Goal: Task Accomplishment & Management: Manage account settings

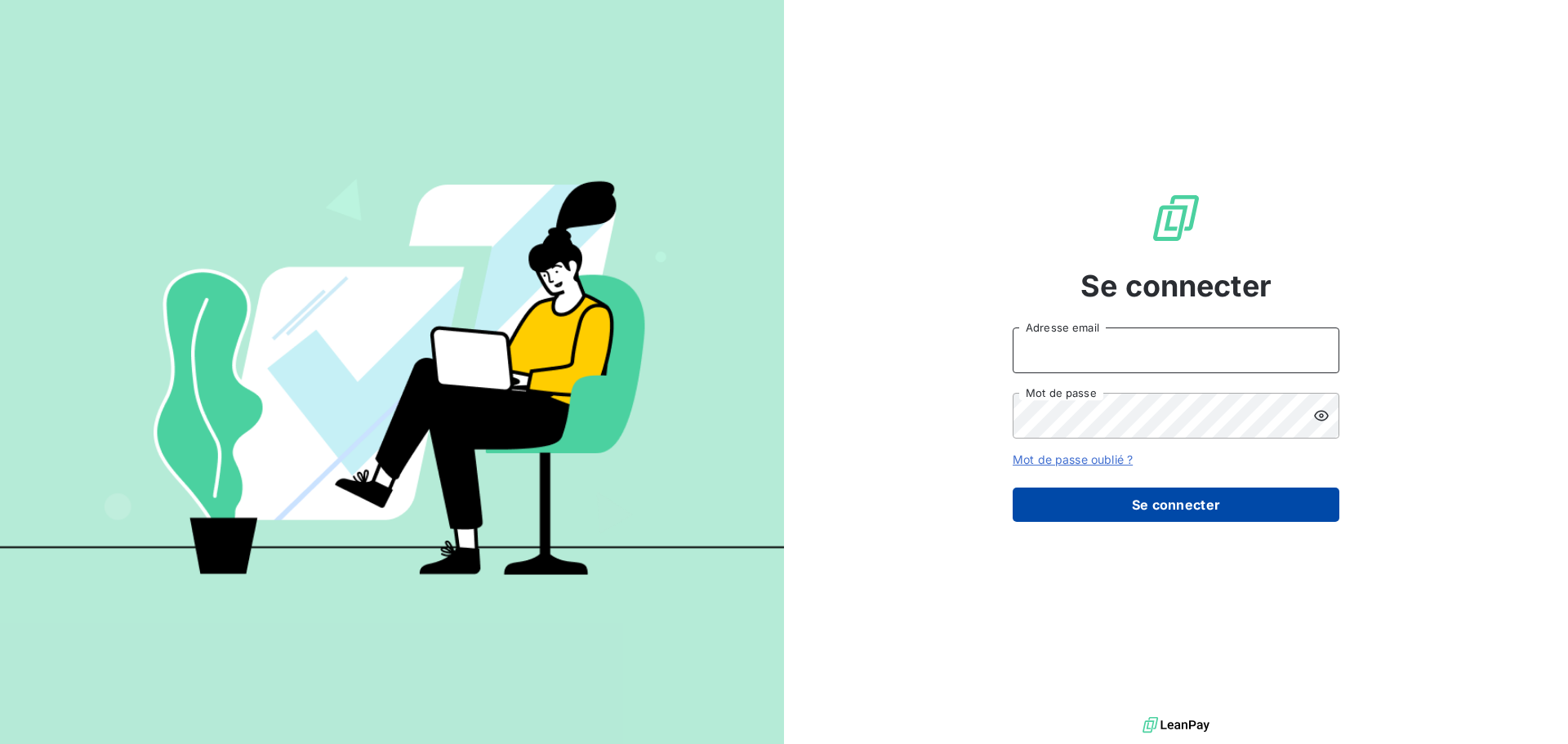
type input "s.houdas@sodimavi.fr"
click at [1181, 498] on button "Se connecter" at bounding box center [1176, 505] width 326 height 35
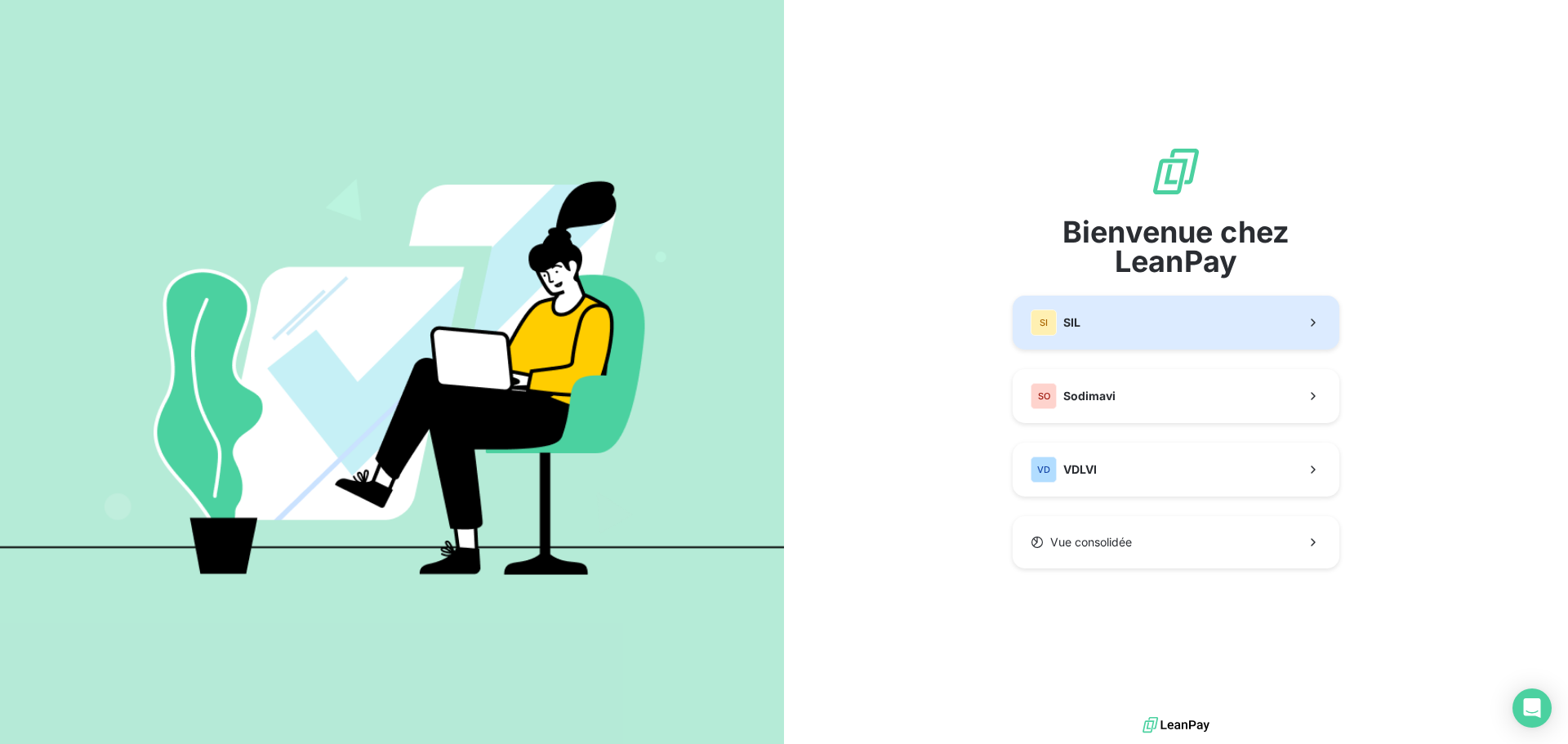
click at [1096, 326] on button "SI SIL" at bounding box center [1176, 322] width 326 height 54
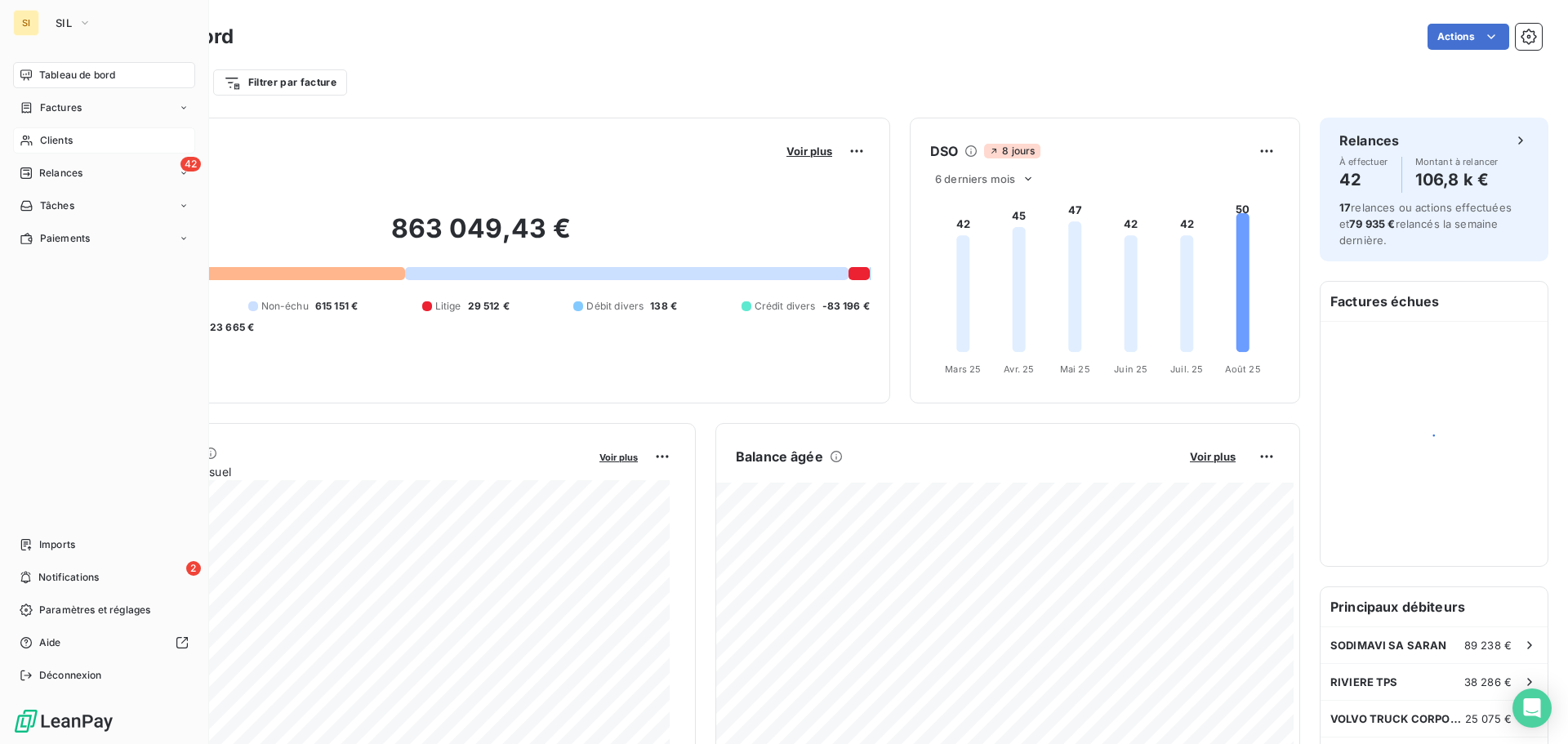
click at [37, 138] on div "Clients" at bounding box center [104, 140] width 182 height 26
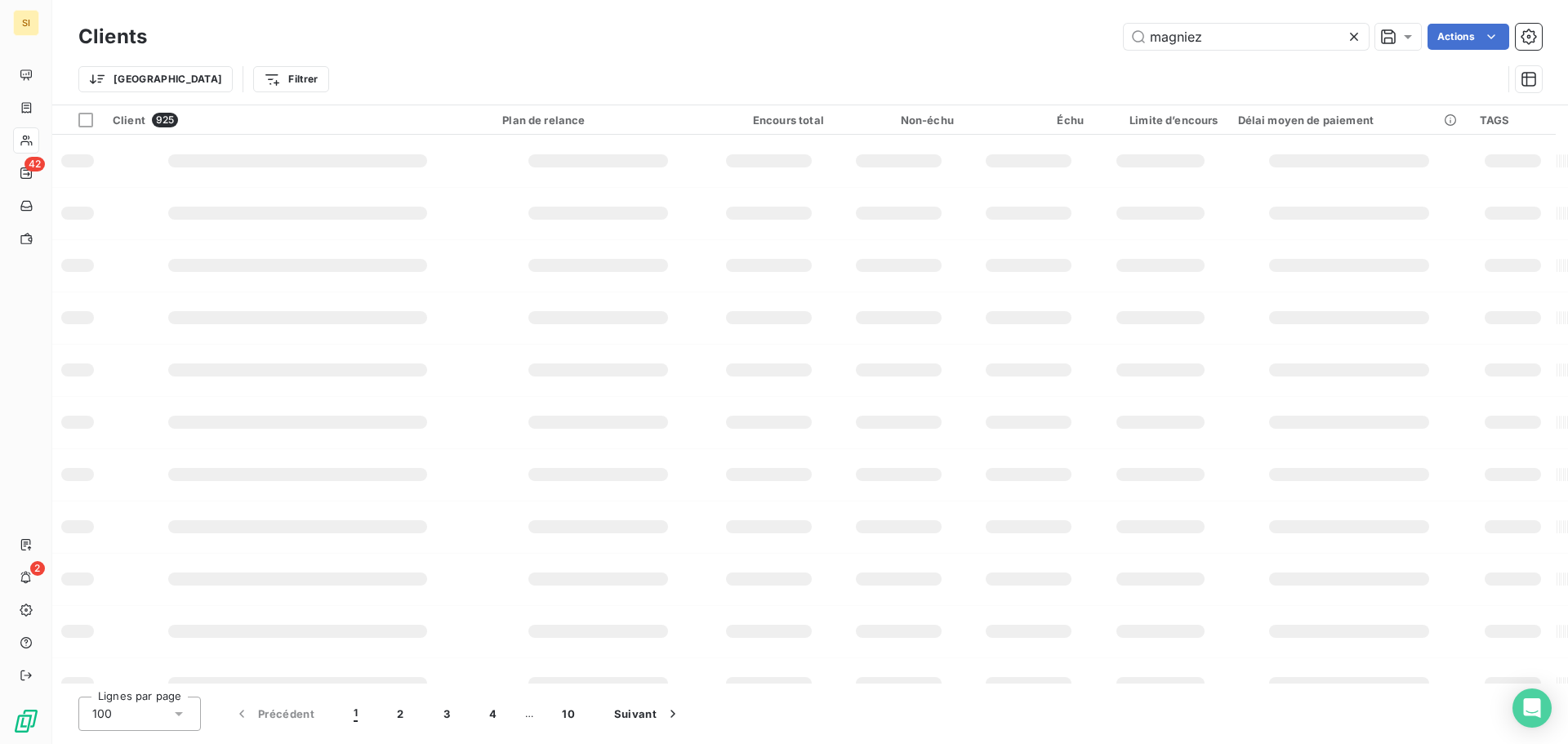
type input "magniez"
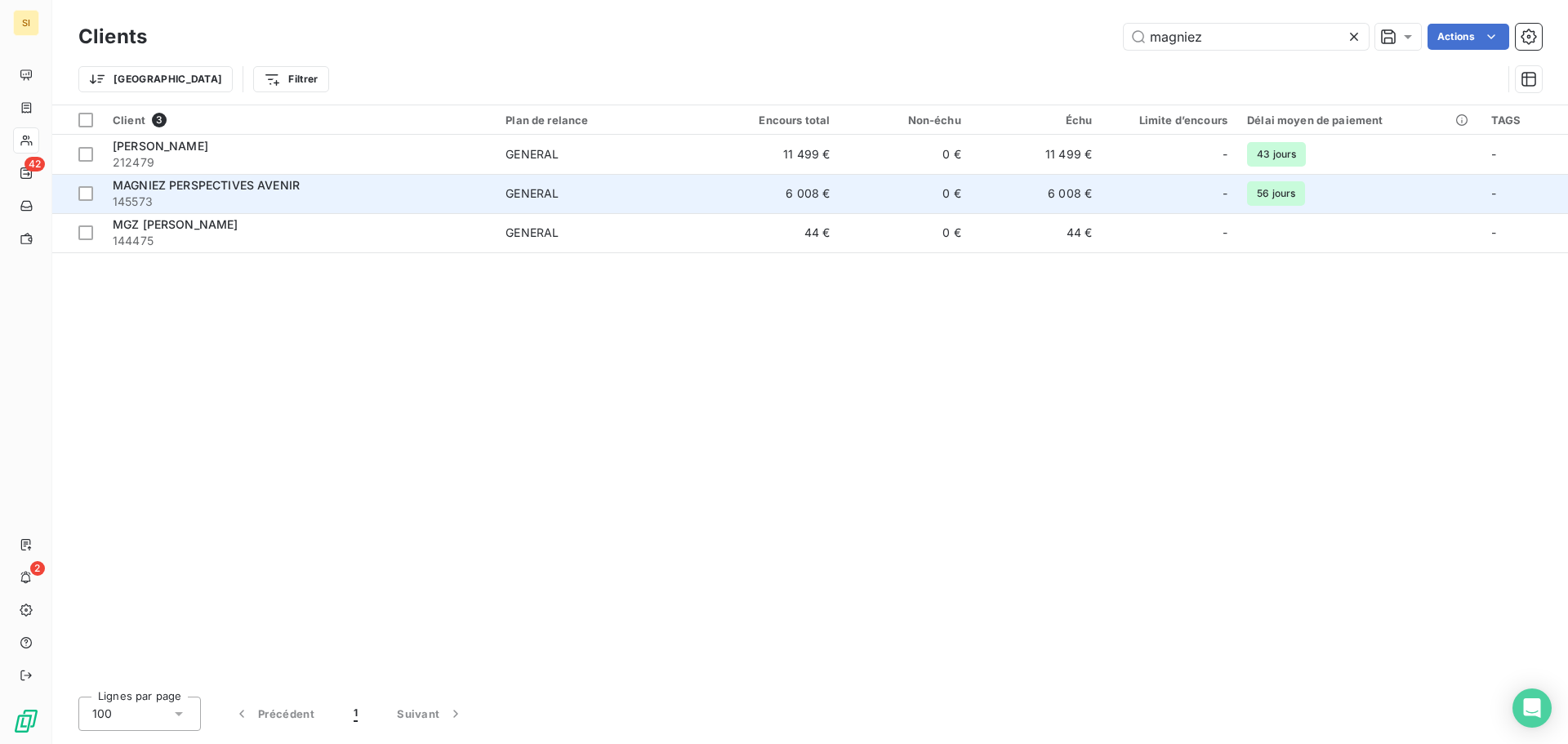
click at [280, 187] on span "MAGNIEZ PERSPECTIVES AVENIR" at bounding box center [206, 184] width 187 height 14
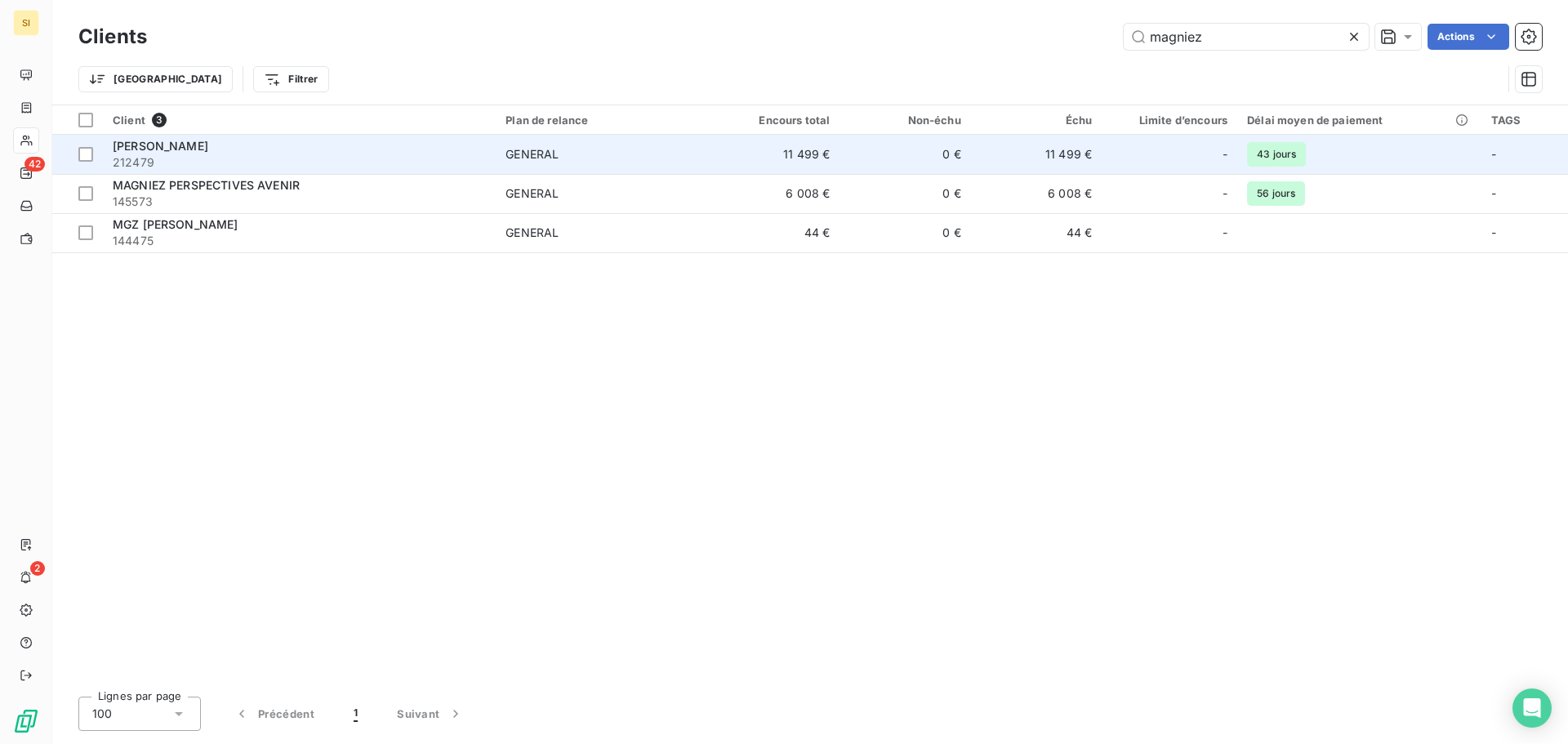
click at [150, 143] on span "MAGNIEZ EDOUARD" at bounding box center [160, 145] width 96 height 14
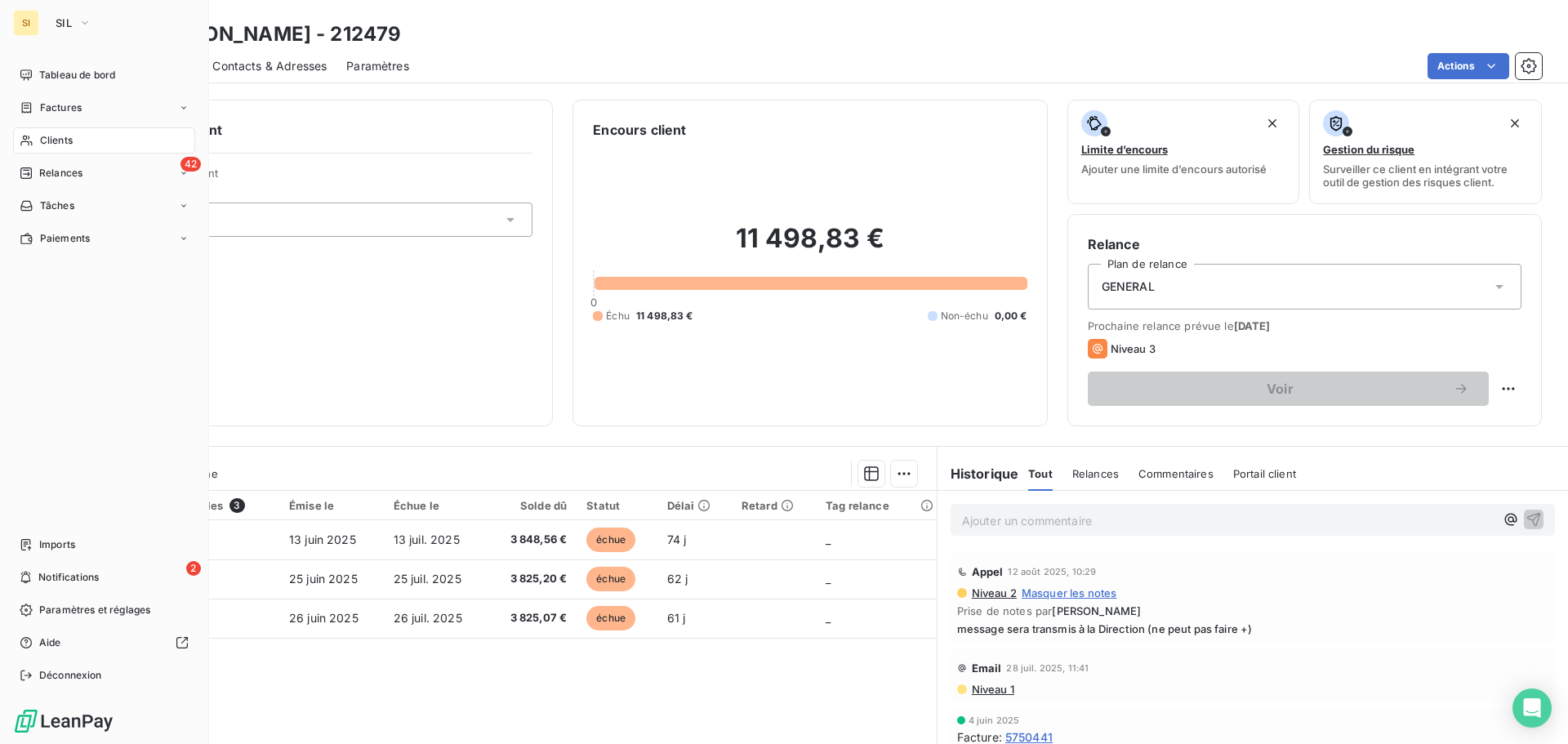
click at [57, 138] on span "Clients" at bounding box center [57, 140] width 33 height 15
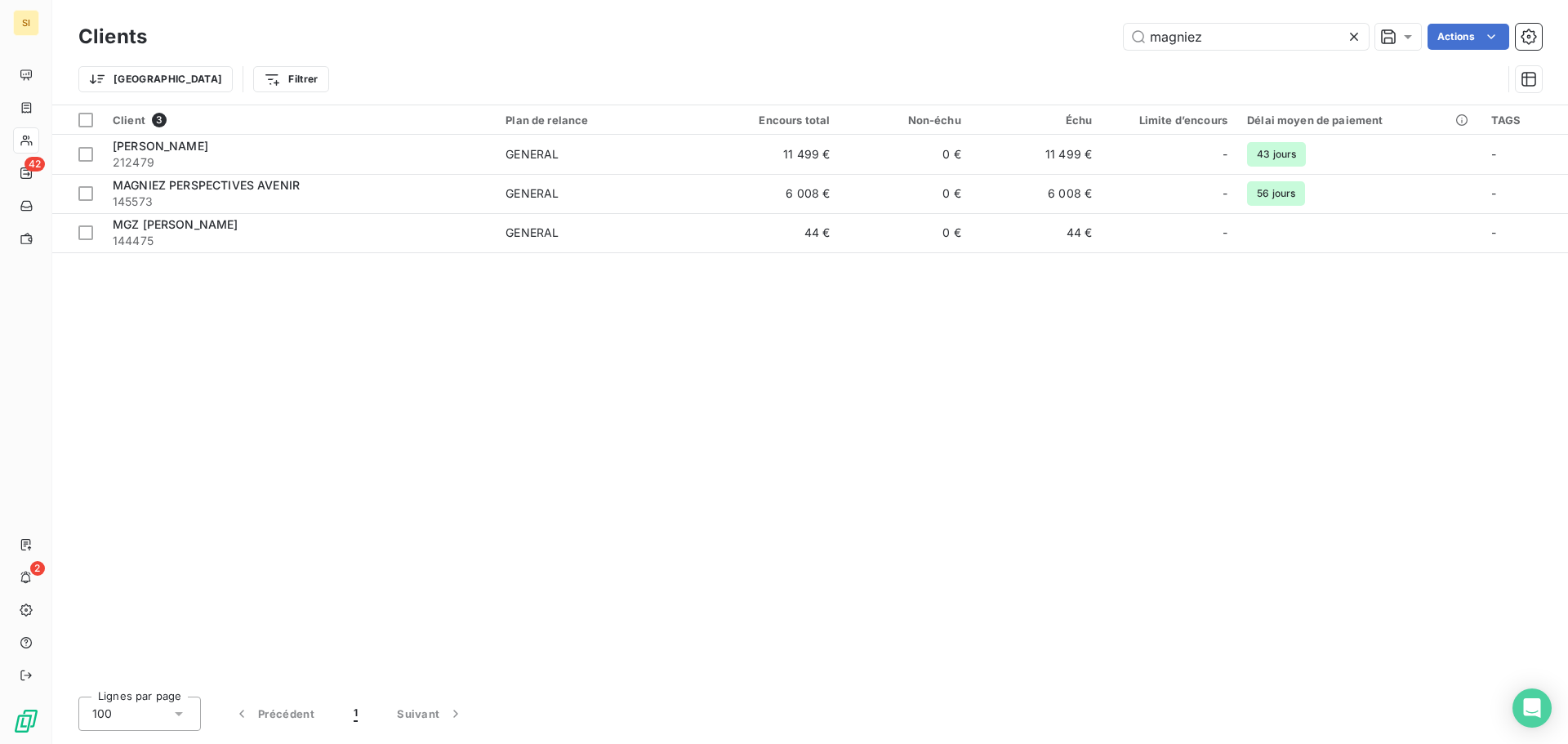
drag, startPoint x: 1188, startPoint y: 44, endPoint x: 1022, endPoint y: 34, distance: 166.3
click at [1022, 34] on div "magniez Actions" at bounding box center [854, 36] width 1376 height 26
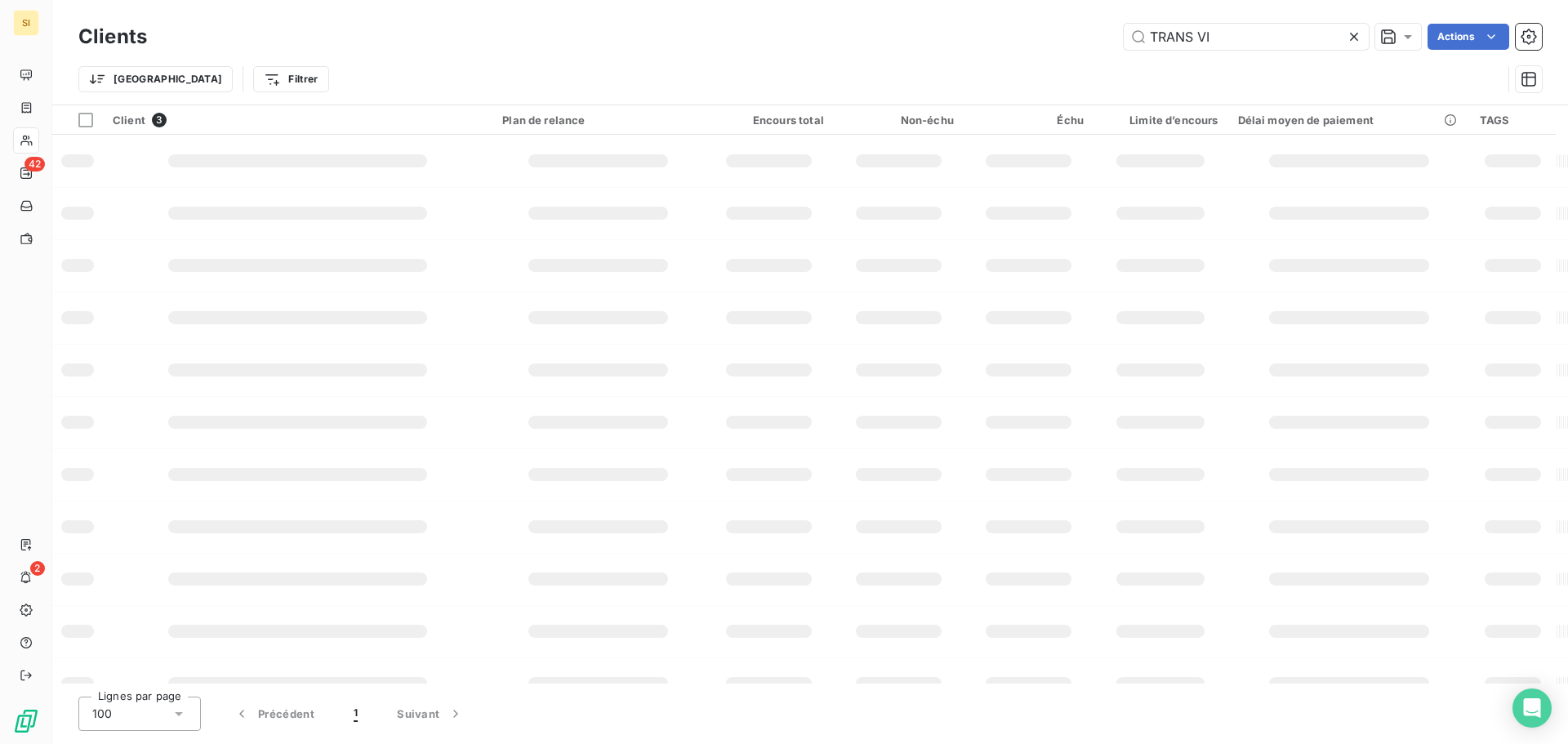
type input "TRANS VI"
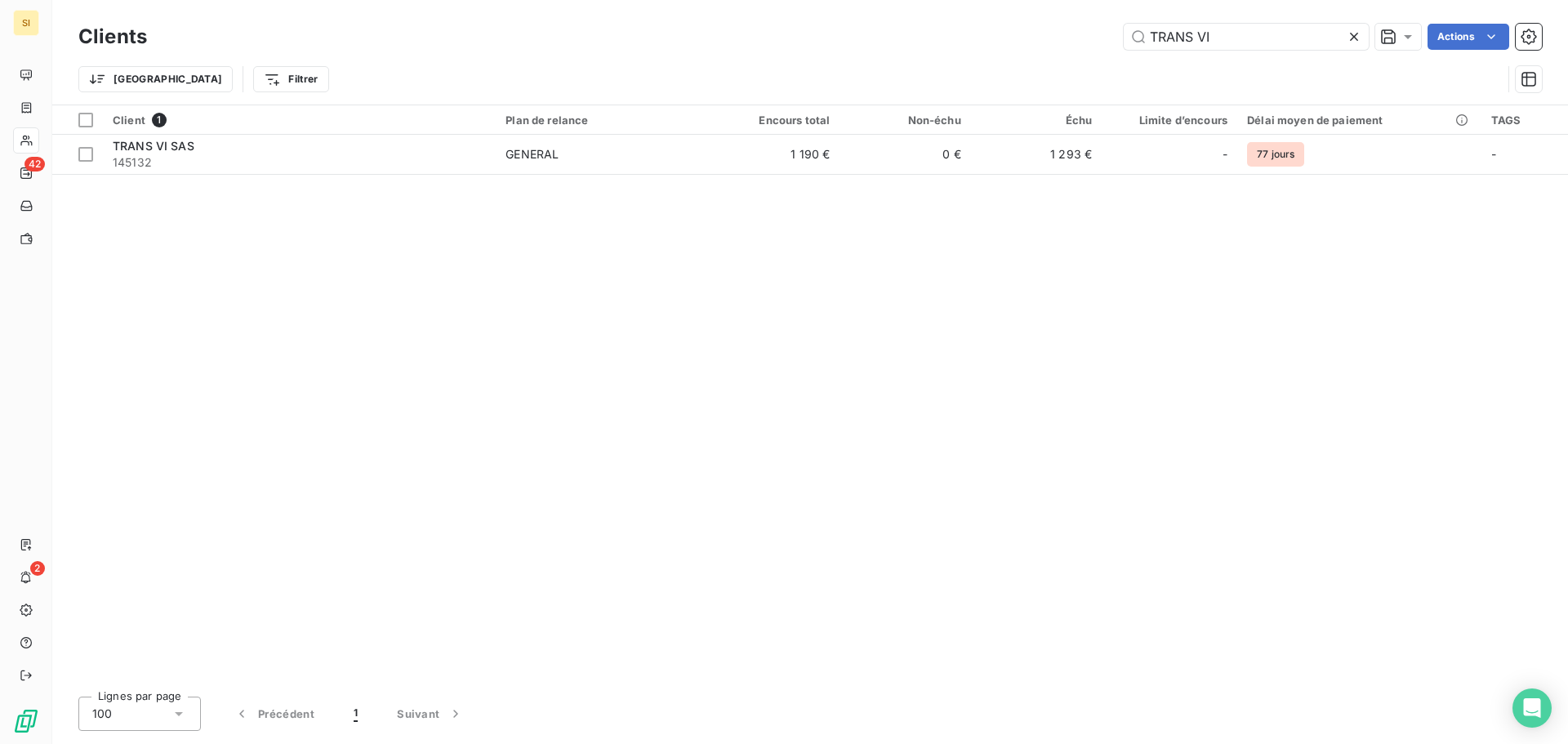
click at [1358, 27] on div at bounding box center [1357, 36] width 23 height 26
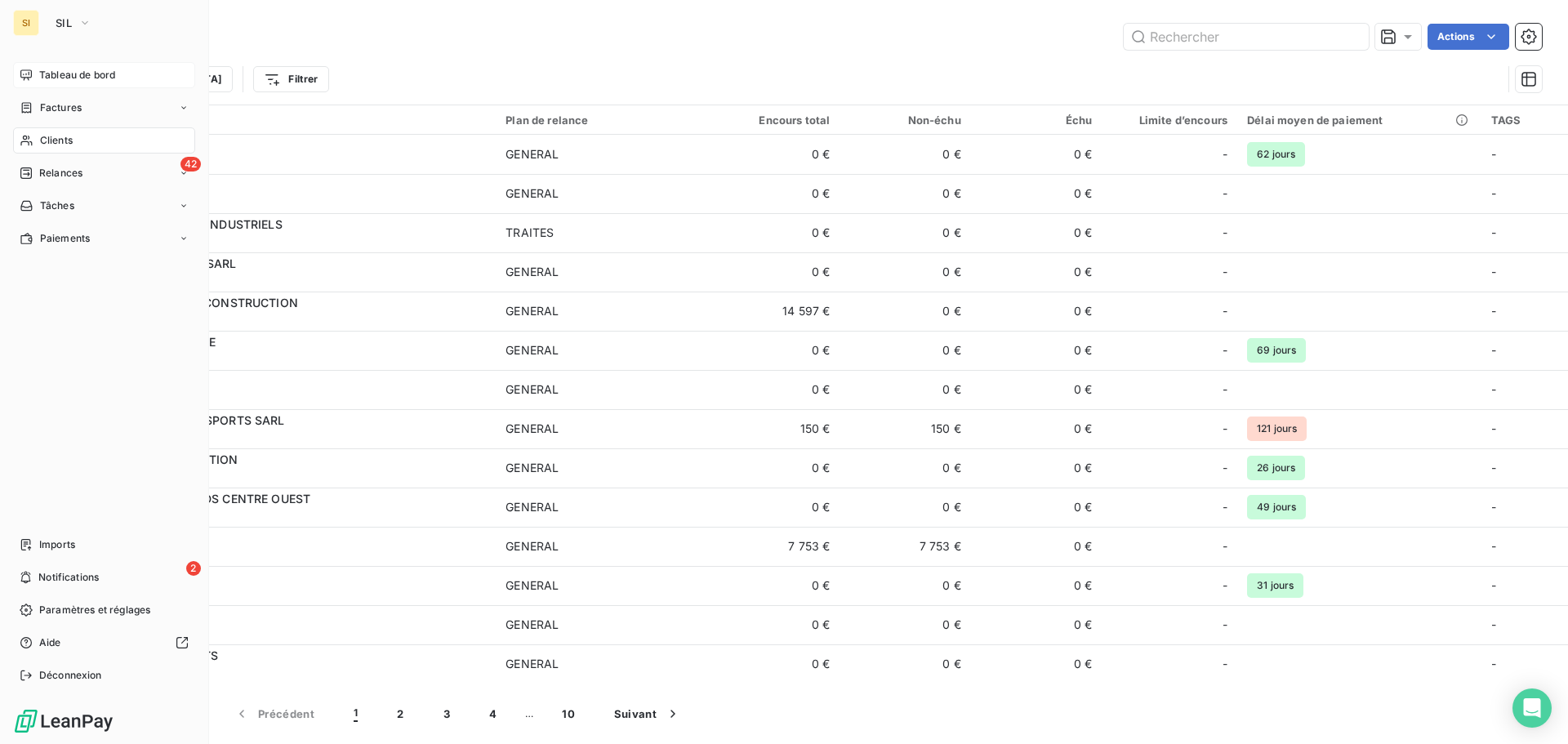
click at [87, 77] on span "Tableau de bord" at bounding box center [77, 75] width 76 height 15
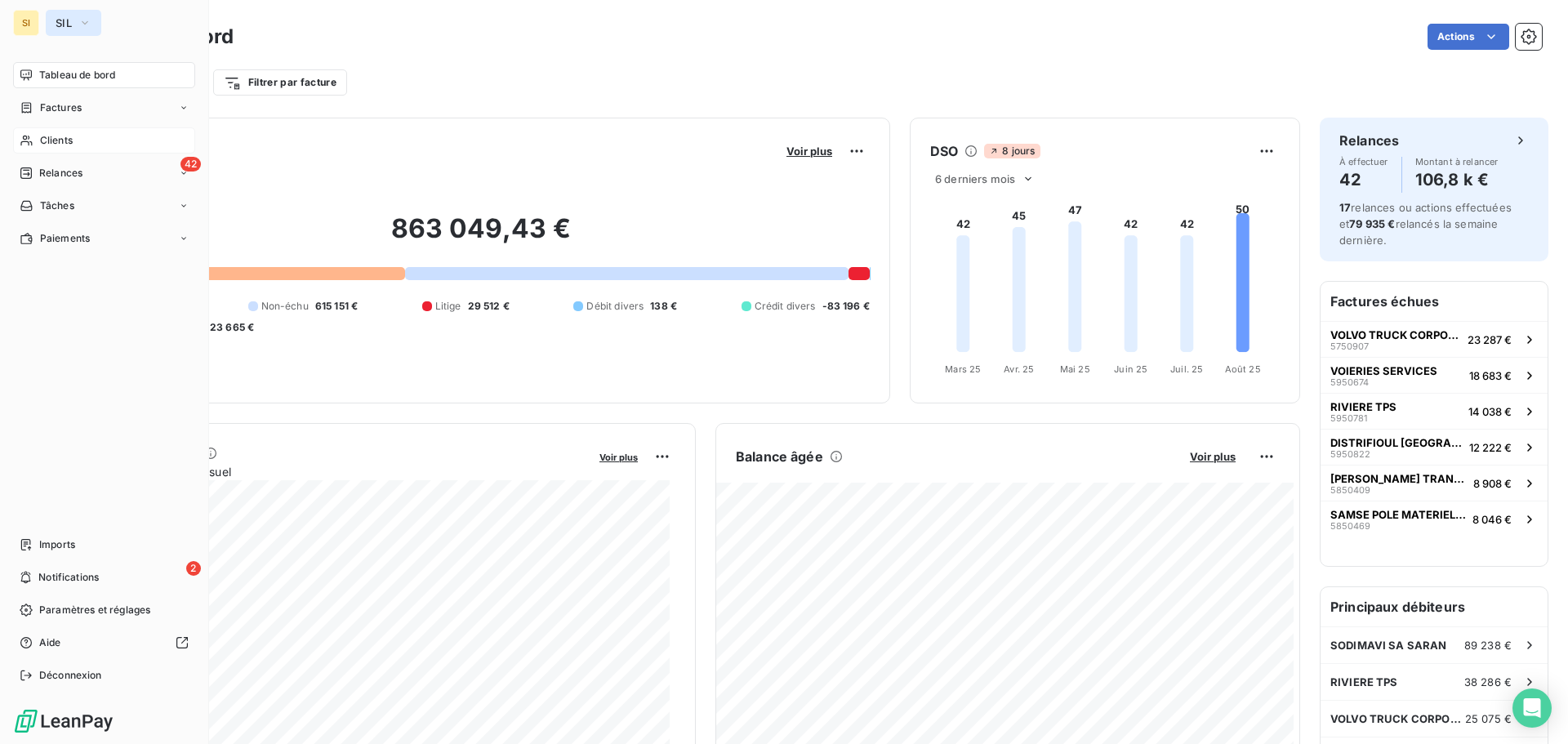
click at [67, 13] on button "SIL" at bounding box center [73, 23] width 56 height 26
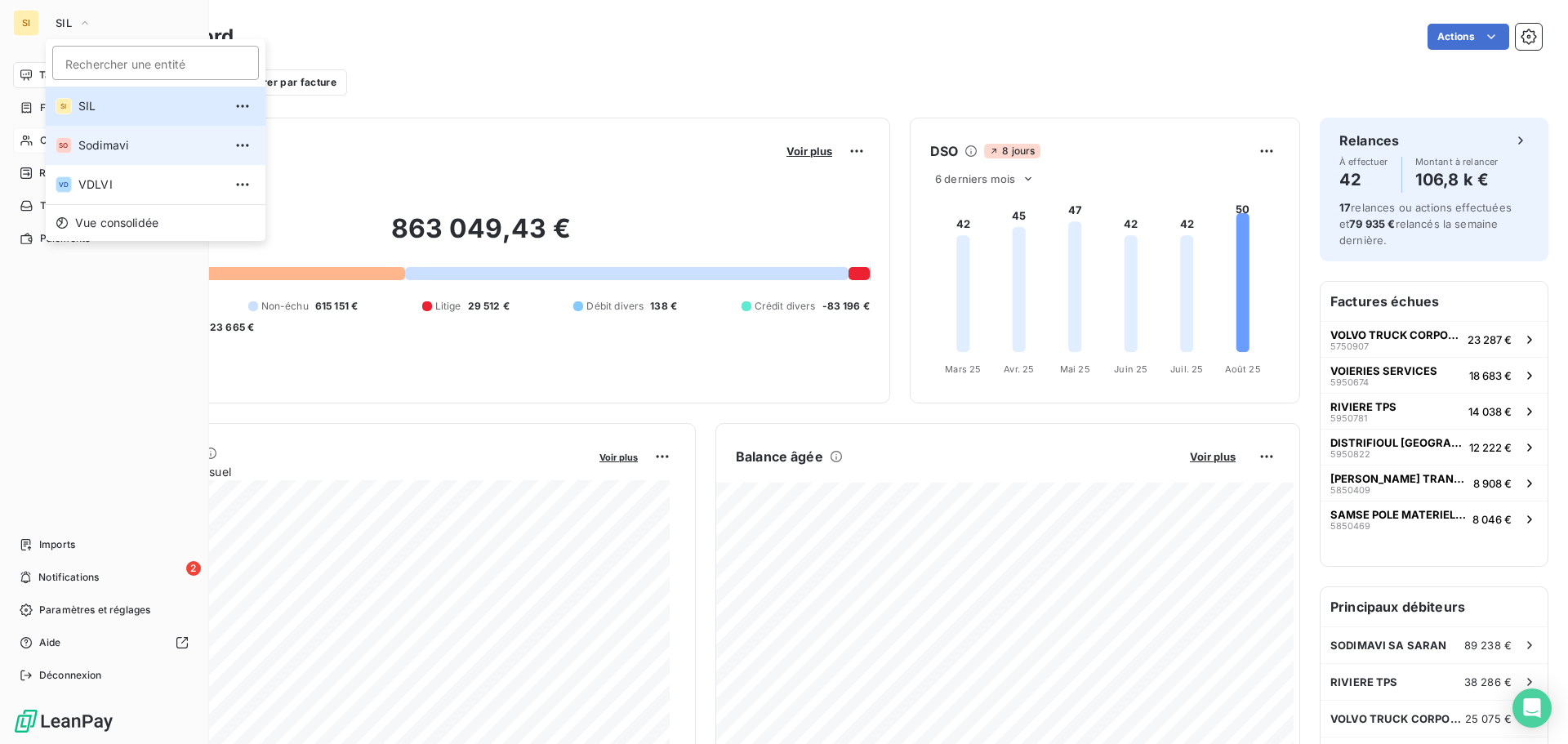
click at [97, 145] on span "Sodimavi" at bounding box center [150, 146] width 145 height 16
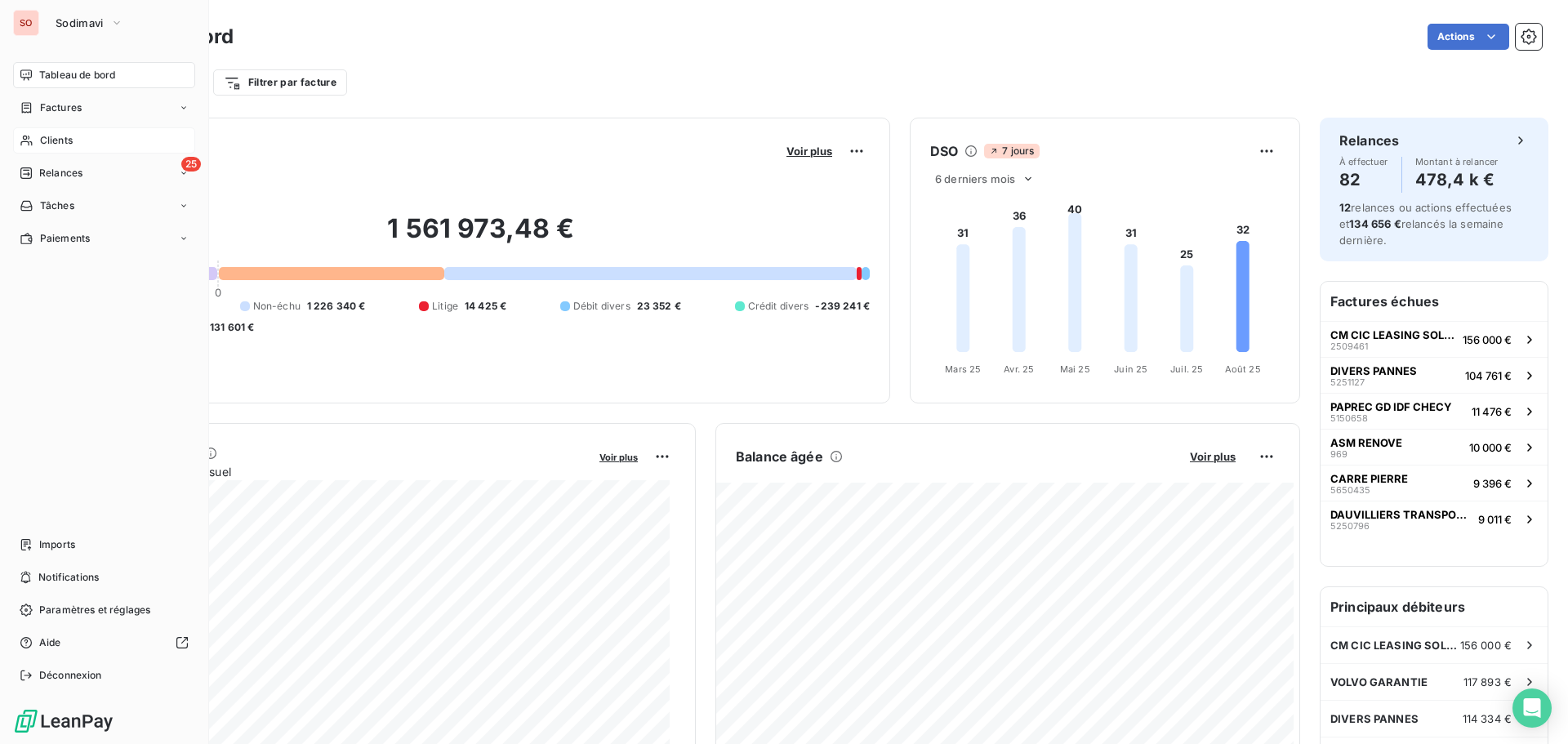
click at [48, 140] on span "Clients" at bounding box center [57, 140] width 33 height 15
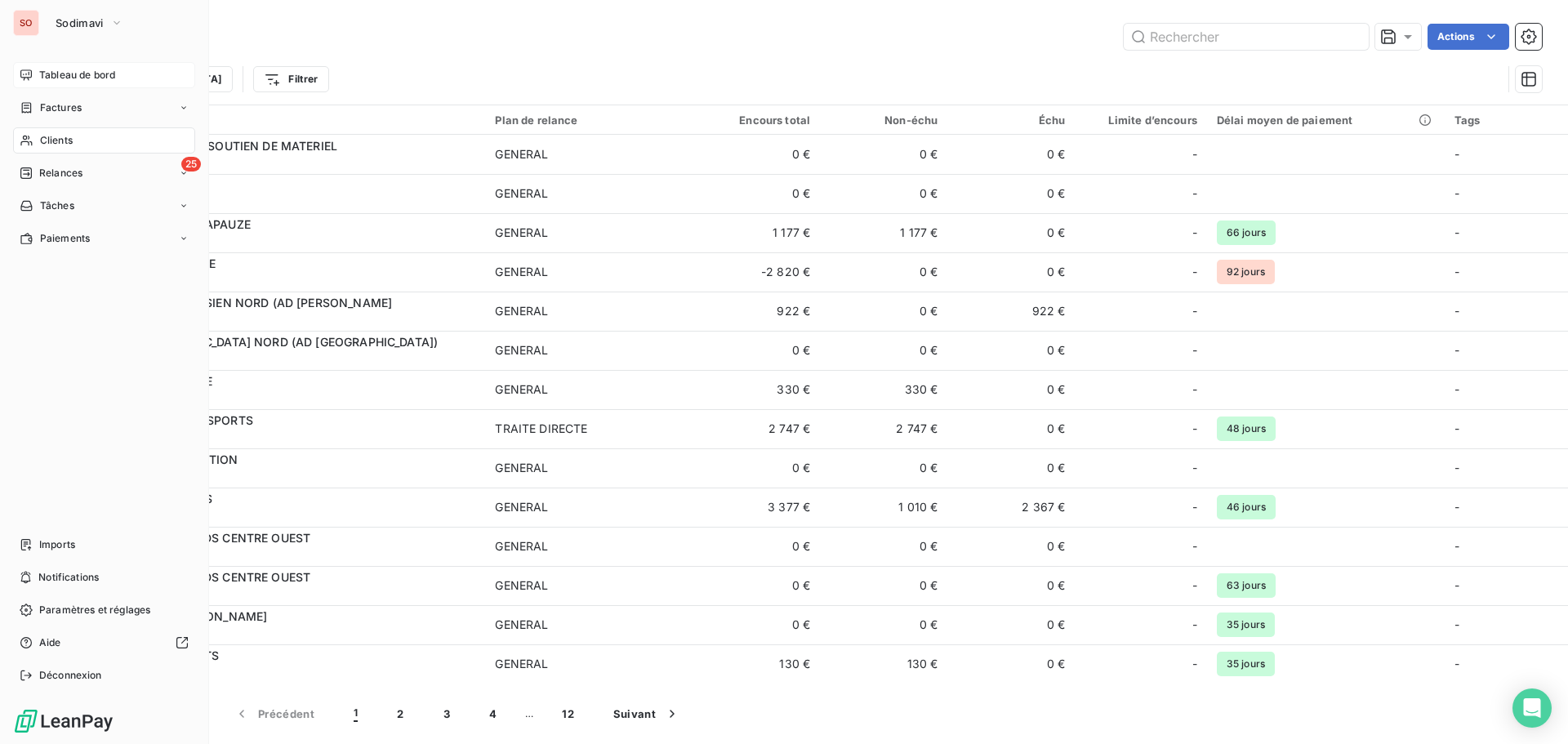
click at [43, 73] on span "Tableau de bord" at bounding box center [77, 75] width 76 height 15
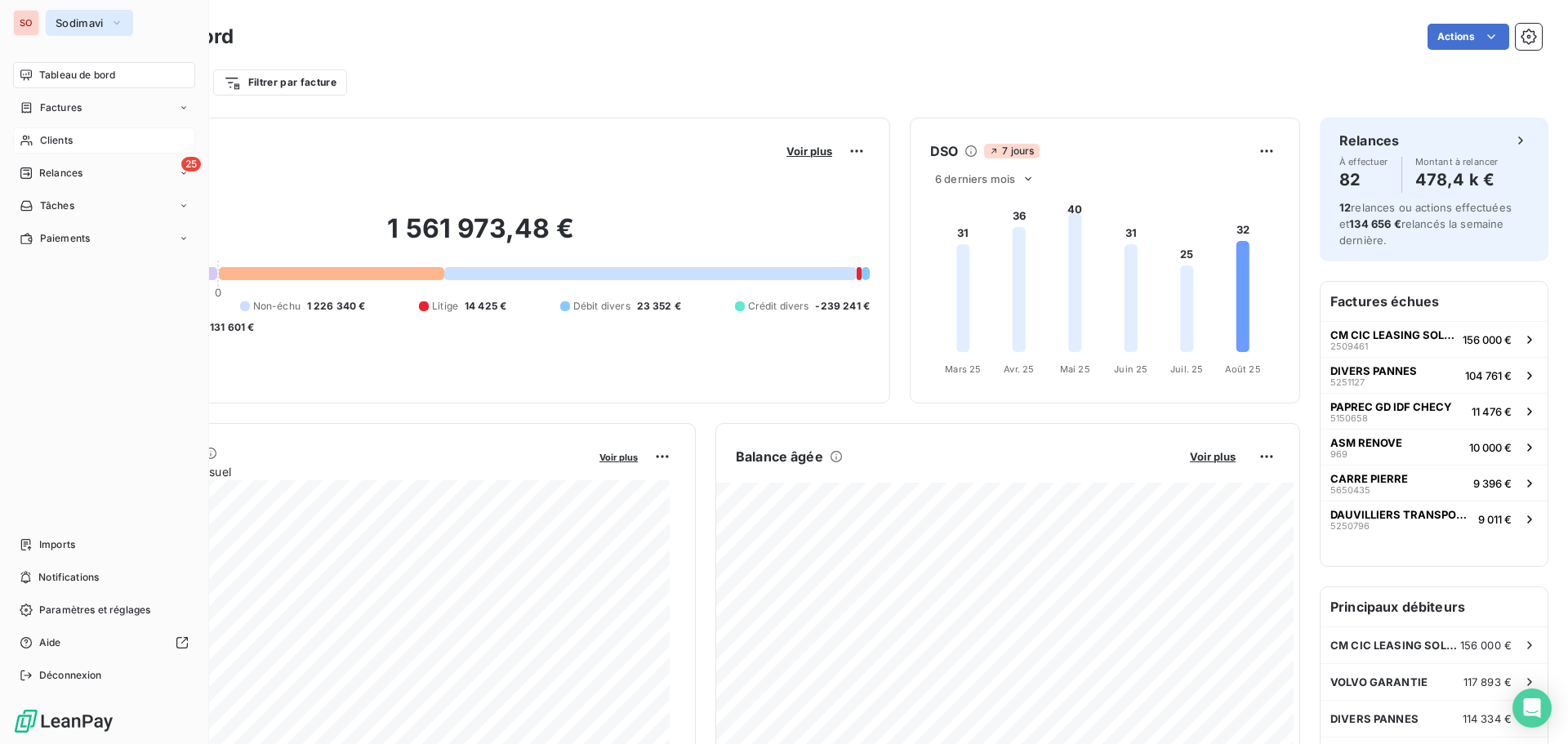
click at [90, 18] on span "Sodimavi" at bounding box center [79, 23] width 48 height 13
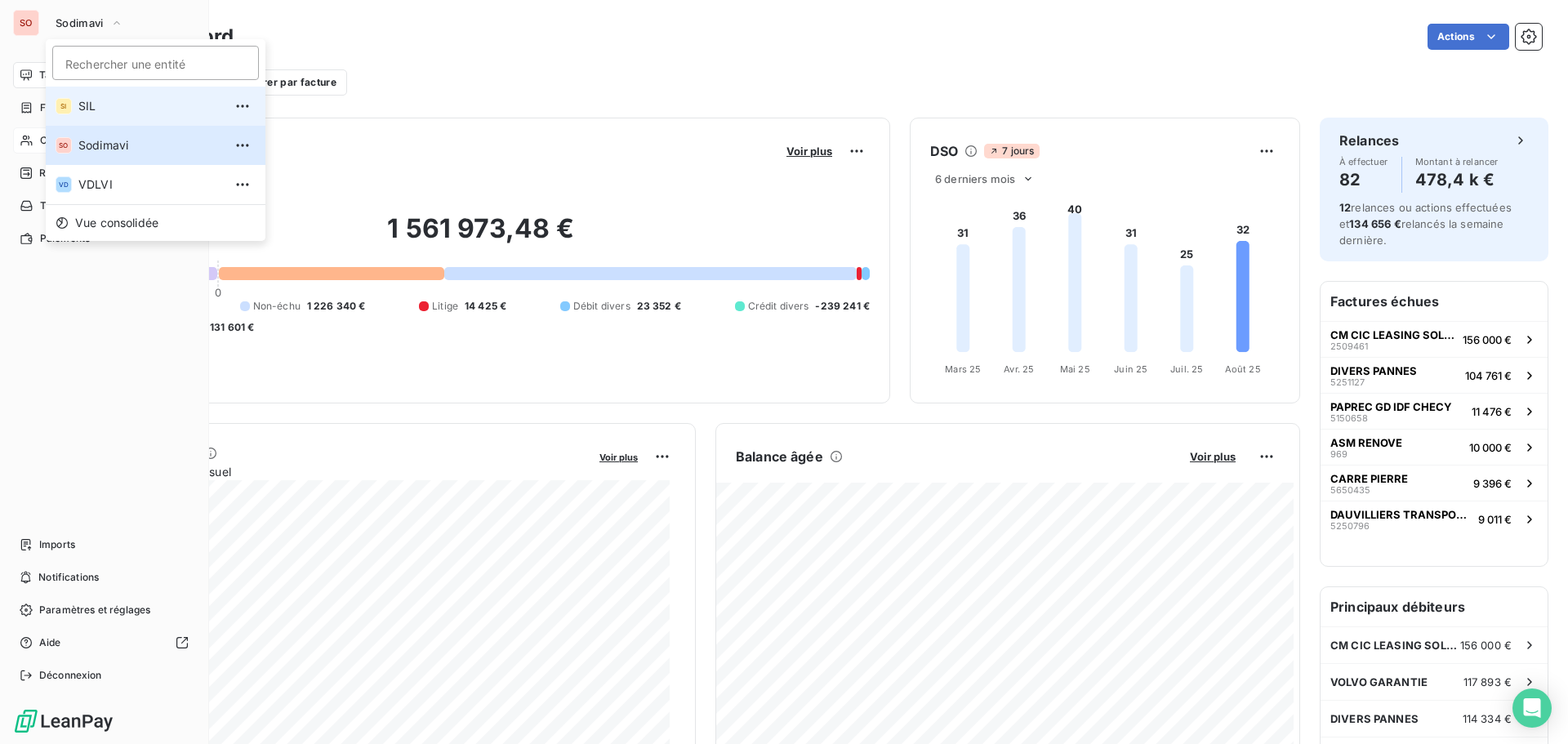
click at [85, 102] on span "SIL" at bounding box center [150, 107] width 145 height 16
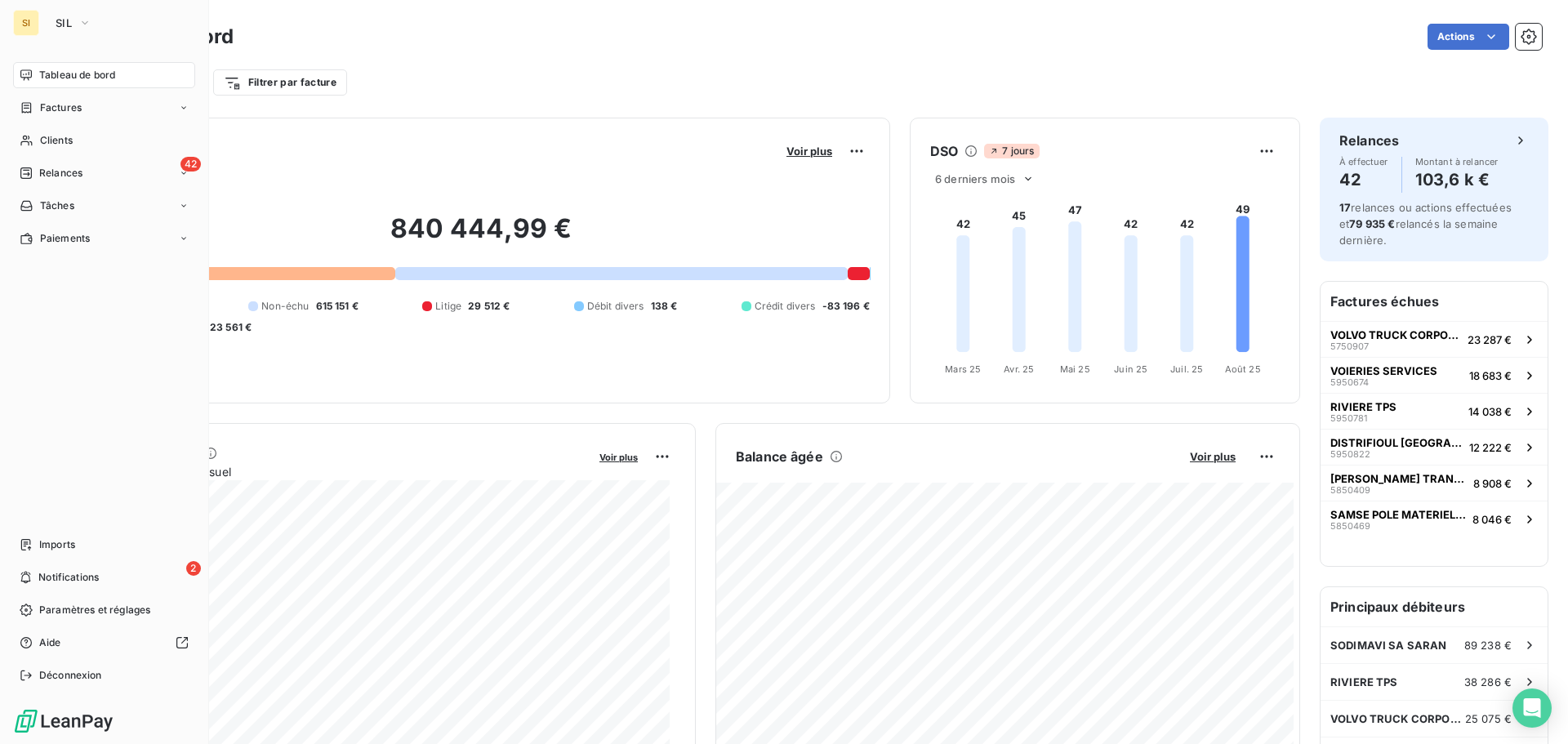
click at [32, 16] on div "SI" at bounding box center [26, 23] width 26 height 26
click at [61, 20] on span "SIL" at bounding box center [64, 23] width 16 height 13
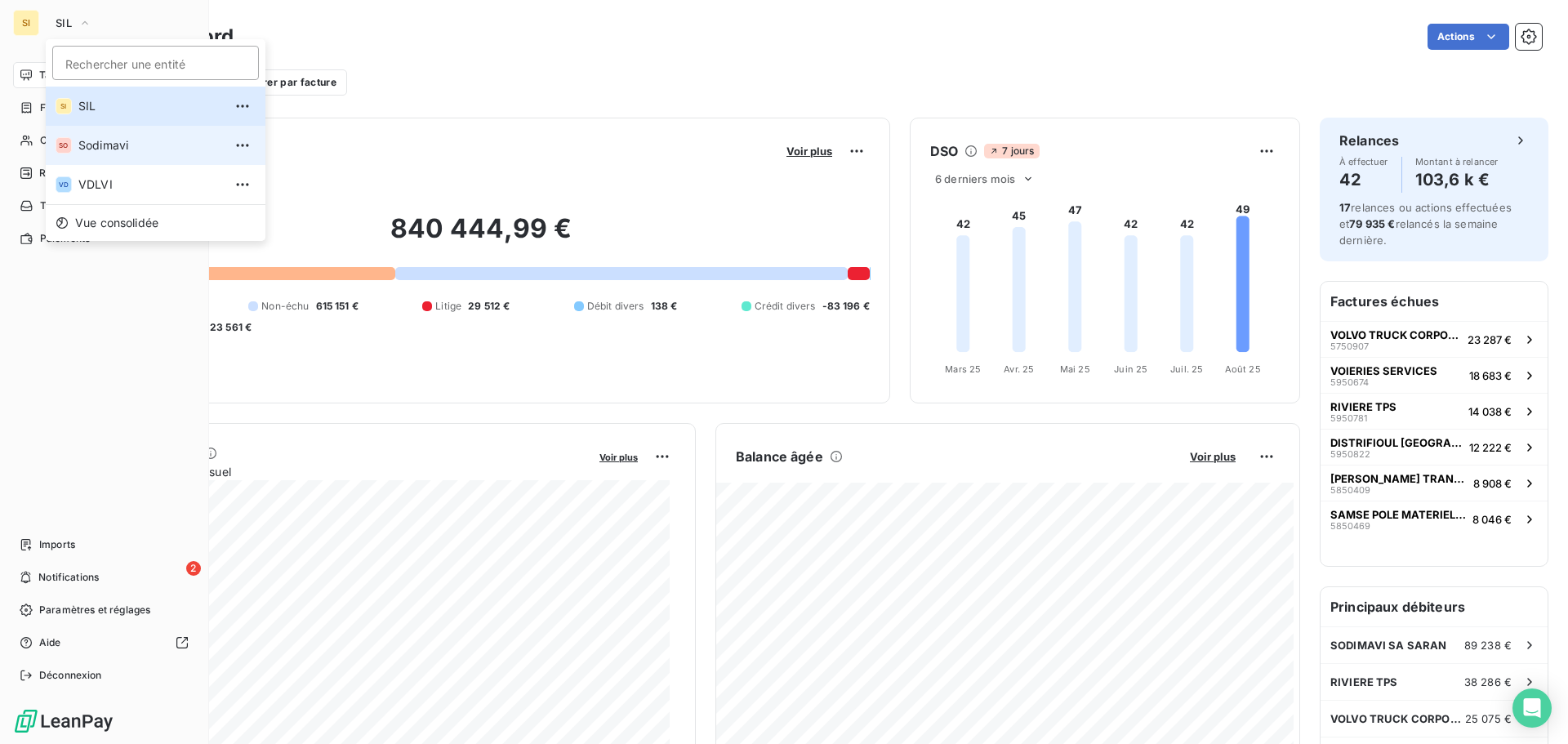
click at [119, 149] on span "Sodimavi" at bounding box center [150, 146] width 145 height 16
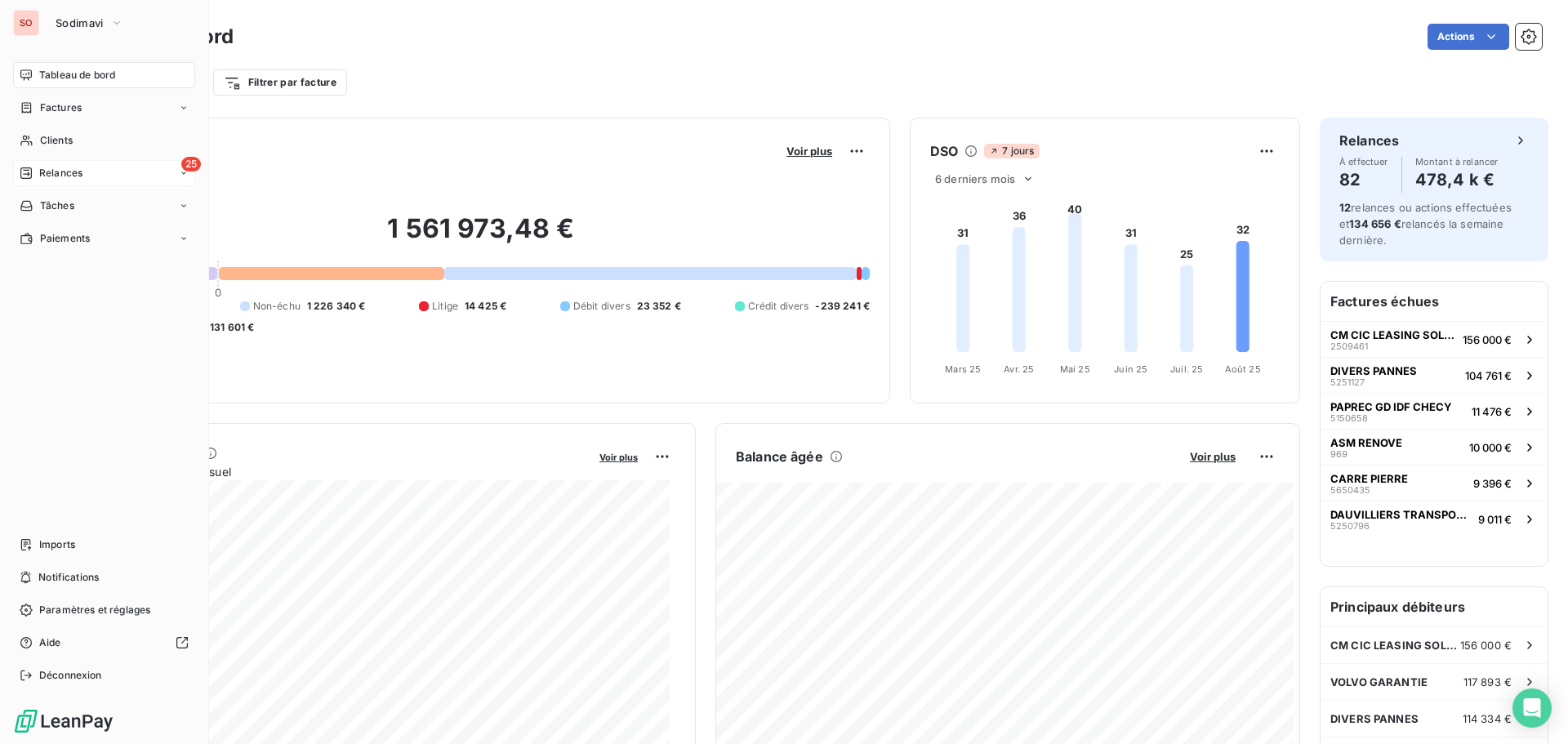
click at [37, 168] on div "Relances" at bounding box center [51, 173] width 63 height 15
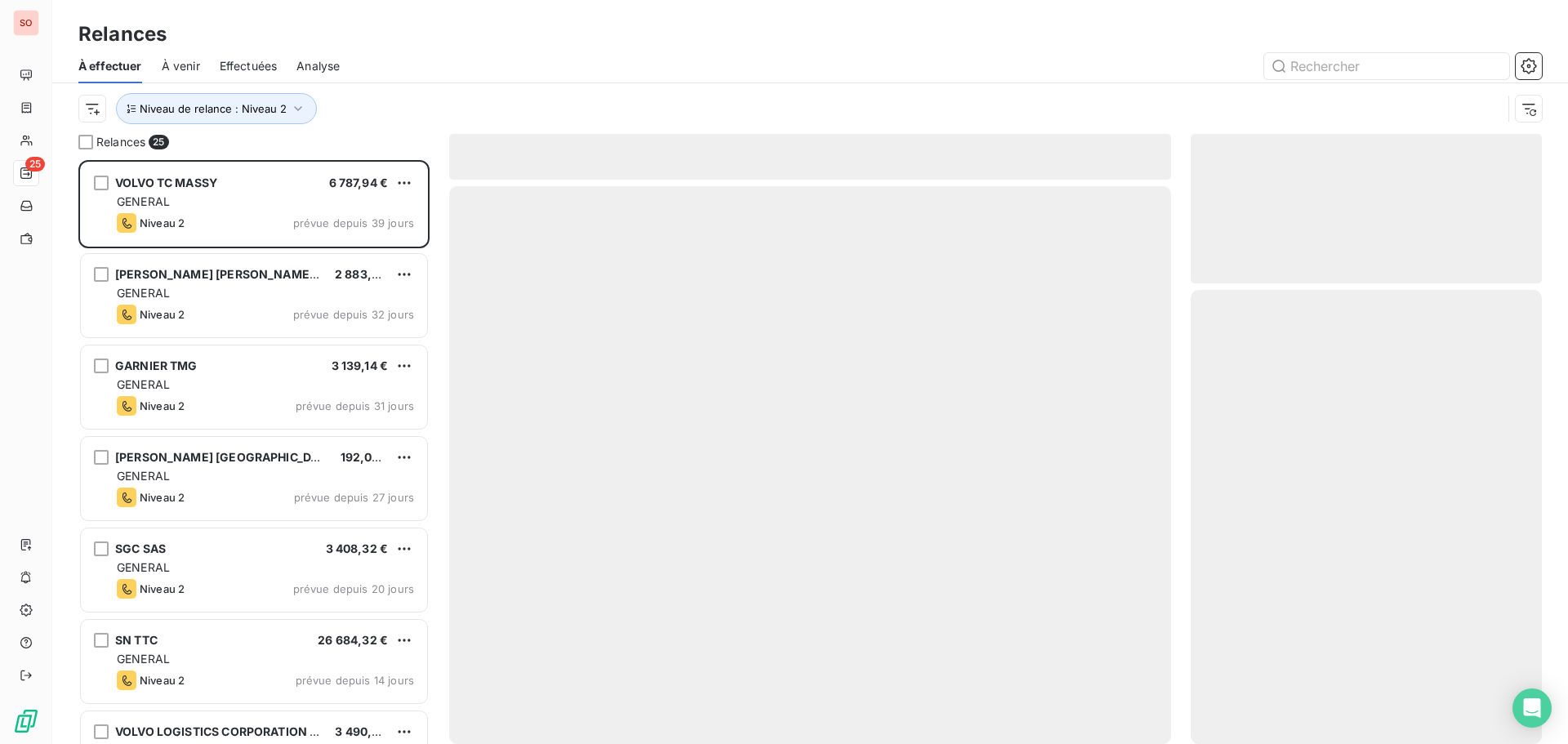
scroll to position [572, 339]
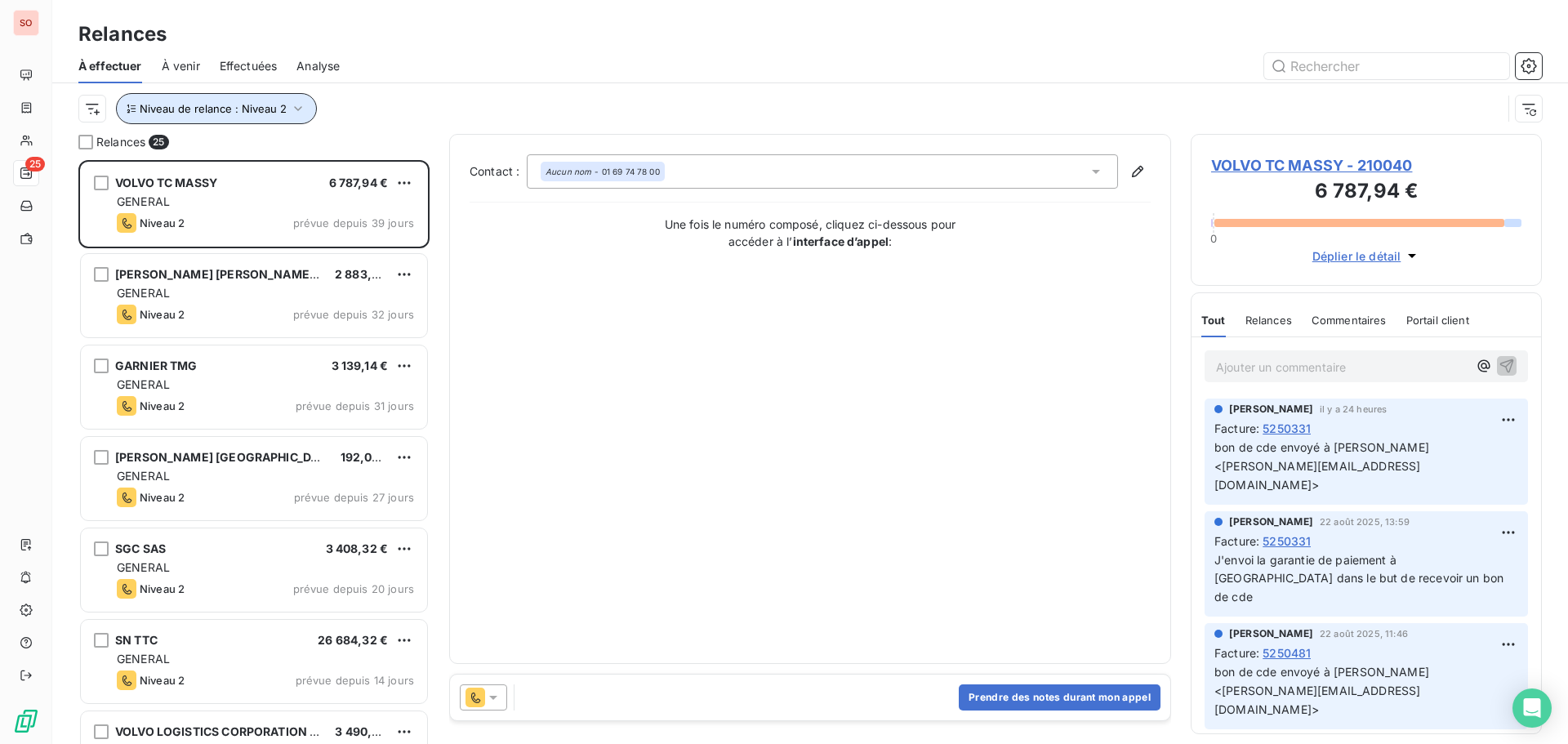
click at [294, 104] on icon "button" at bounding box center [298, 108] width 16 height 16
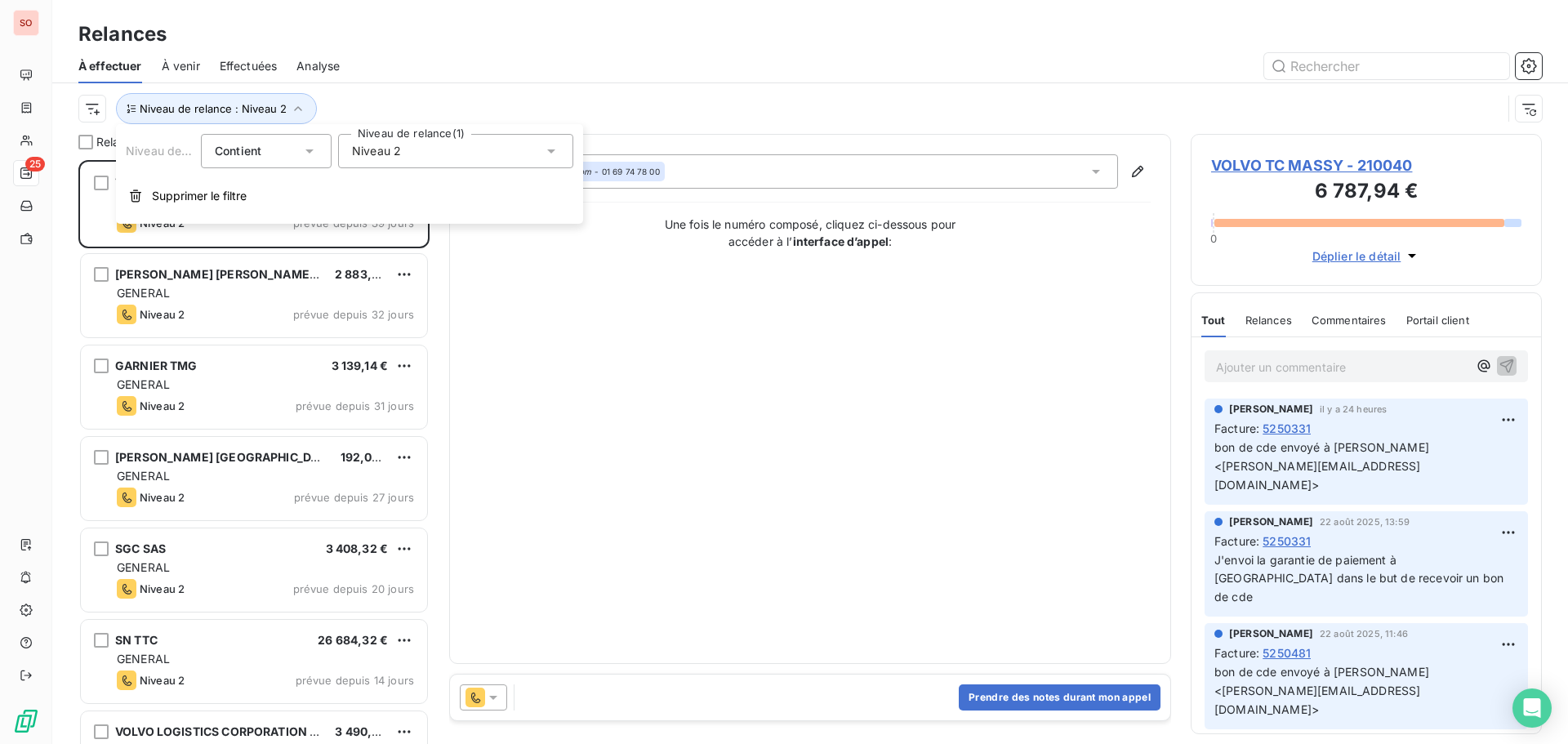
click at [553, 153] on icon at bounding box center [552, 151] width 16 height 16
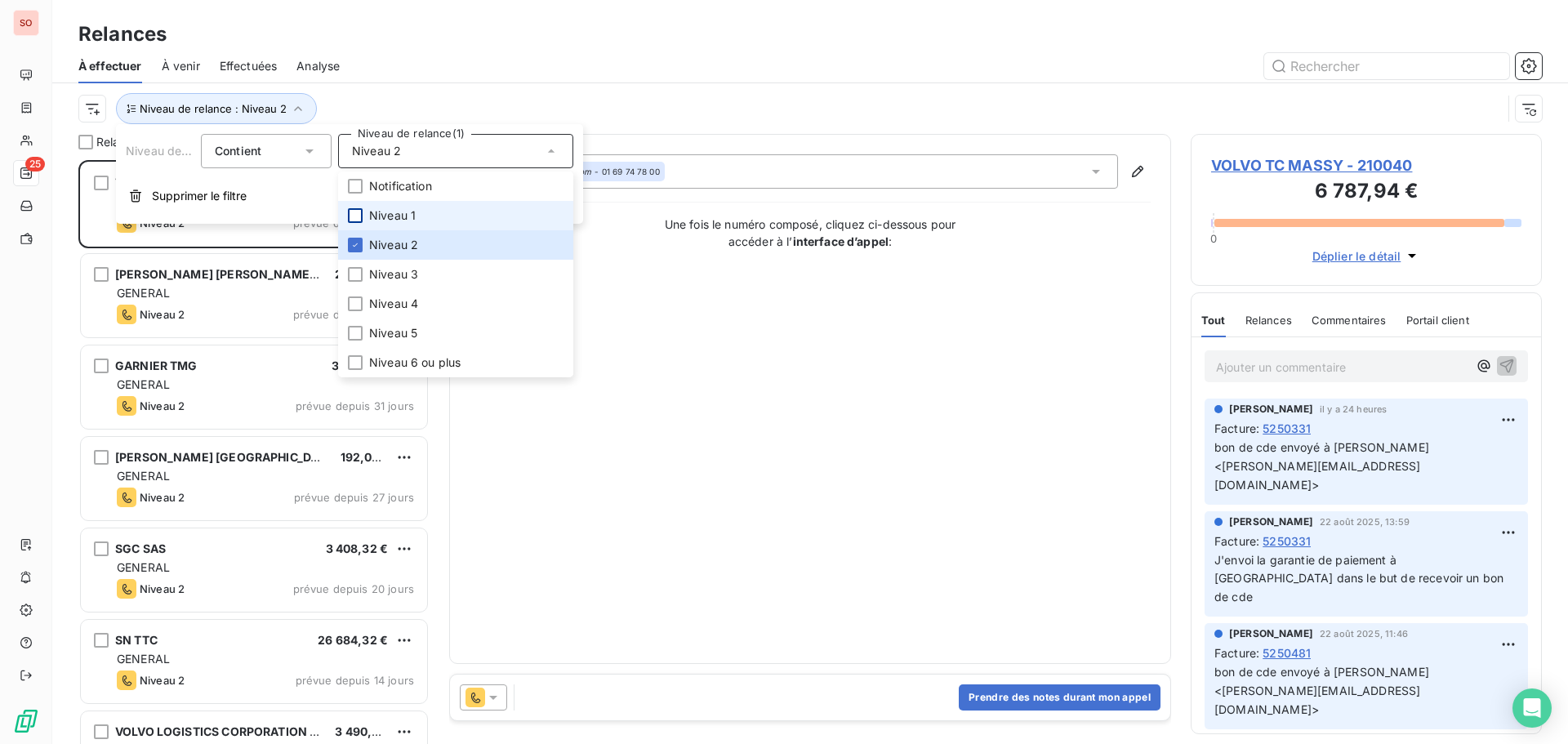
click at [356, 212] on div at bounding box center [356, 215] width 15 height 15
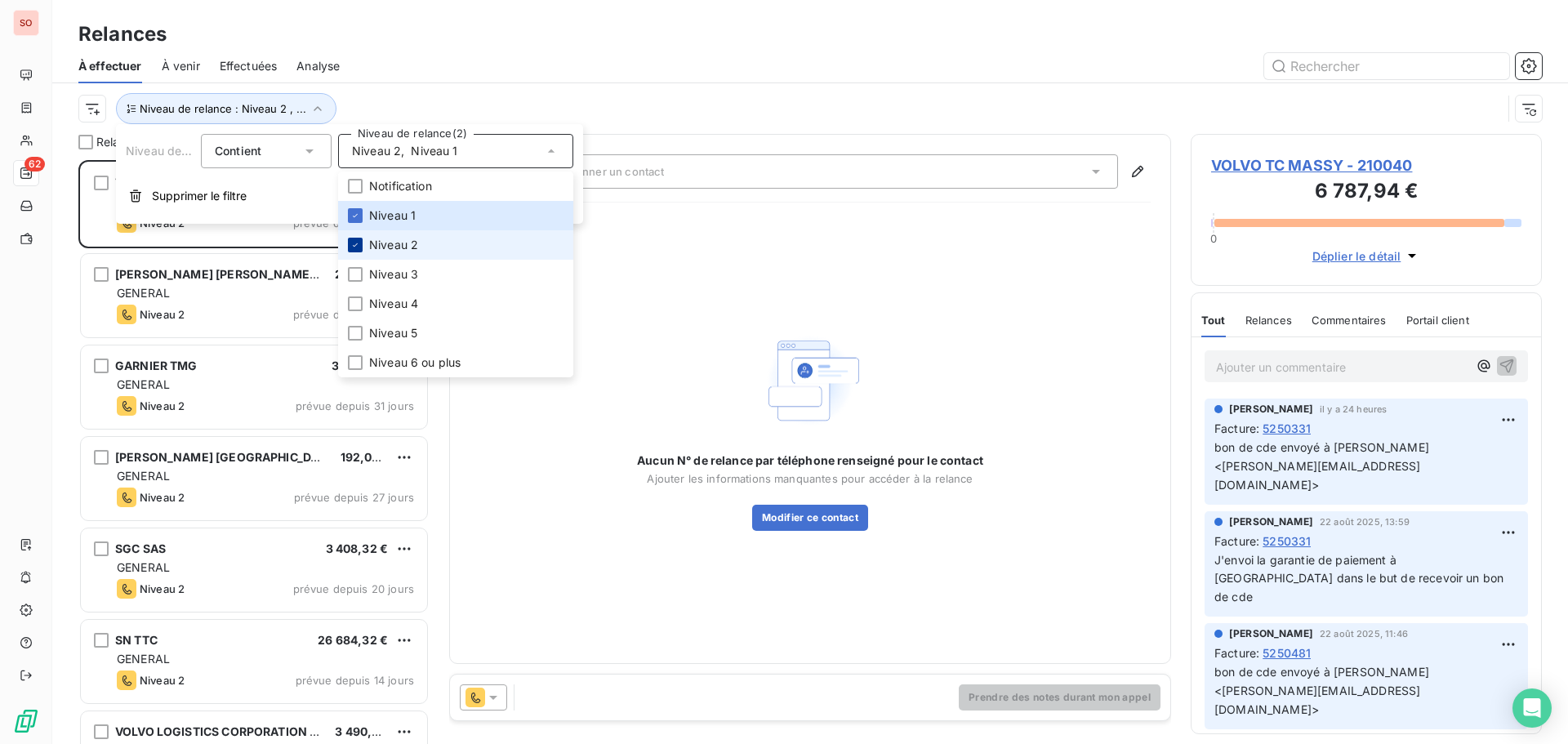
click at [356, 250] on div at bounding box center [356, 245] width 15 height 15
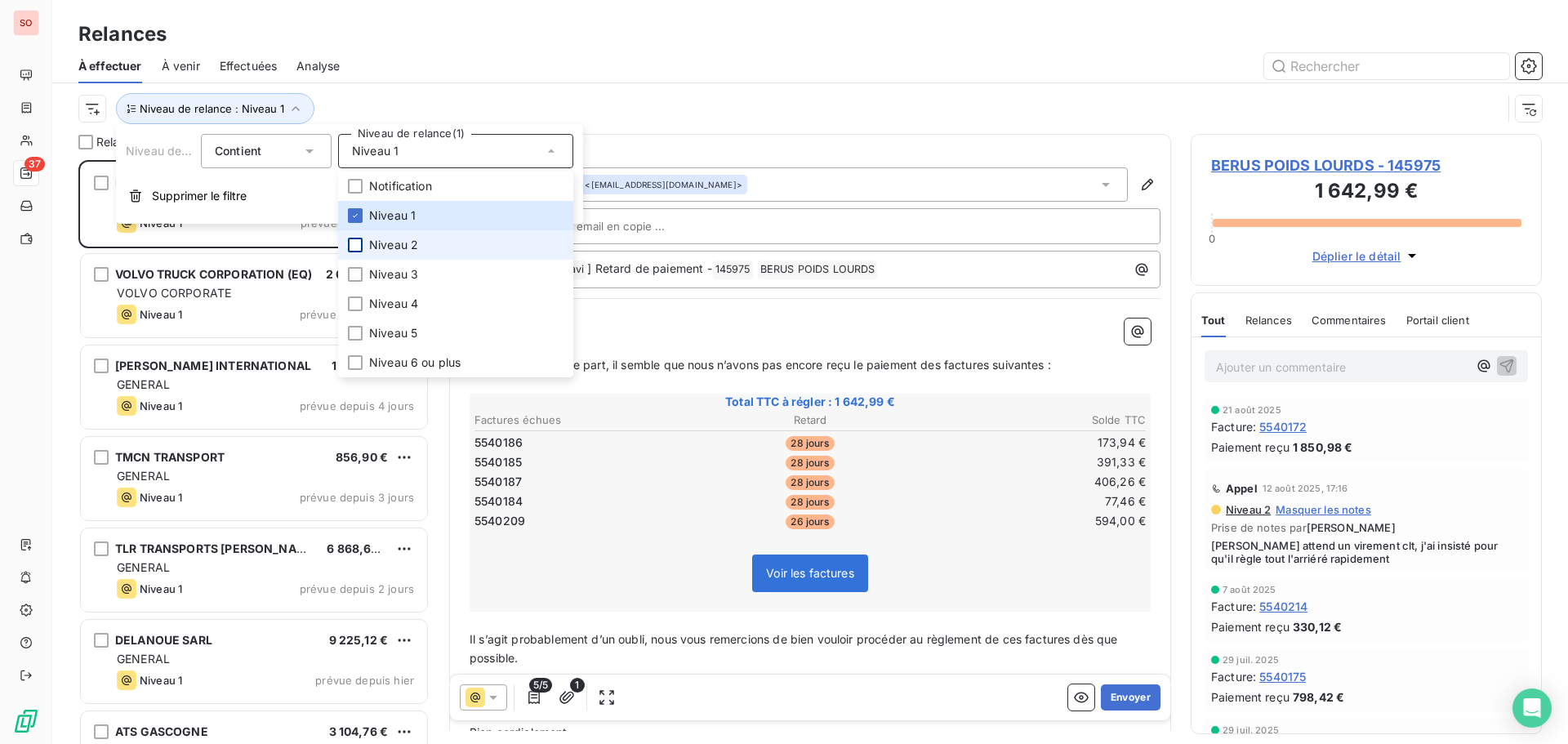
scroll to position [572, 339]
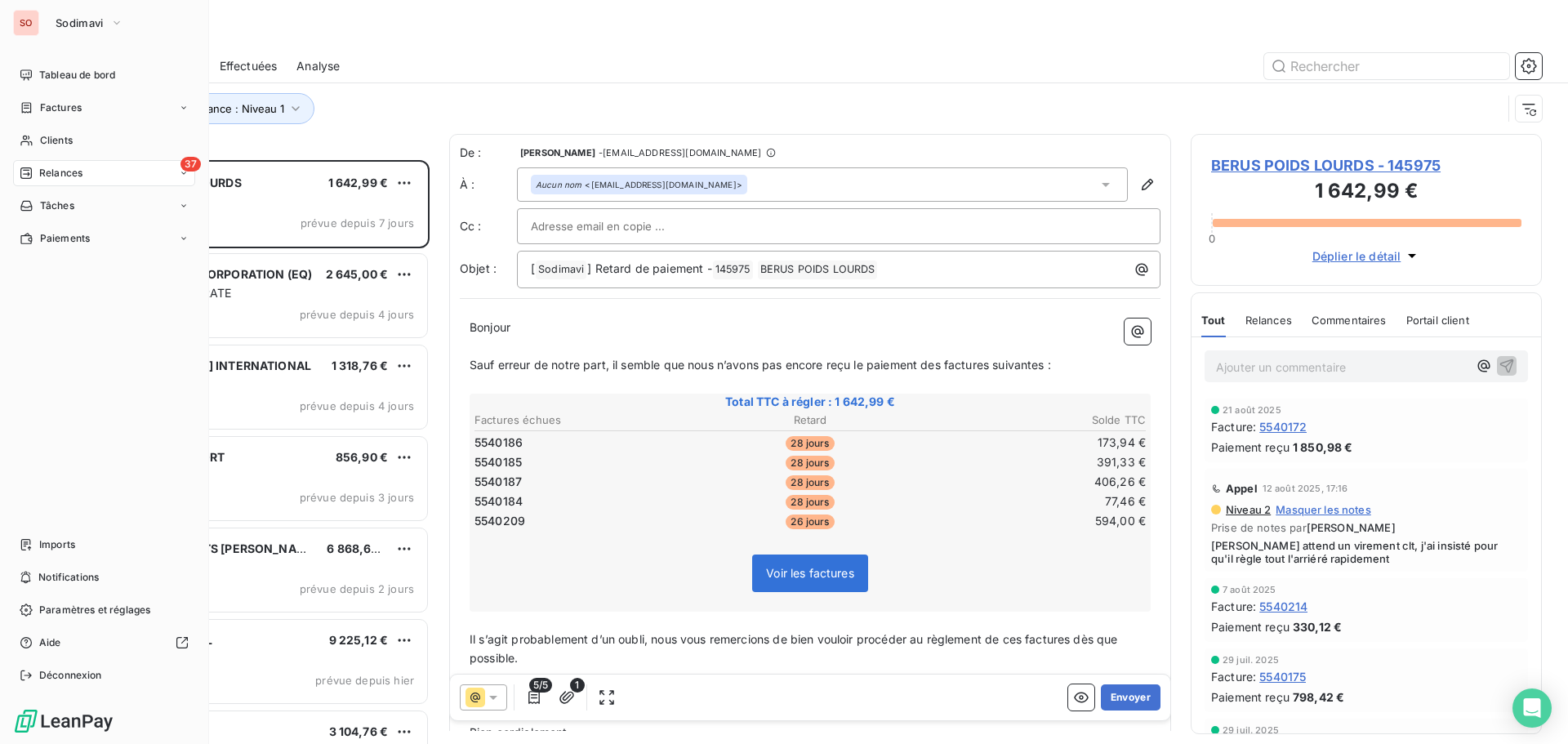
click at [43, 380] on div "Tableau de bord Factures Clients 37 Relances Tâches Paiements Imports Notificat…" at bounding box center [104, 375] width 182 height 626
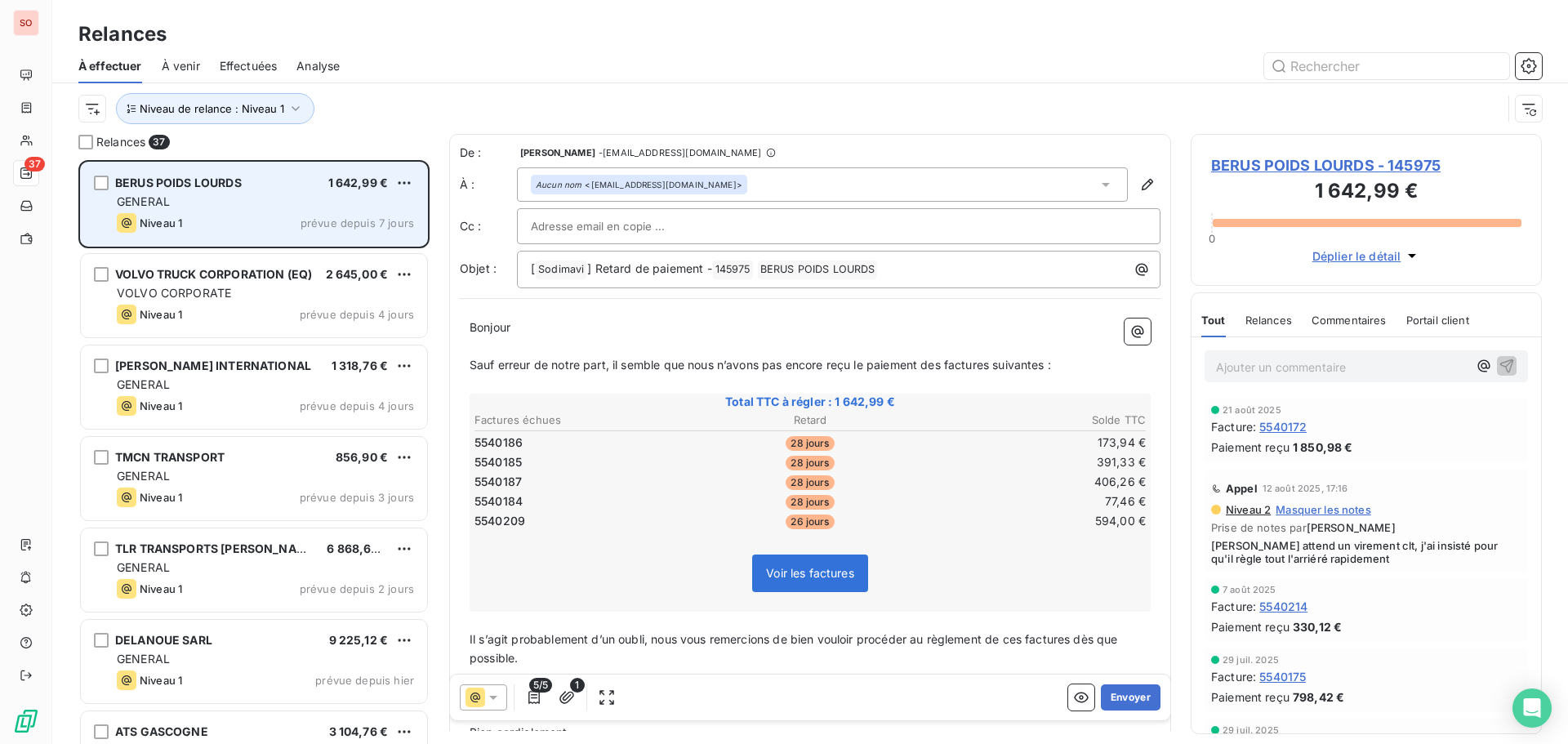
click at [272, 205] on div "GENERAL" at bounding box center [265, 202] width 297 height 16
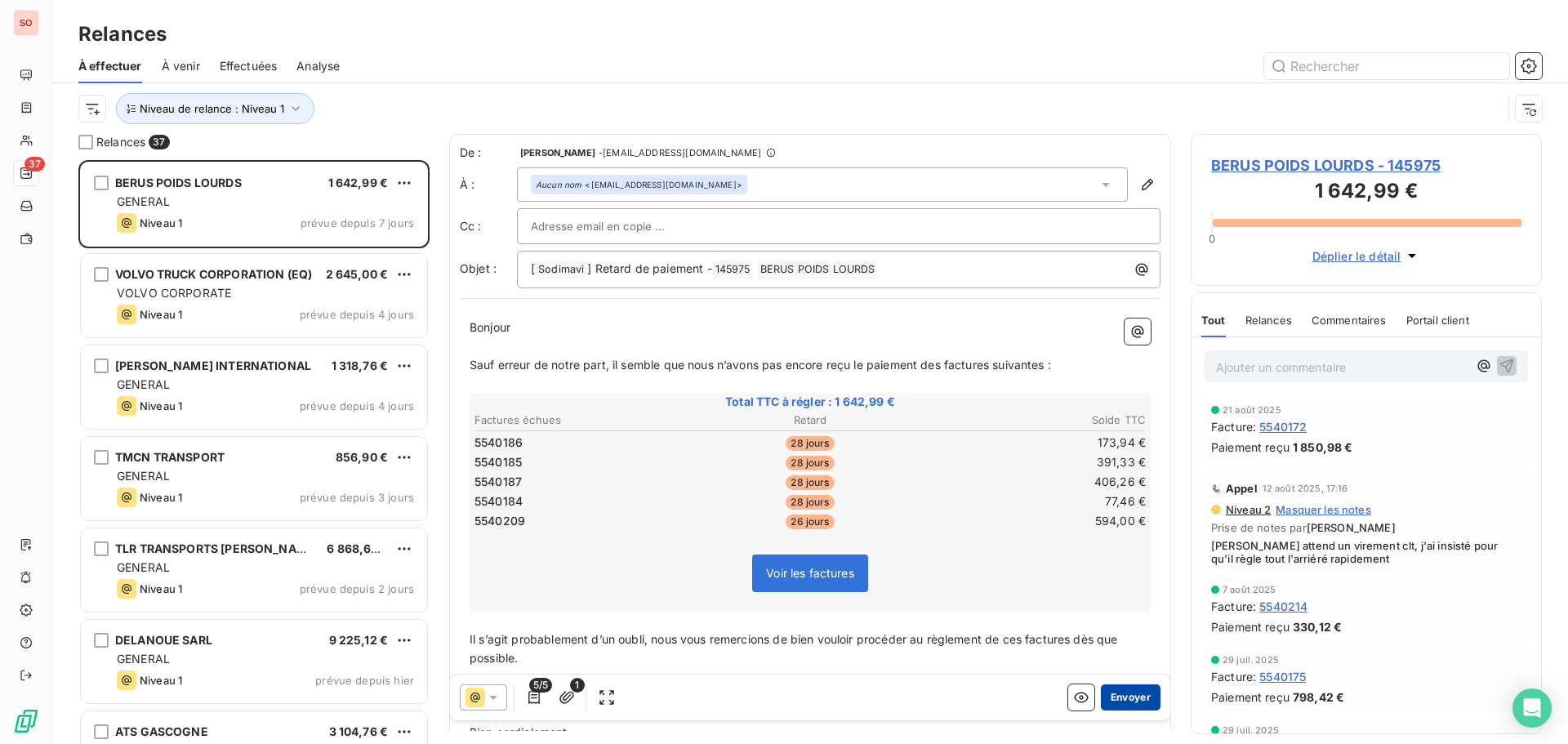
click at [1115, 695] on button "Envoyer" at bounding box center [1130, 698] width 59 height 26
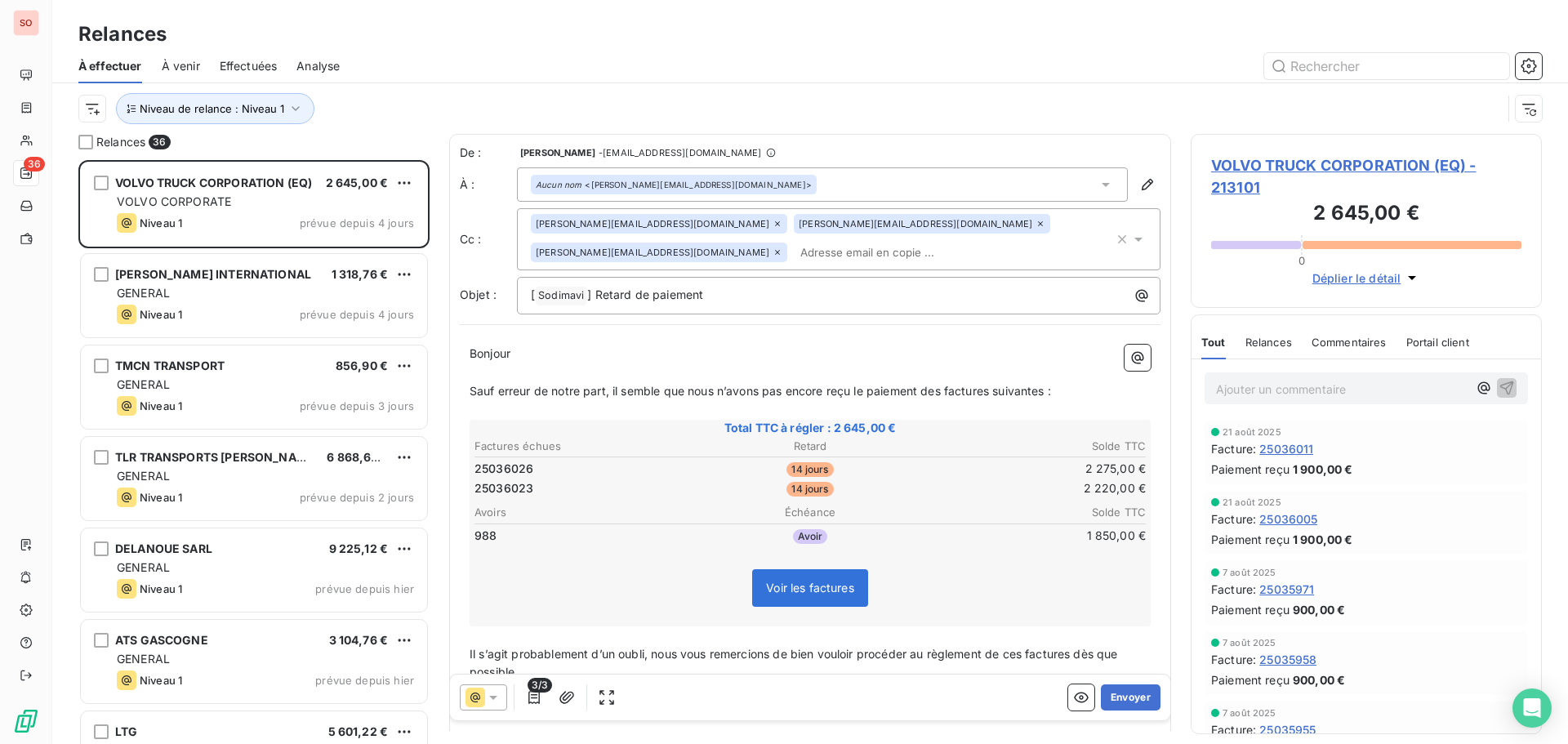
click at [1115, 695] on button "Envoyer" at bounding box center [1130, 698] width 59 height 26
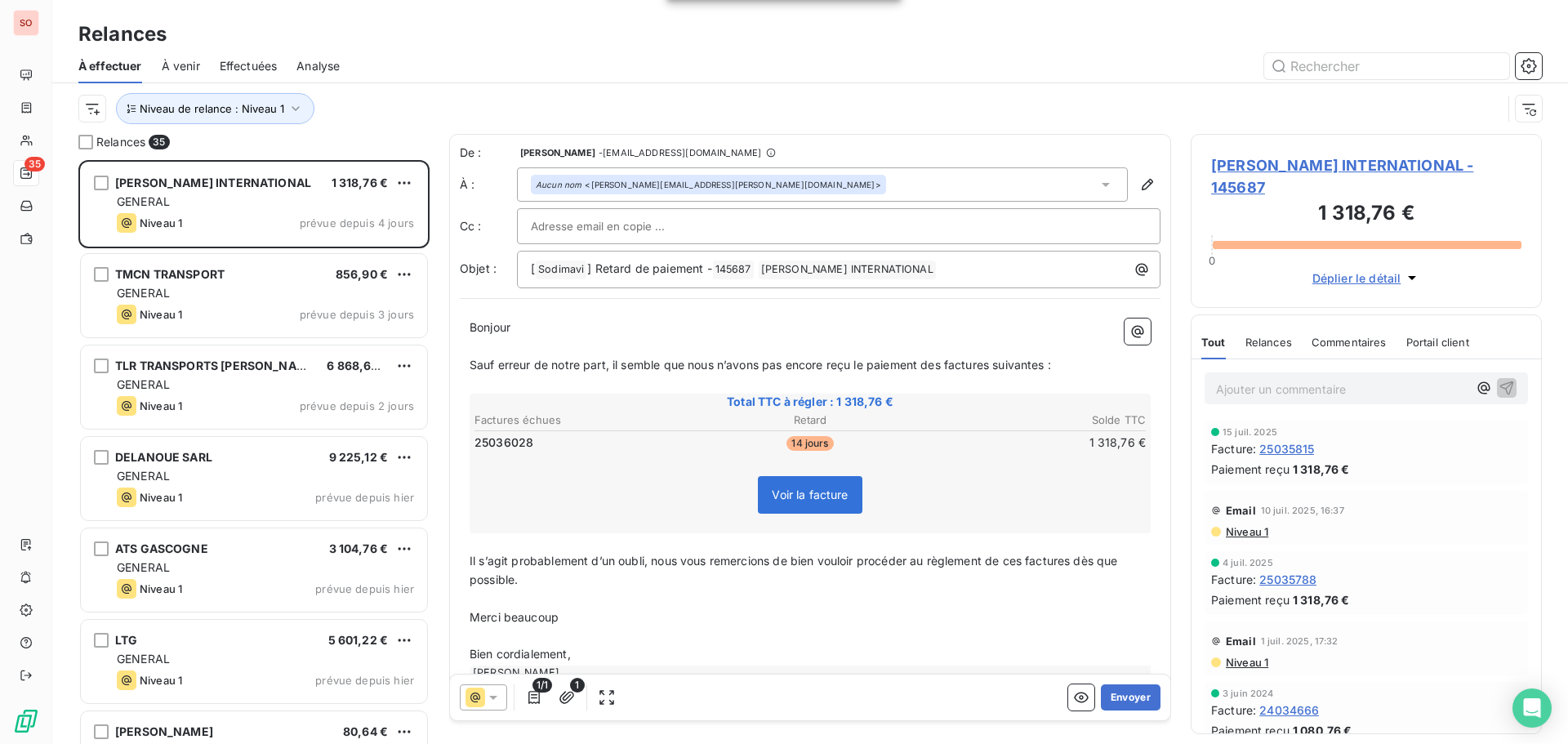
click at [1115, 695] on button "Envoyer" at bounding box center [1130, 698] width 59 height 26
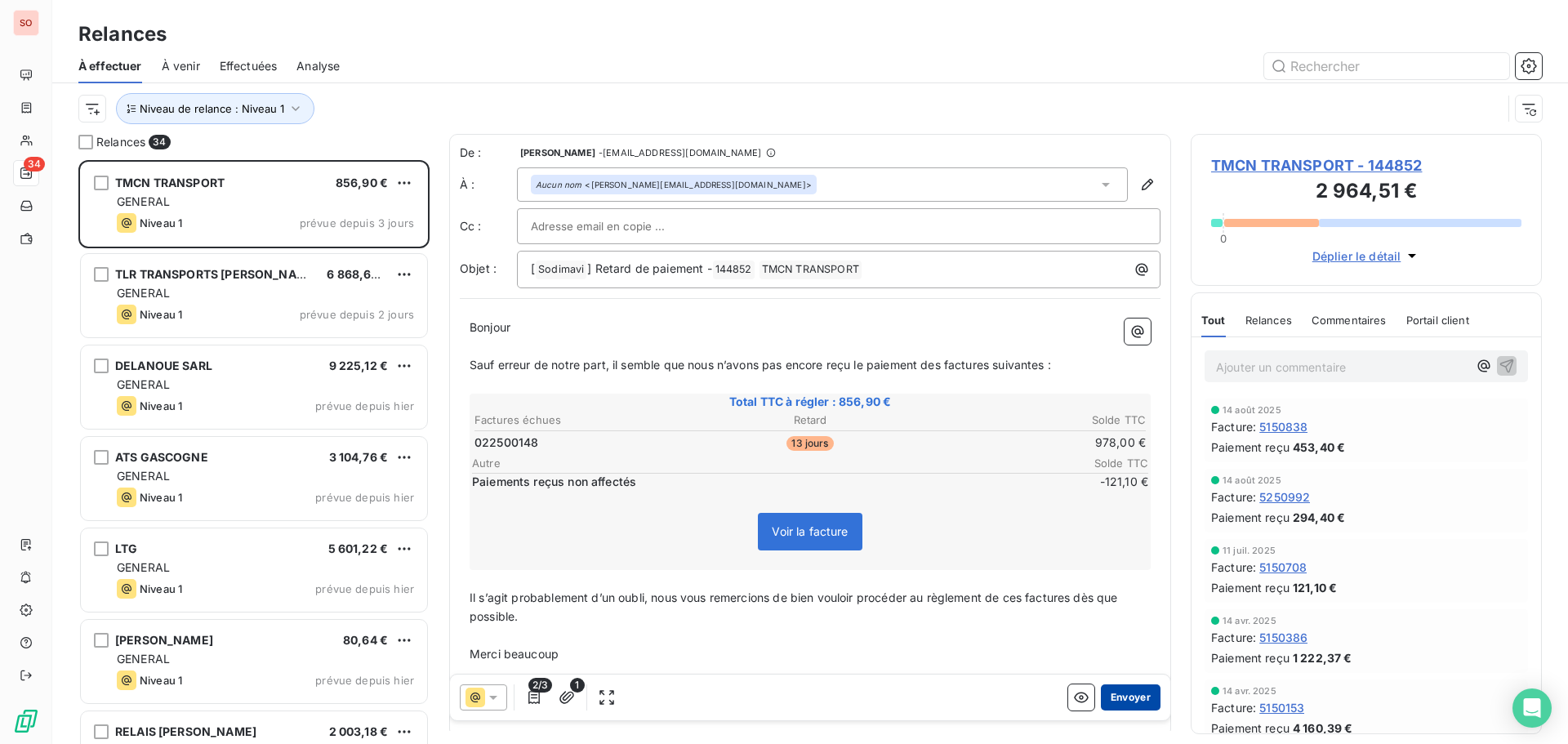
click at [1130, 701] on button "Envoyer" at bounding box center [1130, 698] width 59 height 26
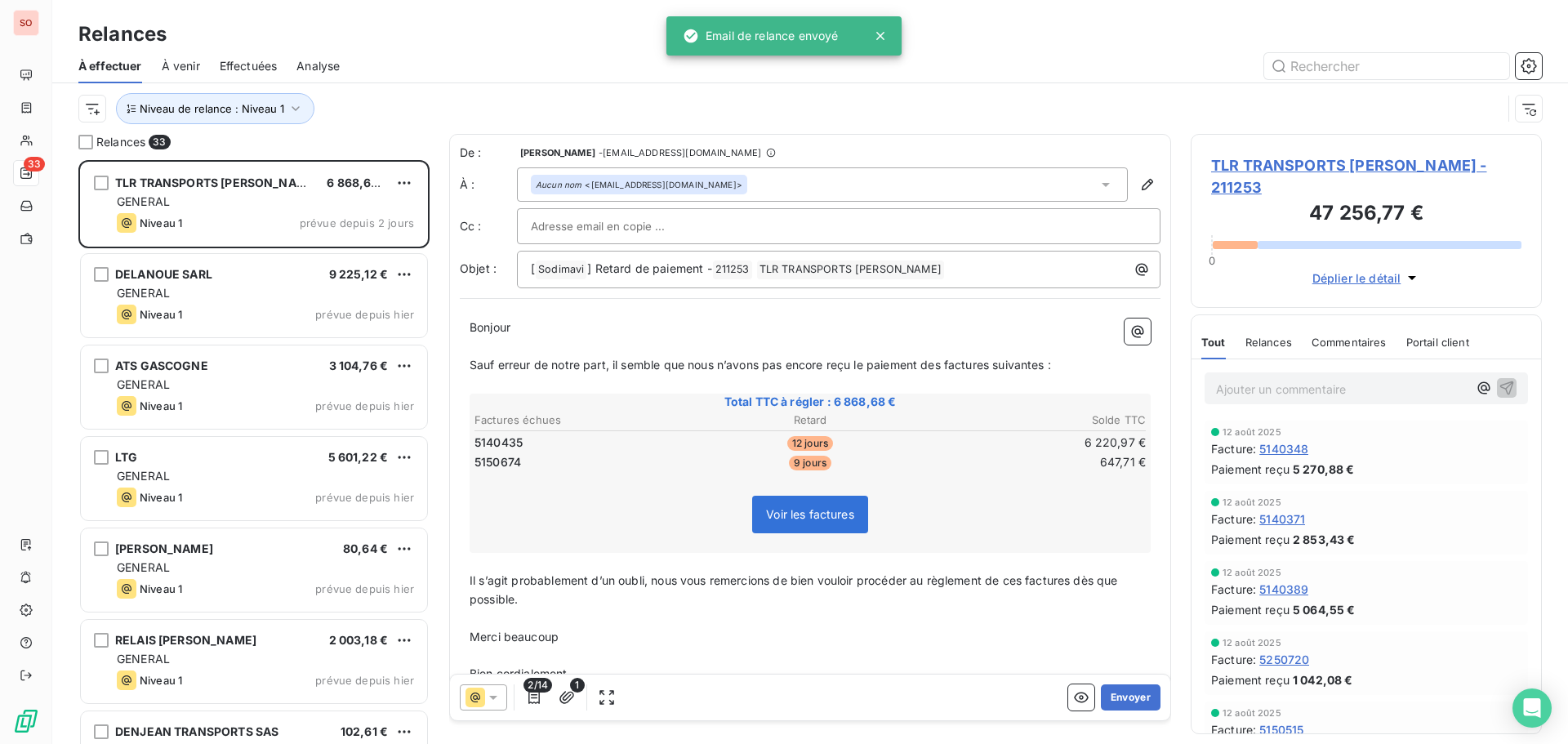
click at [1130, 701] on button "Envoyer" at bounding box center [1130, 698] width 59 height 26
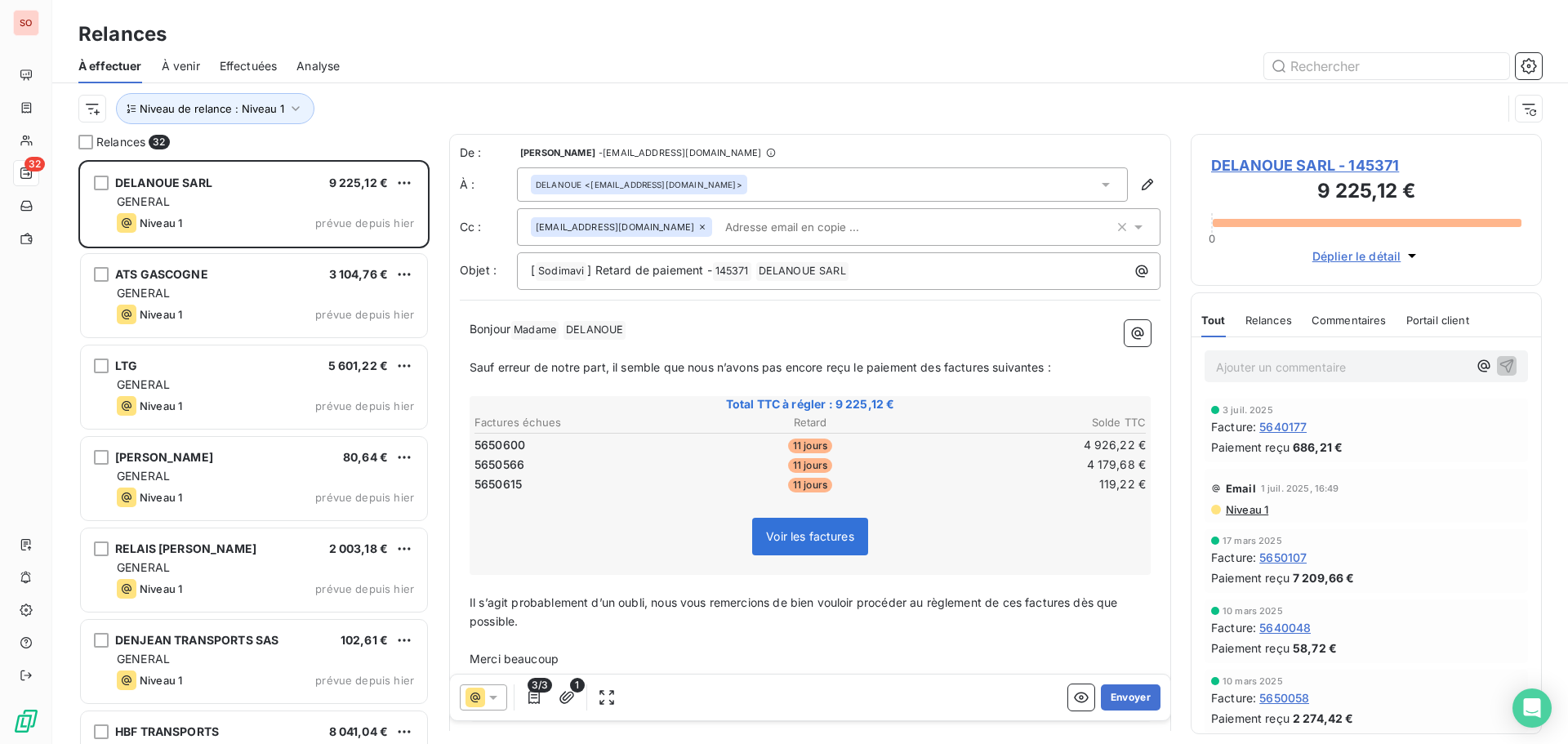
click at [1130, 701] on button "Envoyer" at bounding box center [1130, 698] width 59 height 26
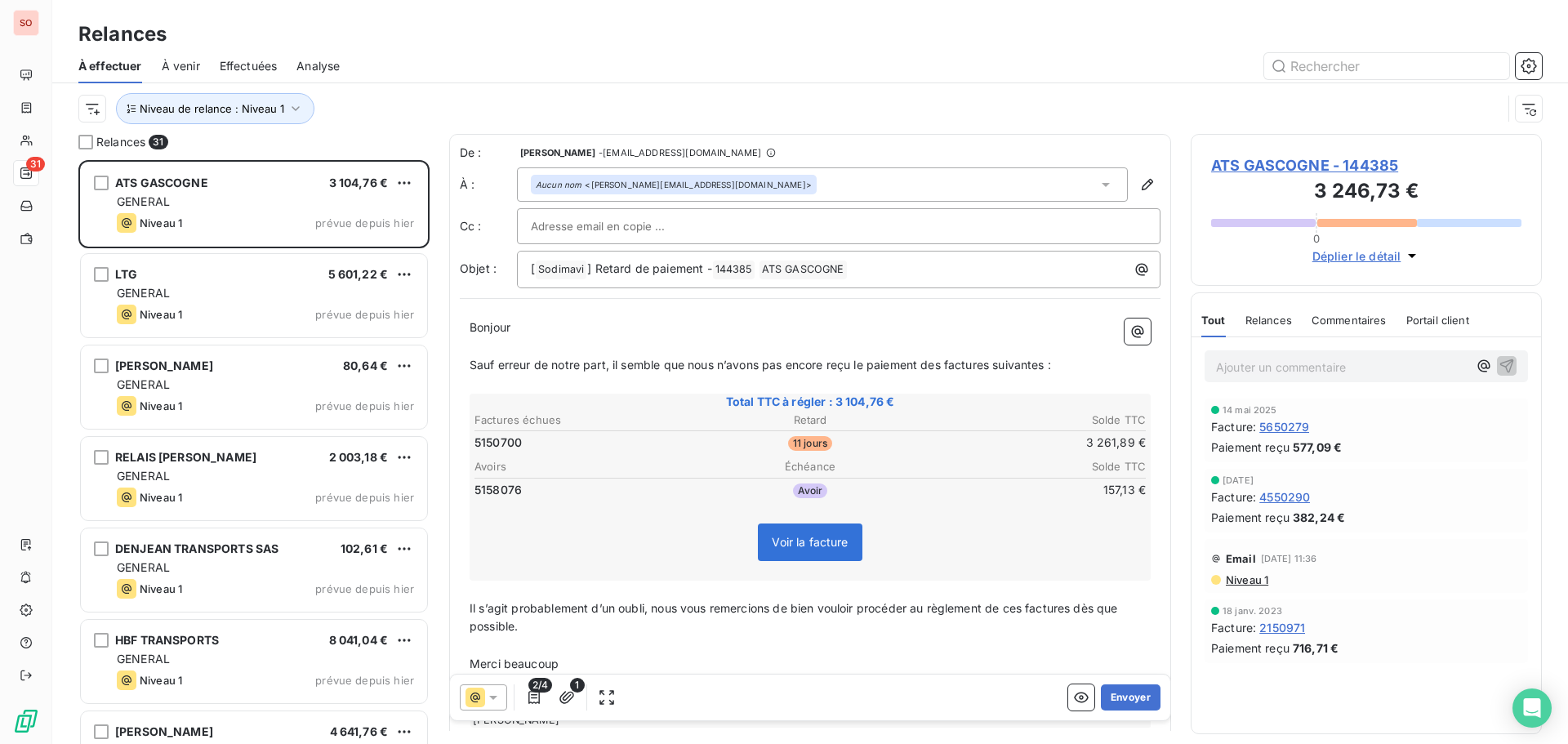
click at [1130, 701] on button "Envoyer" at bounding box center [1130, 698] width 59 height 26
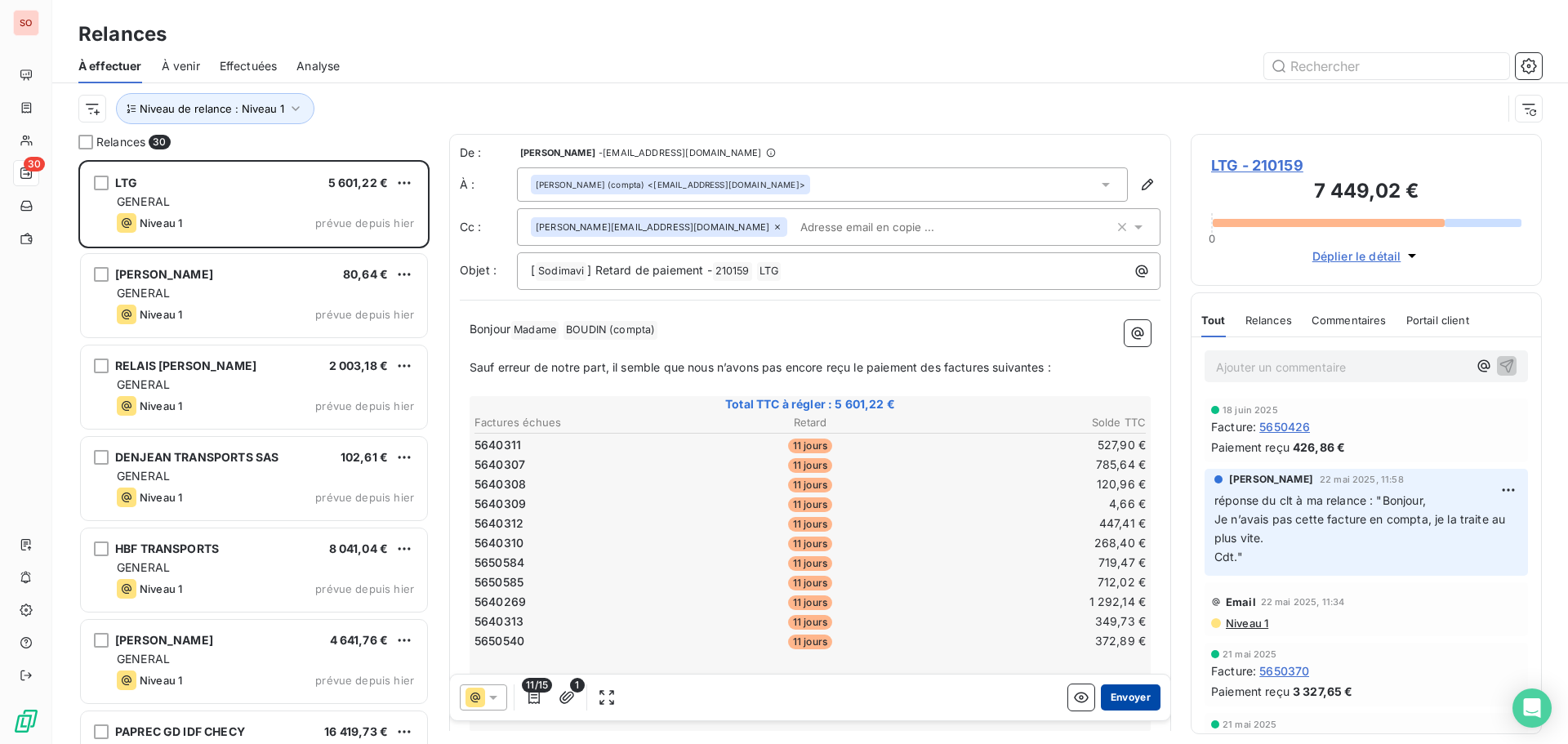
click at [1119, 698] on button "Envoyer" at bounding box center [1130, 698] width 59 height 26
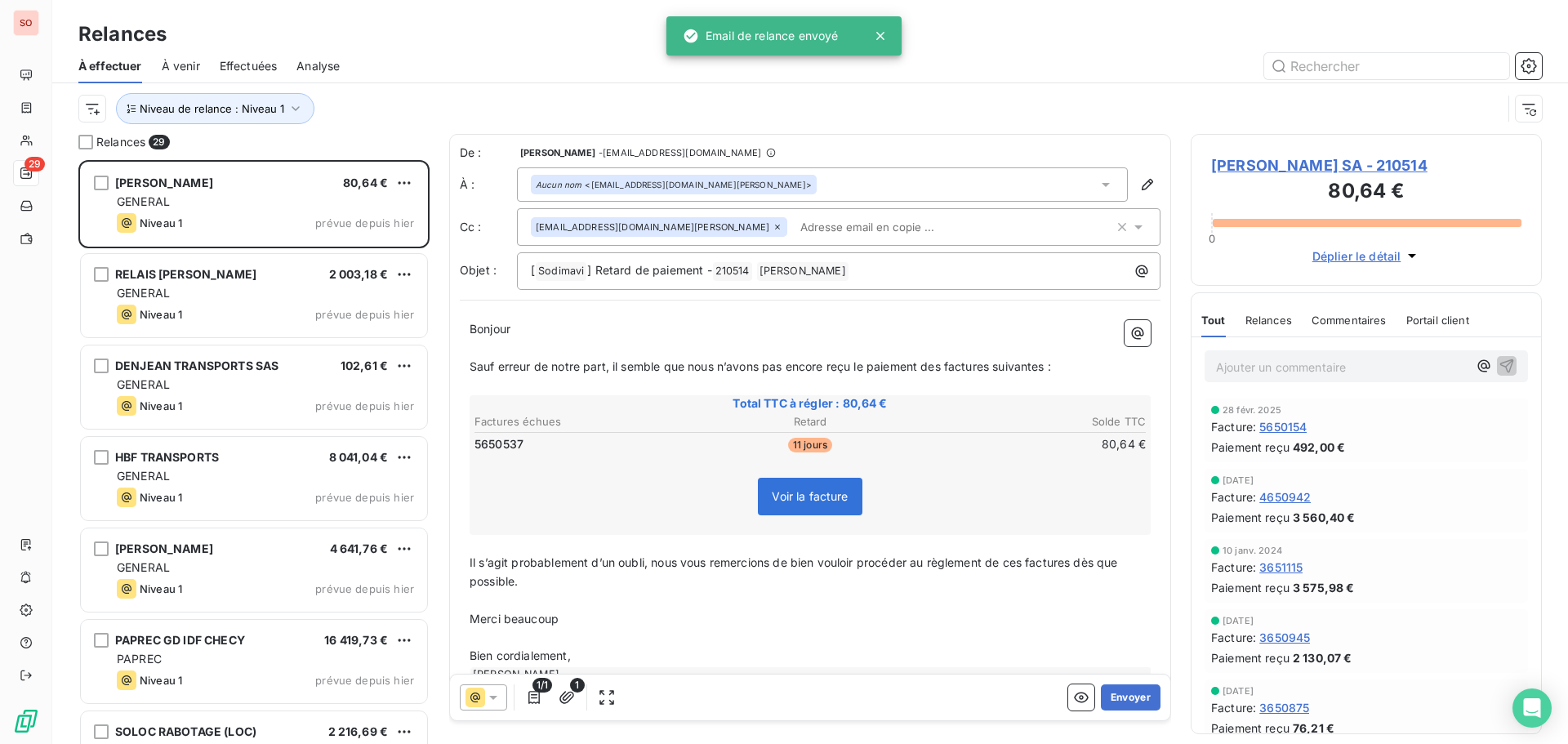
click at [1119, 698] on button "Envoyer" at bounding box center [1130, 698] width 59 height 26
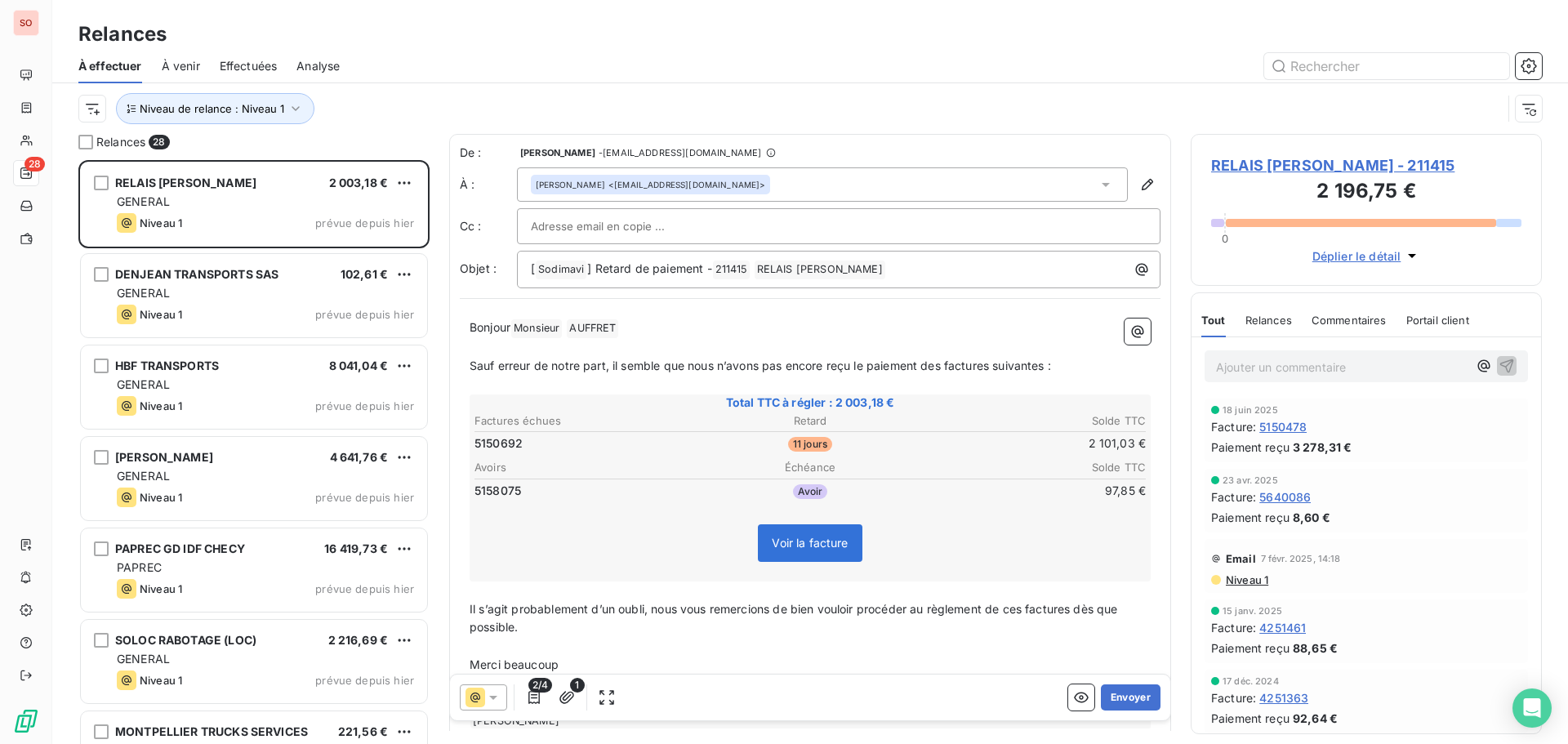
click at [1119, 698] on button "Envoyer" at bounding box center [1130, 698] width 59 height 26
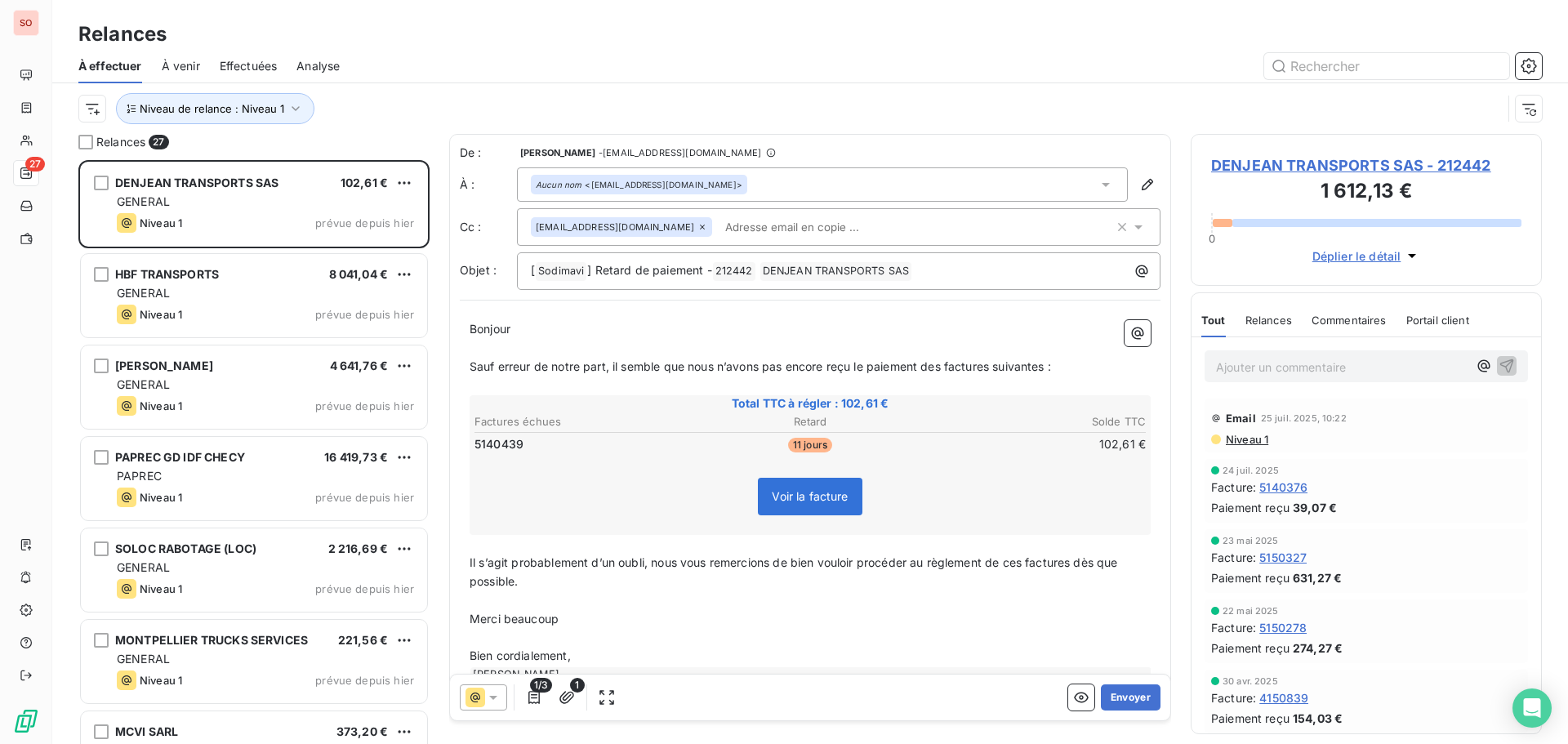
click at [1119, 698] on button "Envoyer" at bounding box center [1130, 698] width 59 height 26
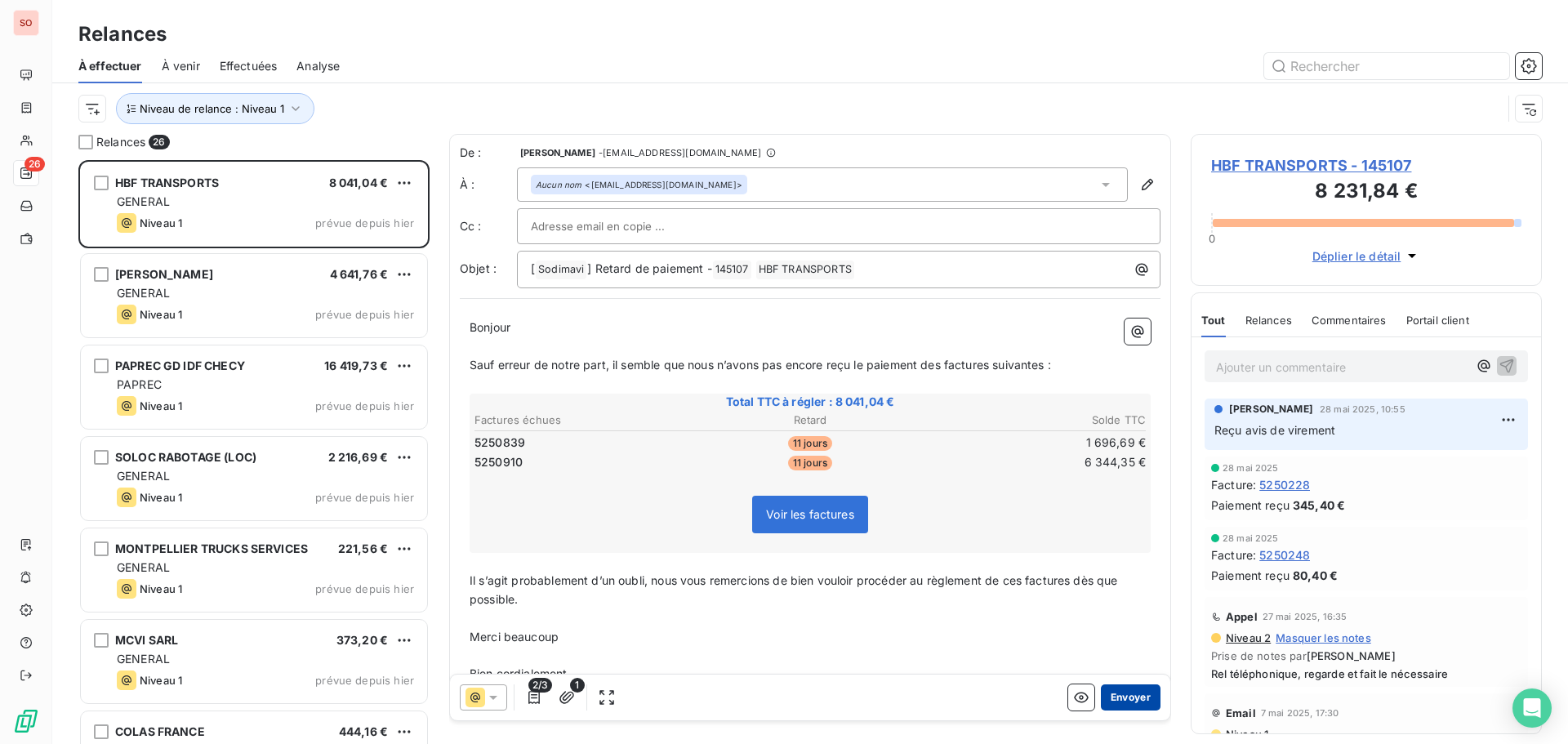
click at [1119, 697] on button "Envoyer" at bounding box center [1130, 698] width 59 height 26
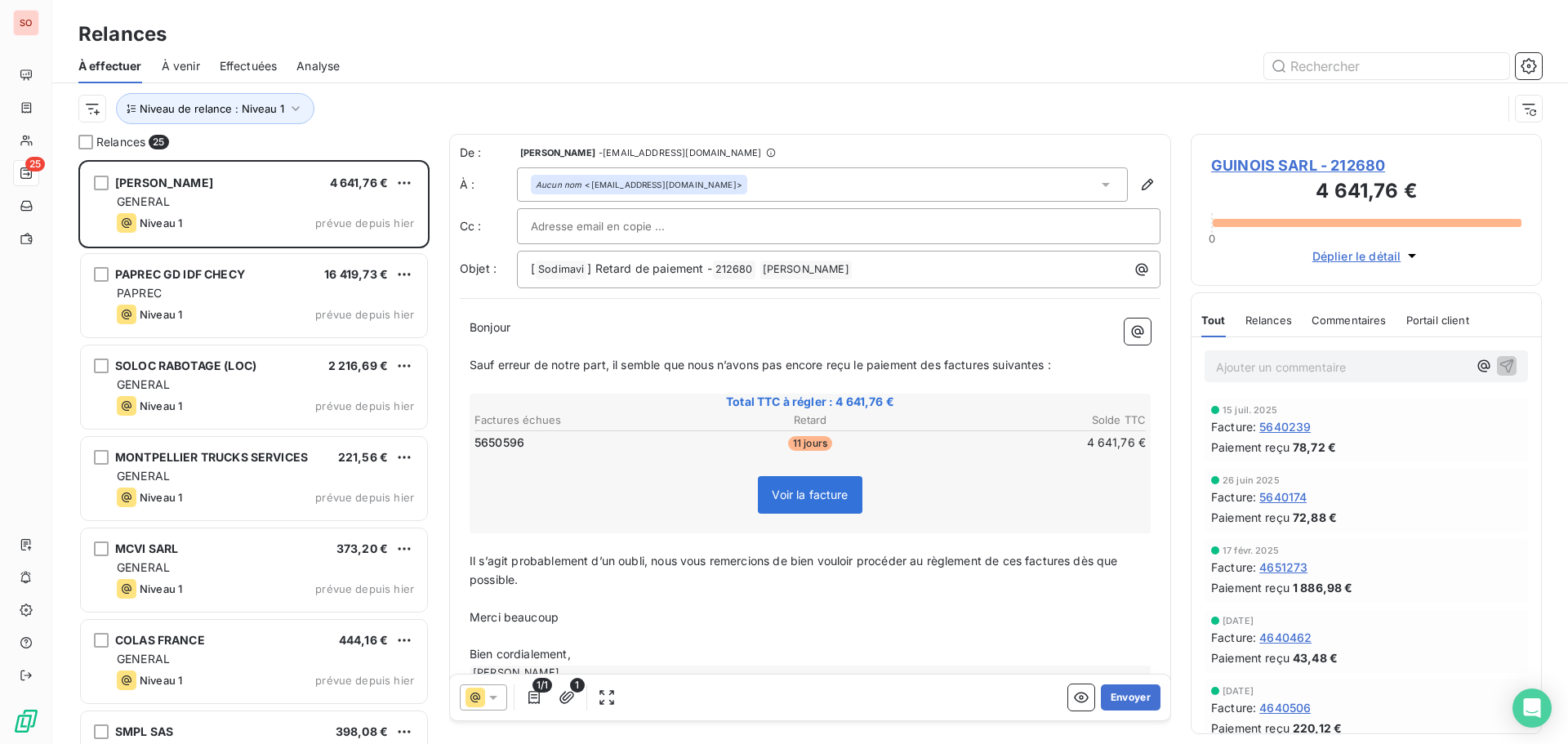
click at [1119, 697] on button "Envoyer" at bounding box center [1130, 698] width 59 height 26
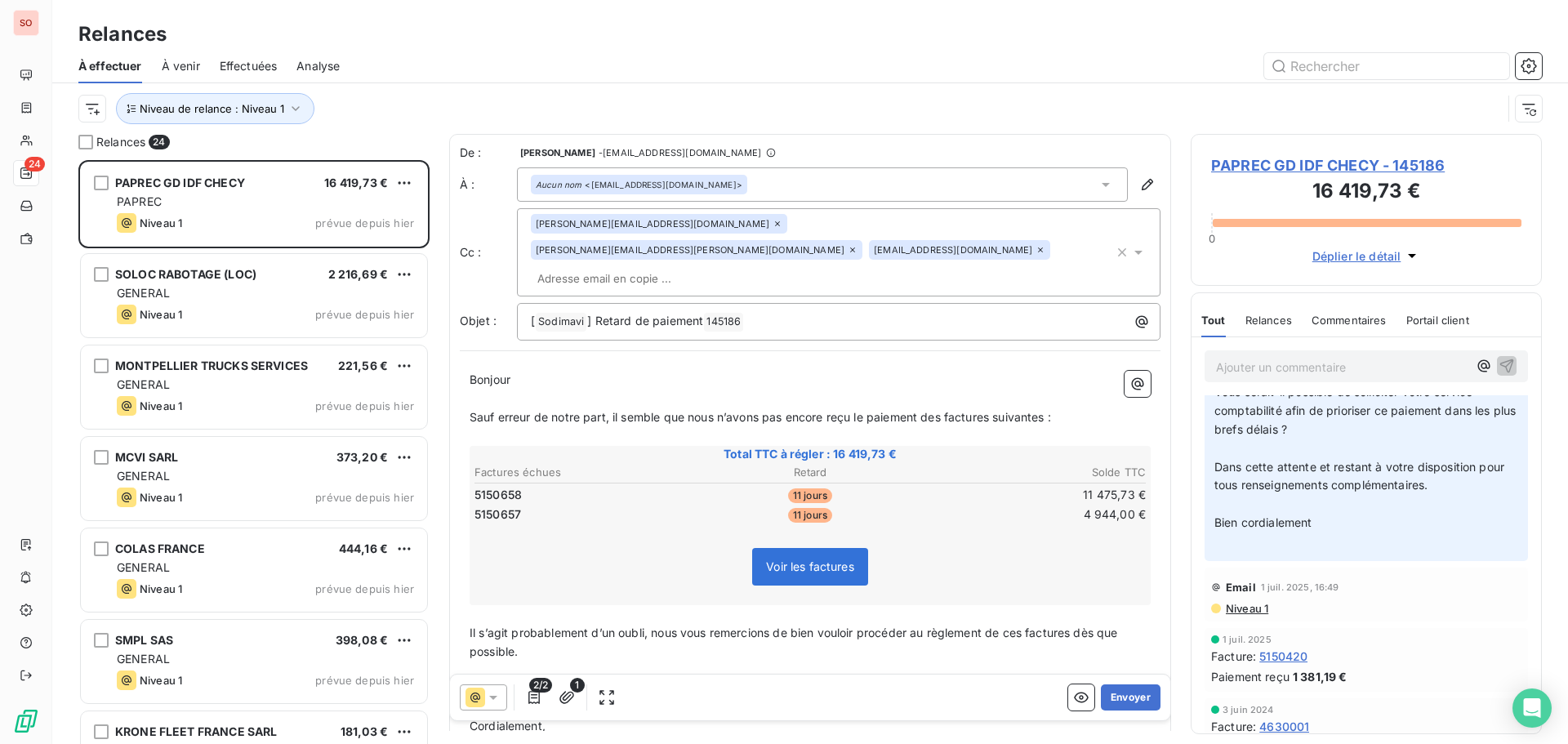
scroll to position [326, 0]
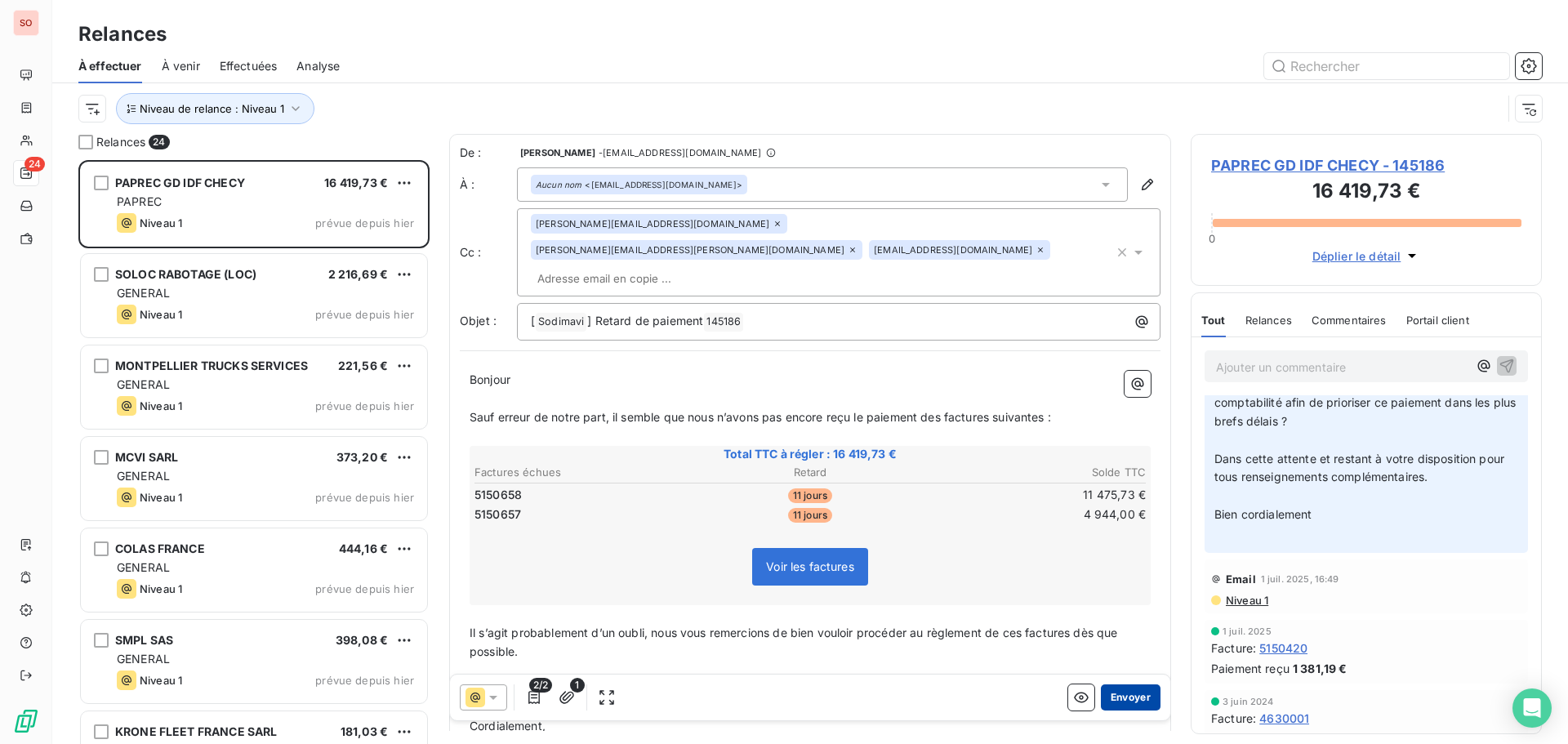
click at [1123, 698] on button "Envoyer" at bounding box center [1130, 698] width 59 height 26
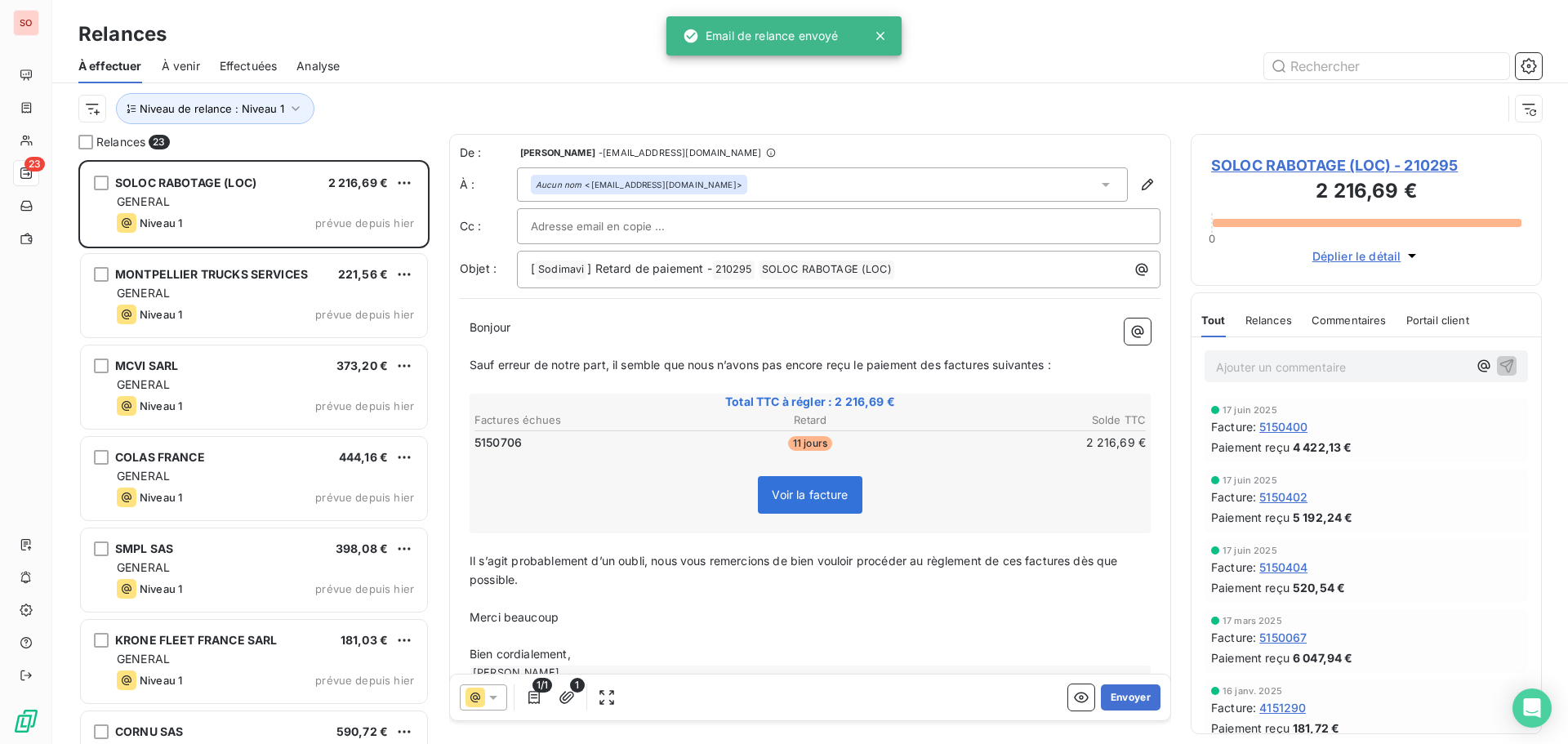
click at [1124, 698] on button "Envoyer" at bounding box center [1130, 698] width 59 height 26
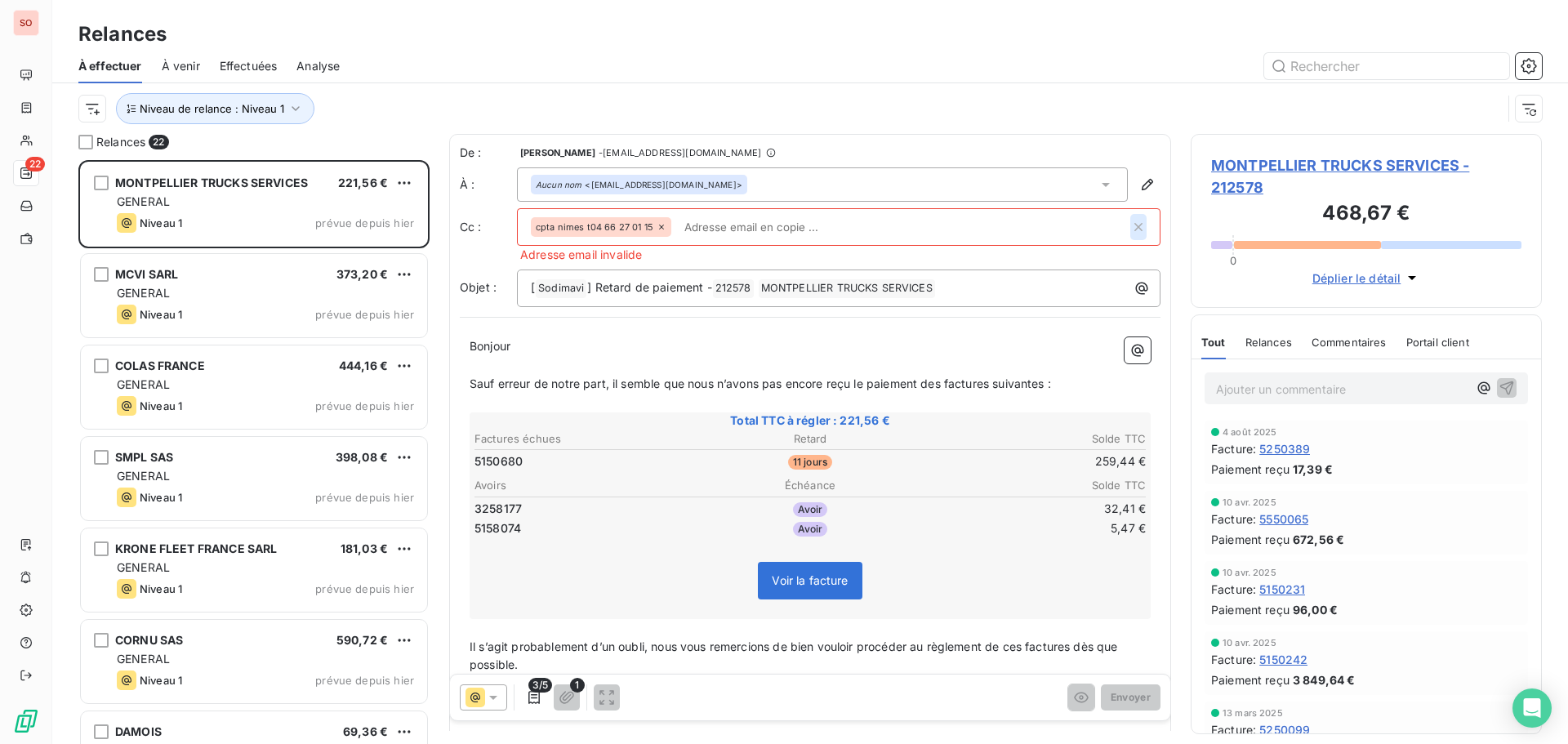
click at [1130, 229] on icon "button" at bounding box center [1139, 227] width 16 height 16
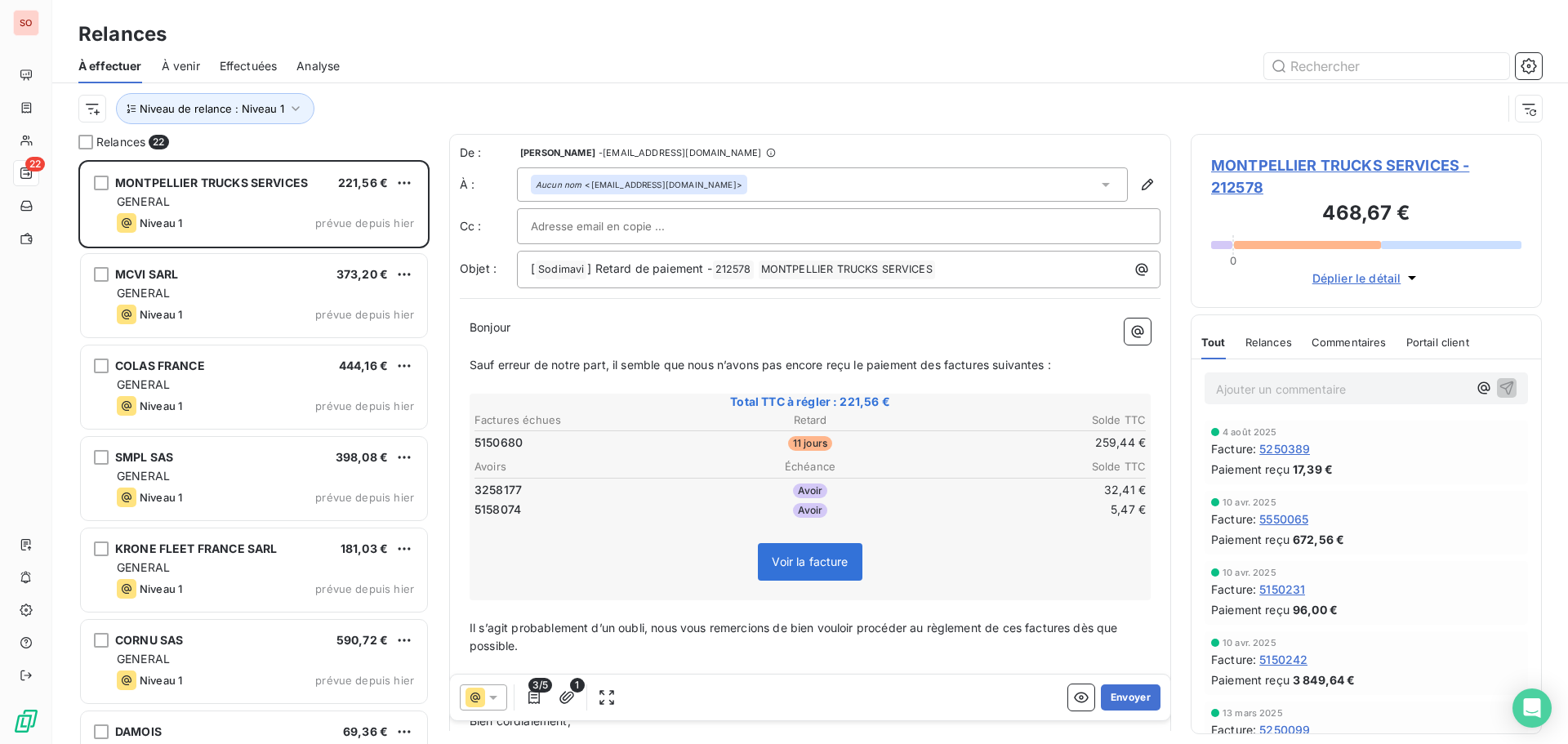
click at [493, 699] on icon at bounding box center [493, 698] width 8 height 4
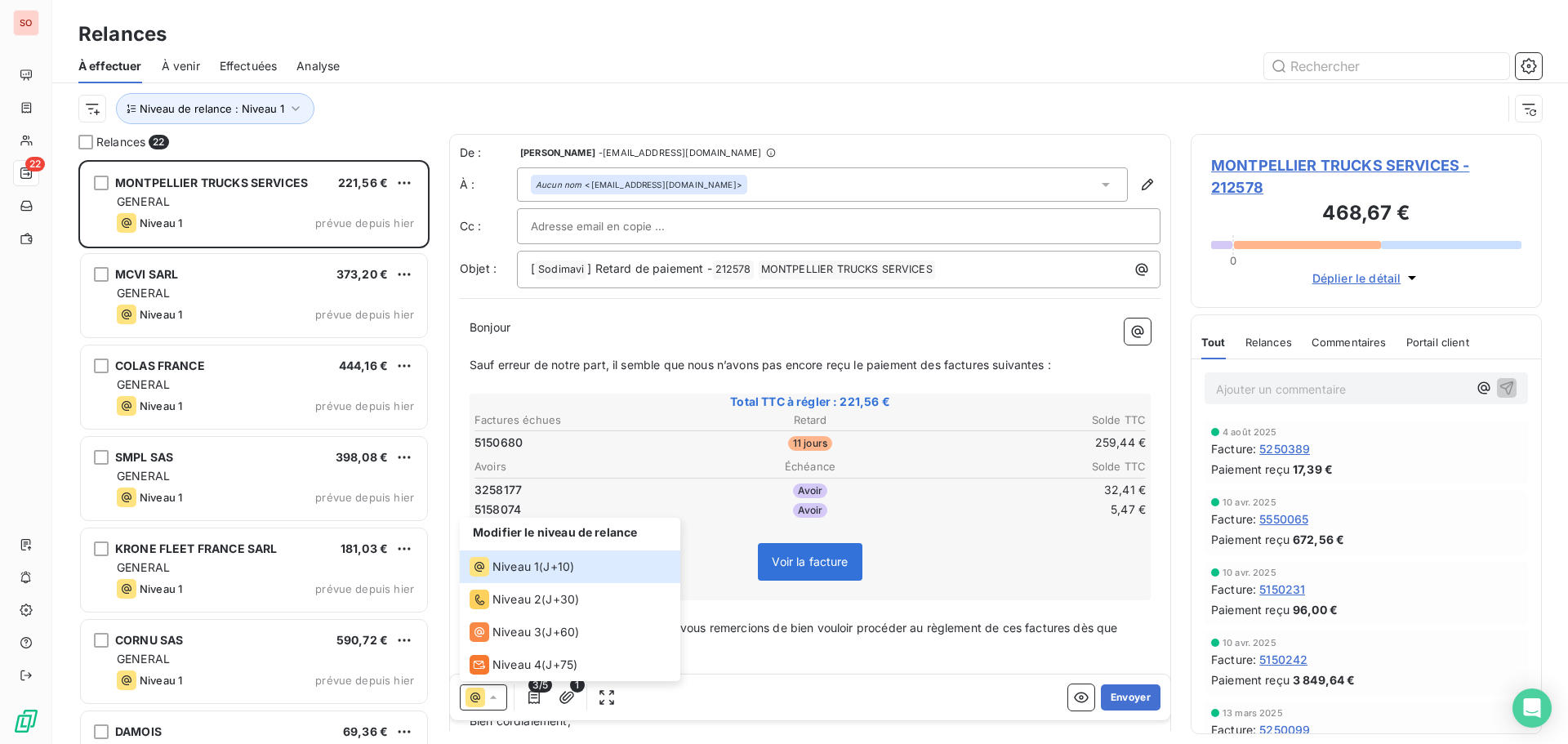
click at [529, 687] on span "3/5" at bounding box center [541, 686] width 24 height 15
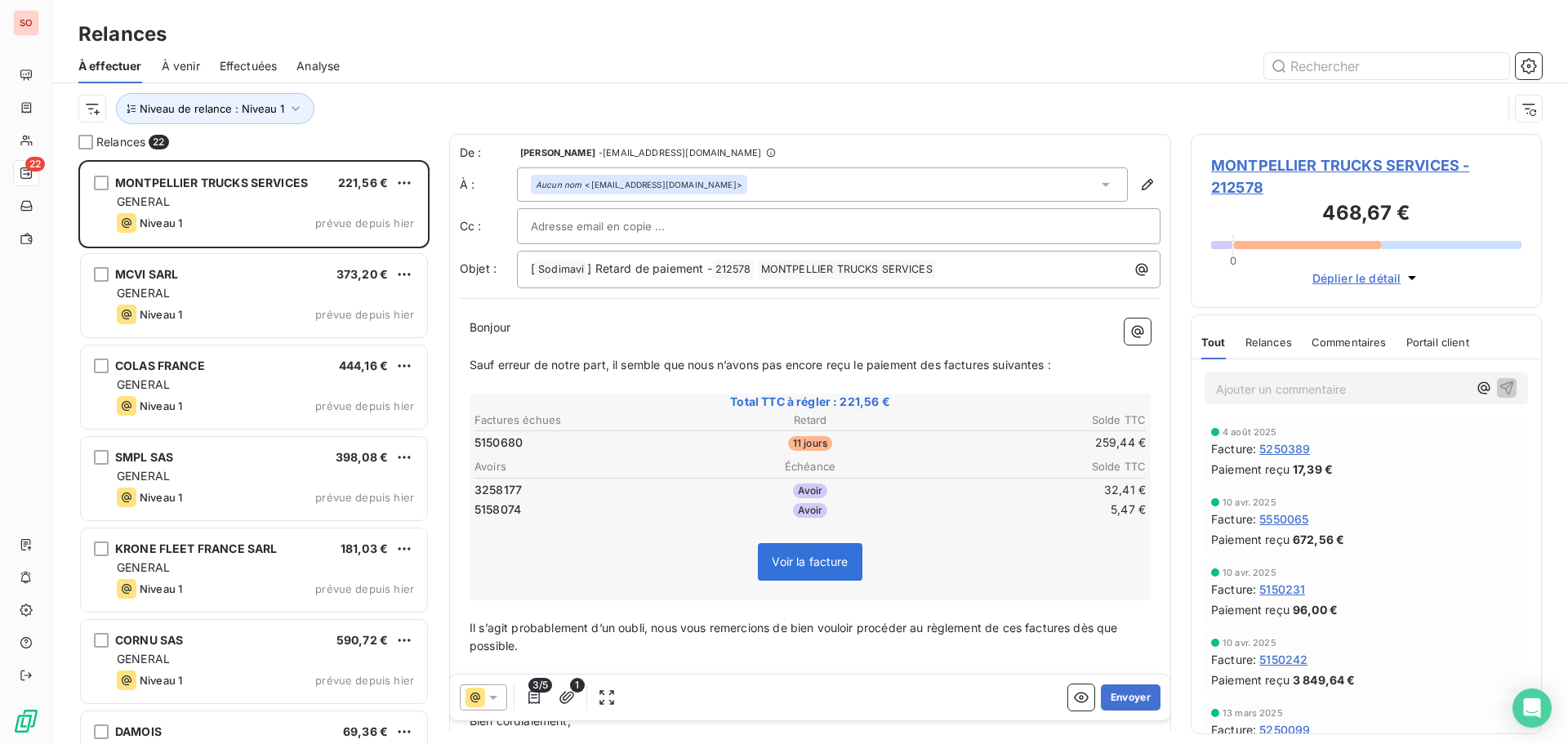
click at [538, 687] on span "3/5" at bounding box center [541, 686] width 24 height 15
click at [530, 698] on icon "button" at bounding box center [534, 698] width 16 height 16
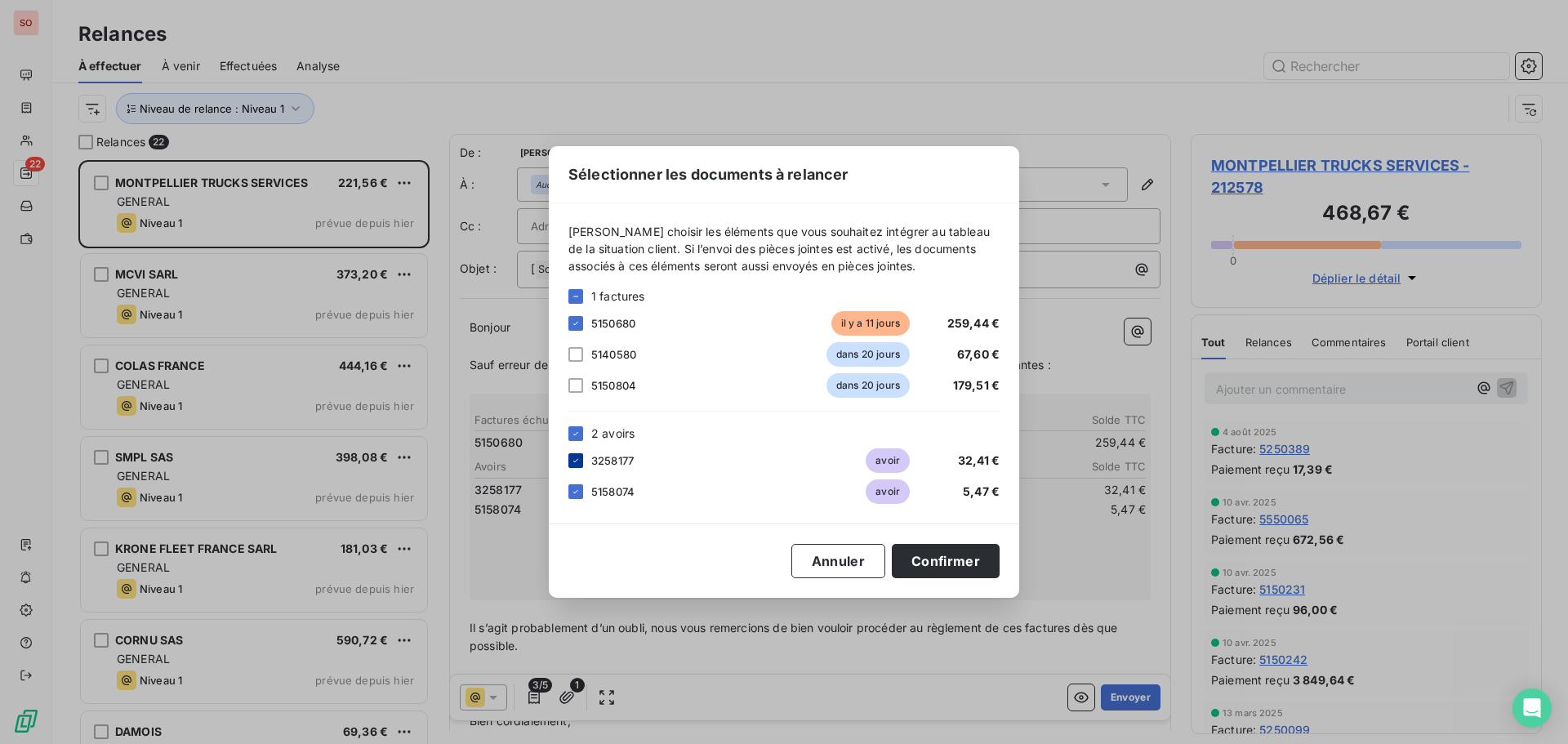
click at [574, 457] on icon at bounding box center [575, 460] width 10 height 10
click at [923, 557] on button "Confirmer" at bounding box center [945, 562] width 108 height 35
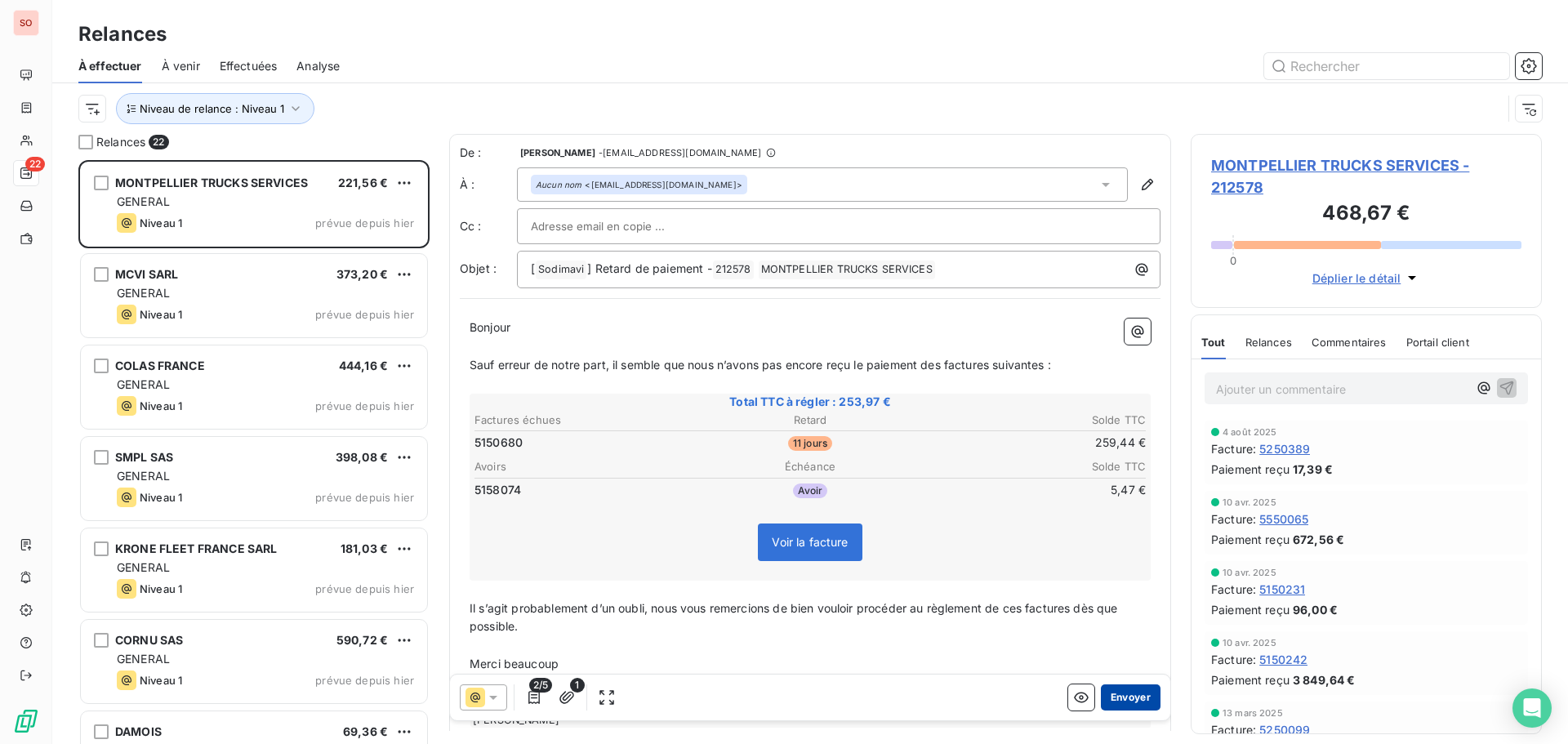
click at [1121, 700] on button "Envoyer" at bounding box center [1130, 698] width 59 height 26
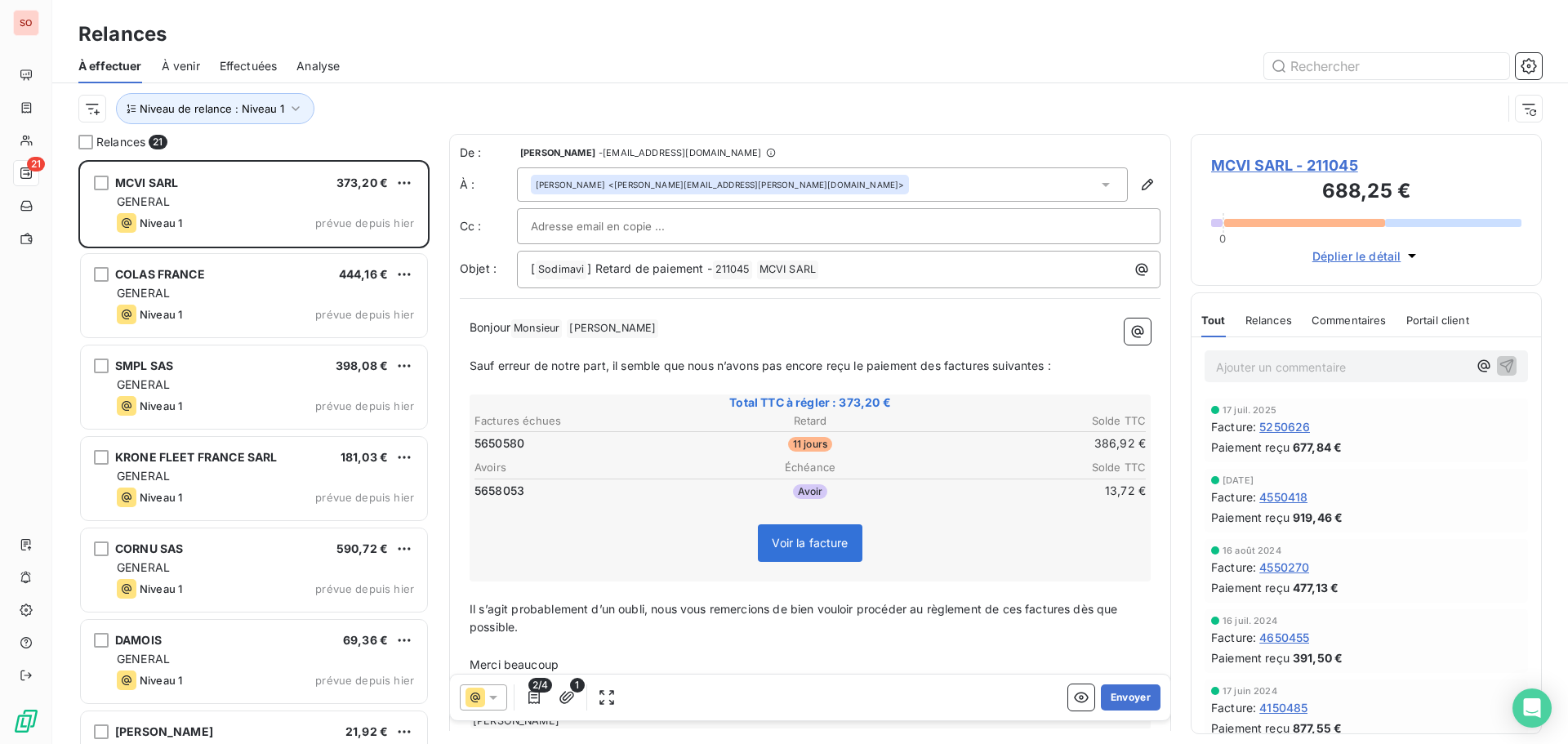
click at [1121, 700] on button "Envoyer" at bounding box center [1130, 698] width 59 height 26
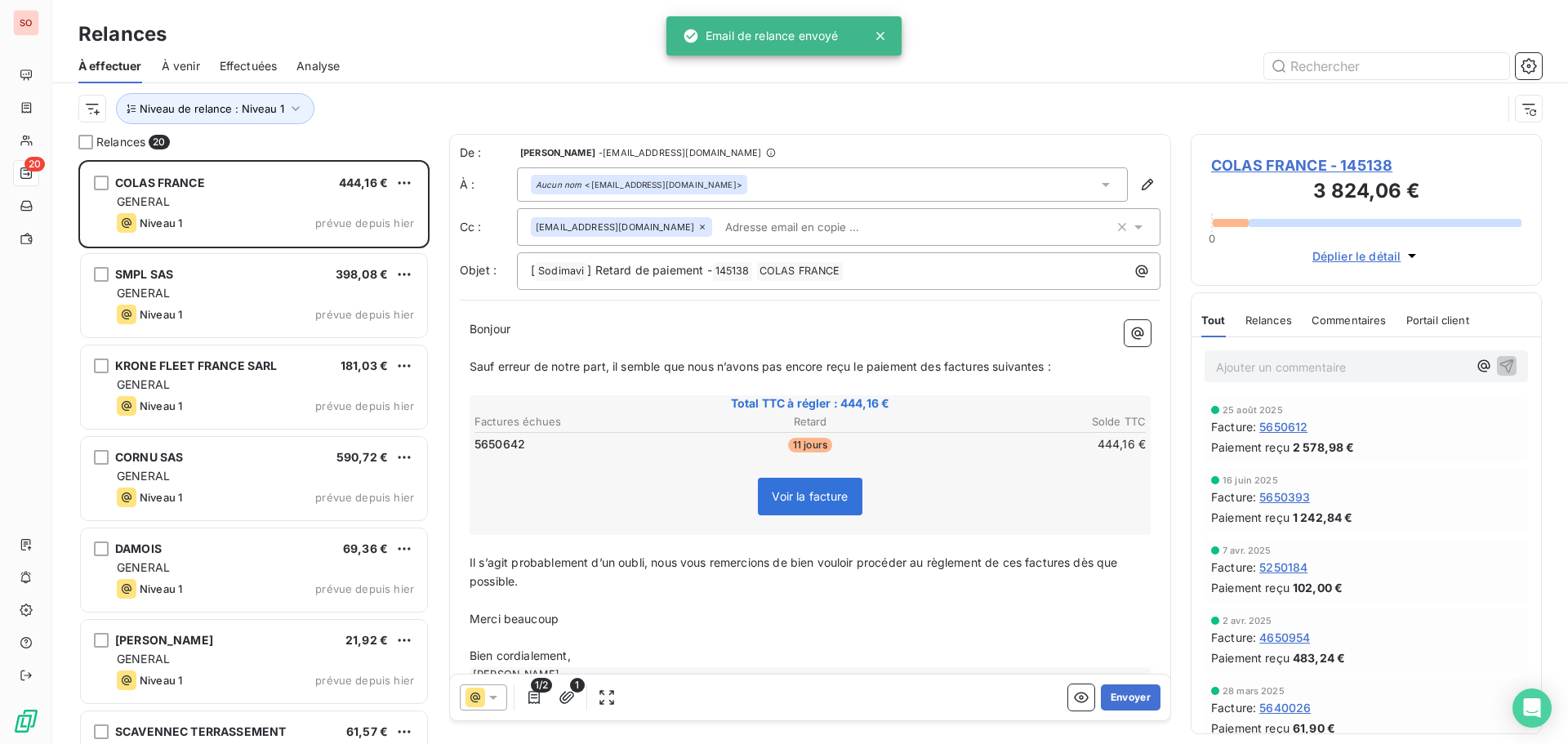
click at [1121, 700] on button "Envoyer" at bounding box center [1130, 698] width 59 height 26
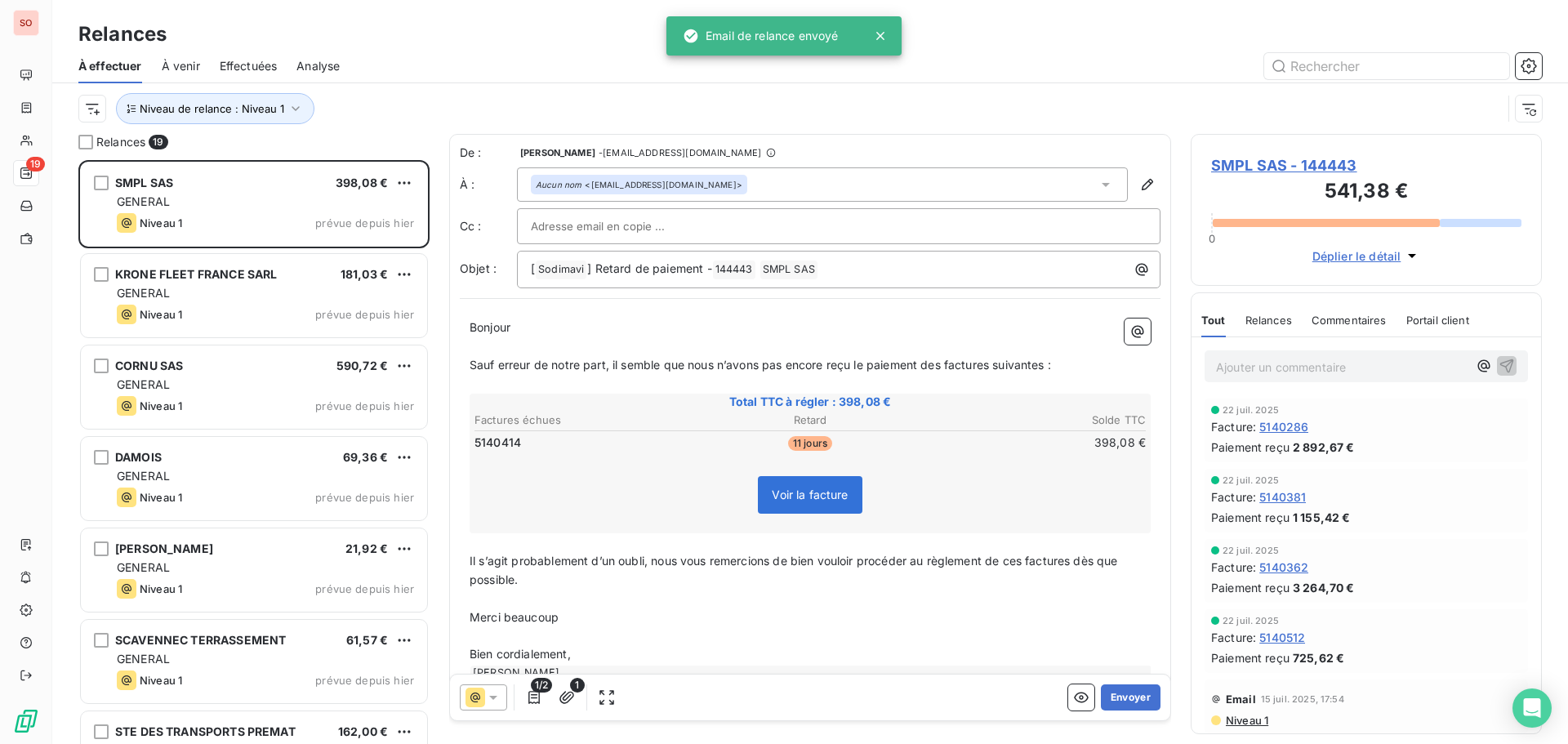
click at [1121, 700] on button "Envoyer" at bounding box center [1130, 698] width 59 height 26
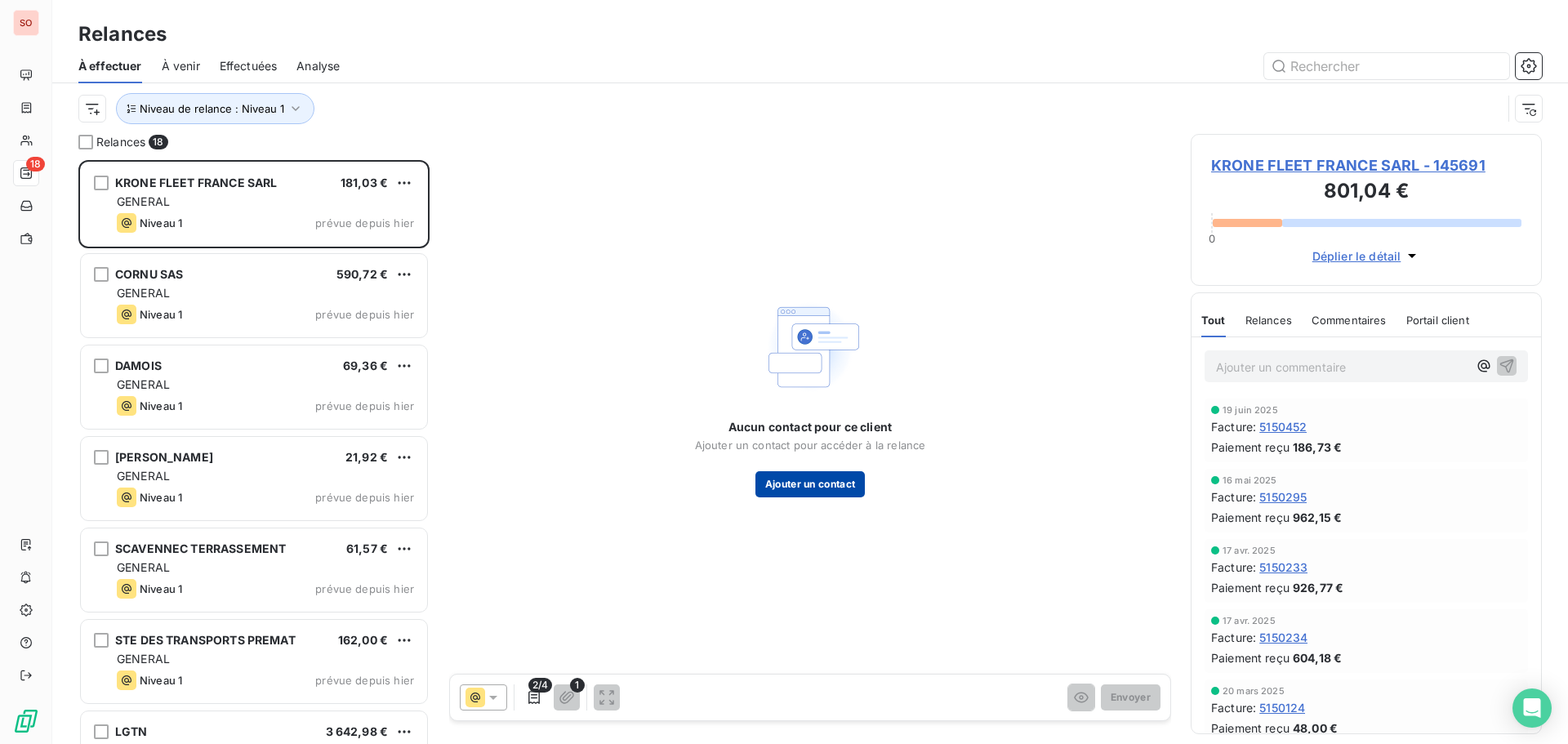
click at [820, 475] on button "Ajouter un contact" at bounding box center [810, 484] width 110 height 26
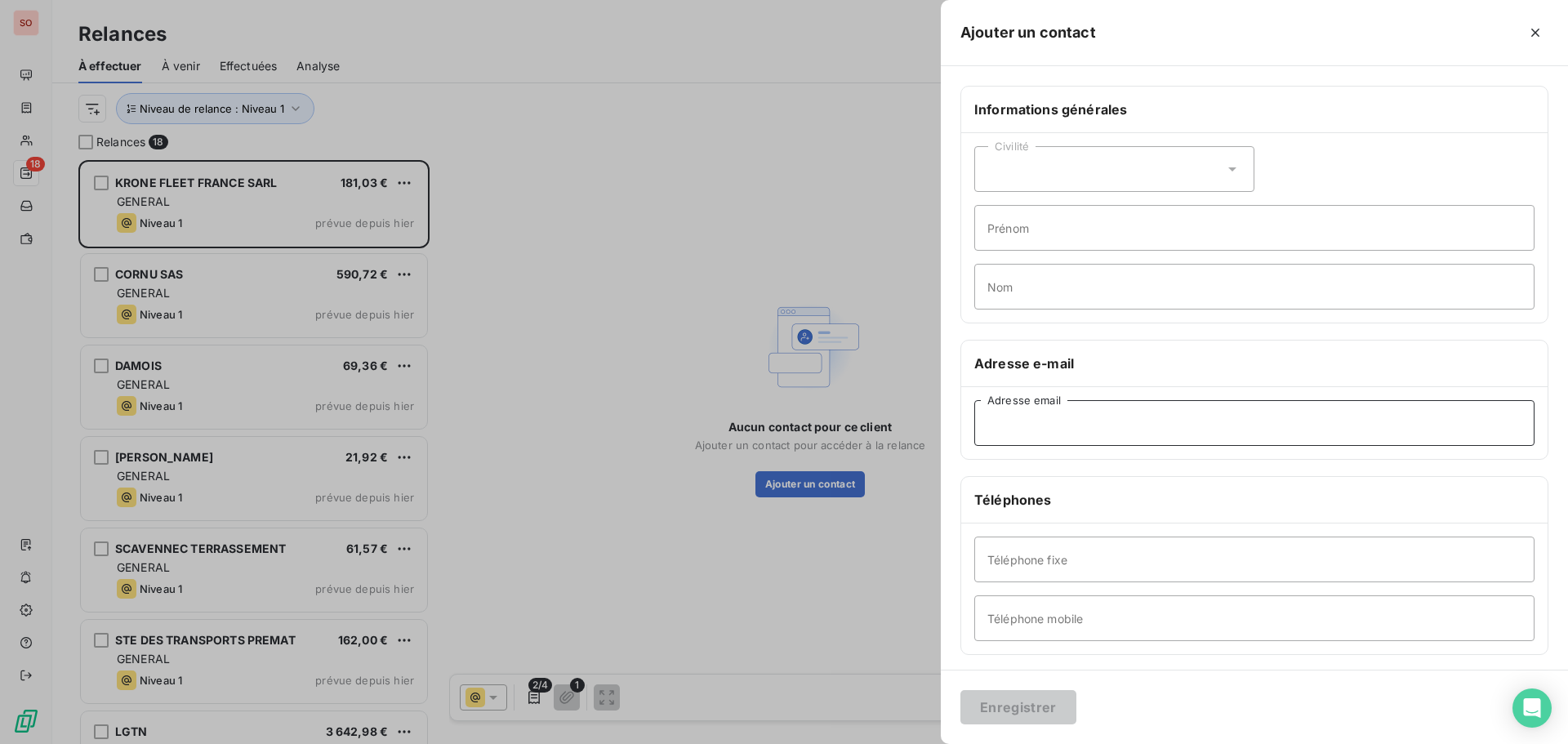
click at [1062, 427] on input "Adresse email" at bounding box center [1254, 423] width 561 height 46
paste input "yvon.trebuchet@krone-fleet.com"
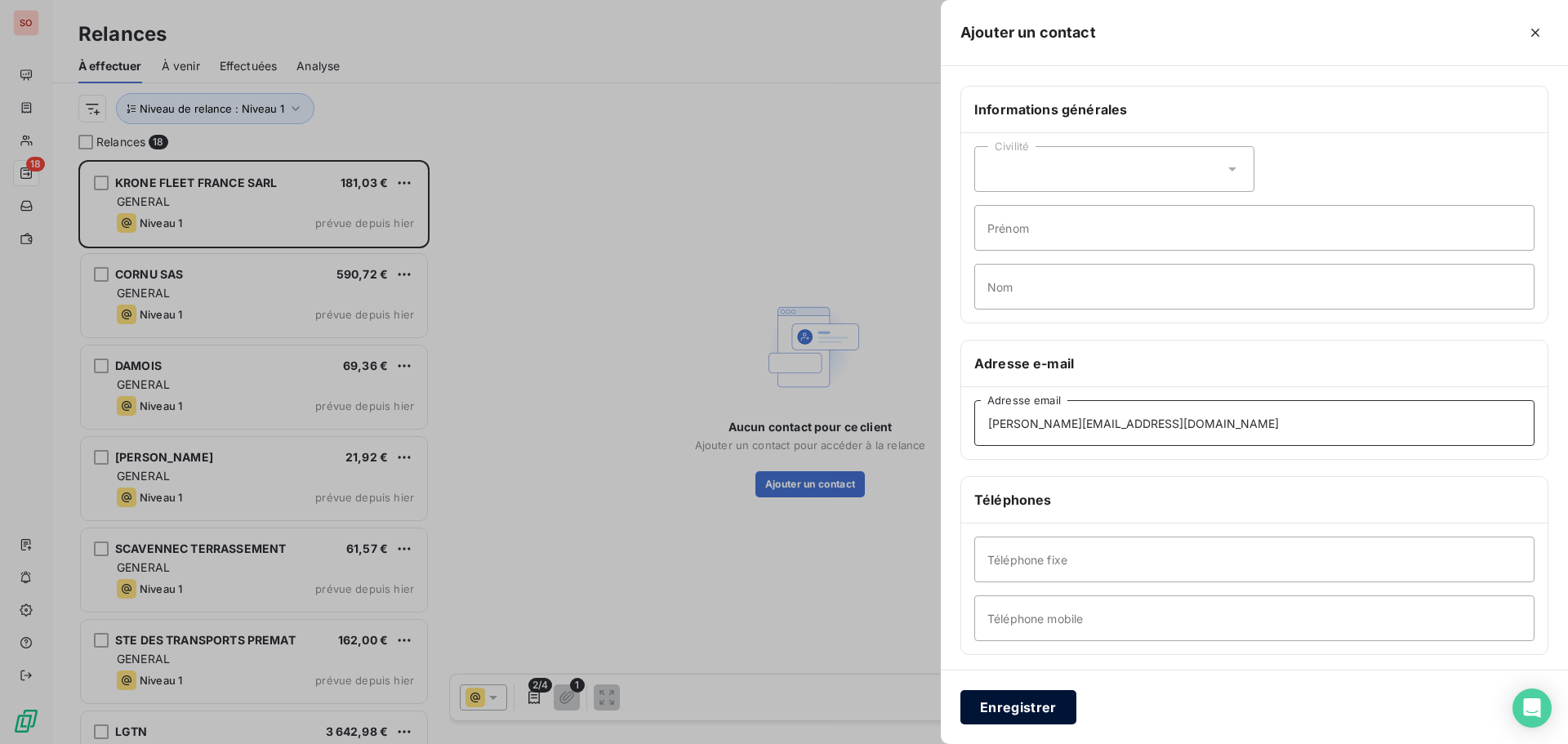
type input "yvon.trebuchet@krone-fleet.com"
click at [1002, 710] on button "Enregistrer" at bounding box center [1018, 708] width 116 height 35
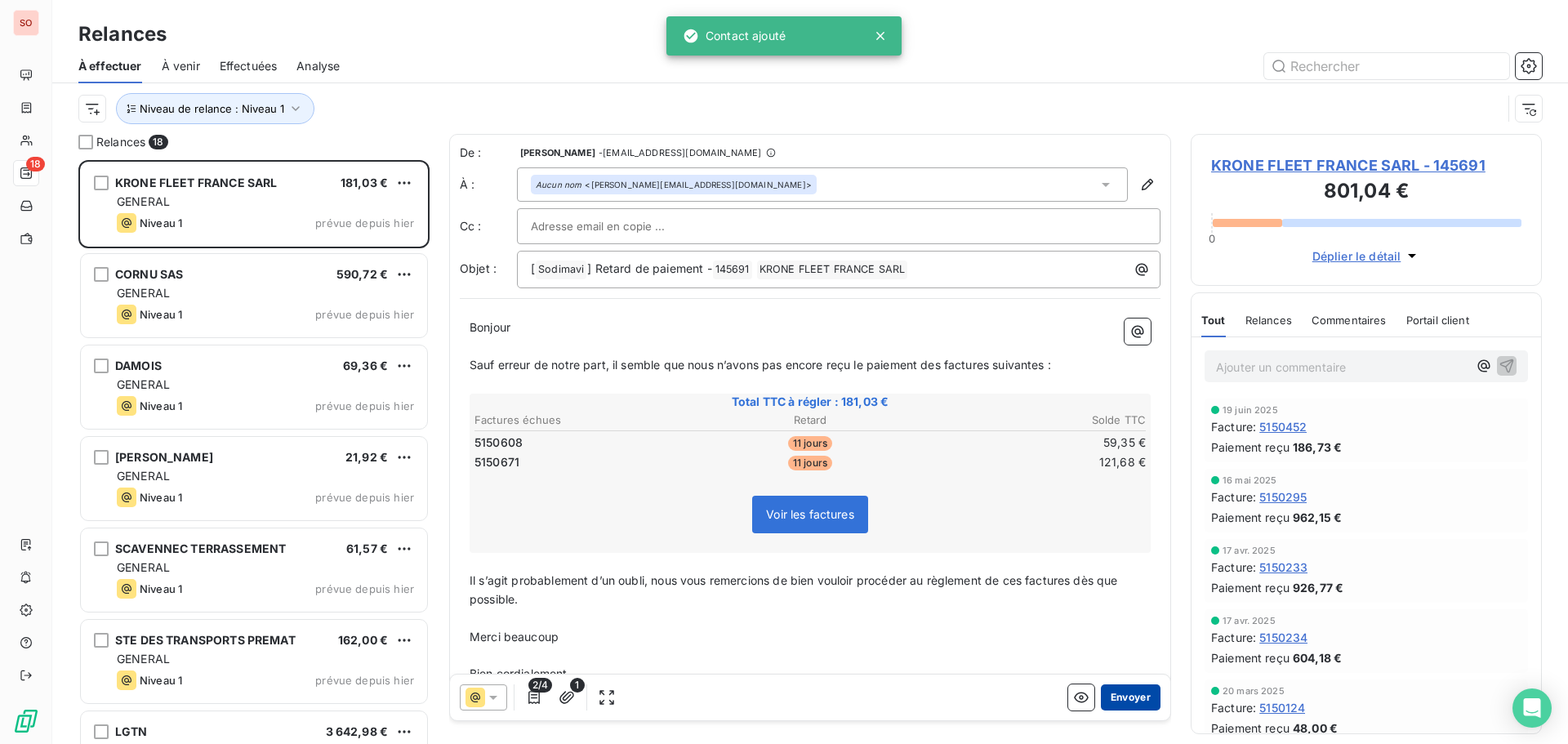
click at [1118, 697] on button "Envoyer" at bounding box center [1130, 698] width 59 height 26
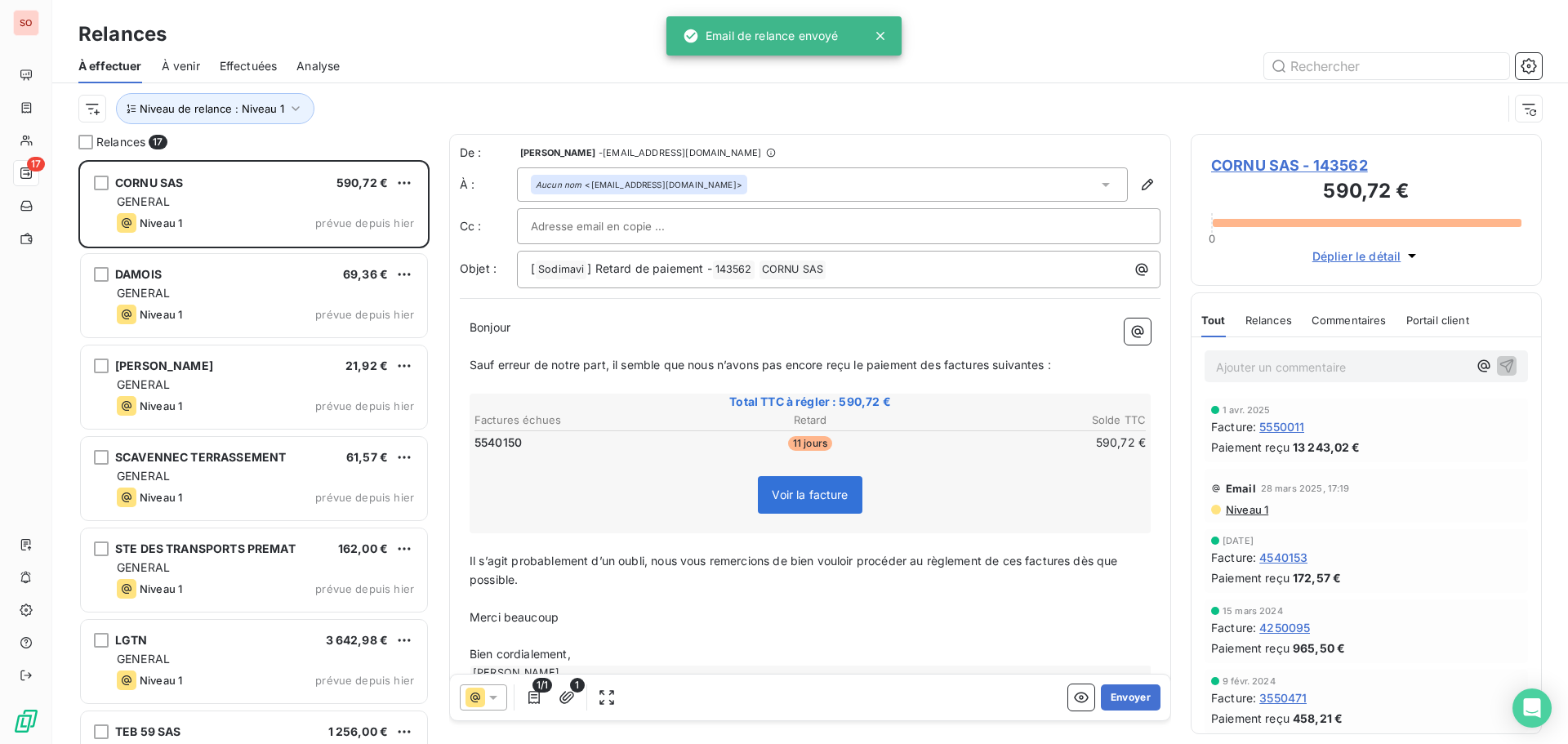
click at [1118, 697] on button "Envoyer" at bounding box center [1130, 698] width 59 height 26
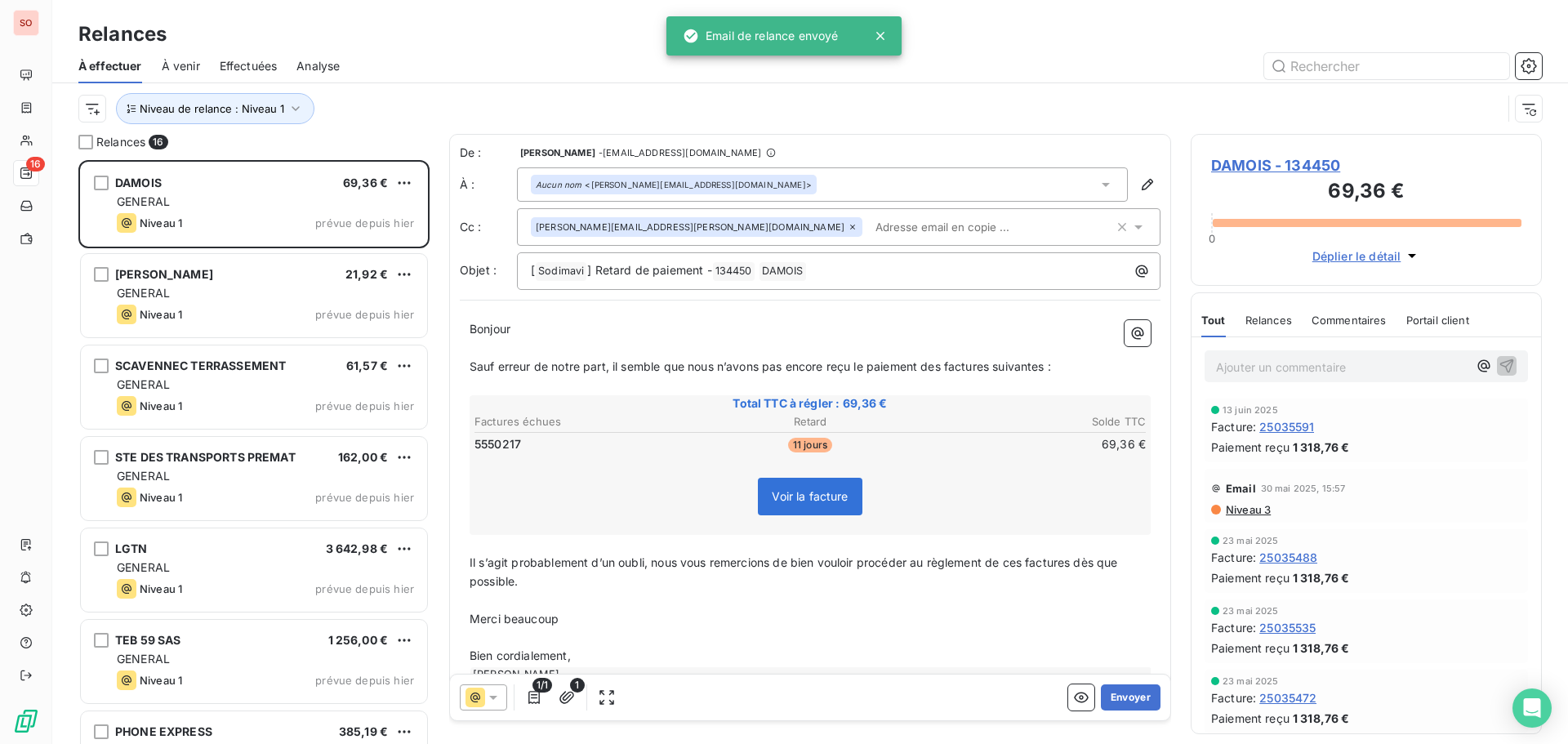
click at [1118, 697] on button "Envoyer" at bounding box center [1130, 698] width 59 height 26
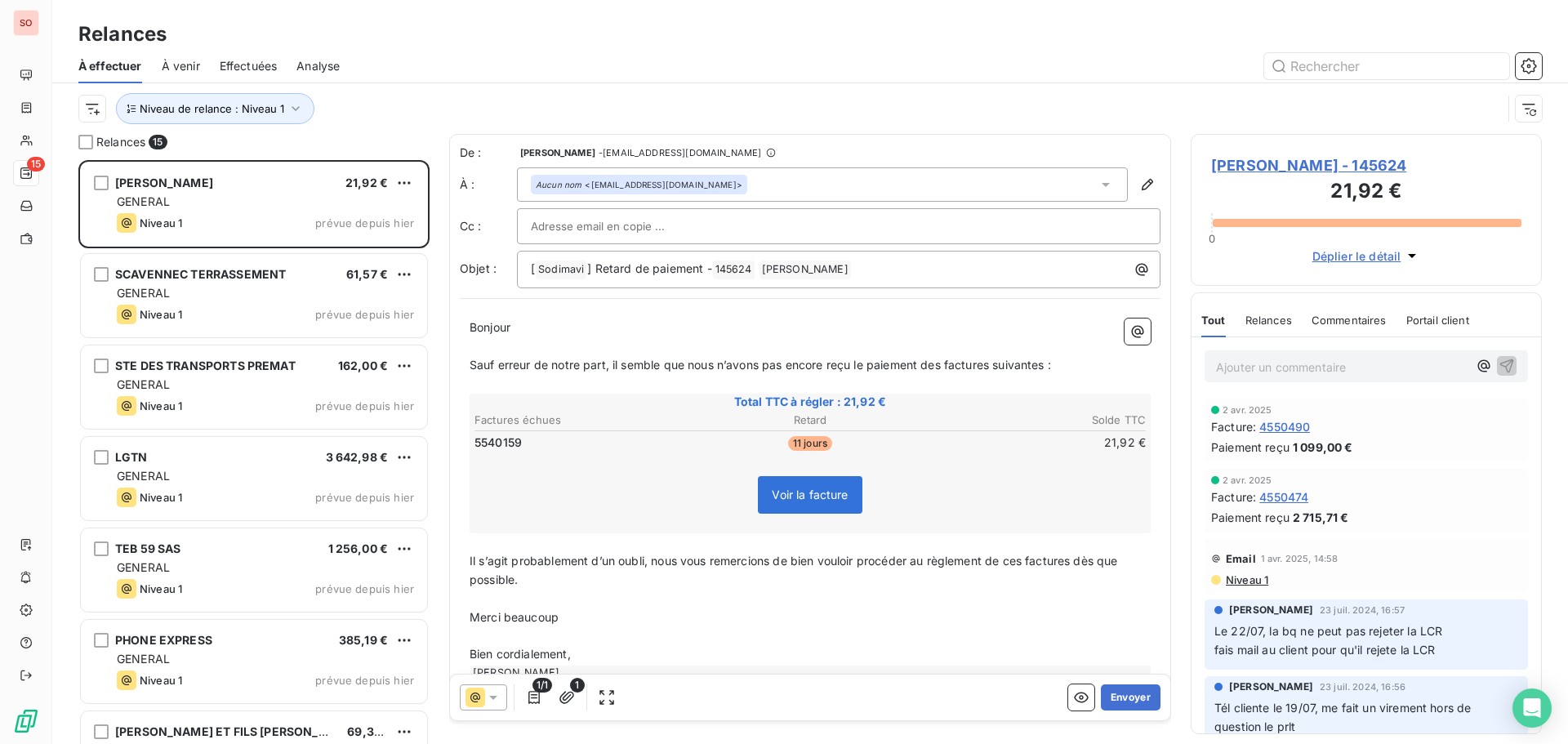
click at [1118, 697] on button "Envoyer" at bounding box center [1130, 698] width 59 height 26
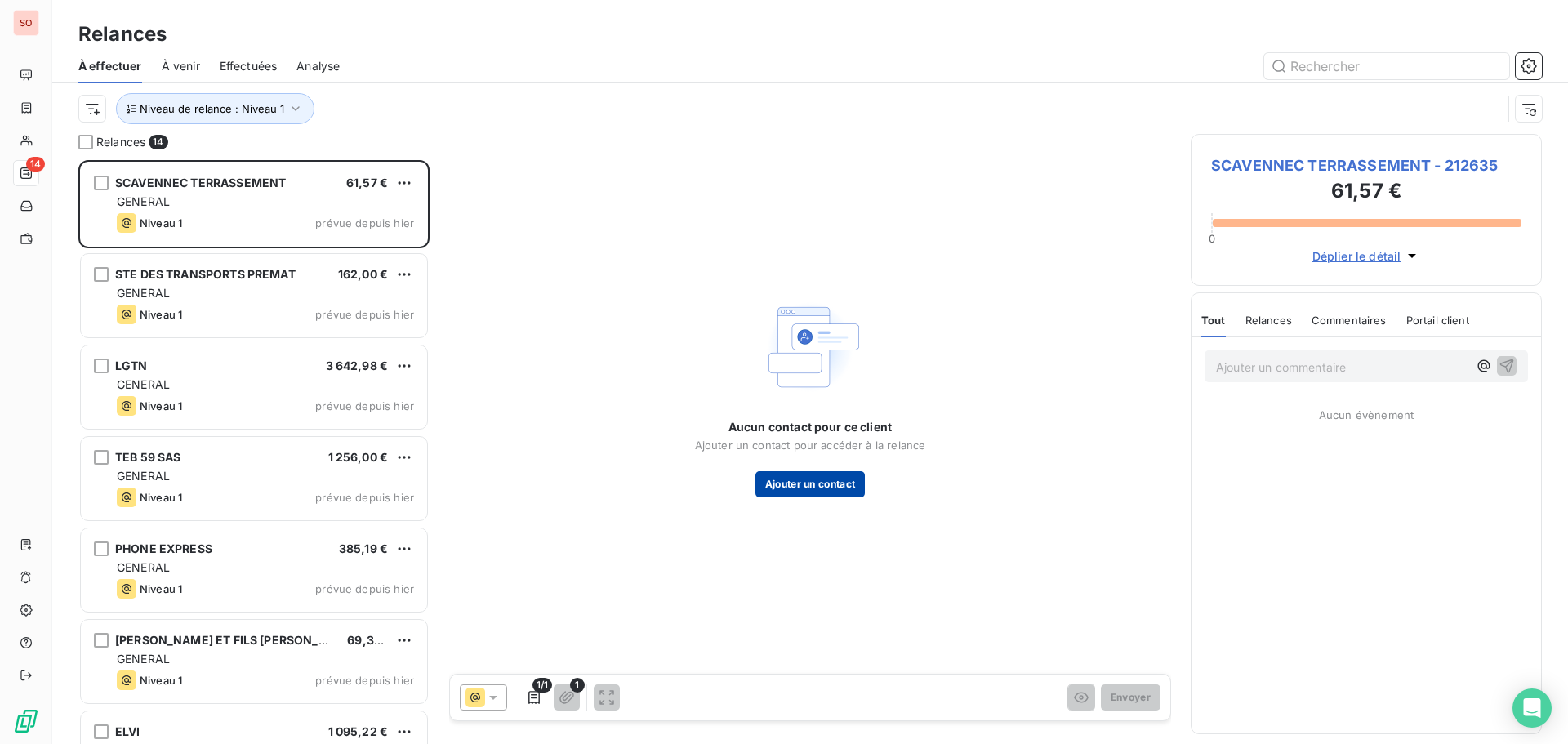
click at [805, 491] on button "Ajouter un contact" at bounding box center [810, 484] width 110 height 26
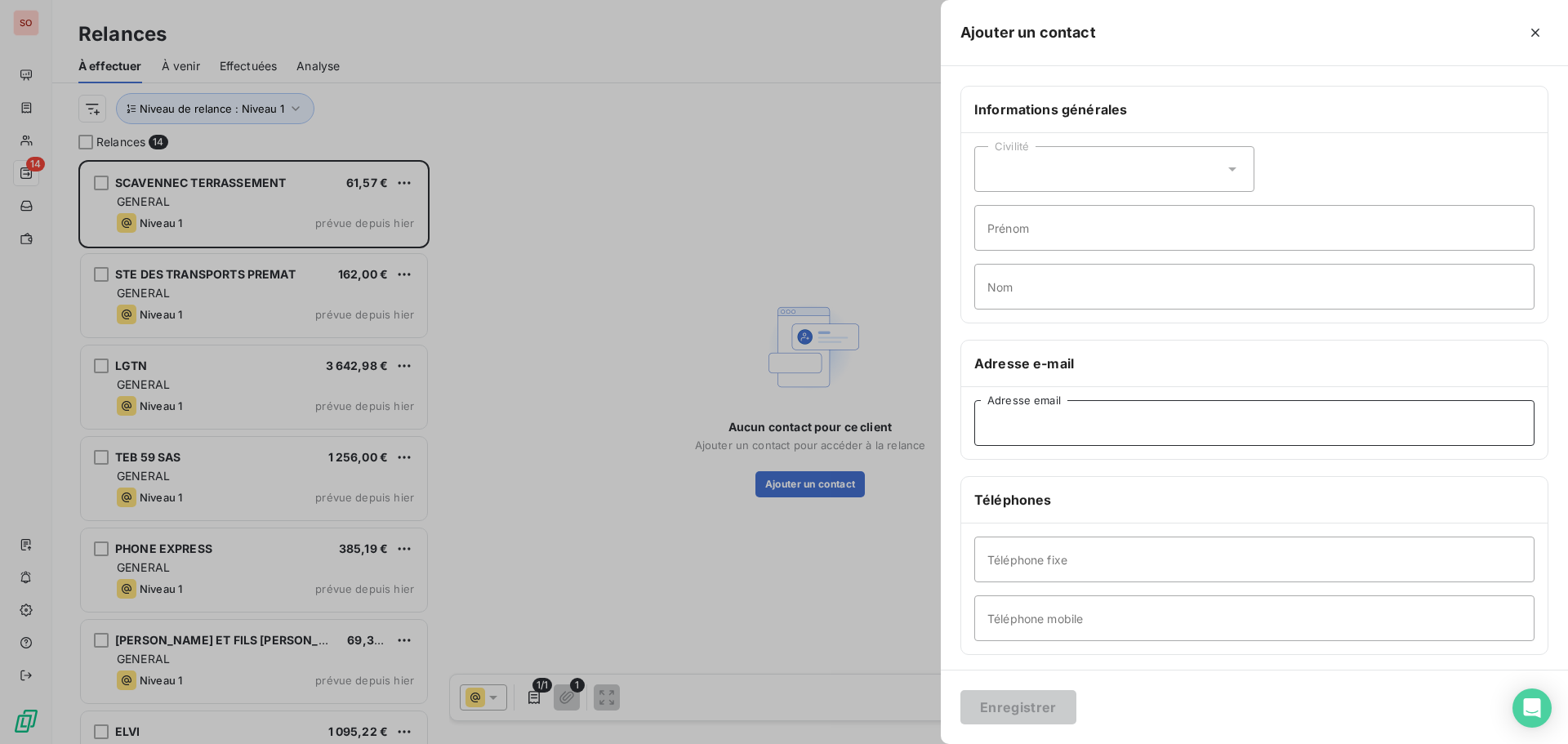
click at [1087, 412] on input "Adresse email" at bounding box center [1254, 423] width 561 height 46
paste input "terrassement.scavennec@orange.fr"
type input "terrassement.scavennec@orange.fr"
click at [1041, 707] on button "Enregistrer" at bounding box center [1018, 708] width 116 height 35
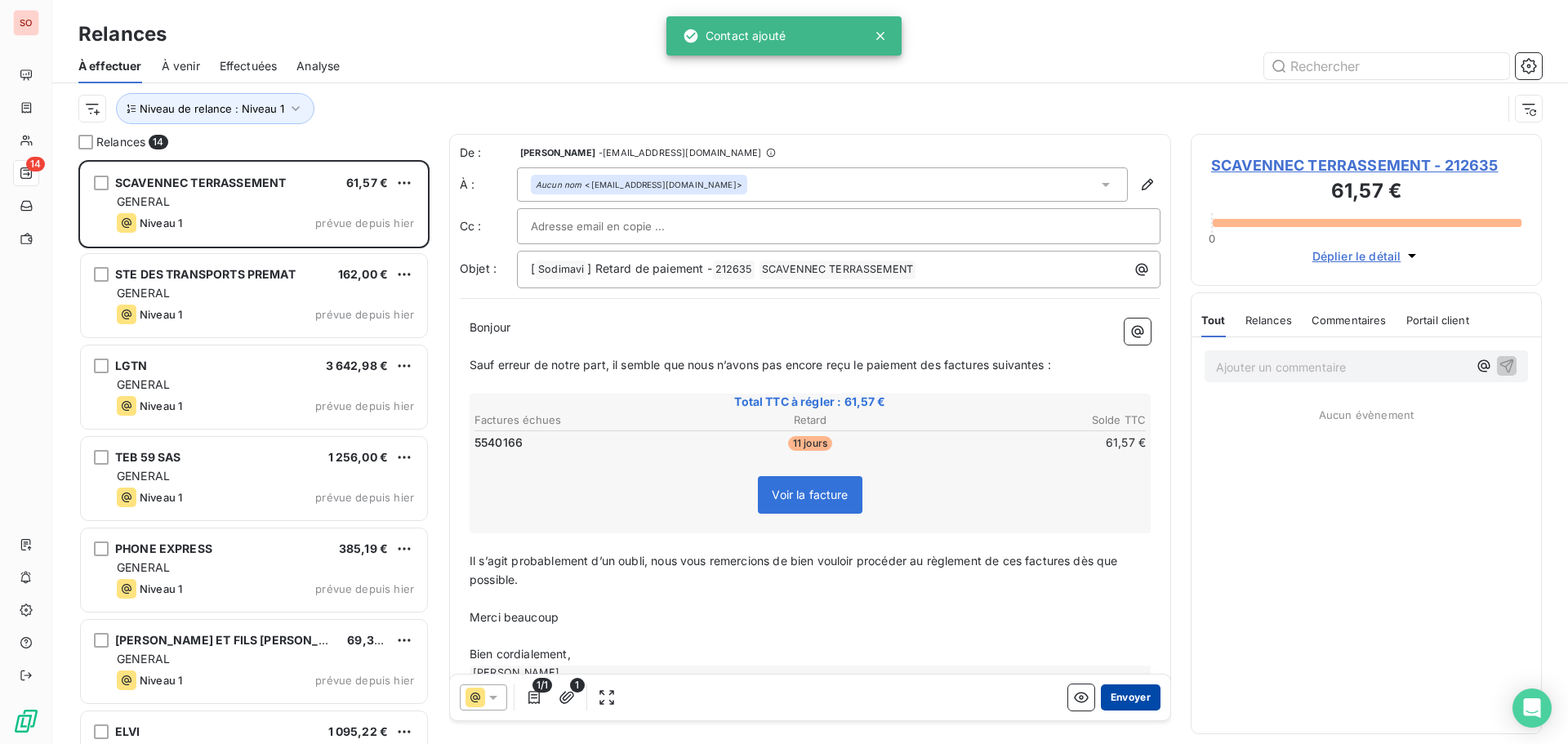
click at [1124, 693] on button "Envoyer" at bounding box center [1130, 698] width 59 height 26
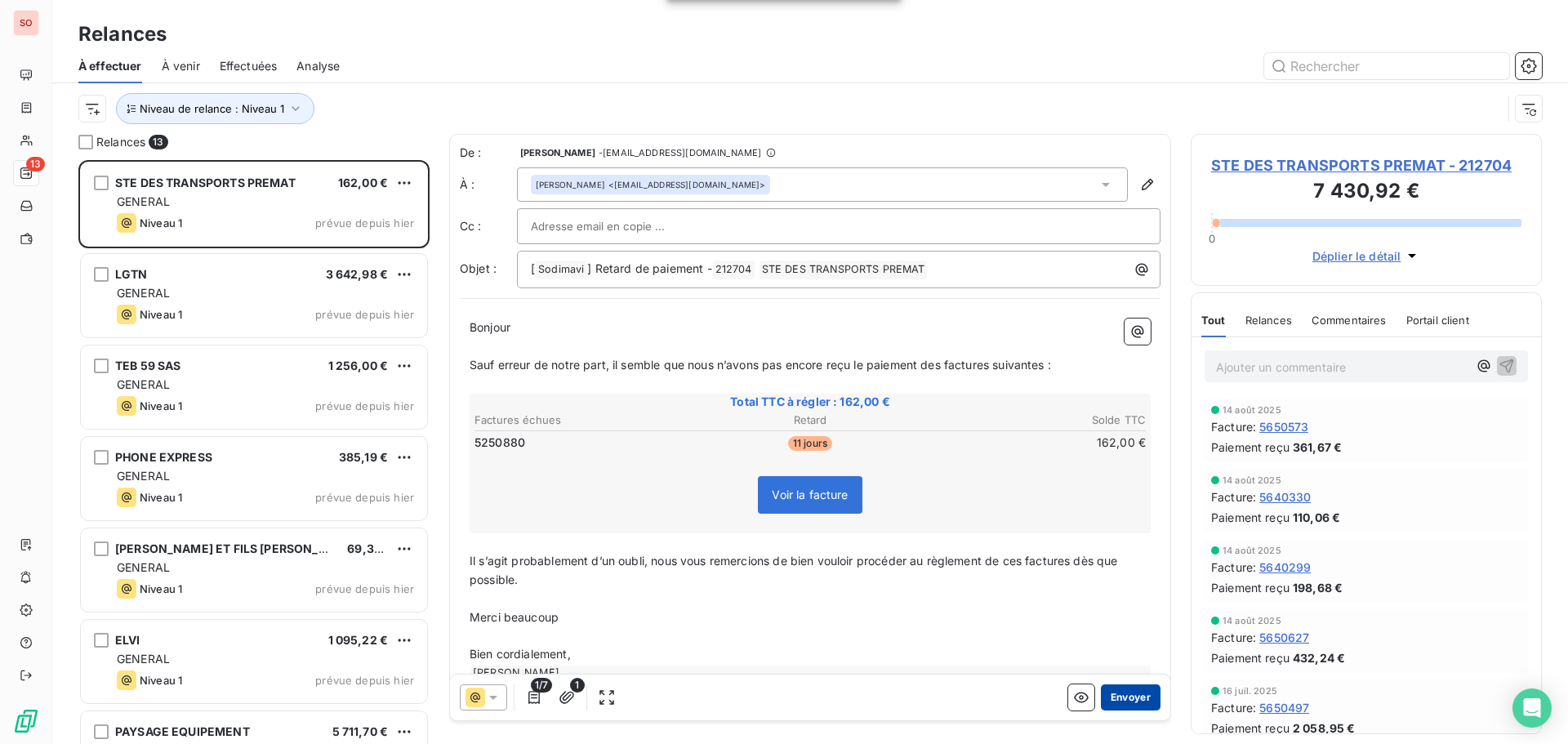
click at [1121, 691] on button "Envoyer" at bounding box center [1130, 698] width 59 height 26
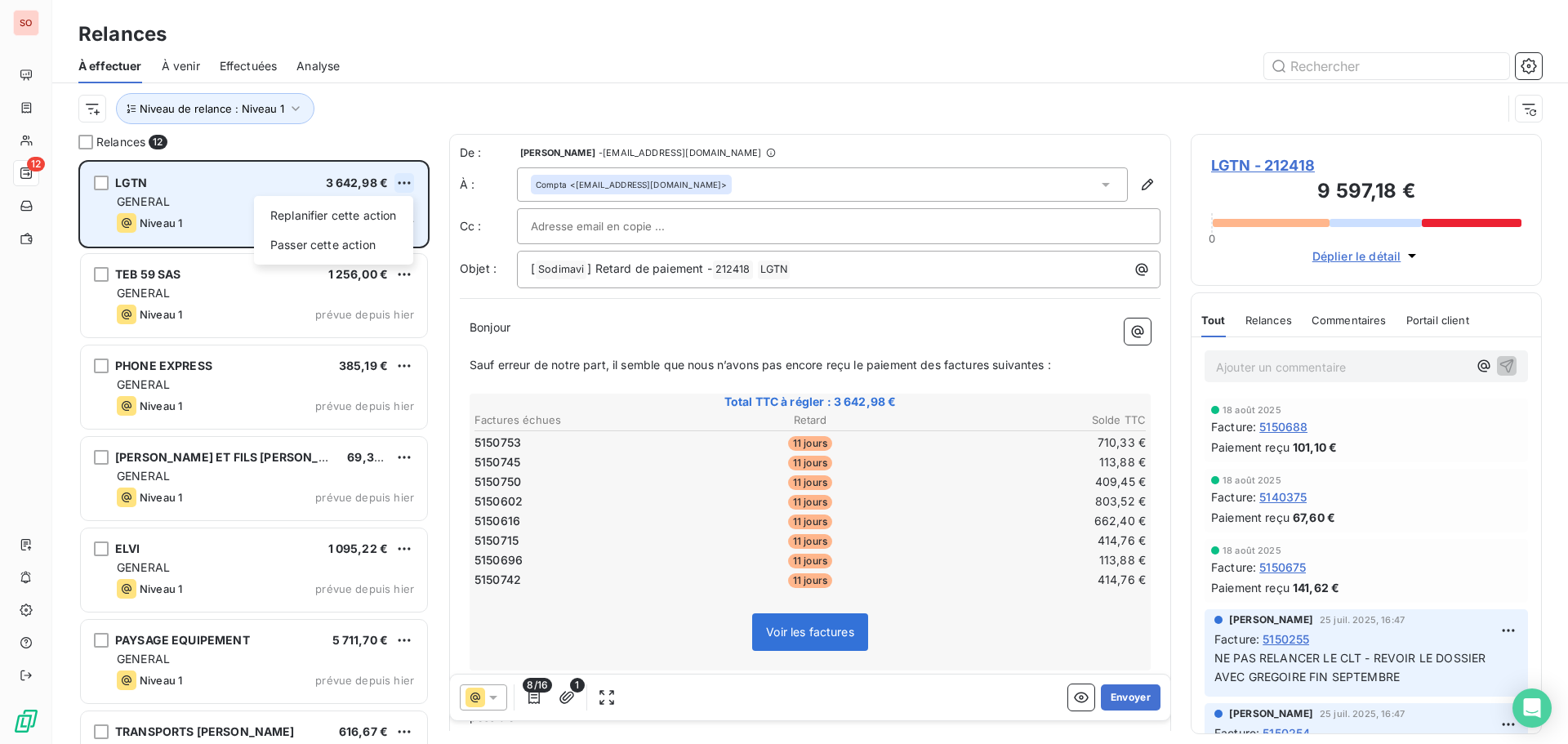
click at [399, 181] on html "SO 12 Relances À effectuer À venir Effectuées Analyse Niveau de relance : Nivea…" at bounding box center [784, 372] width 1568 height 744
click at [345, 239] on div "Passer cette action" at bounding box center [334, 244] width 146 height 26
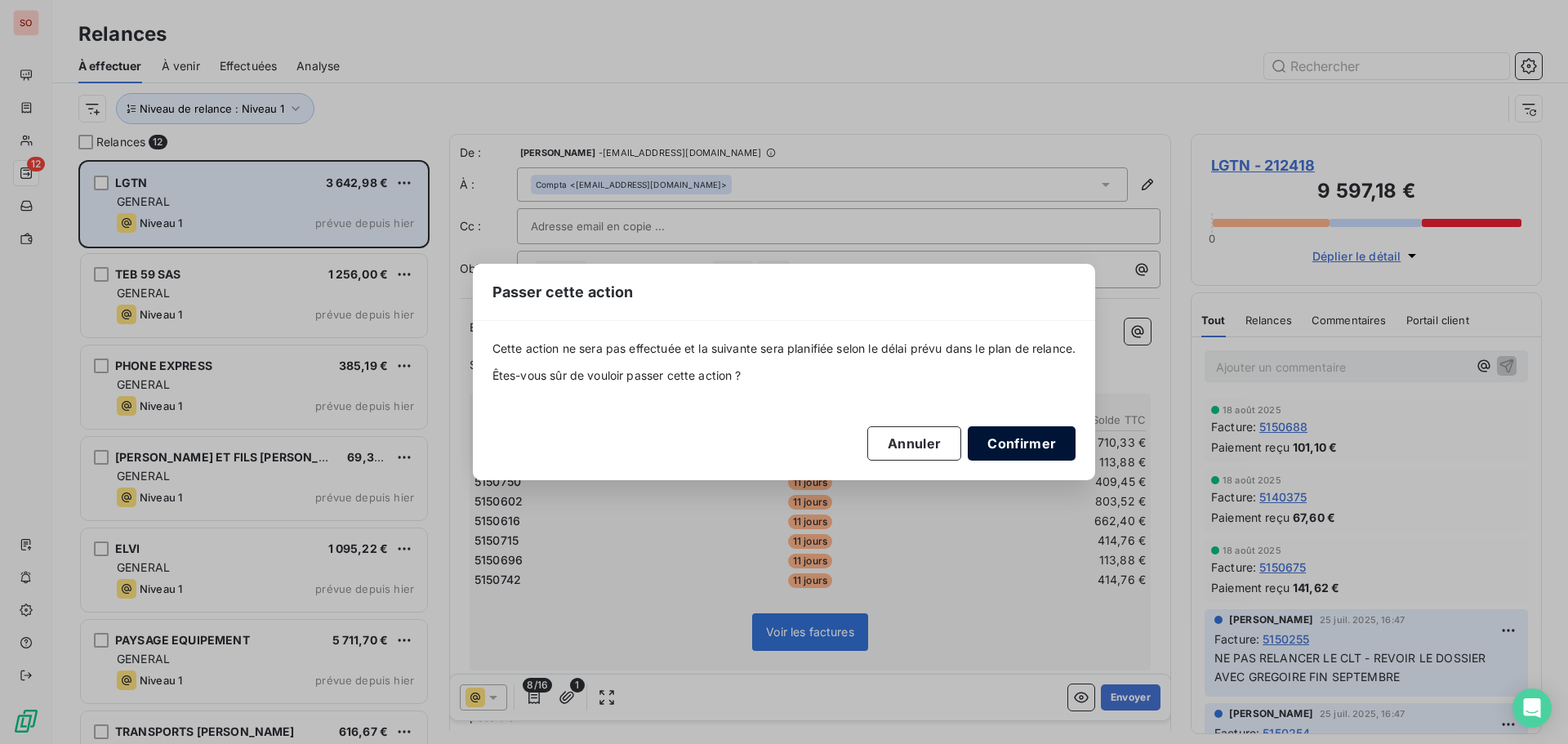
click at [1016, 440] on button "Confirmer" at bounding box center [1022, 444] width 108 height 35
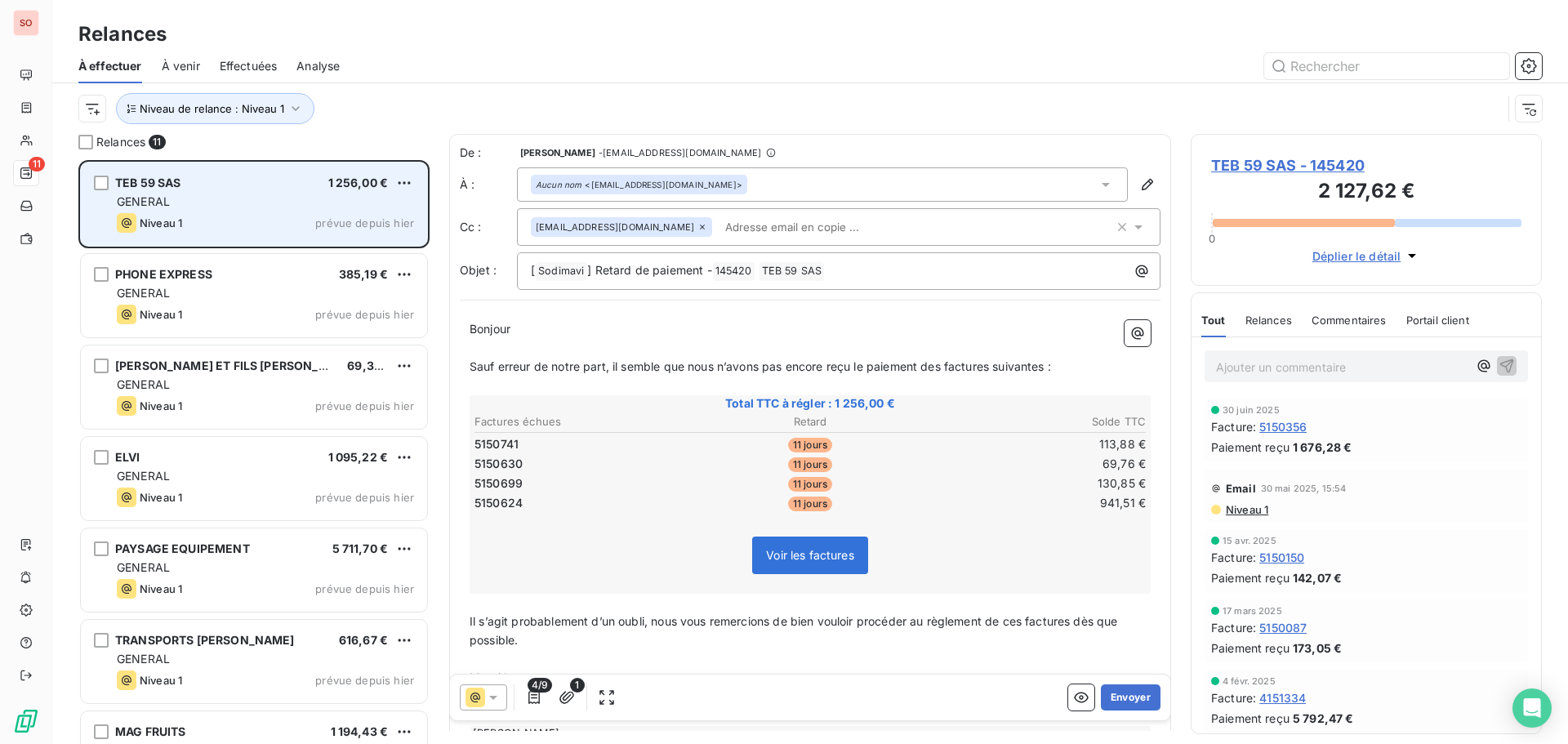
click at [247, 207] on div "GENERAL" at bounding box center [265, 202] width 297 height 16
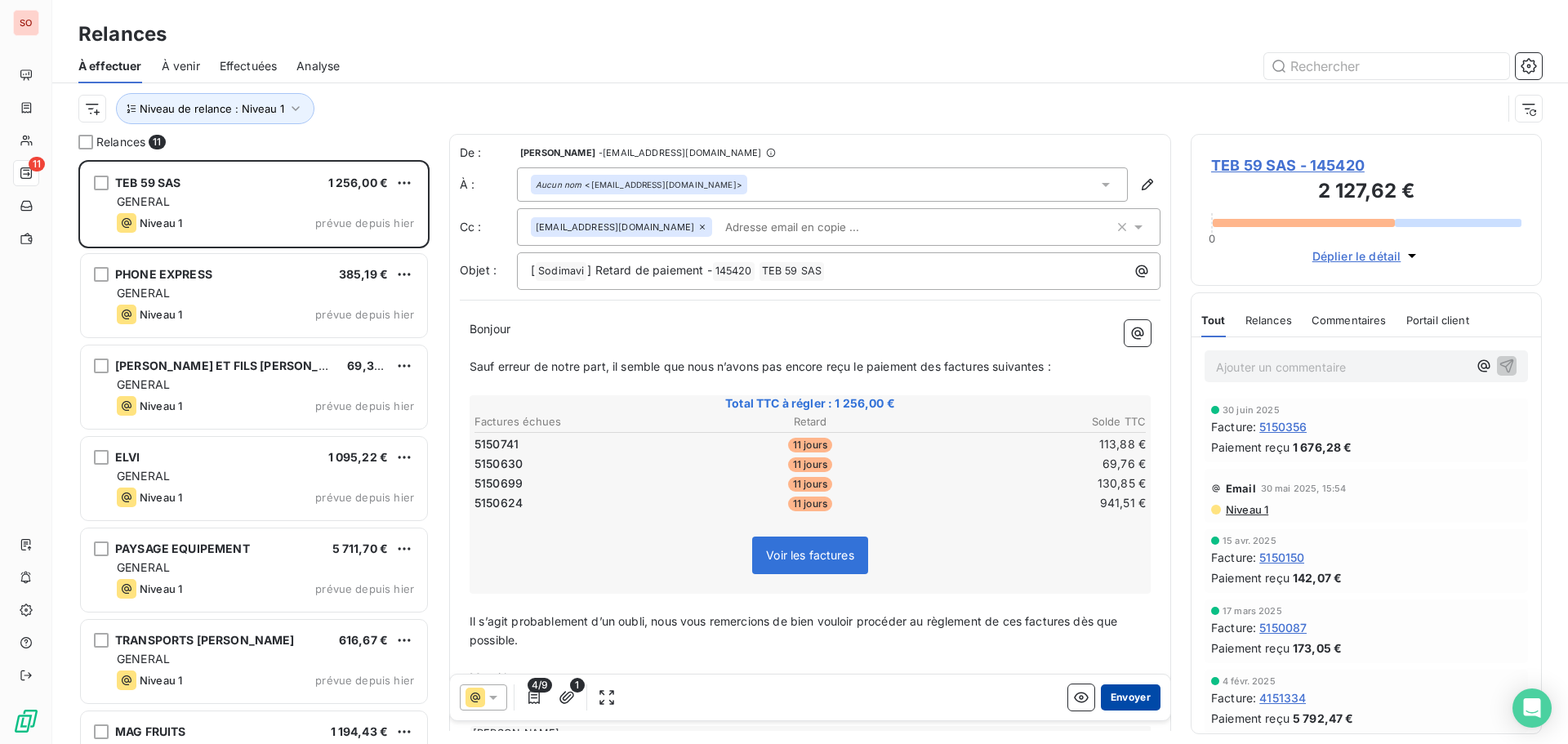
click at [1111, 698] on button "Envoyer" at bounding box center [1130, 698] width 59 height 26
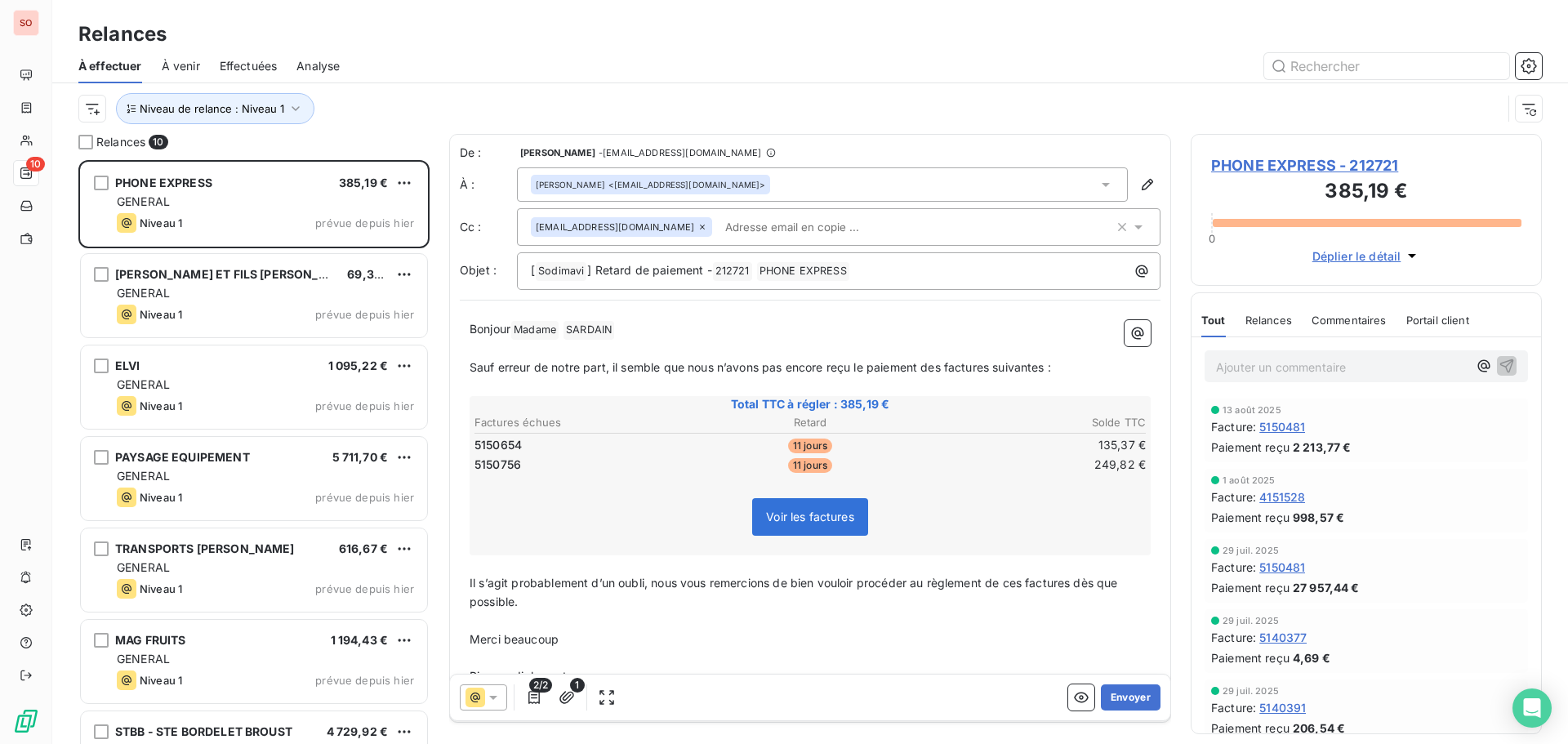
click at [1111, 698] on button "Envoyer" at bounding box center [1130, 698] width 59 height 26
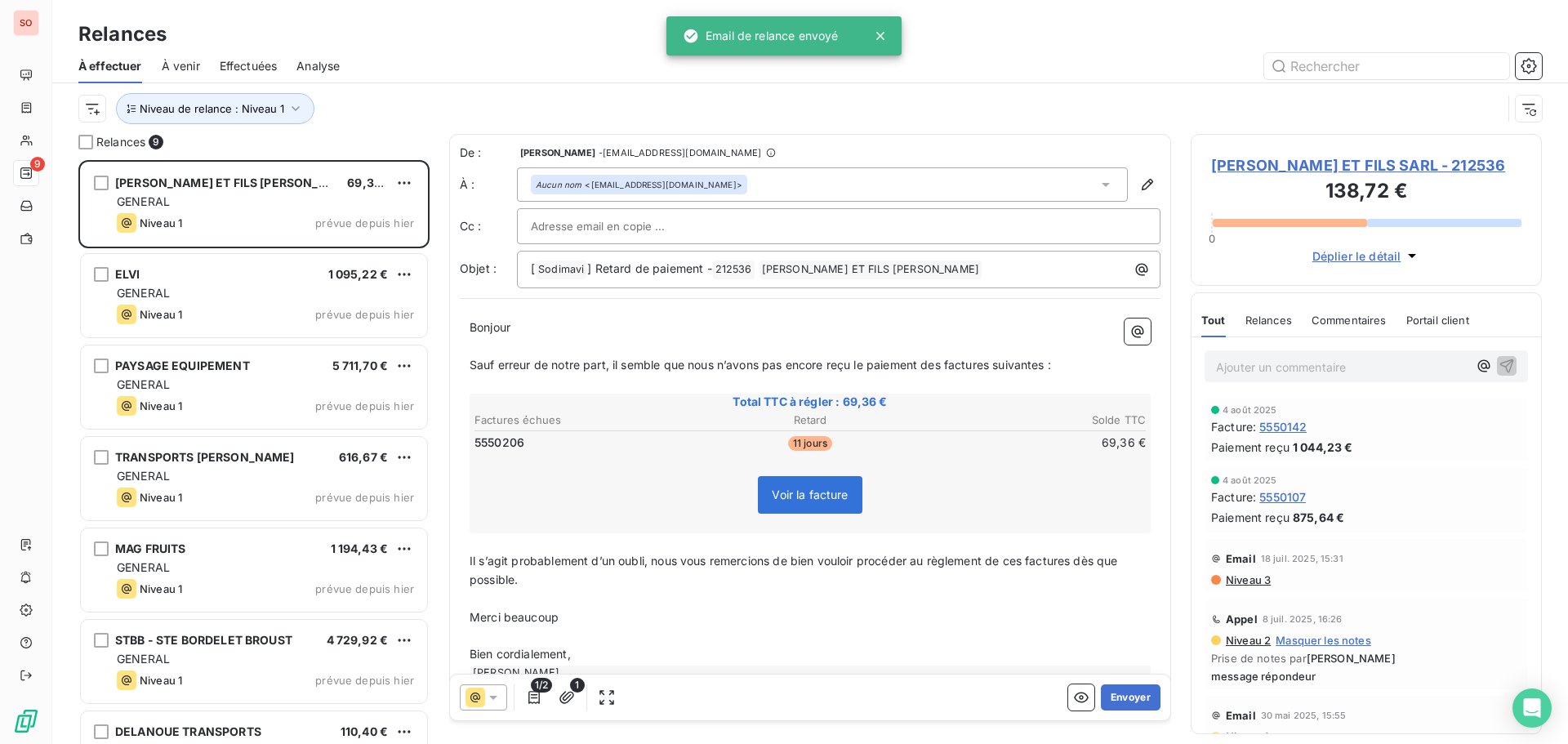
click at [1111, 698] on button "Envoyer" at bounding box center [1130, 698] width 59 height 26
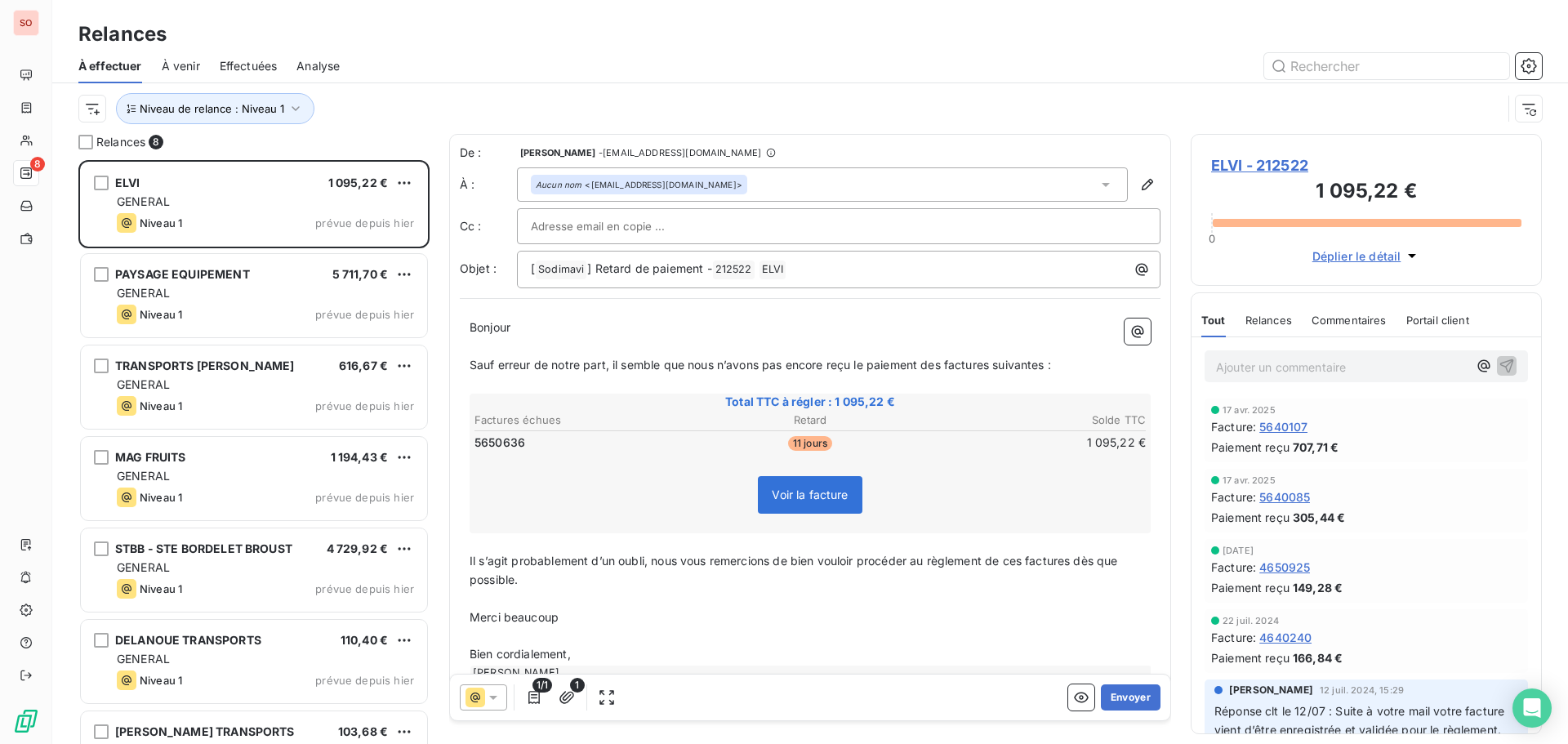
click at [1111, 698] on button "Envoyer" at bounding box center [1130, 698] width 59 height 26
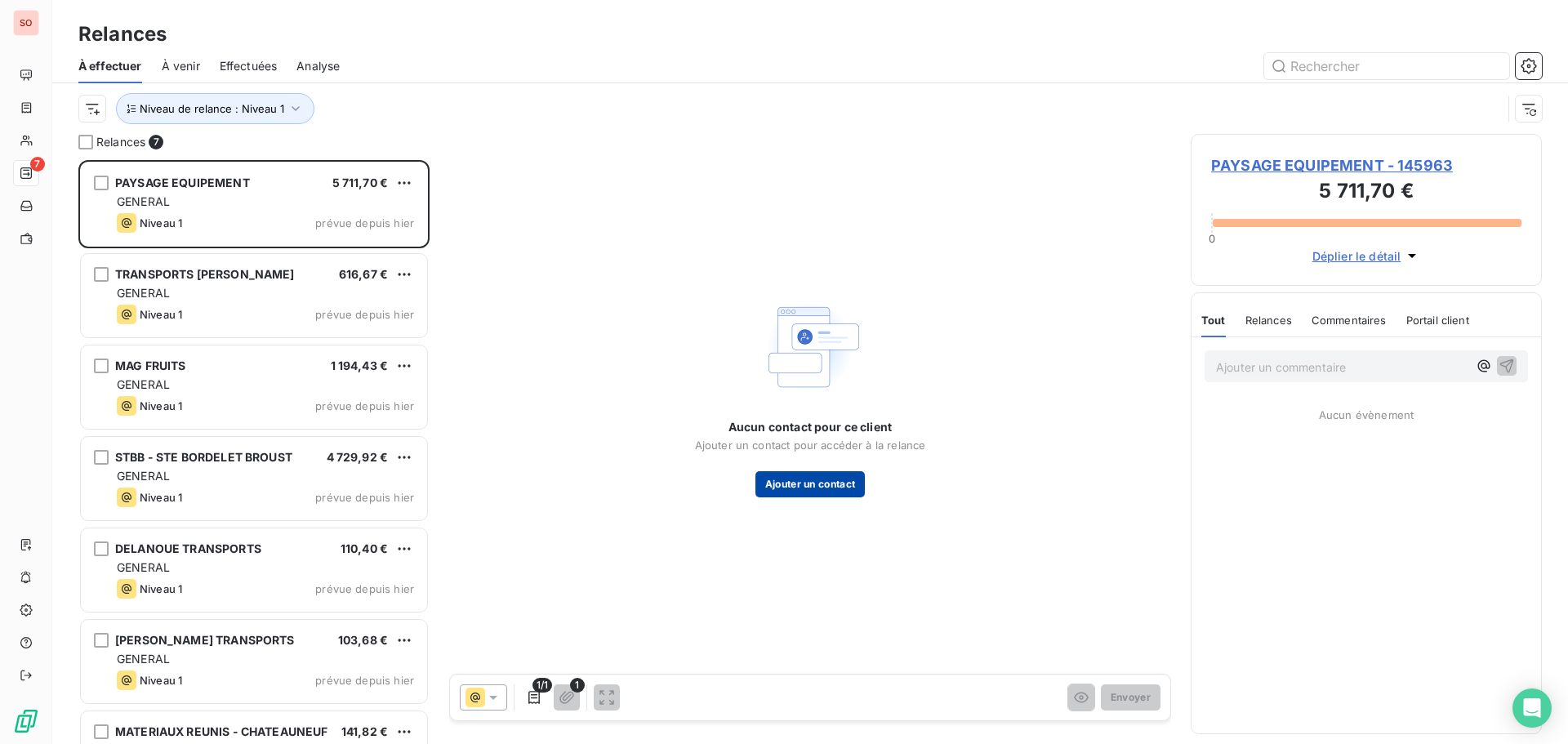
click at [819, 483] on button "Ajouter un contact" at bounding box center [810, 484] width 110 height 26
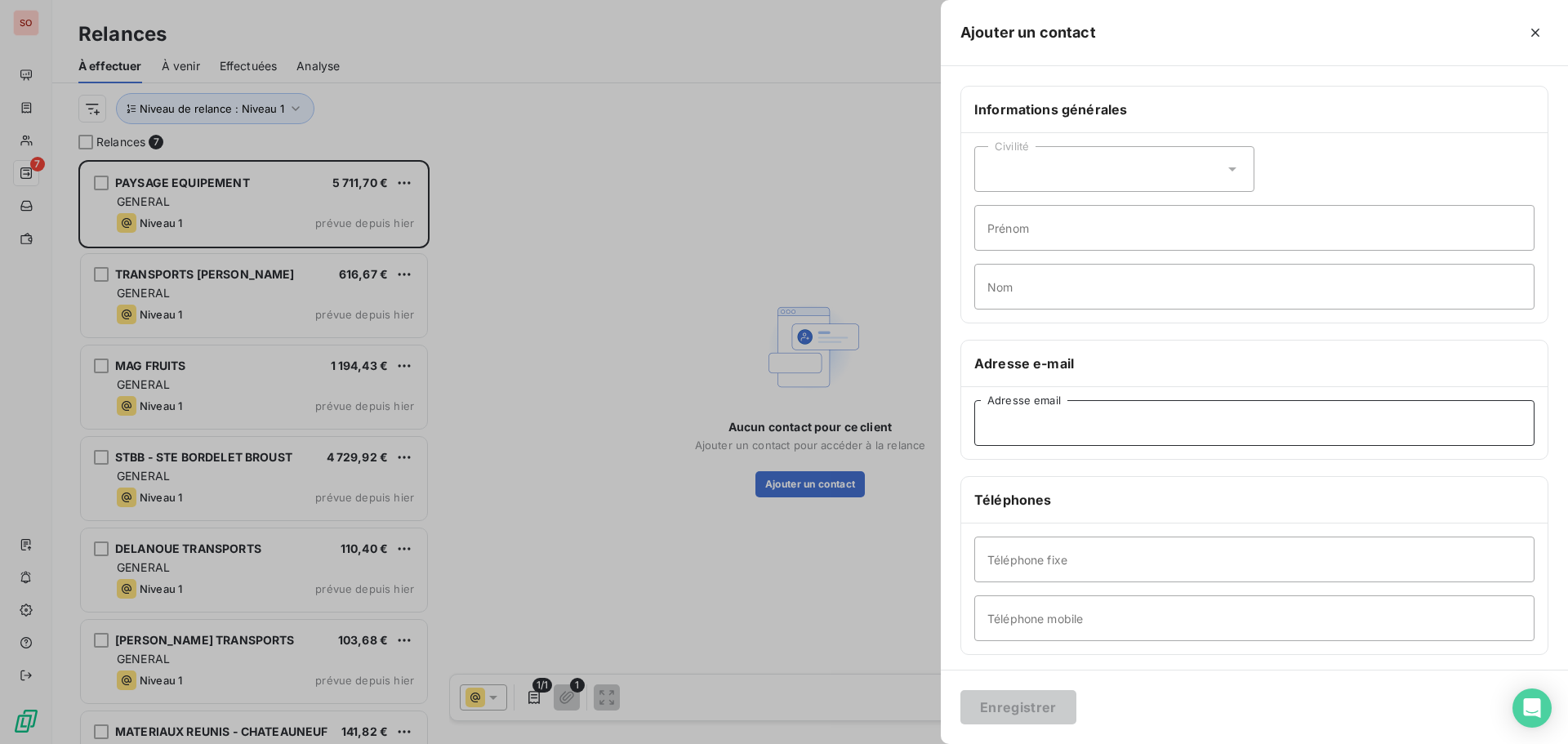
click at [1078, 419] on input "Adresse email" at bounding box center [1254, 423] width 561 height 46
paste input "paysageequipement@wanadoo.fr"
type input "paysageequipement@wanadoo.fr"
click at [1021, 699] on button "Enregistrer" at bounding box center [1018, 708] width 116 height 35
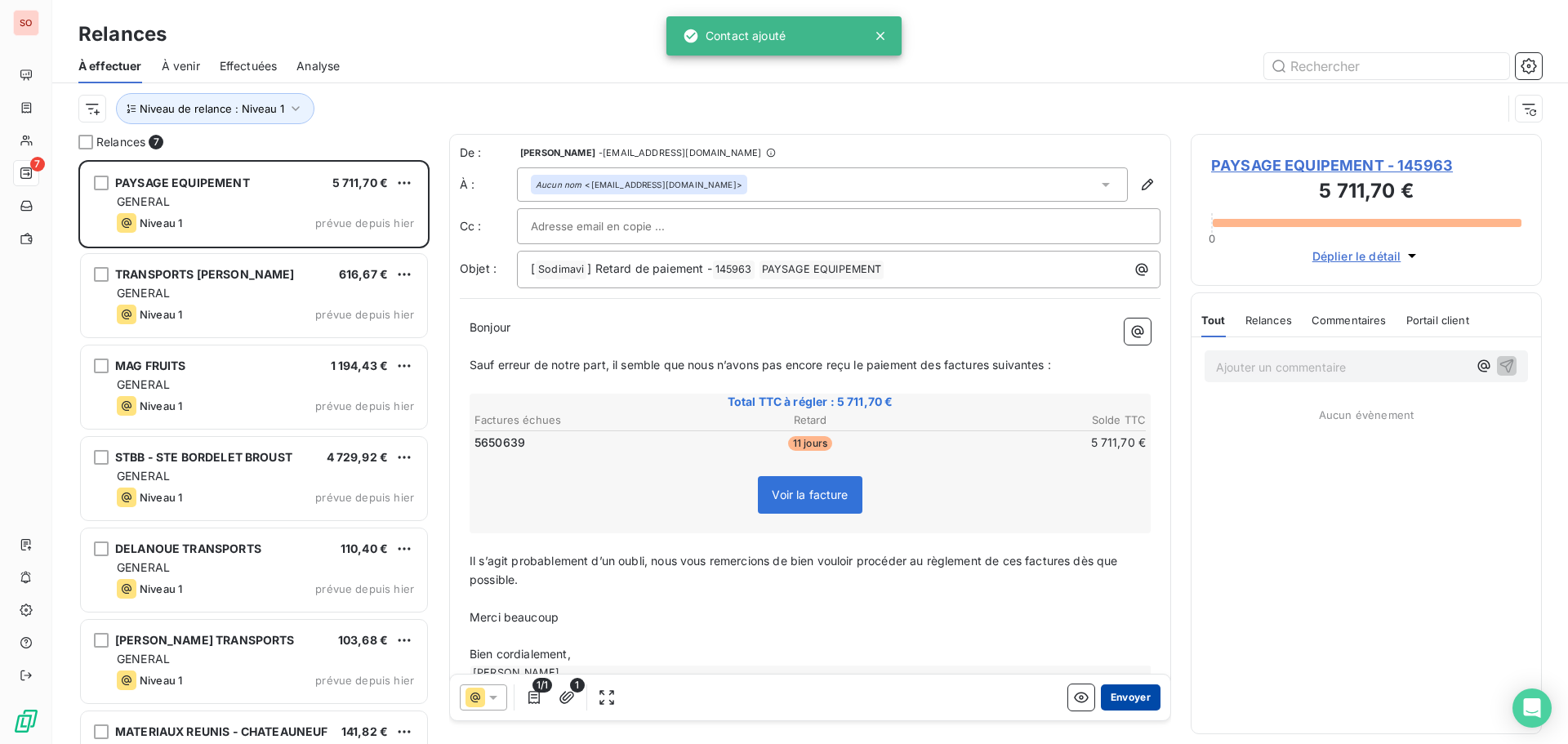
click at [1126, 690] on button "Envoyer" at bounding box center [1130, 698] width 59 height 26
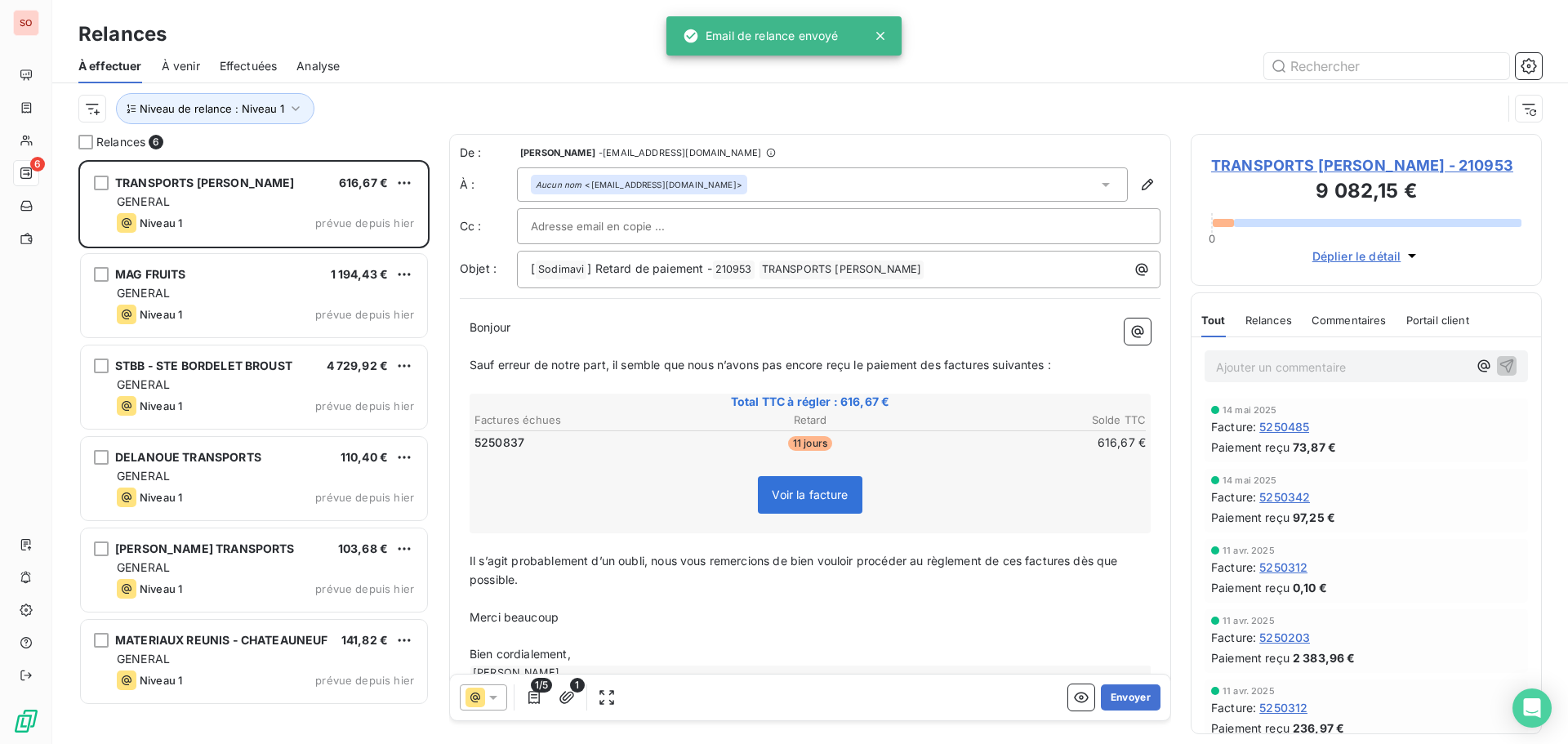
click at [1126, 690] on button "Envoyer" at bounding box center [1130, 698] width 59 height 26
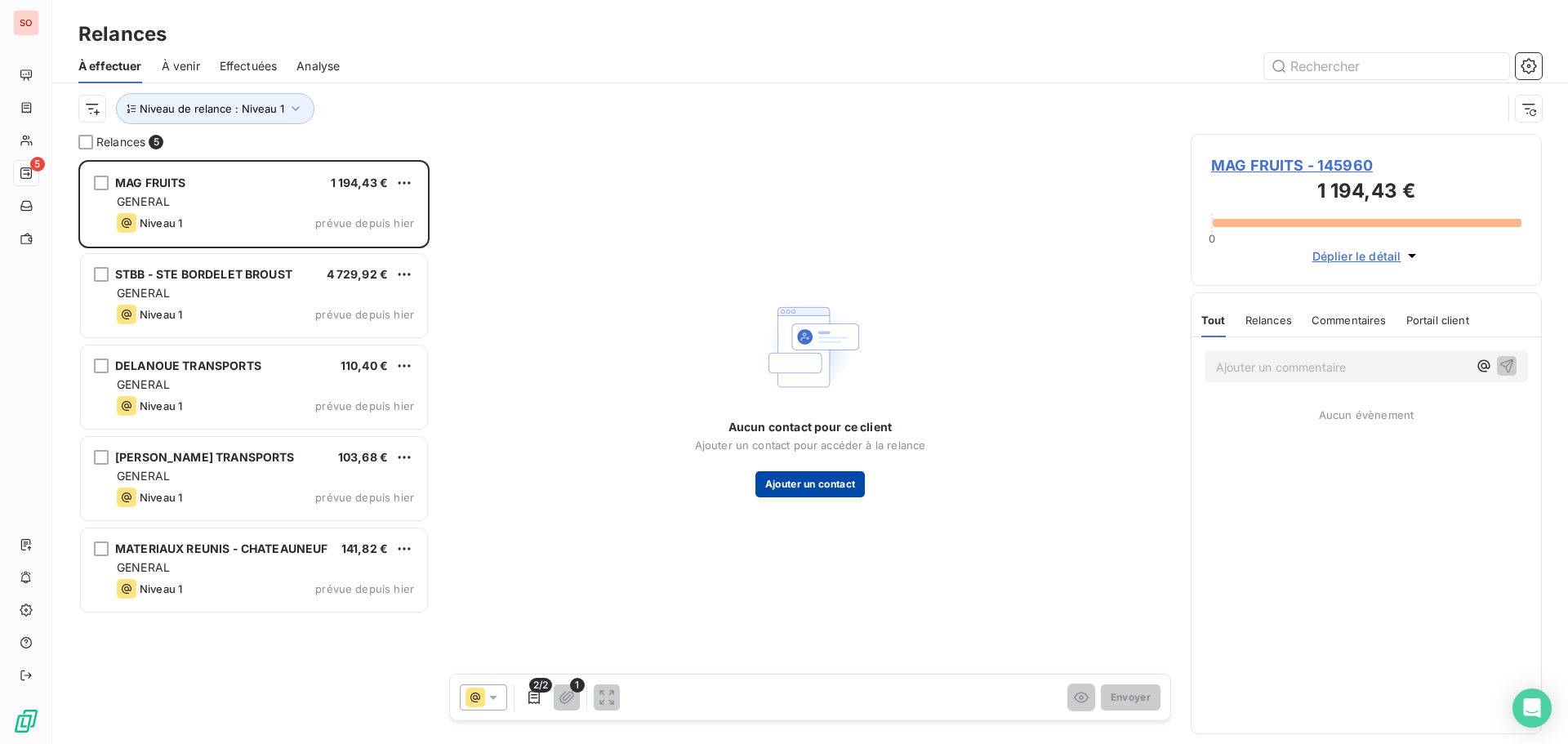
click at [825, 485] on button "Ajouter un contact" at bounding box center [810, 484] width 110 height 26
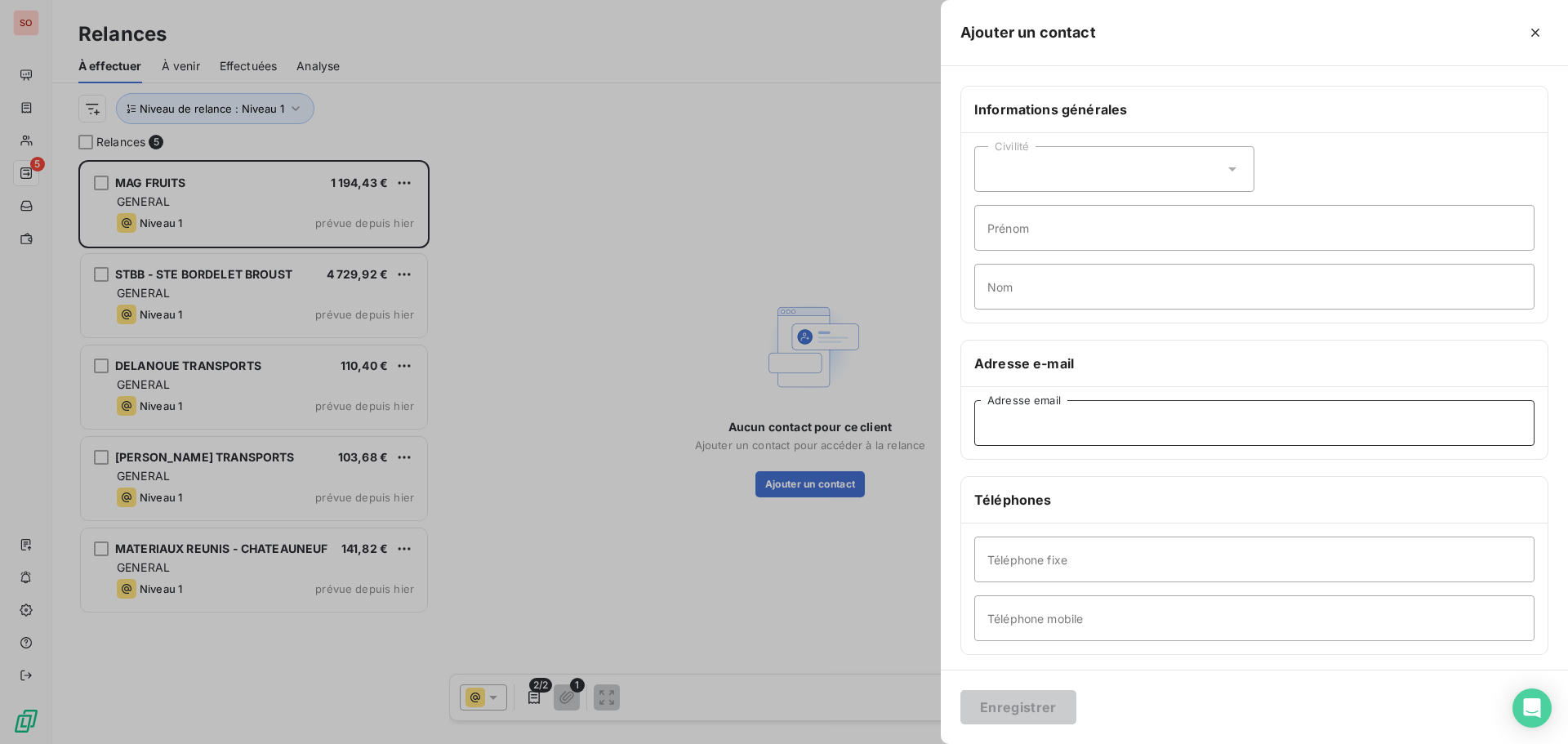
click at [1037, 432] on input "Adresse email" at bounding box center [1254, 423] width 561 height 46
paste input "compta@coerys.com"
type input "compta@coerys.com"
click at [1039, 715] on button "Enregistrer" at bounding box center [1018, 708] width 116 height 35
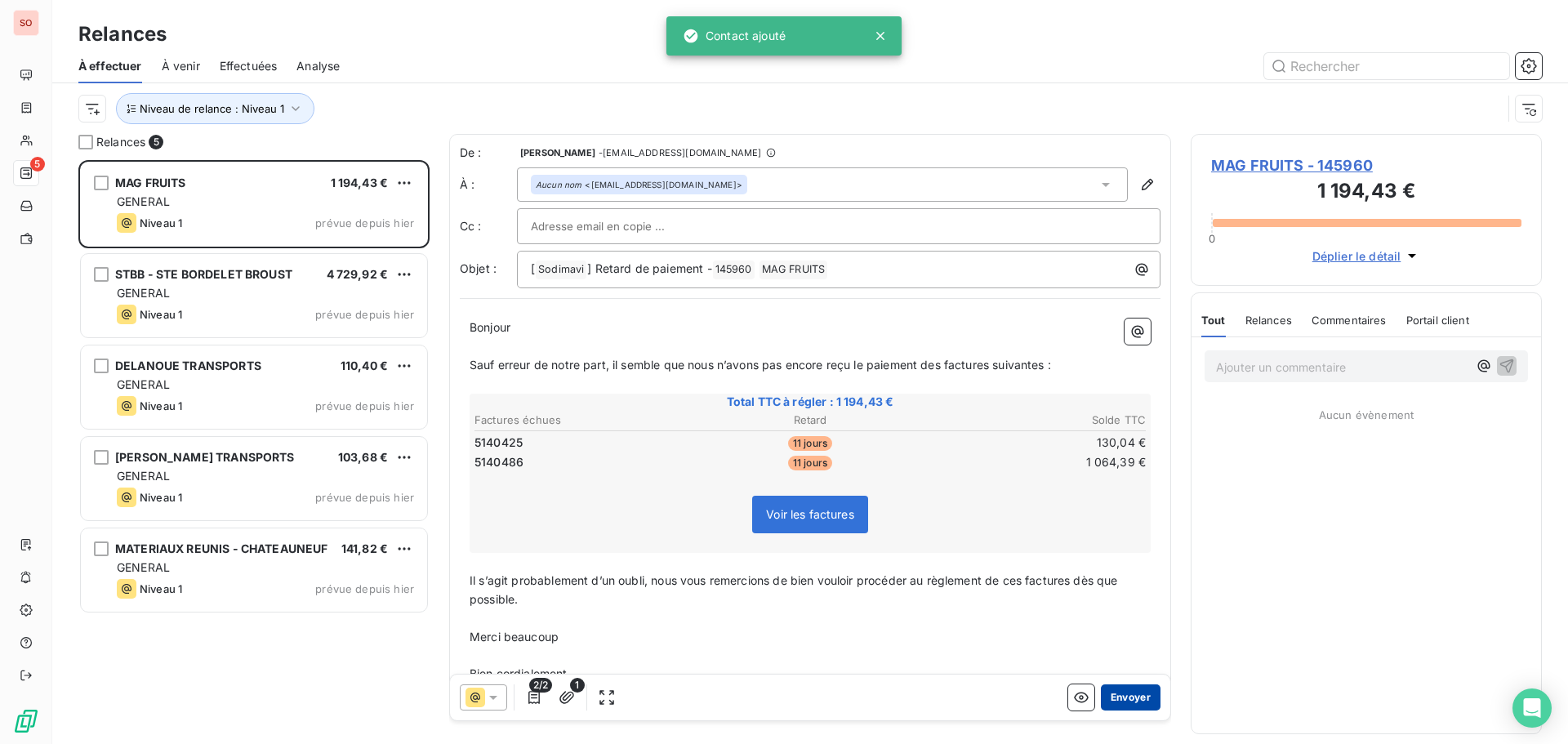
click at [1125, 694] on button "Envoyer" at bounding box center [1130, 698] width 59 height 26
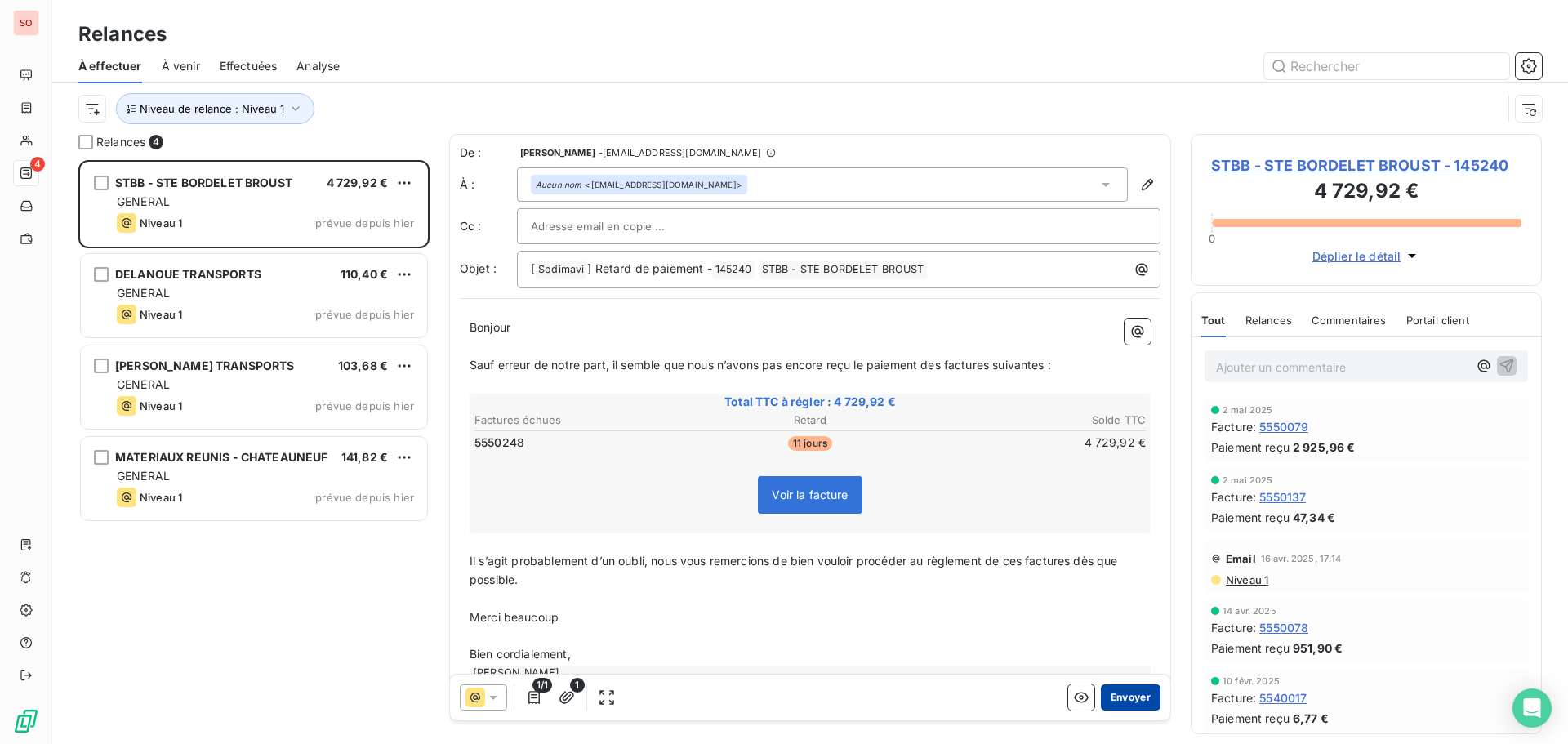
click at [1108, 699] on button "Envoyer" at bounding box center [1130, 698] width 59 height 26
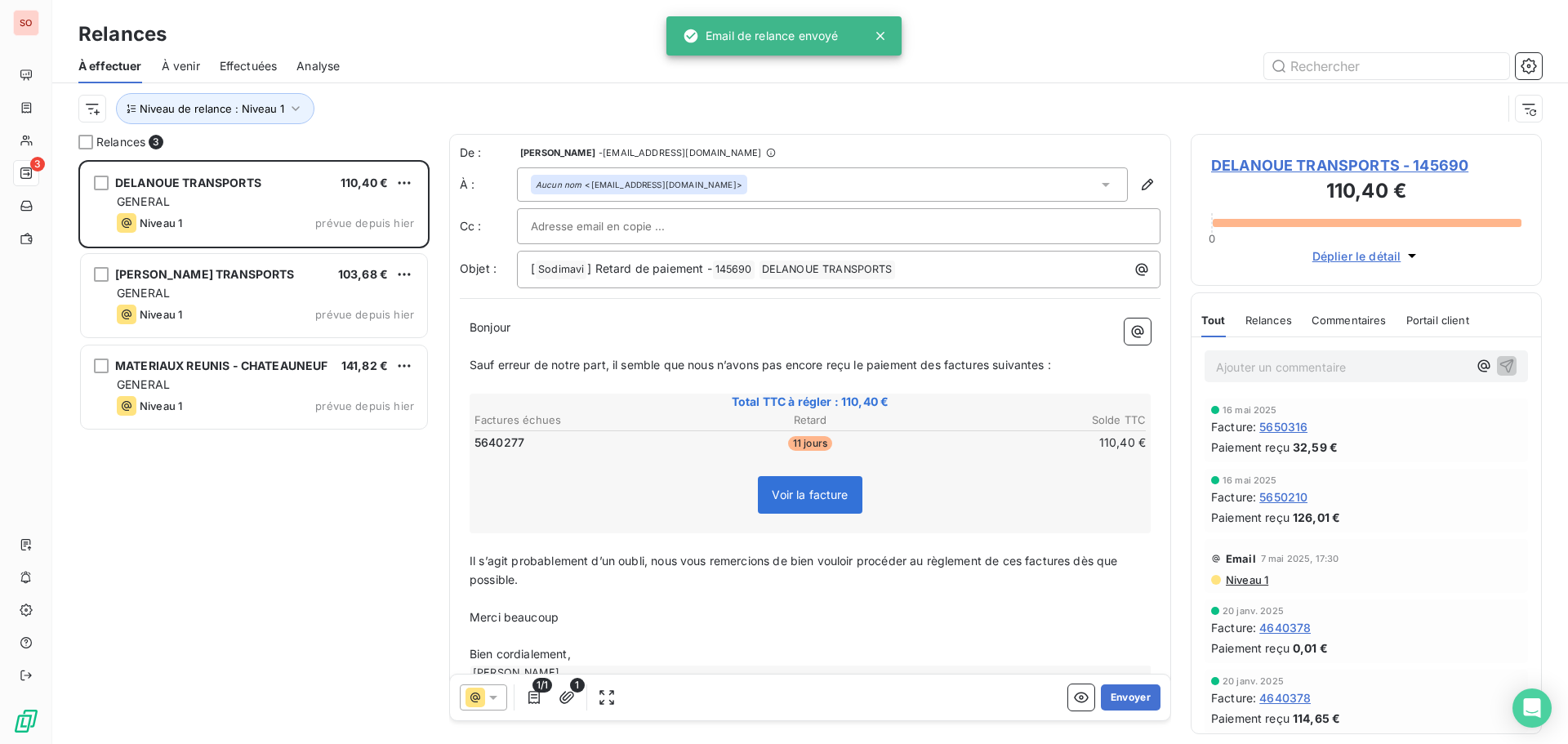
click at [1109, 699] on button "Envoyer" at bounding box center [1130, 698] width 59 height 26
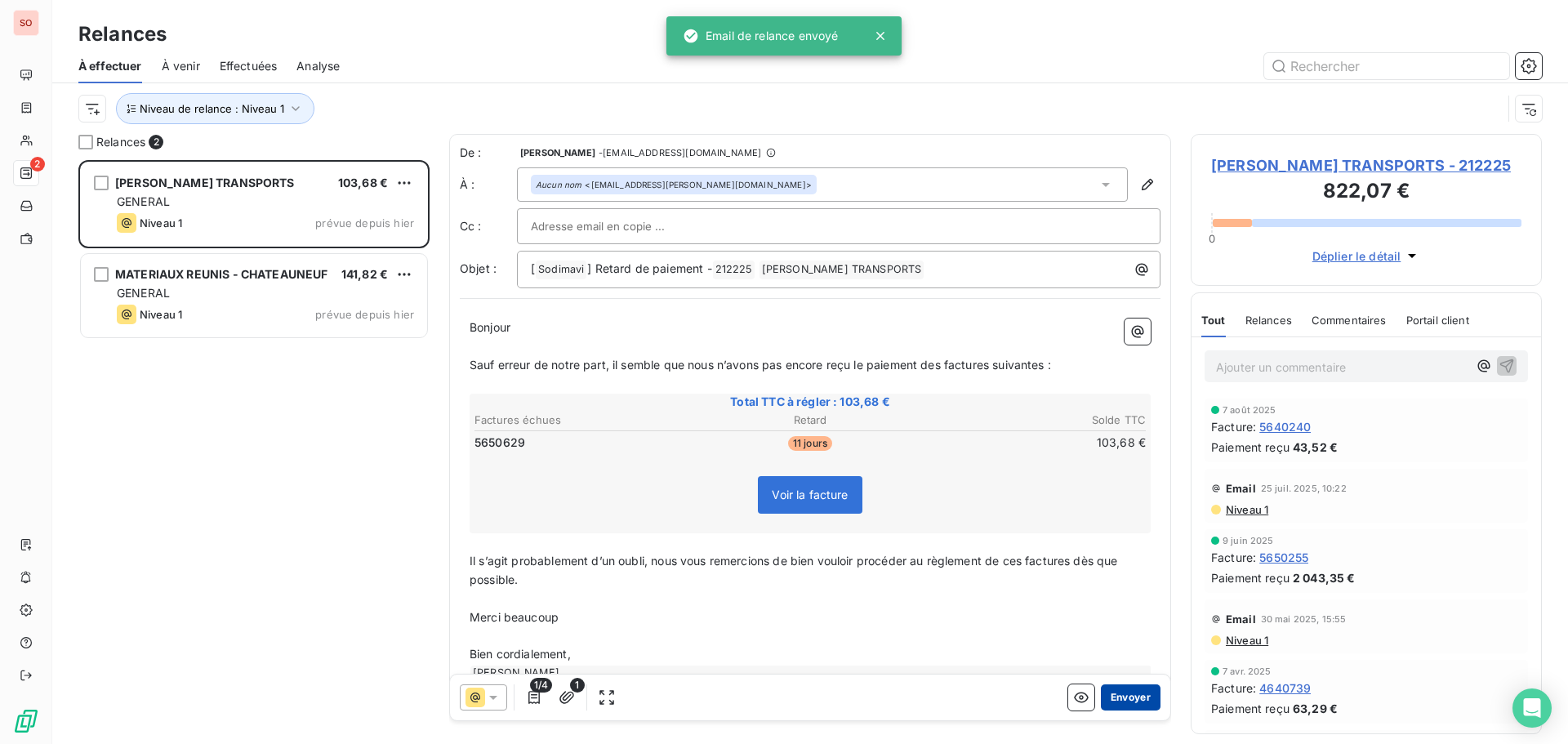
click at [1109, 699] on button "Envoyer" at bounding box center [1130, 698] width 59 height 26
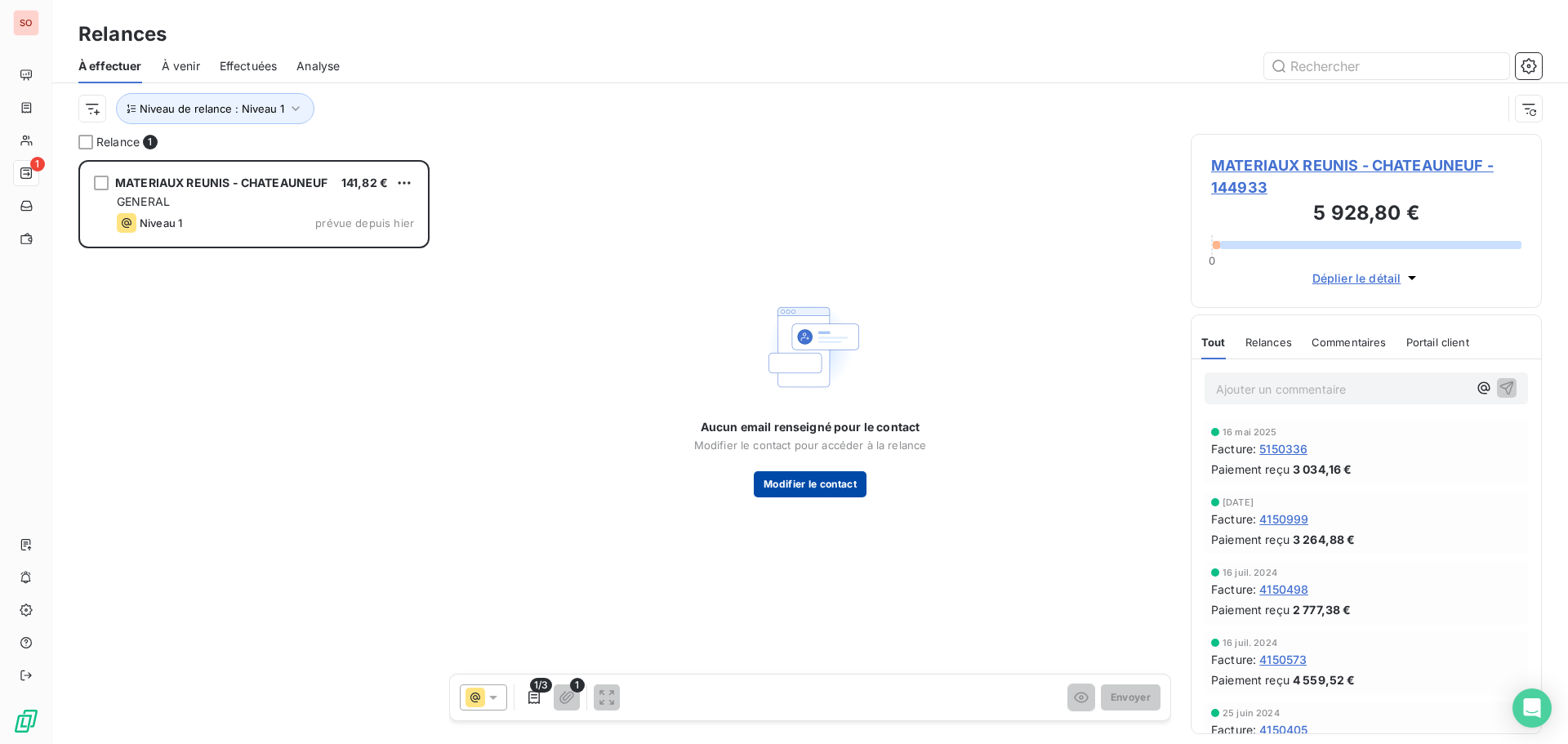
click at [832, 485] on button "Modifier le contact" at bounding box center [810, 484] width 113 height 26
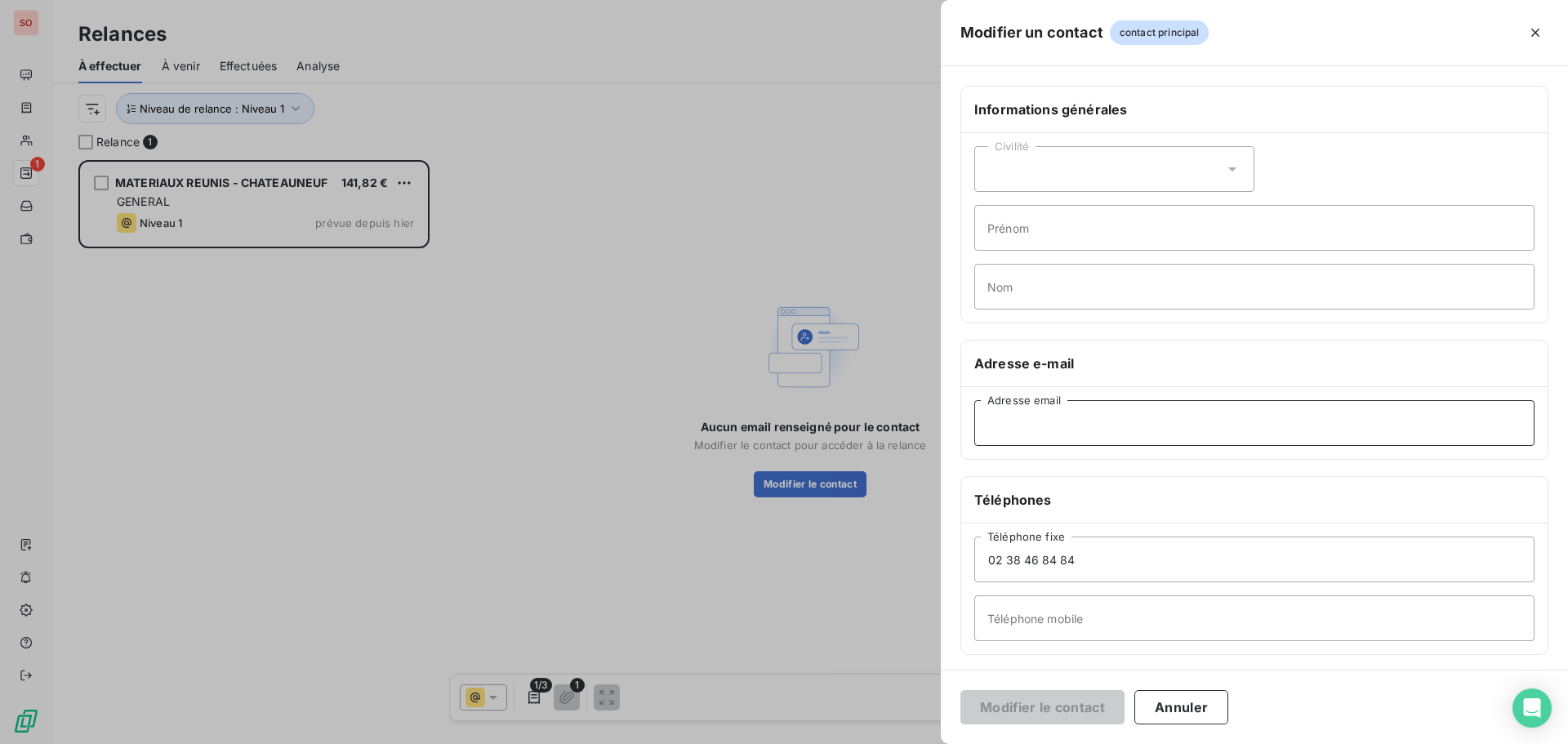
click at [1053, 417] on input "Adresse email" at bounding box center [1254, 423] width 561 height 46
paste input "compta@coerys.com"
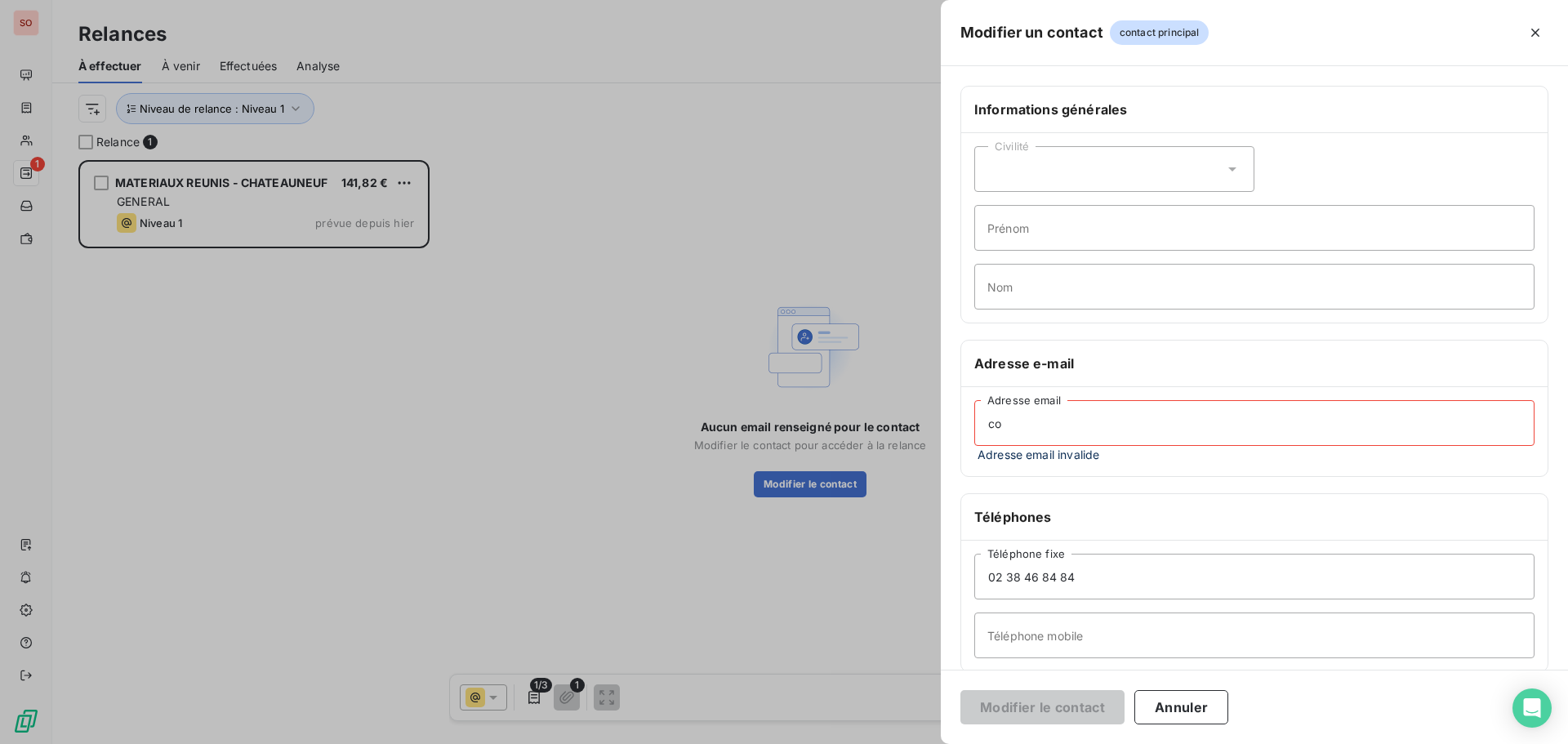
type input "c"
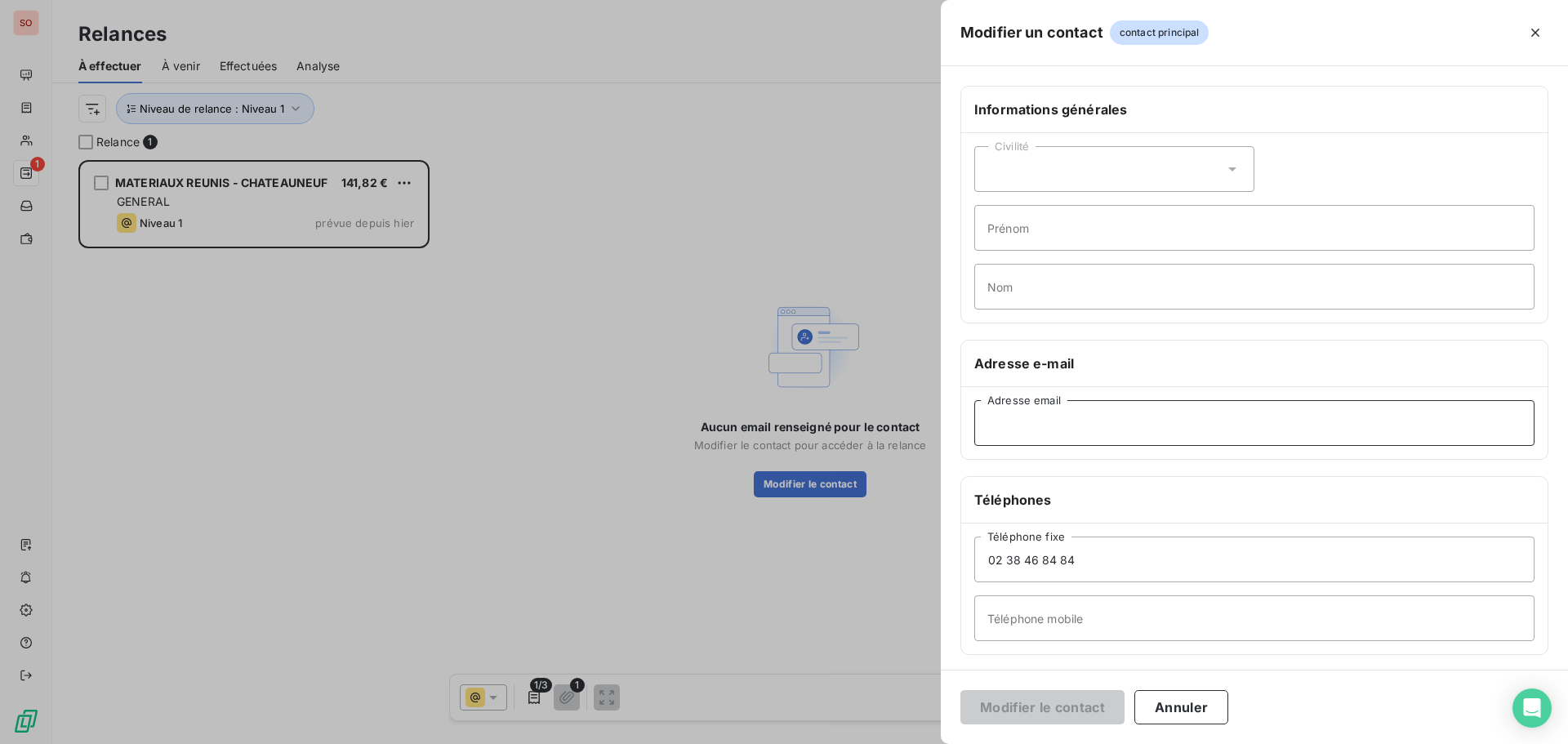
click at [1077, 419] on input "Adresse email" at bounding box center [1254, 423] width 561 height 46
paste input "jgomespinto@matreunis.com"
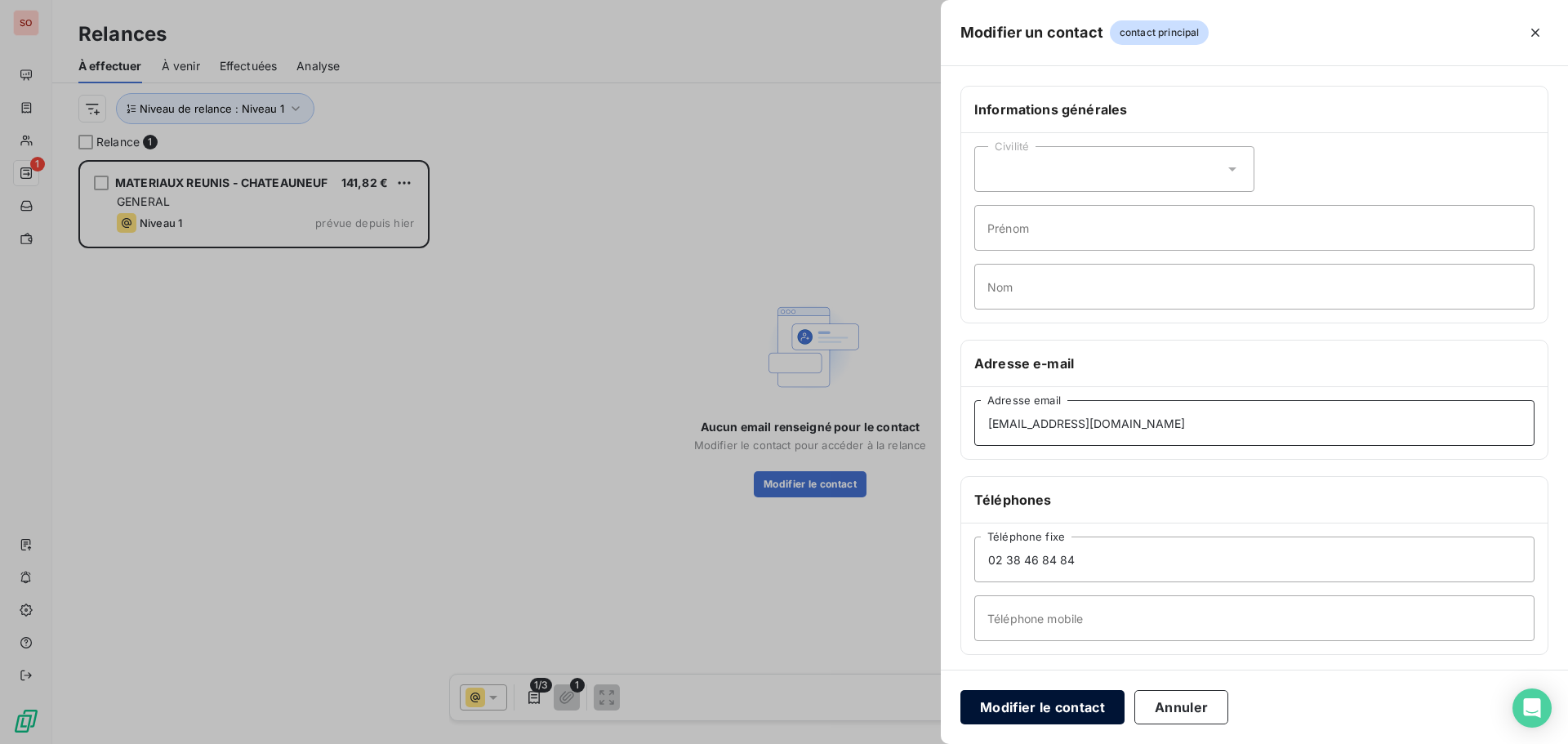
type input "jgomespinto@matreunis.com"
click at [1056, 704] on button "Modifier le contact" at bounding box center [1043, 708] width 164 height 35
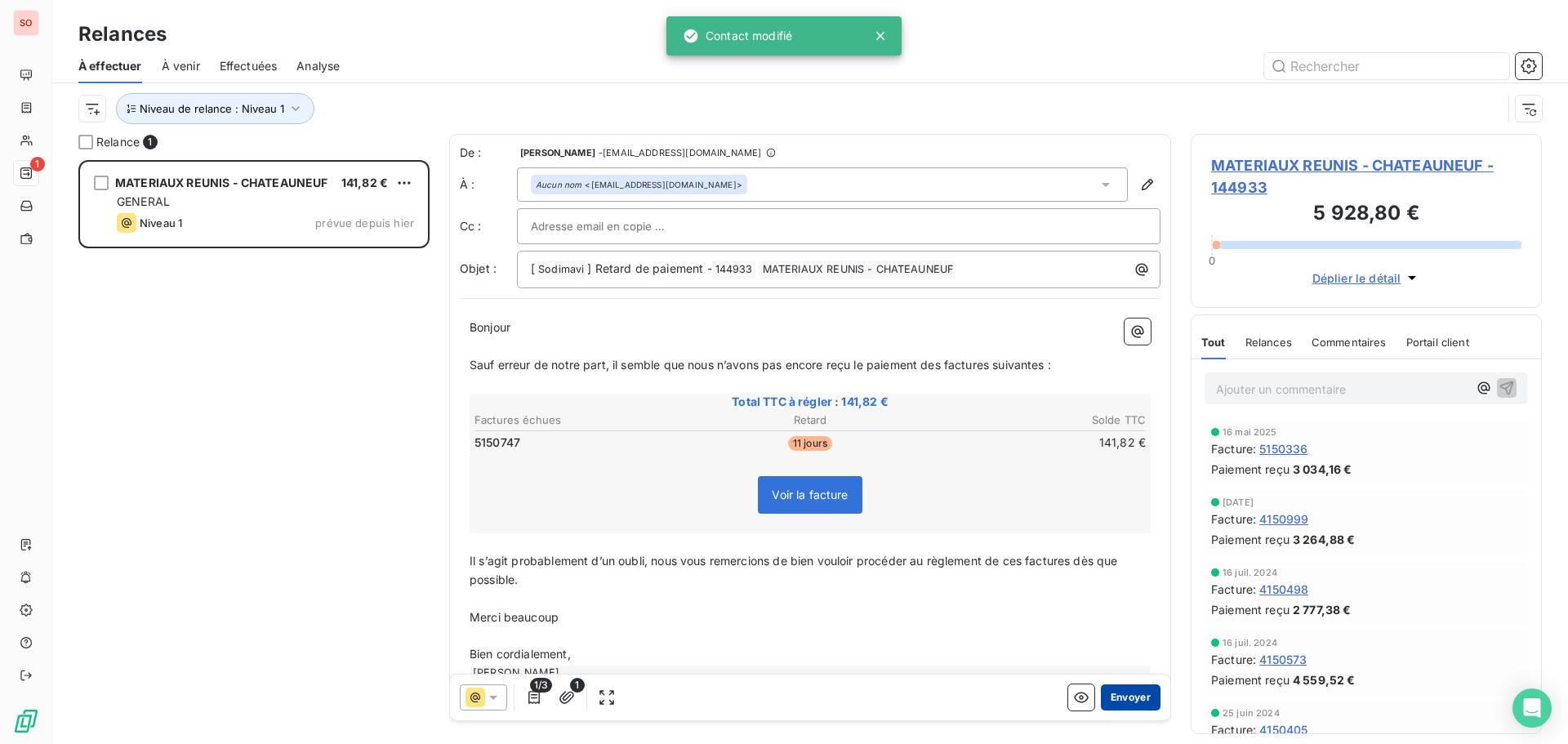
click at [1110, 704] on button "Envoyer" at bounding box center [1130, 698] width 59 height 26
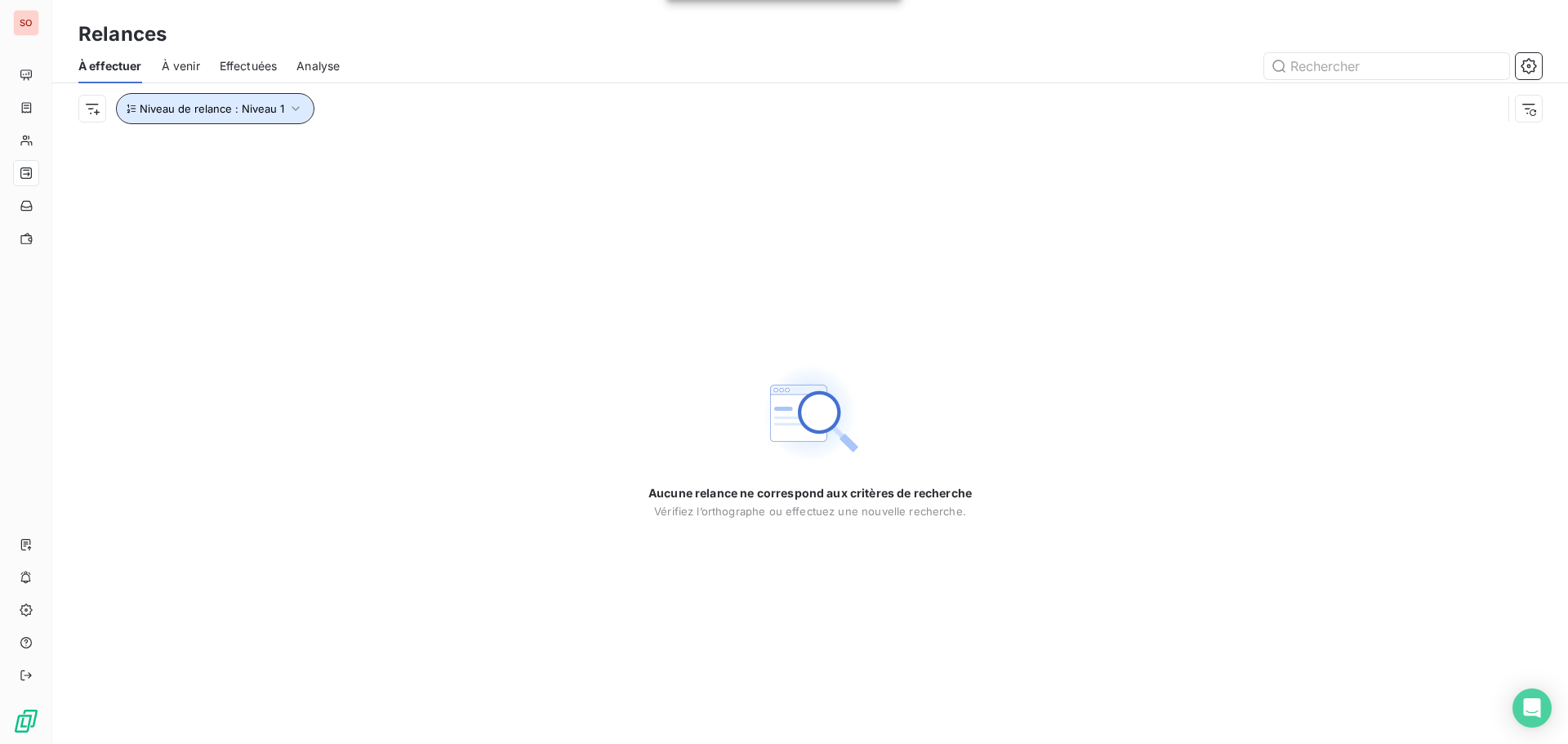
click at [298, 106] on icon "button" at bounding box center [295, 108] width 16 height 16
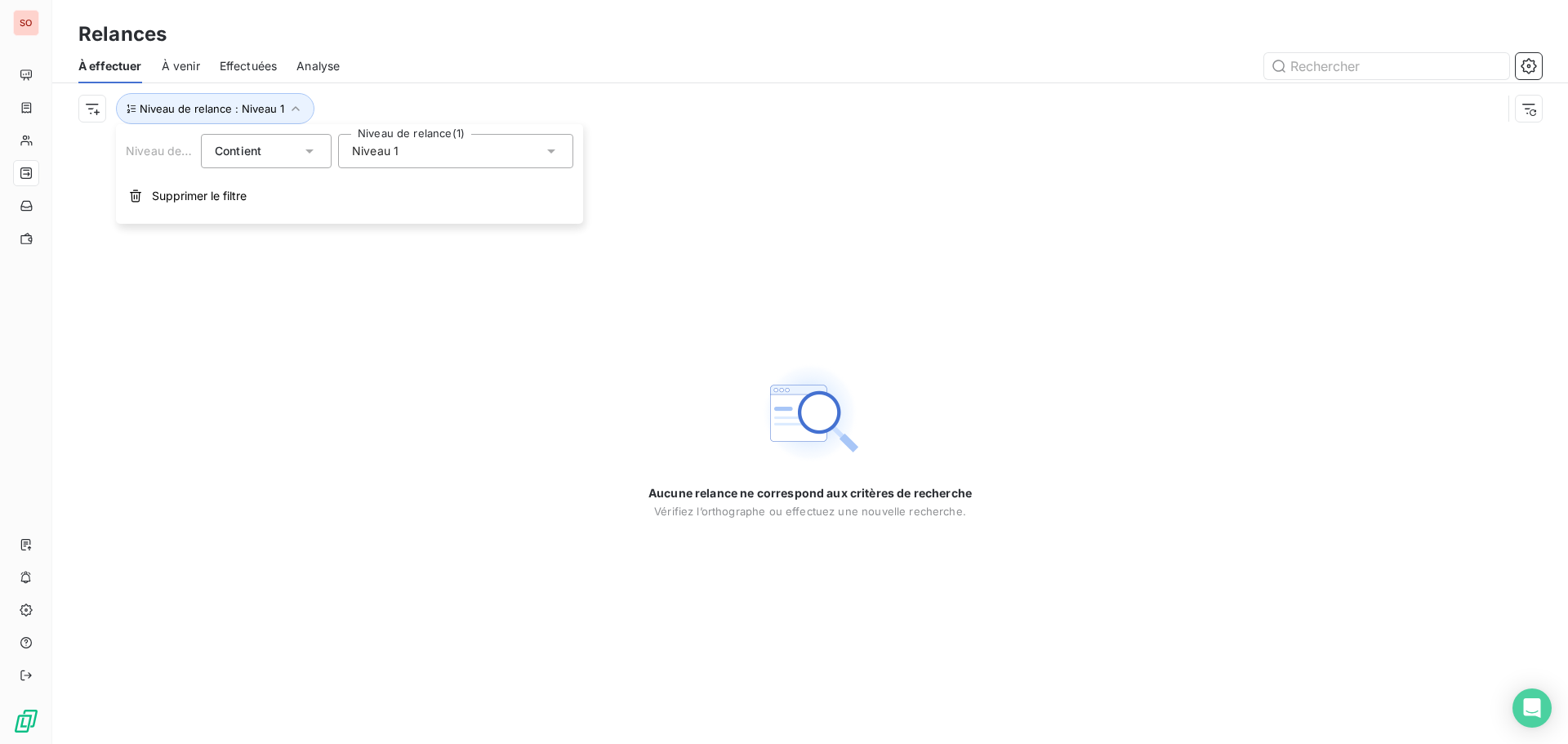
click at [555, 153] on icon at bounding box center [552, 151] width 16 height 16
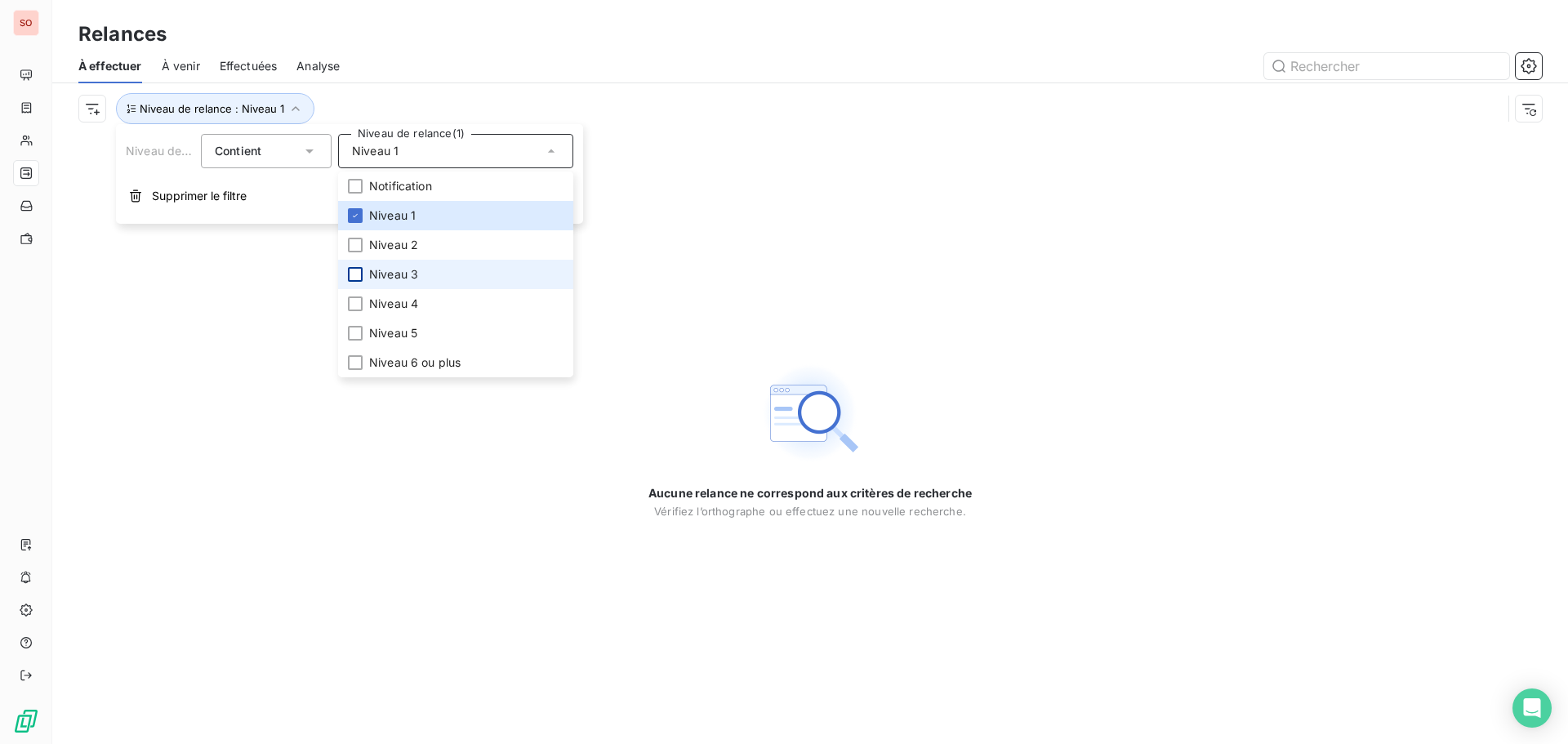
click at [354, 275] on div at bounding box center [356, 274] width 15 height 15
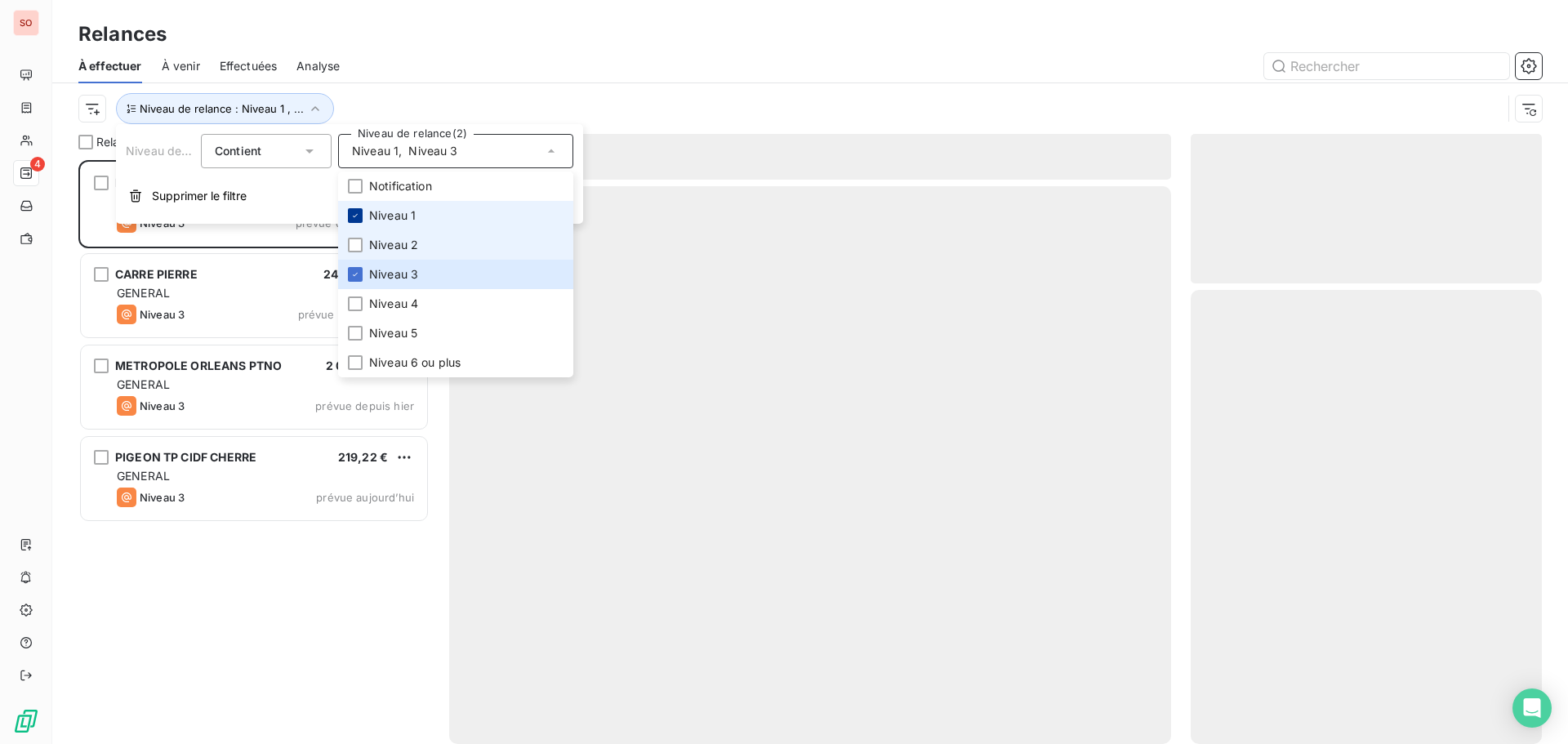
scroll to position [572, 339]
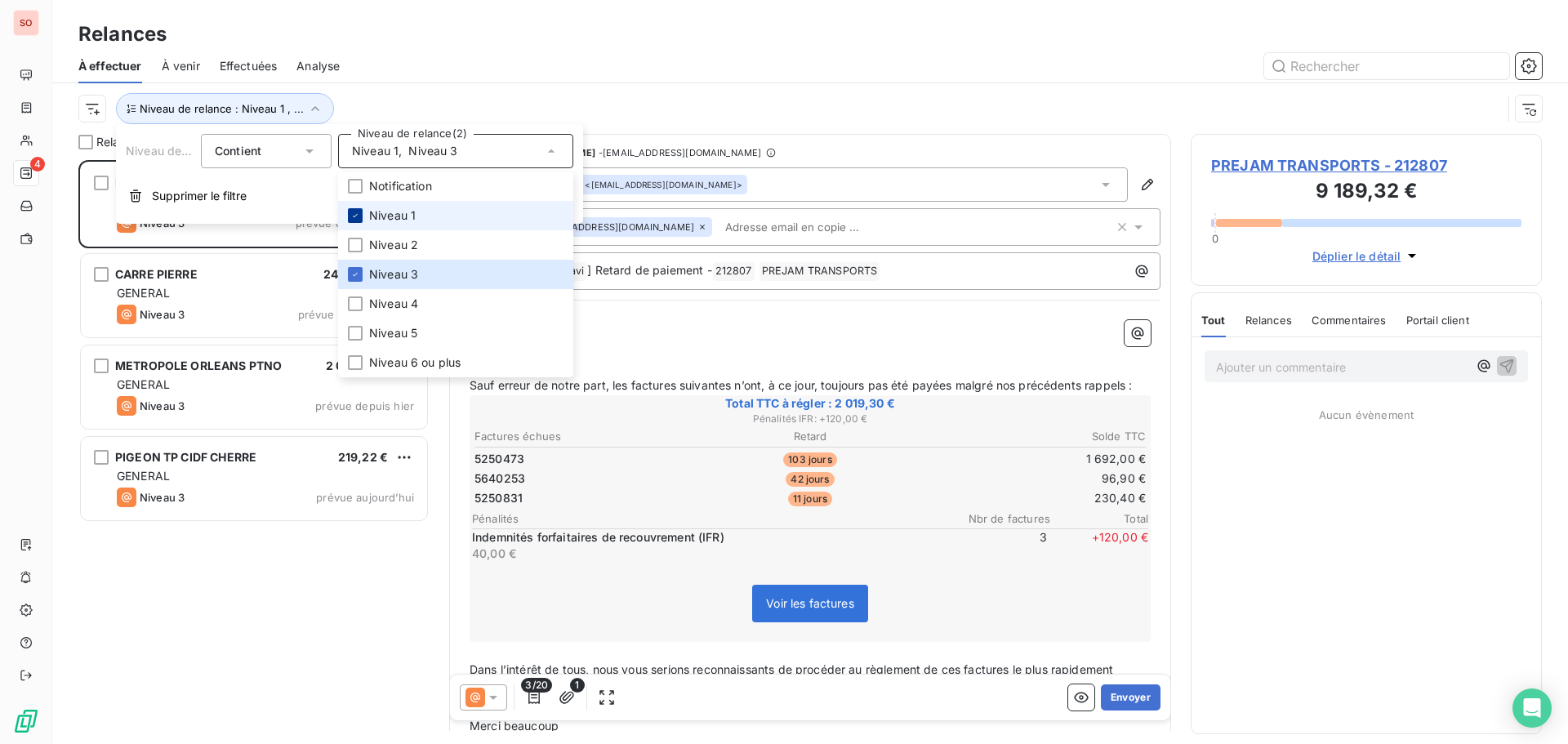
click at [356, 216] on icon at bounding box center [355, 216] width 5 height 4
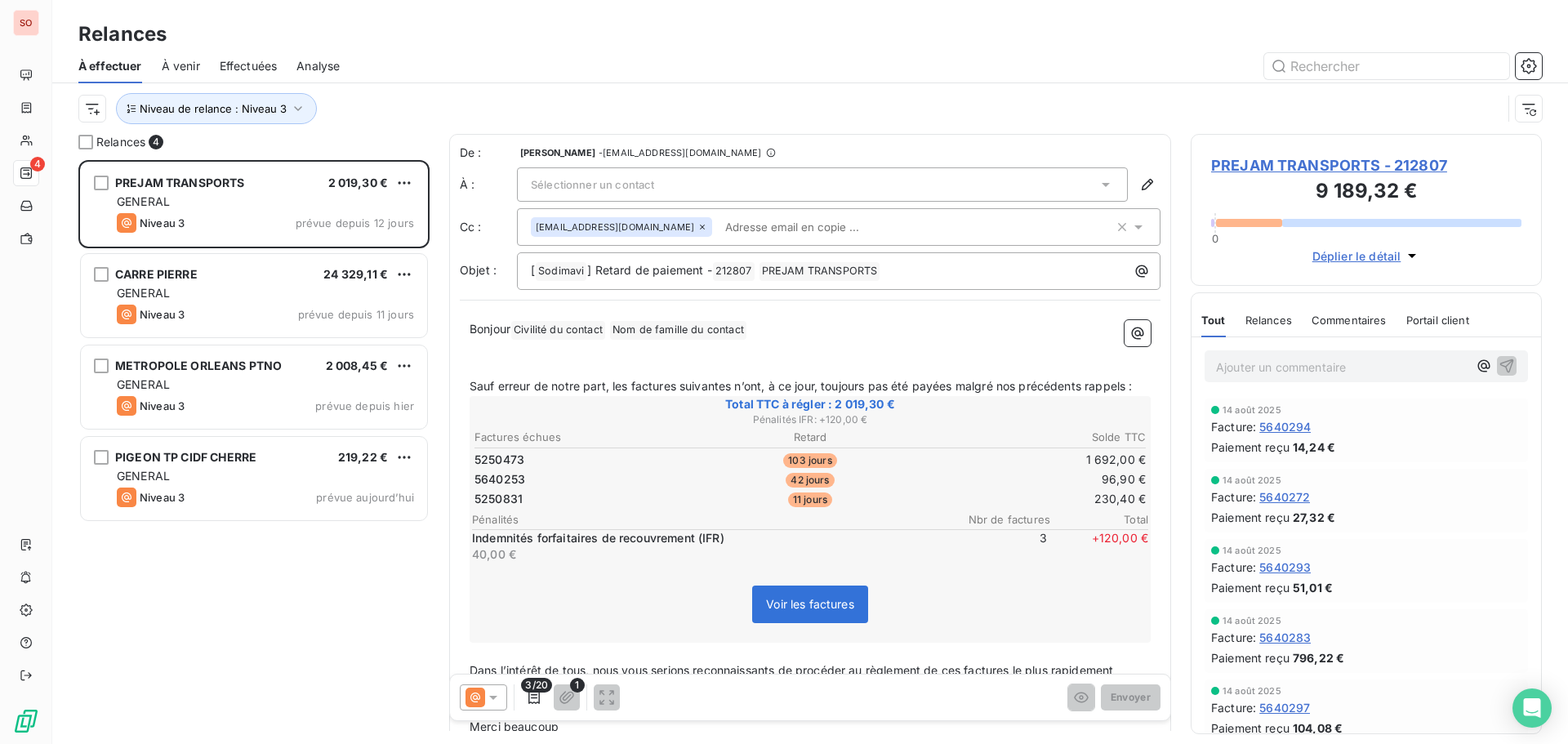
click at [836, 60] on div at bounding box center [950, 66] width 1182 height 26
click at [1141, 185] on icon "button" at bounding box center [1147, 184] width 12 height 12
click at [1140, 182] on icon "button" at bounding box center [1148, 185] width 16 height 16
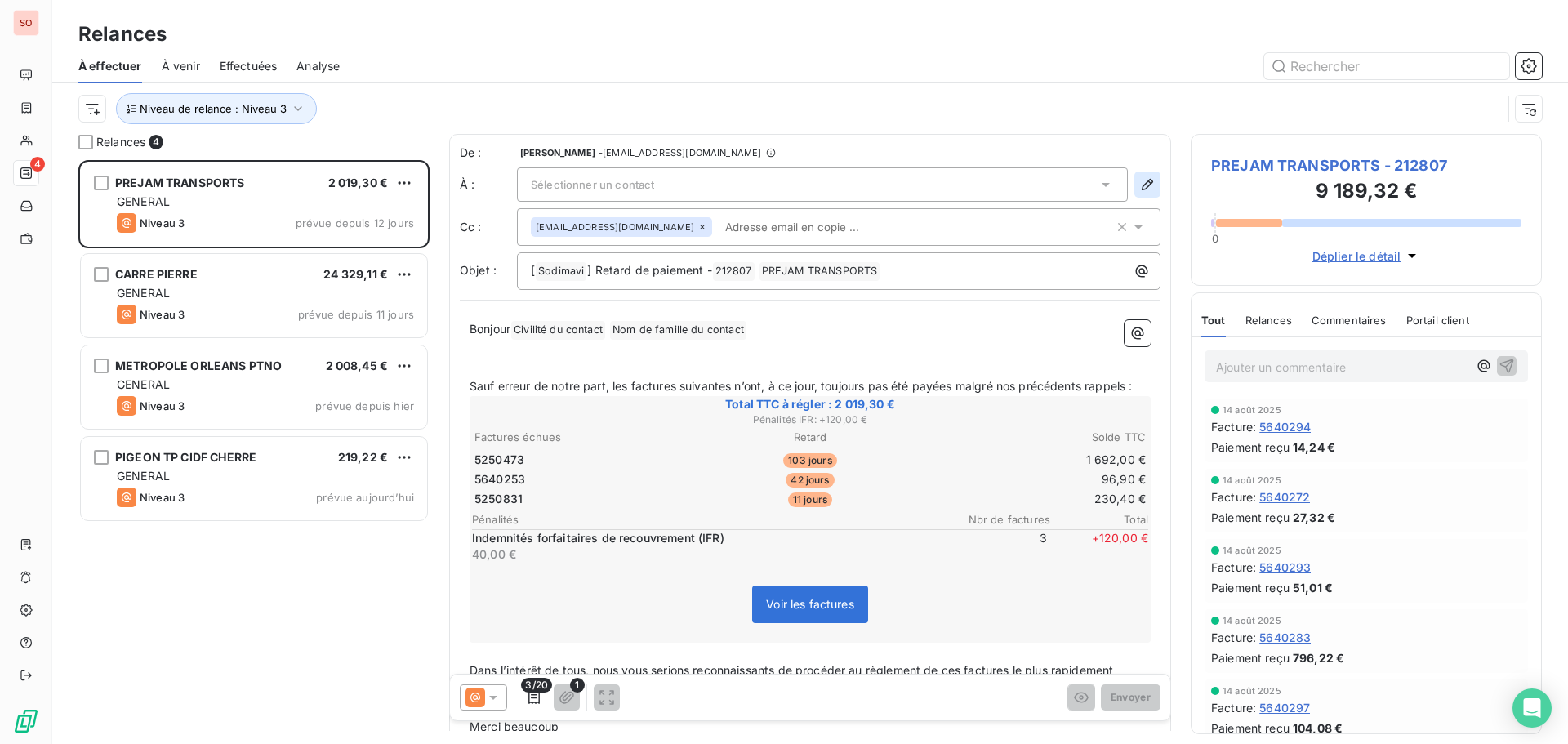
click at [1140, 182] on icon "button" at bounding box center [1148, 185] width 16 height 16
click at [1243, 172] on span "PREJAM TRANSPORTS - 212807" at bounding box center [1367, 165] width 310 height 22
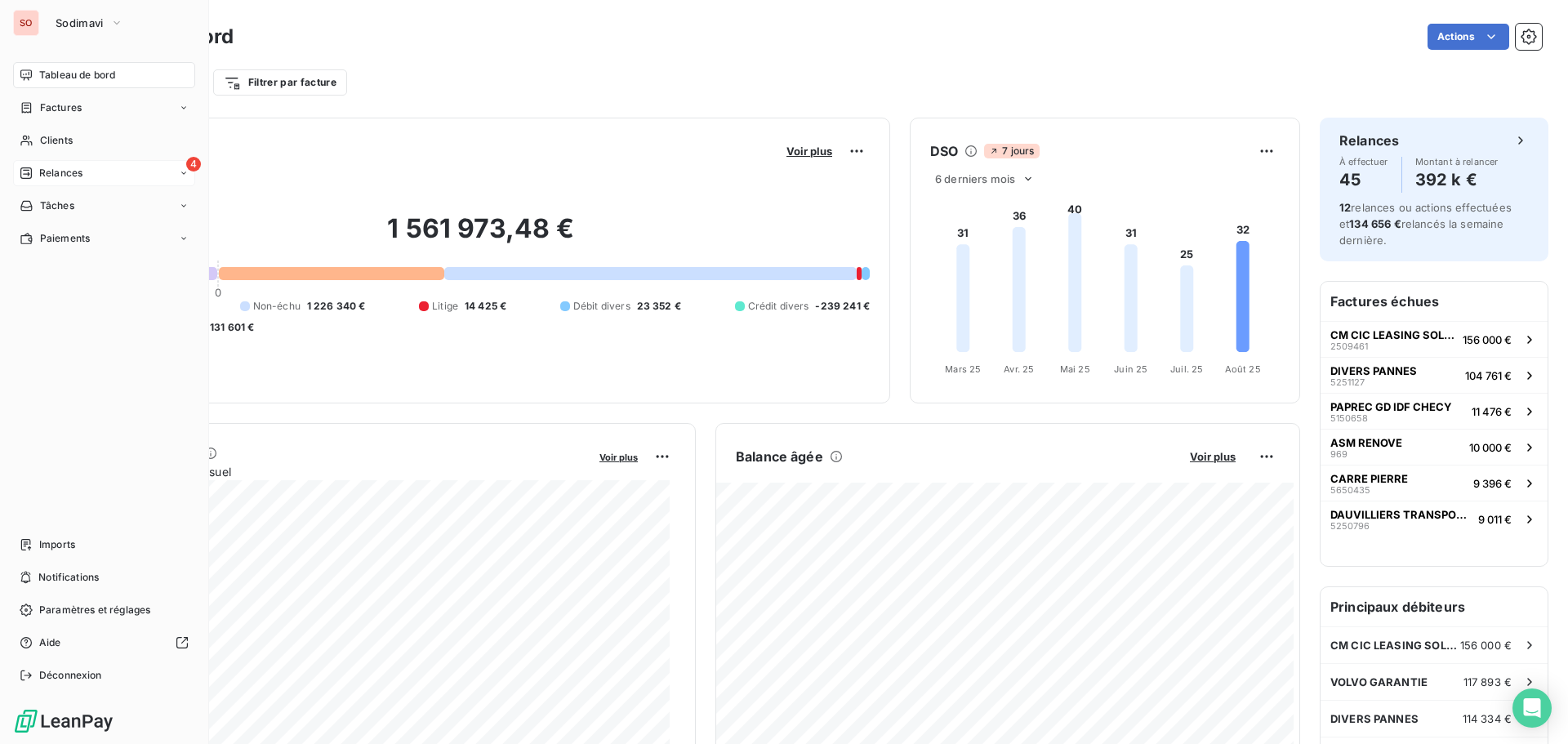
click at [43, 172] on span "Relances" at bounding box center [60, 173] width 43 height 15
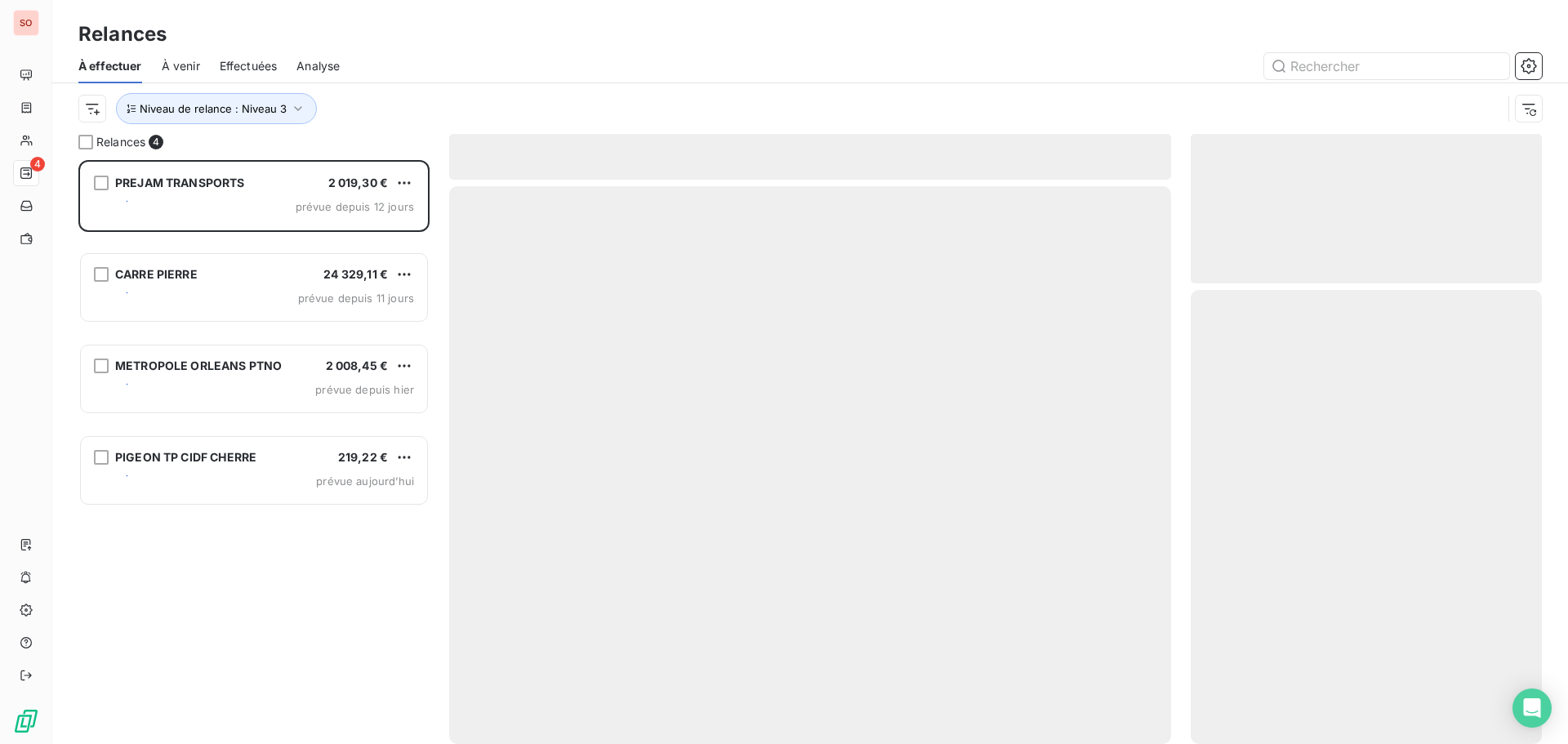
scroll to position [572, 339]
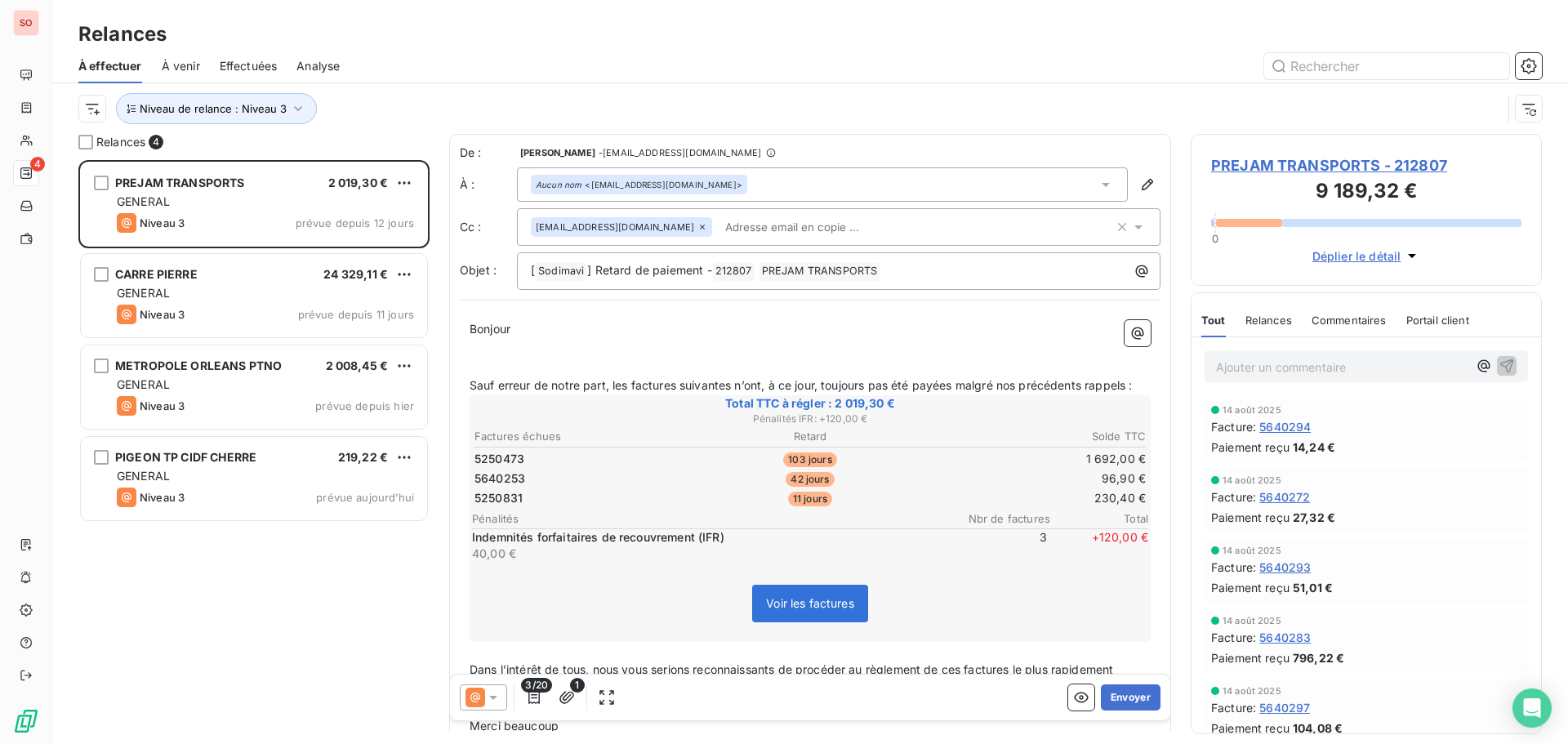
click at [1227, 163] on span "PREJAM TRANSPORTS - 212807" at bounding box center [1367, 165] width 310 height 22
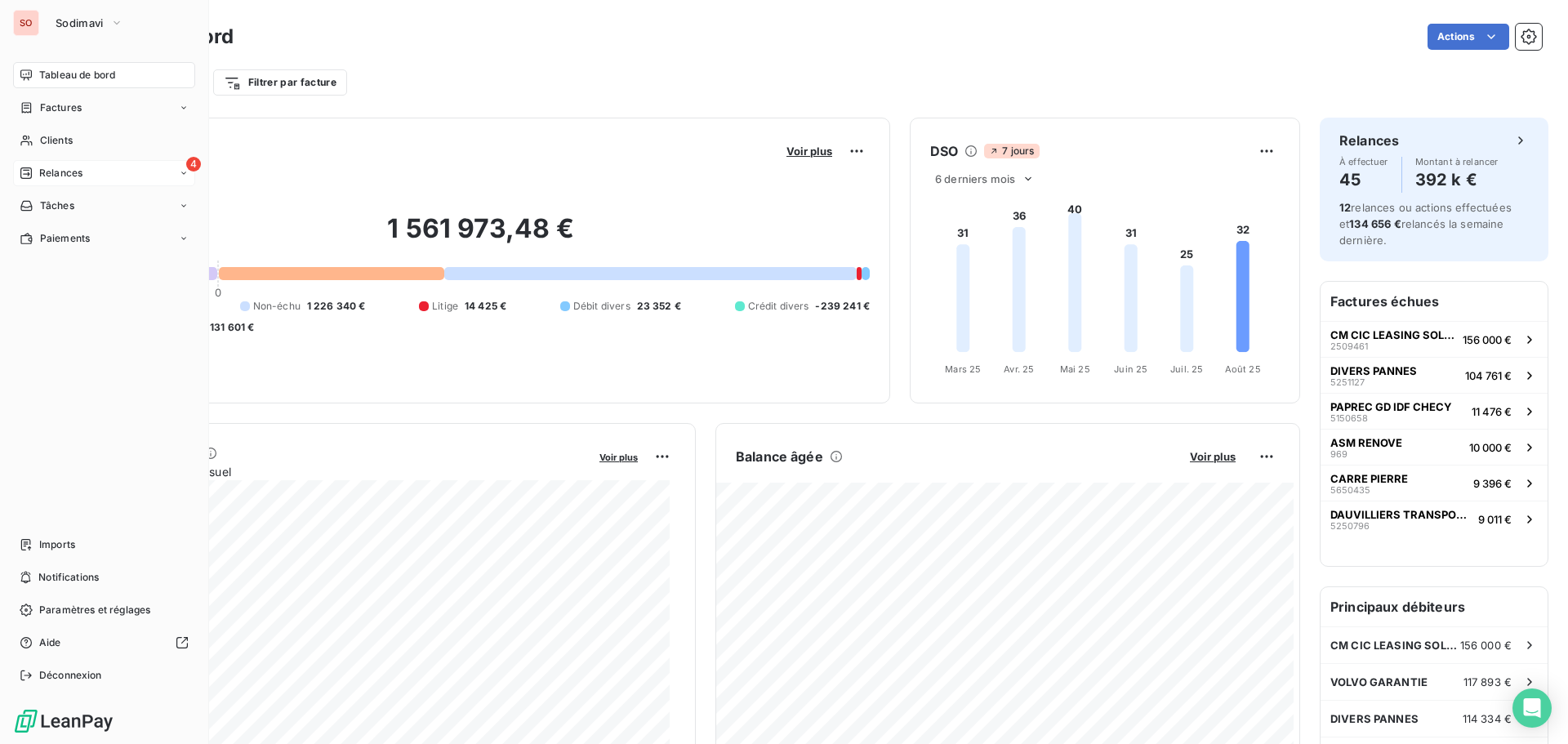
click at [46, 173] on span "Relances" at bounding box center [60, 173] width 43 height 15
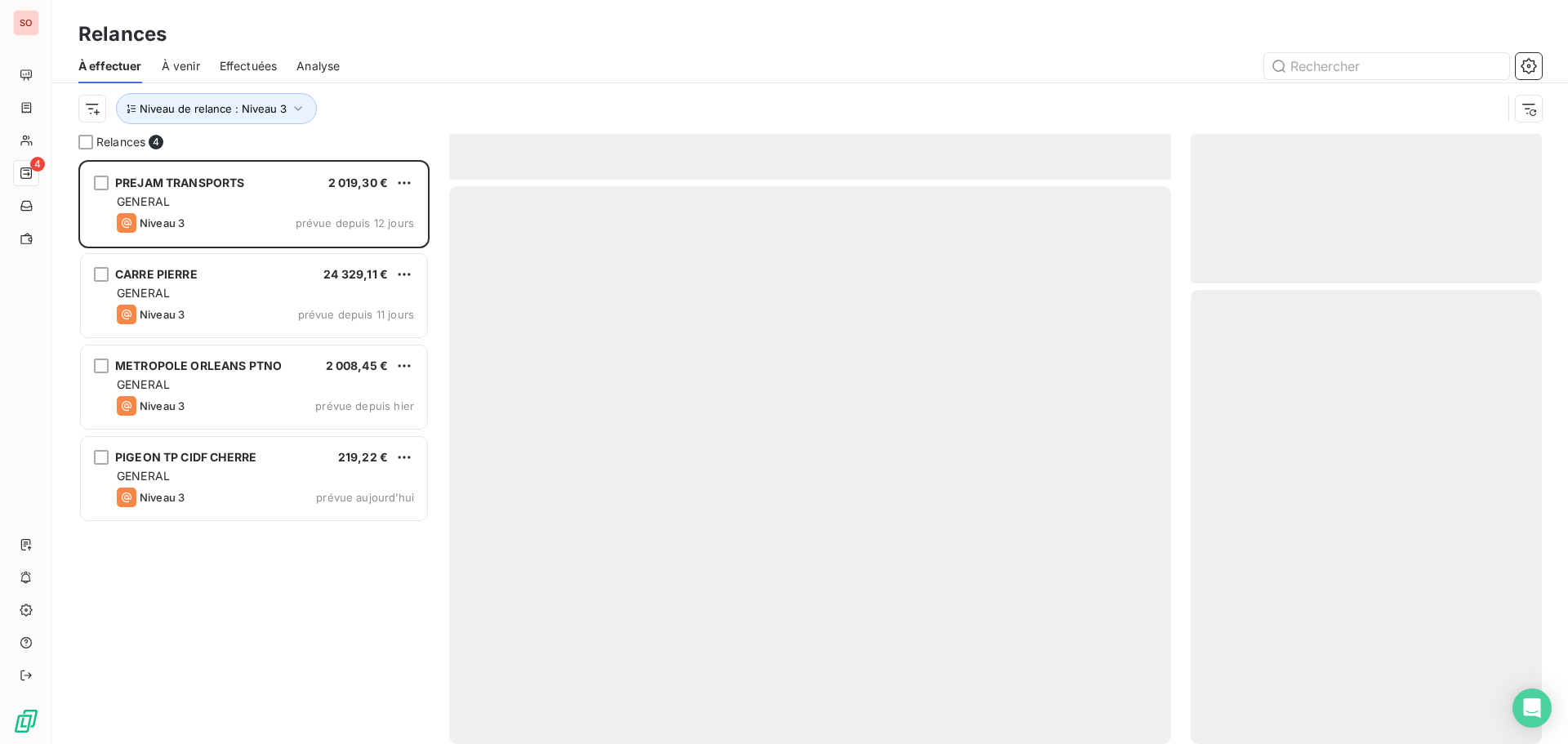
scroll to position [572, 339]
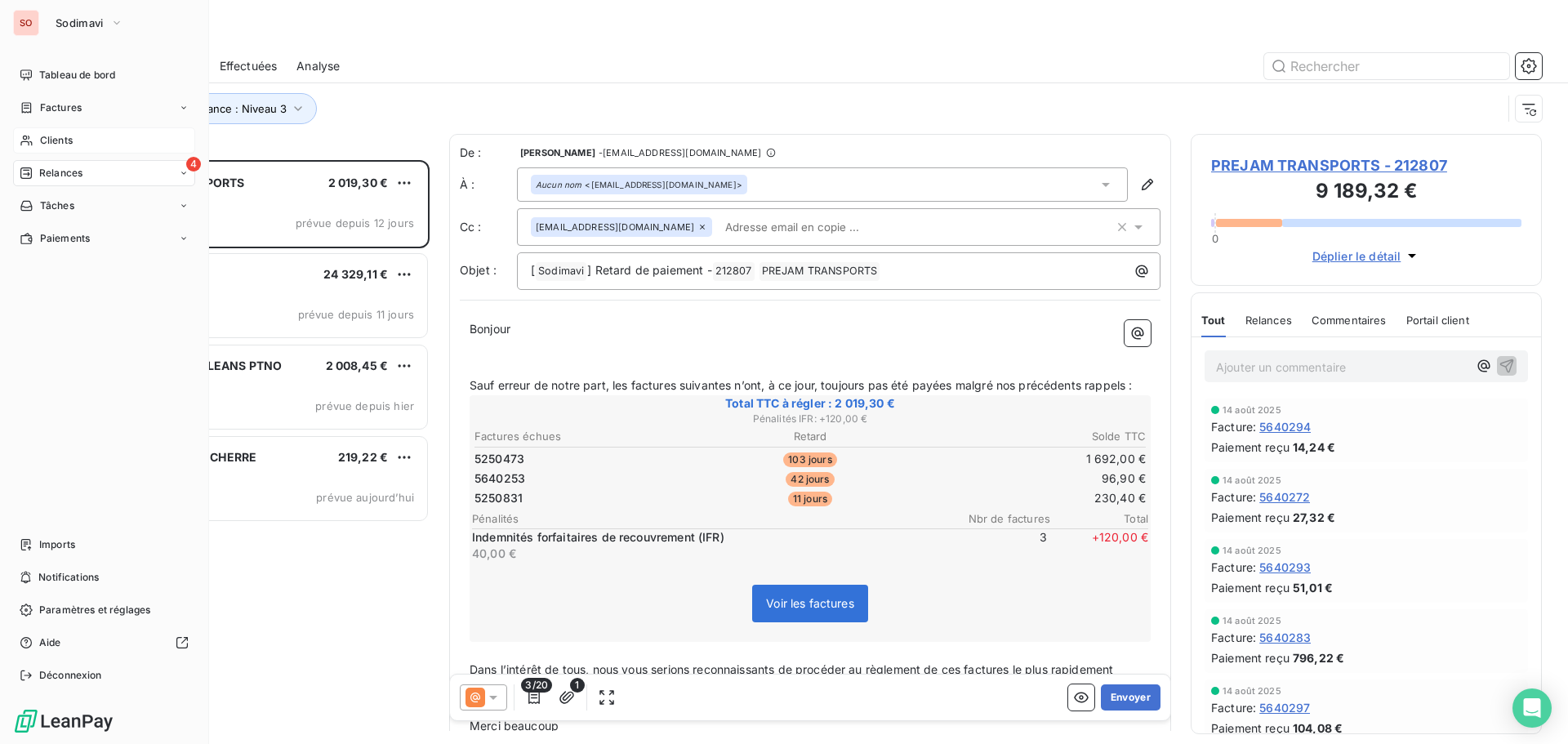
click at [59, 138] on span "Clients" at bounding box center [57, 140] width 33 height 15
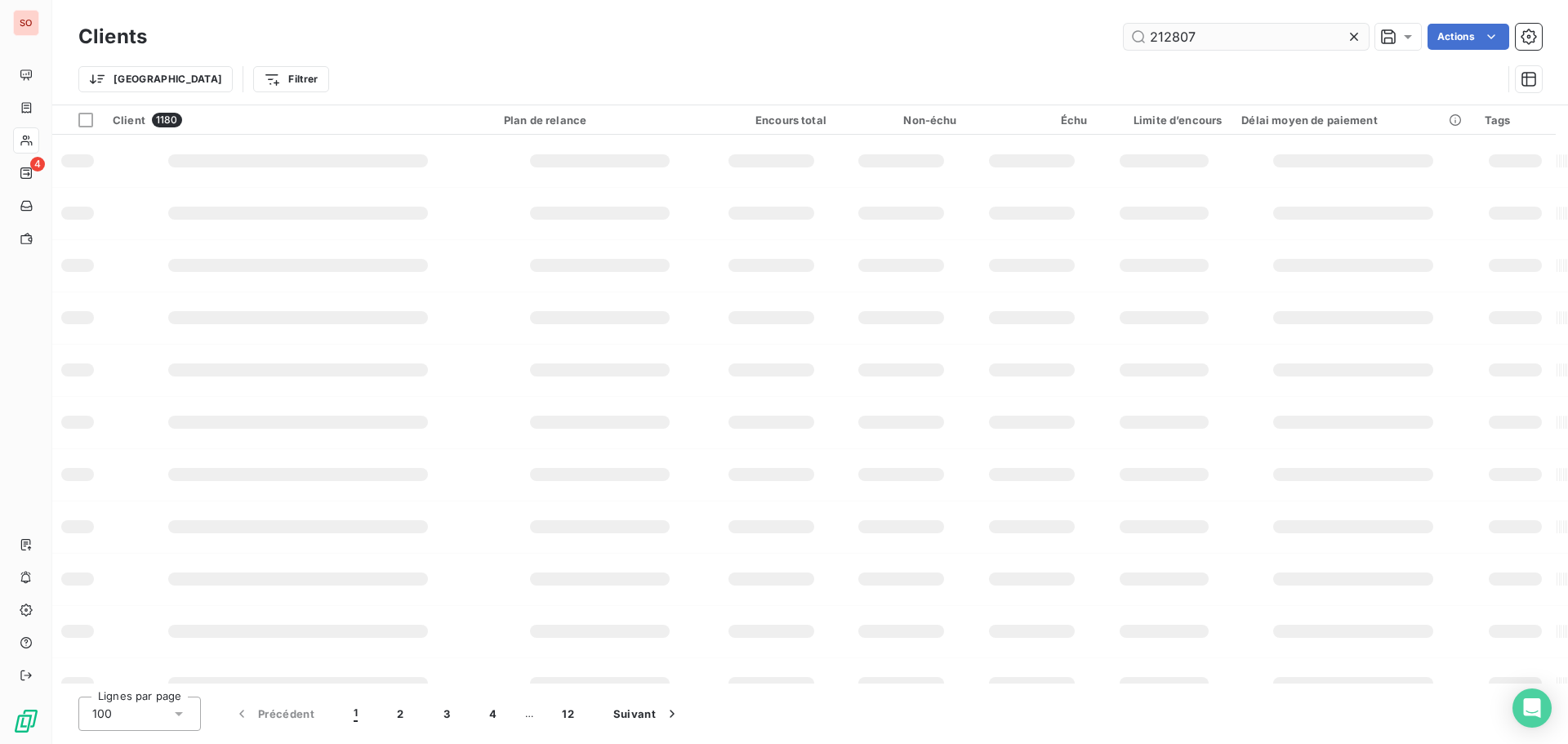
type input "212807"
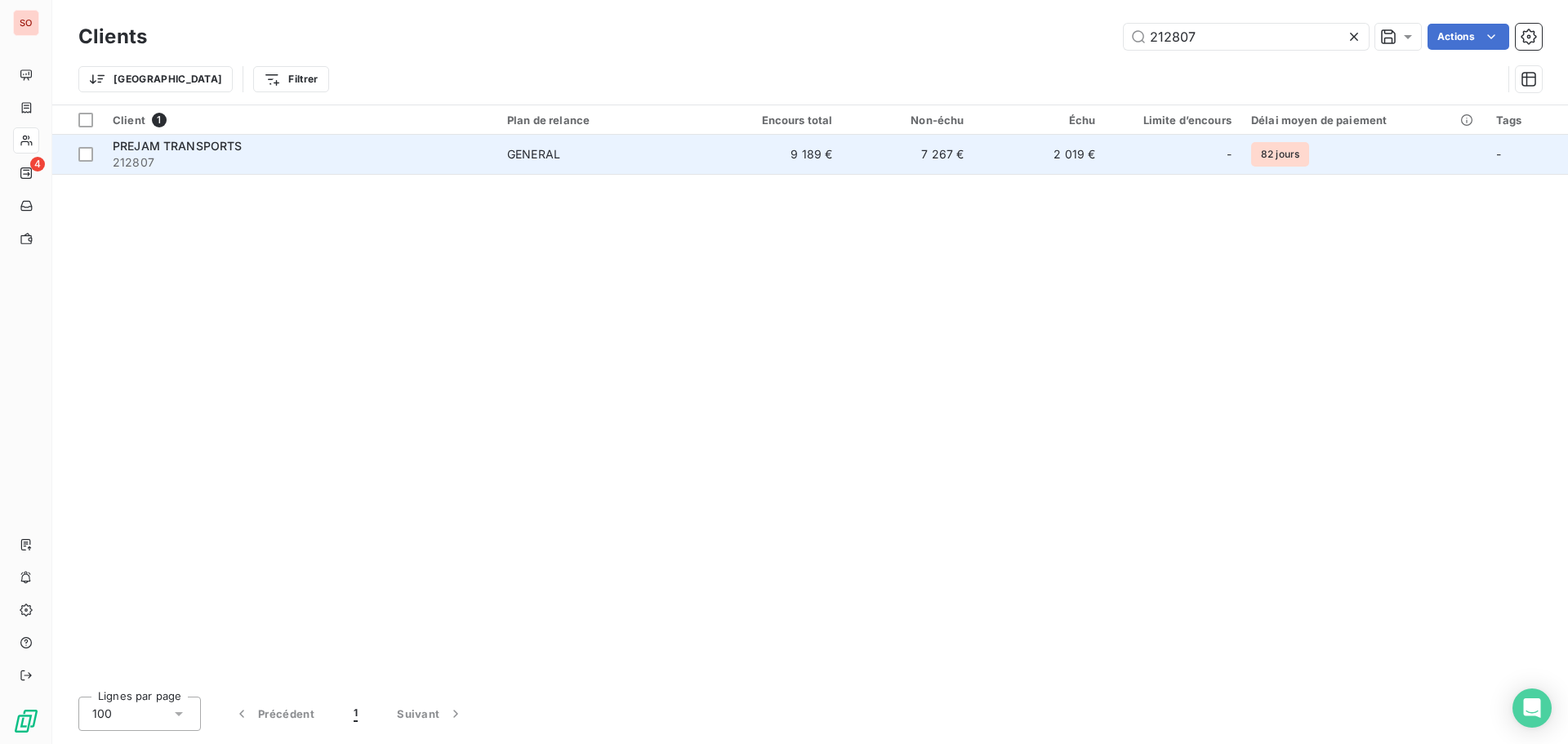
click at [199, 152] on span "PREJAM TRANSPORTS" at bounding box center [178, 145] width 129 height 14
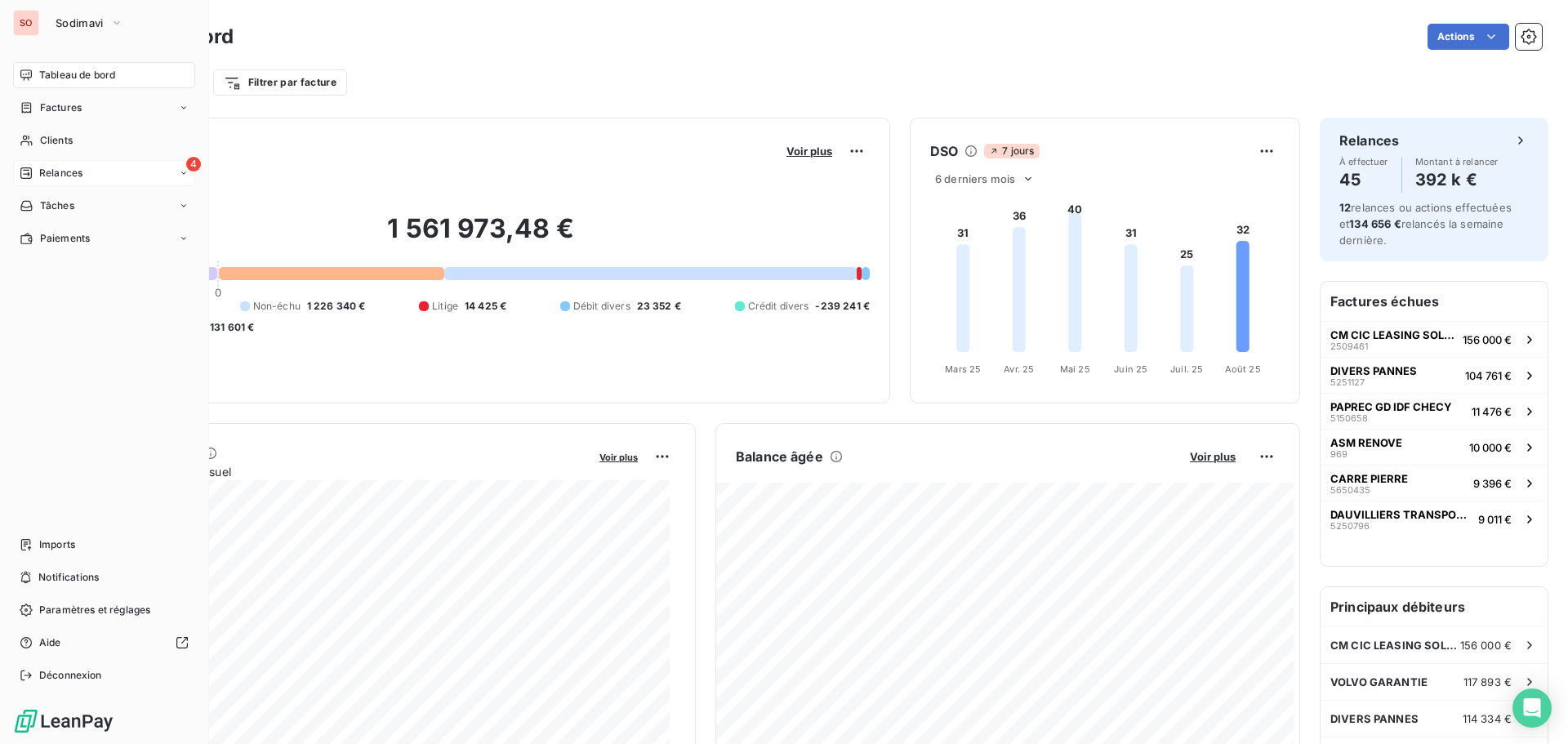
click at [67, 167] on span "Relances" at bounding box center [60, 173] width 43 height 15
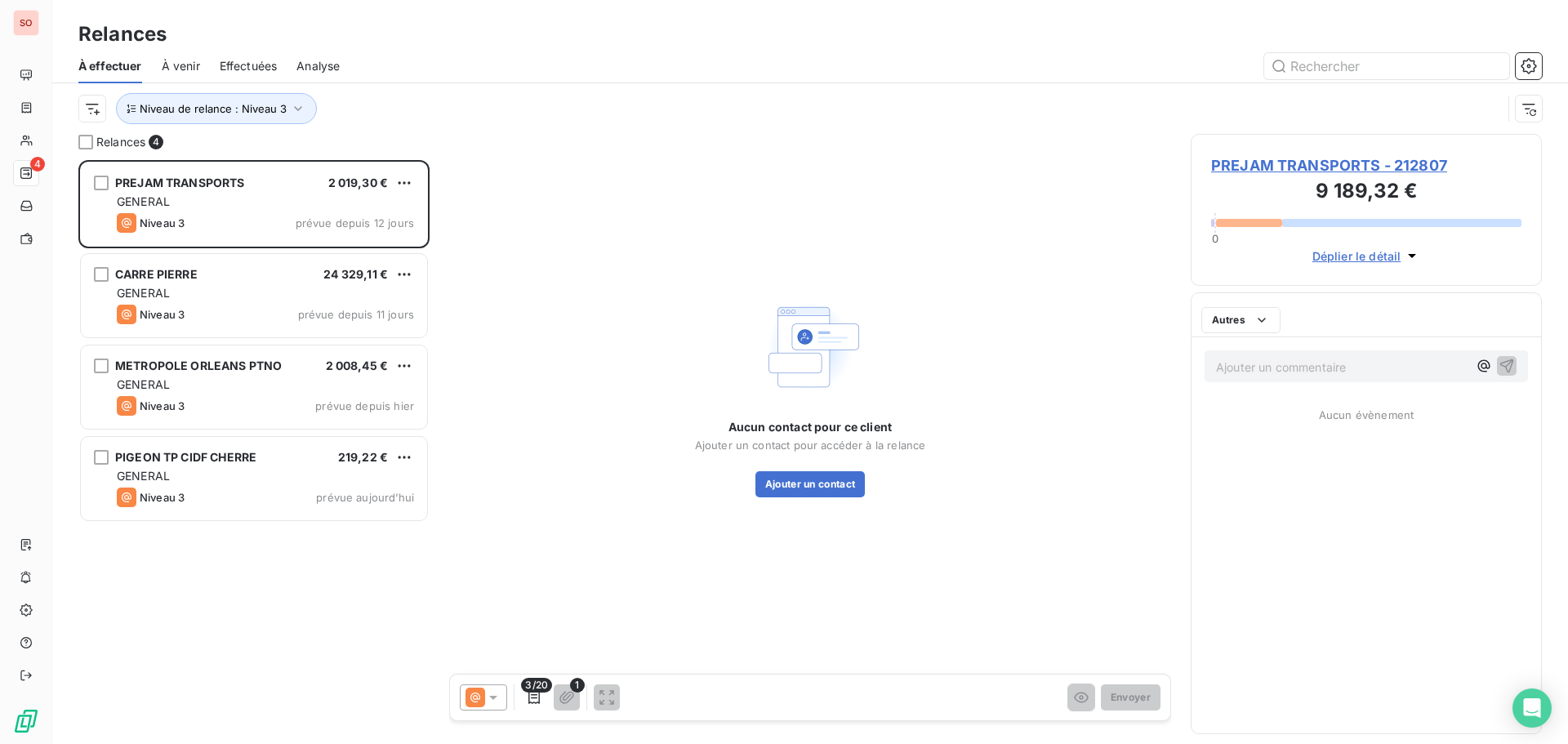
scroll to position [572, 339]
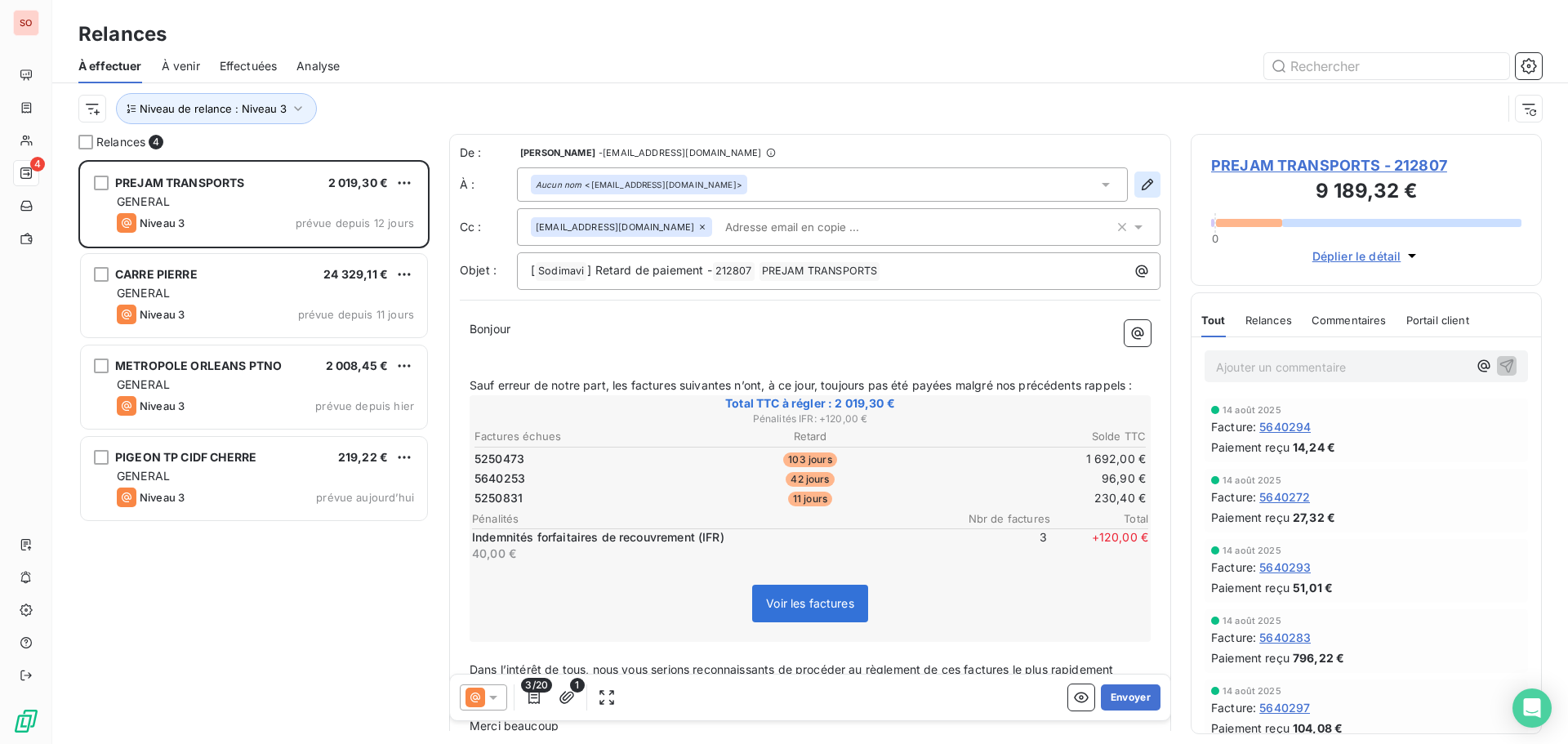
click at [1141, 184] on icon "button" at bounding box center [1147, 184] width 12 height 12
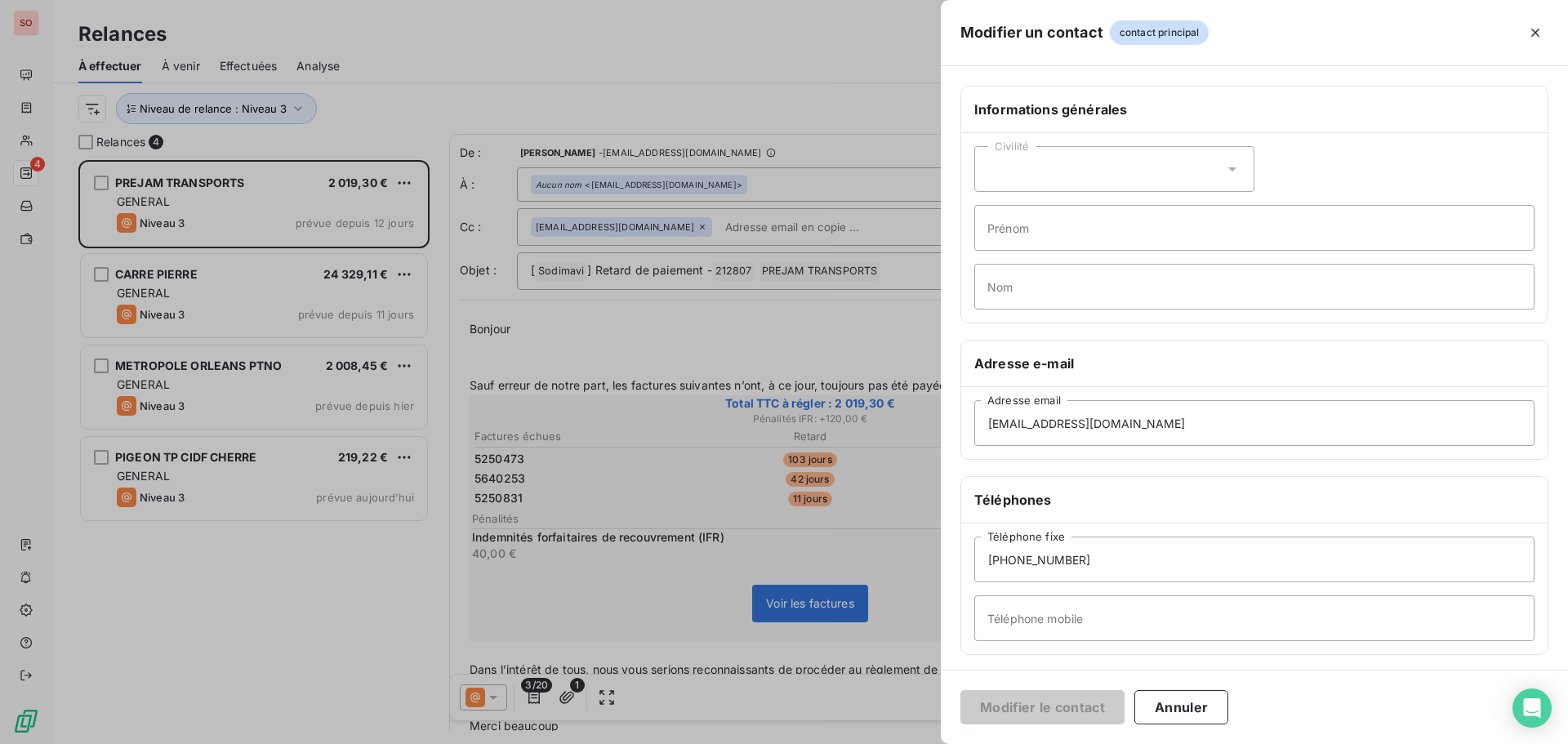
click at [737, 87] on div at bounding box center [784, 372] width 1568 height 744
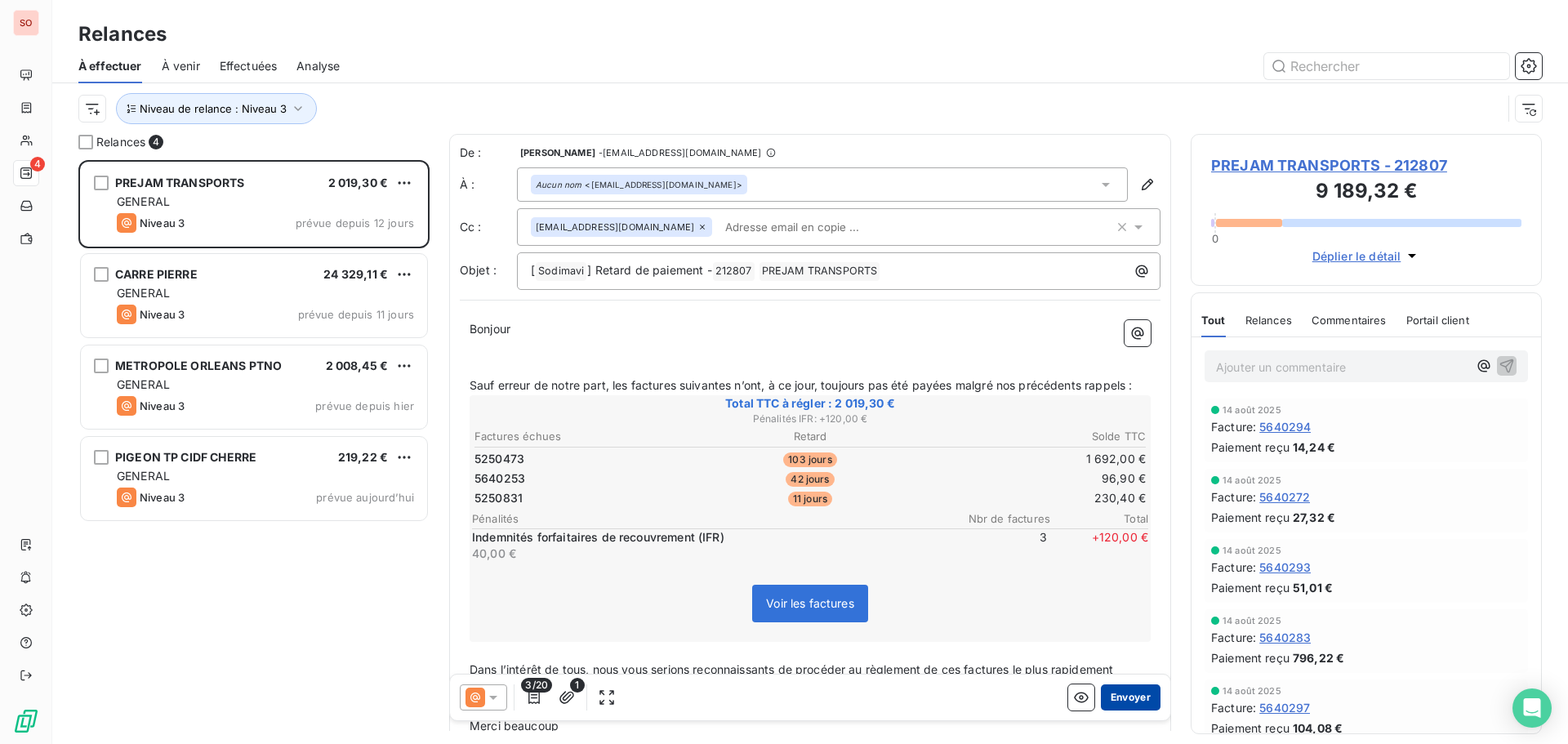
click at [1105, 695] on button "Envoyer" at bounding box center [1130, 698] width 59 height 26
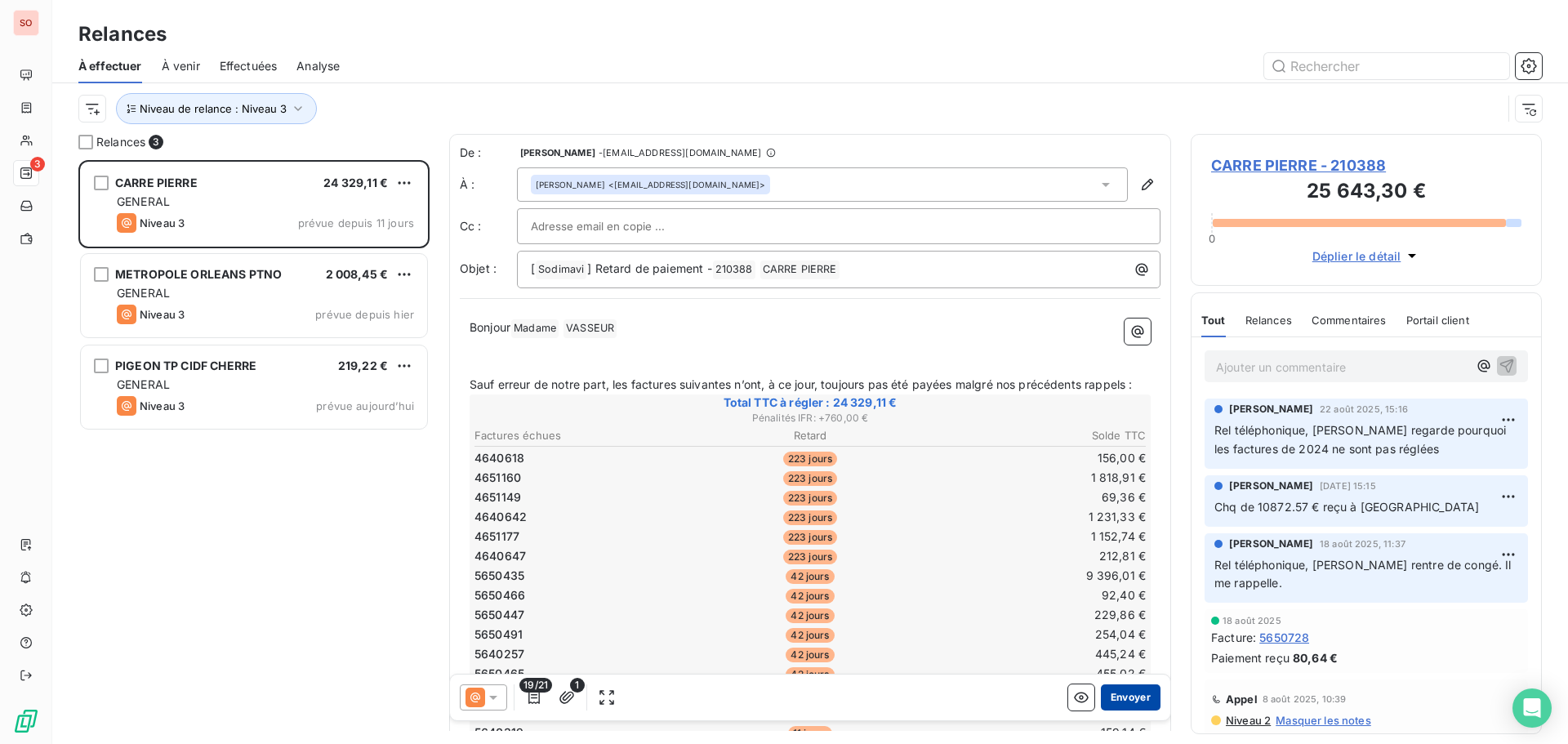
click at [1130, 694] on button "Envoyer" at bounding box center [1130, 698] width 59 height 26
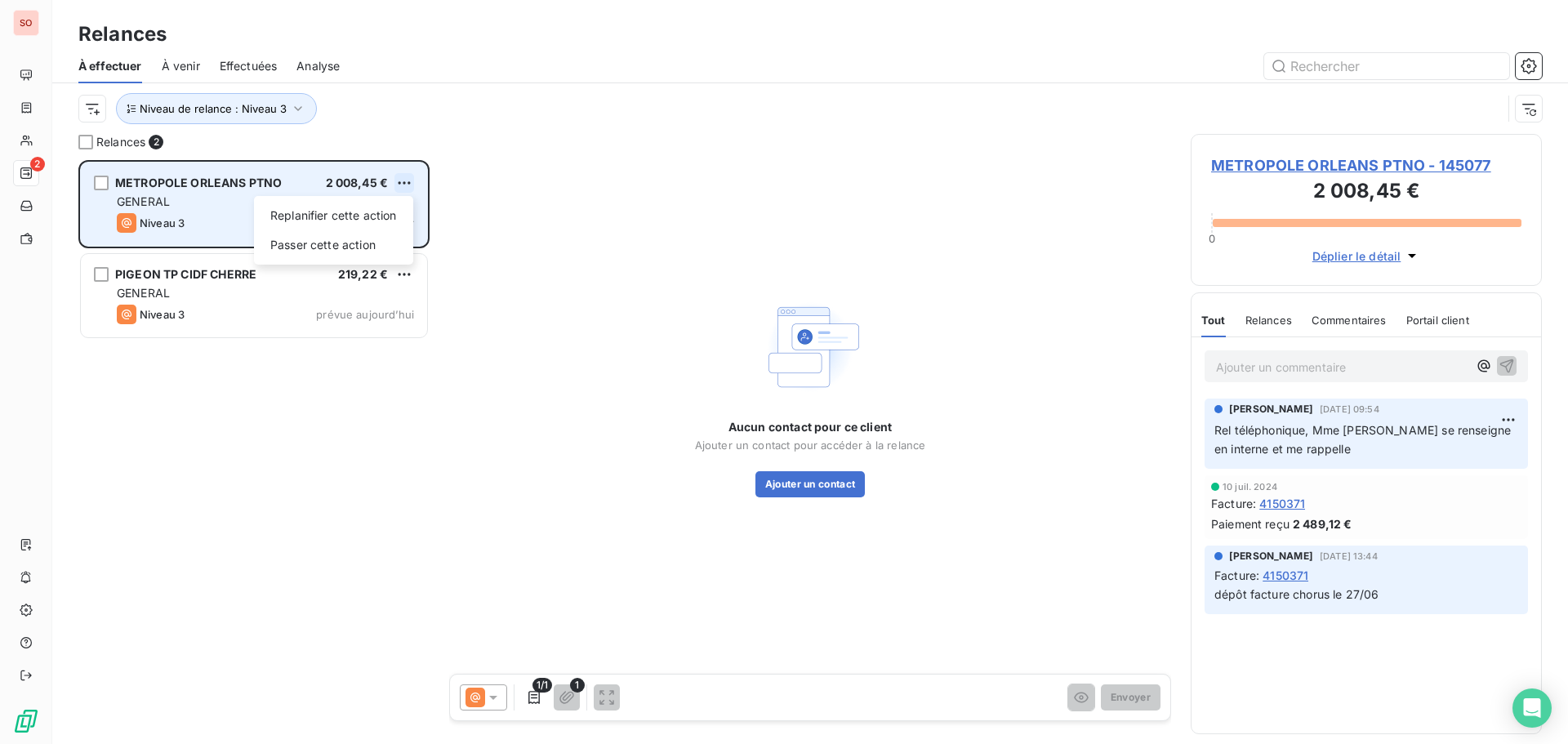
click at [400, 181] on html "SO 2 Relances À effectuer À venir Effectuées Analyse Niveau de relance : Niveau…" at bounding box center [784, 372] width 1568 height 744
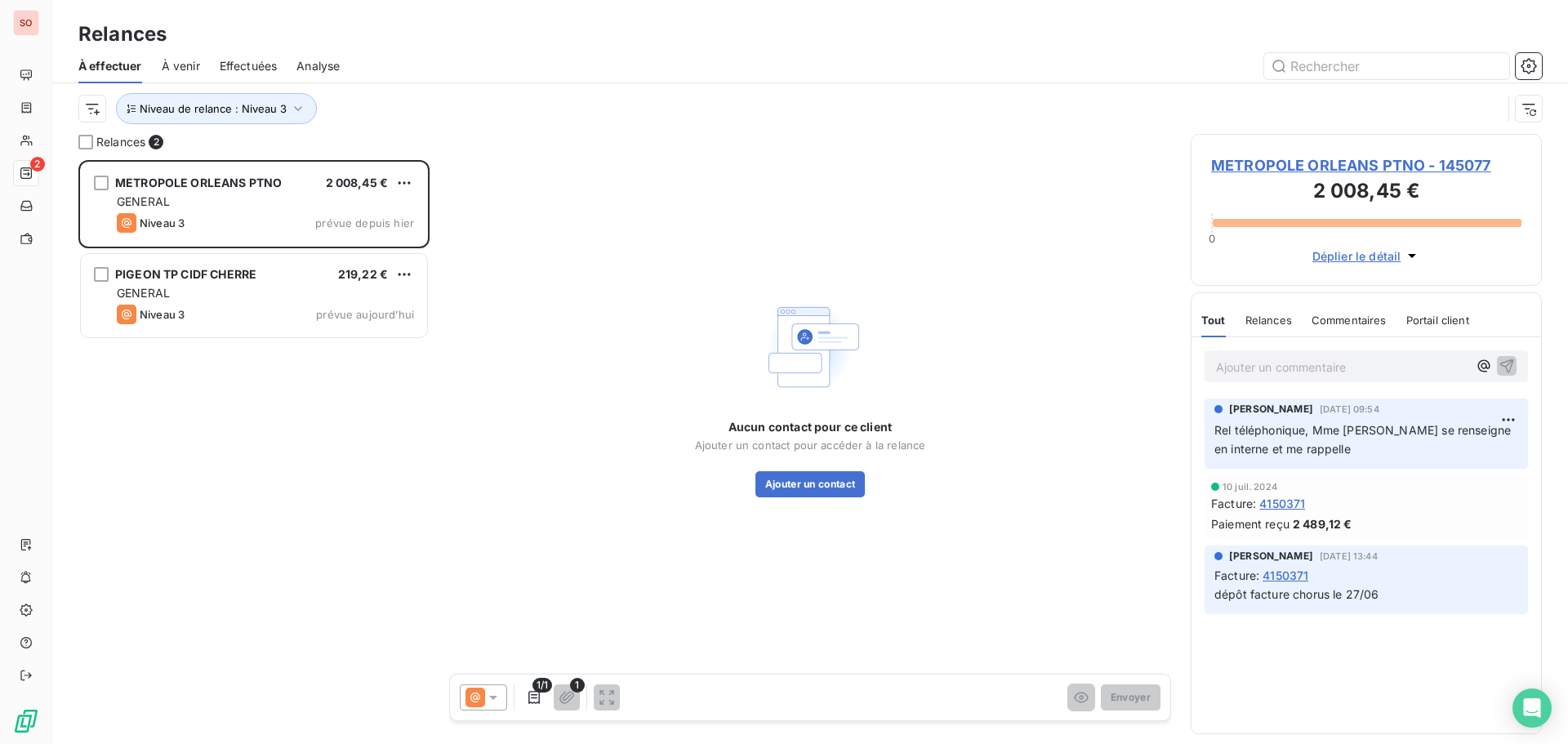
click at [211, 295] on html "SO 2 Relances À effectuer À venir Effectuées Analyse Niveau de relance : Niveau…" at bounding box center [784, 372] width 1568 height 744
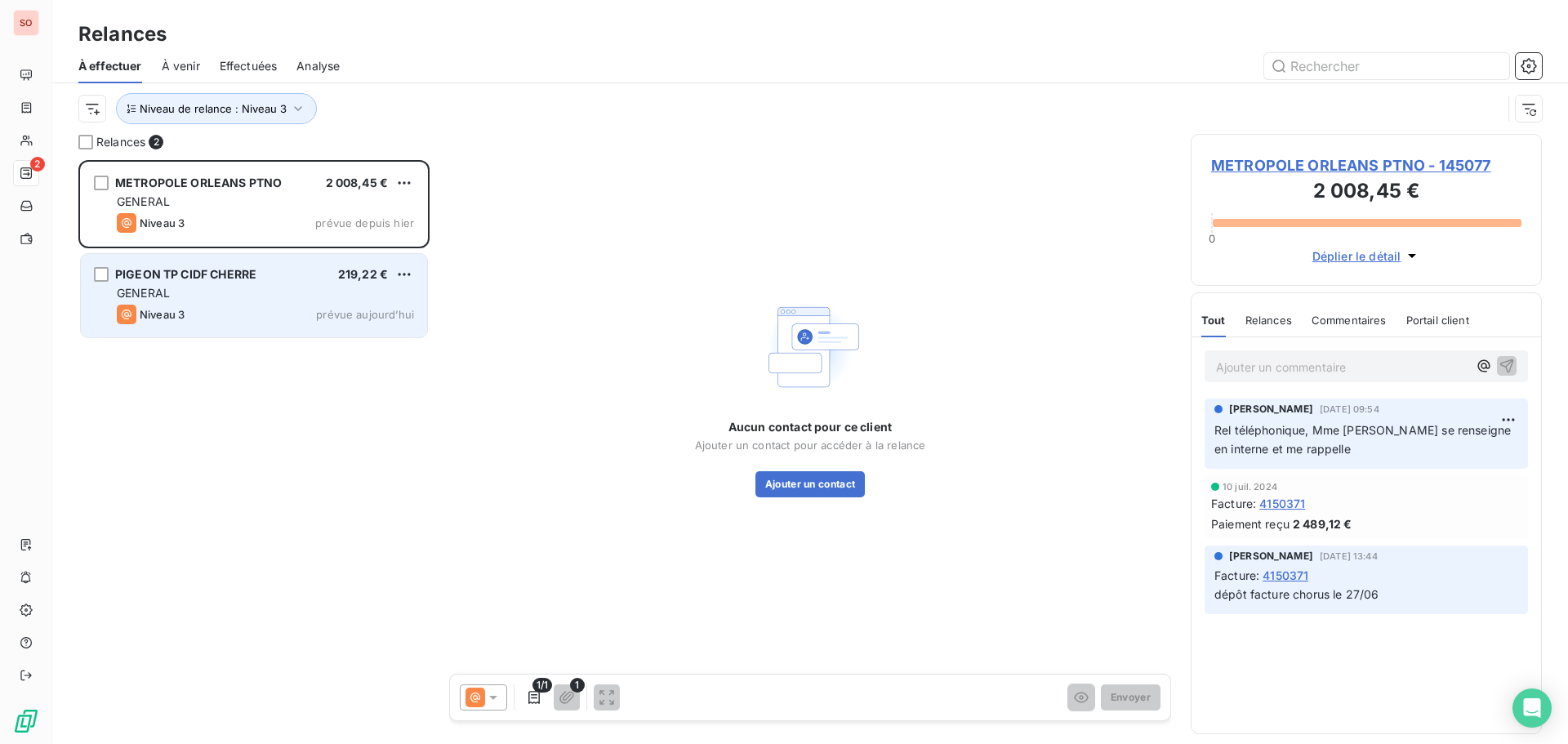
click at [231, 276] on span "PIGEON TP CIDF CHERRE" at bounding box center [185, 274] width 141 height 14
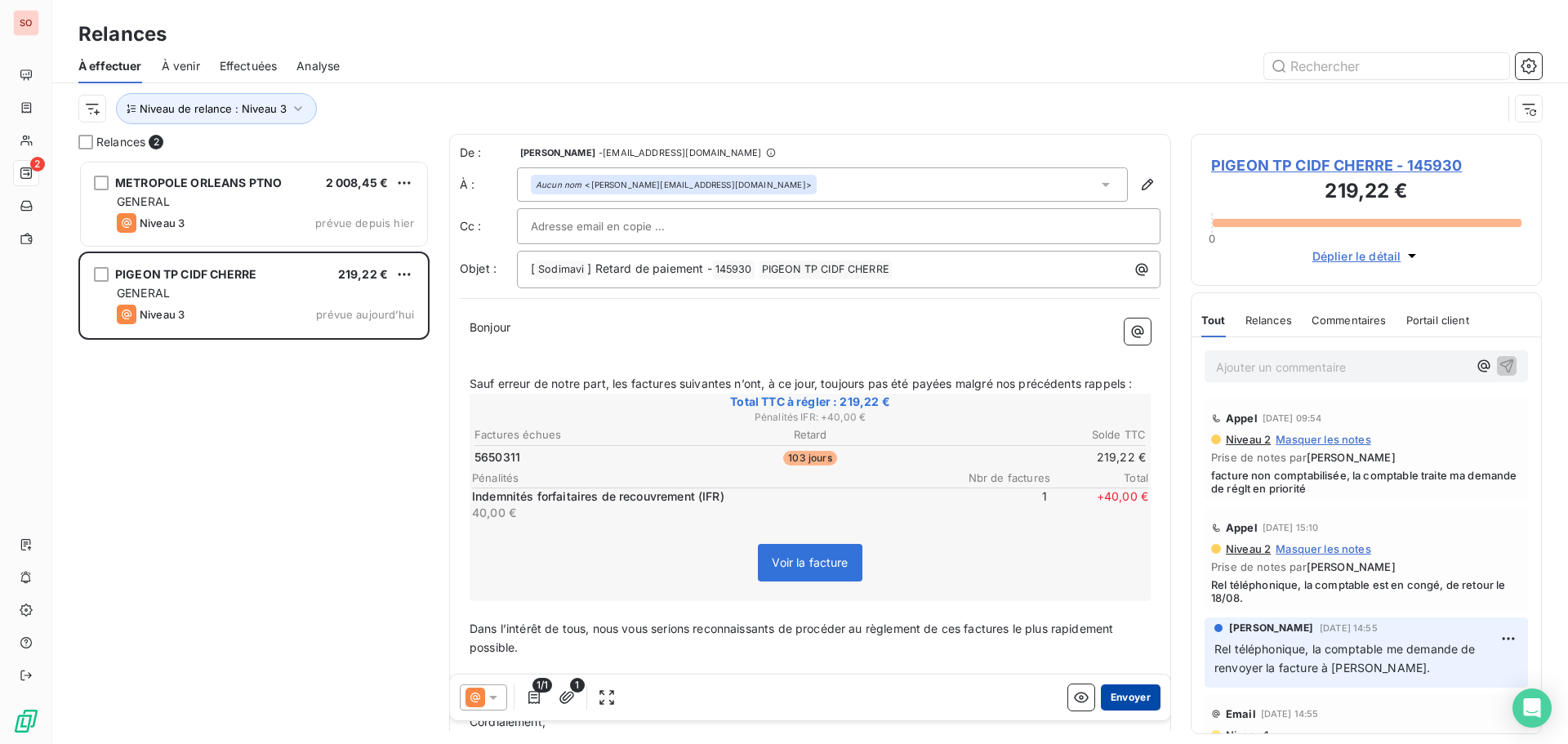
click at [1111, 698] on button "Envoyer" at bounding box center [1130, 698] width 59 height 26
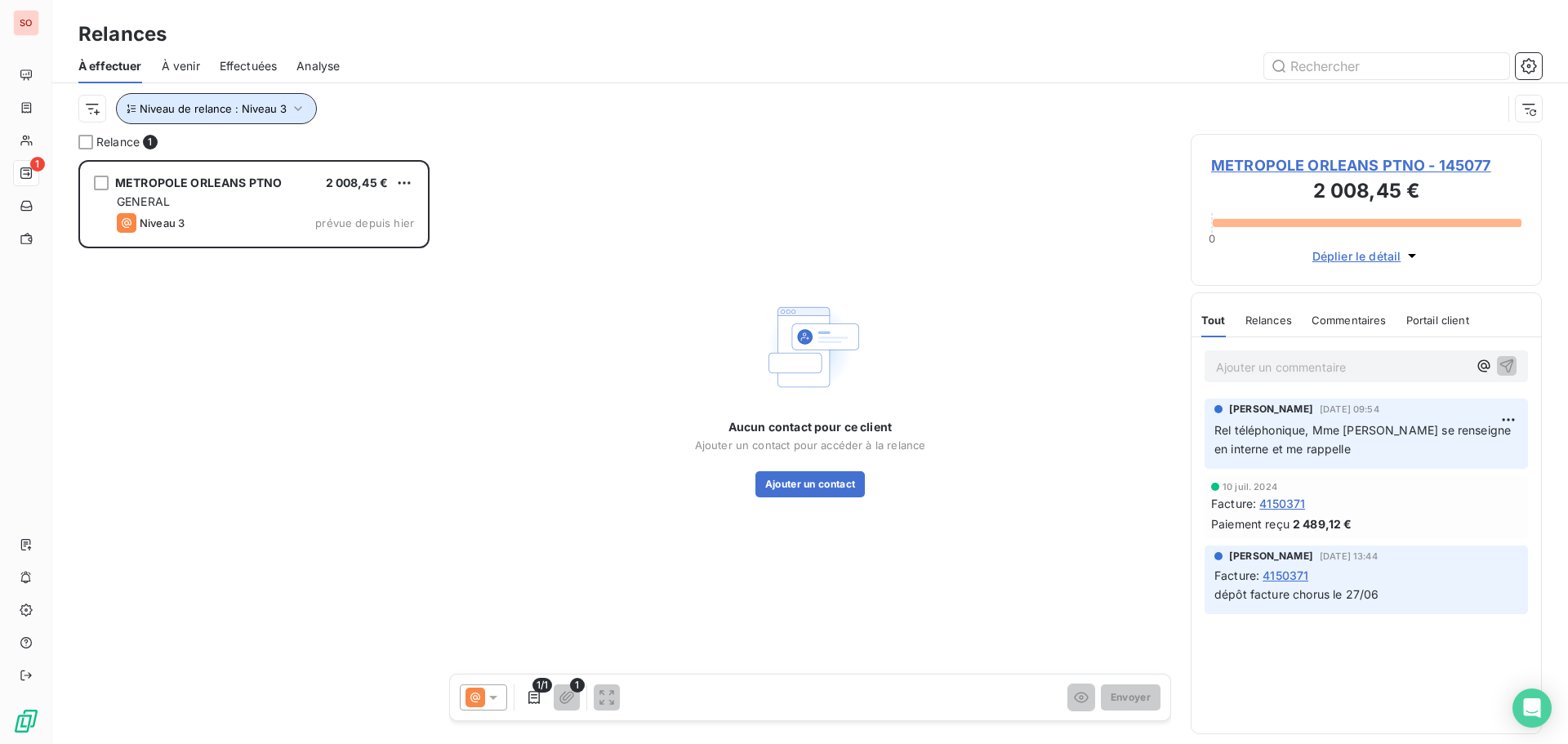
click at [261, 108] on span "Niveau de relance : Niveau 3" at bounding box center [212, 108] width 147 height 13
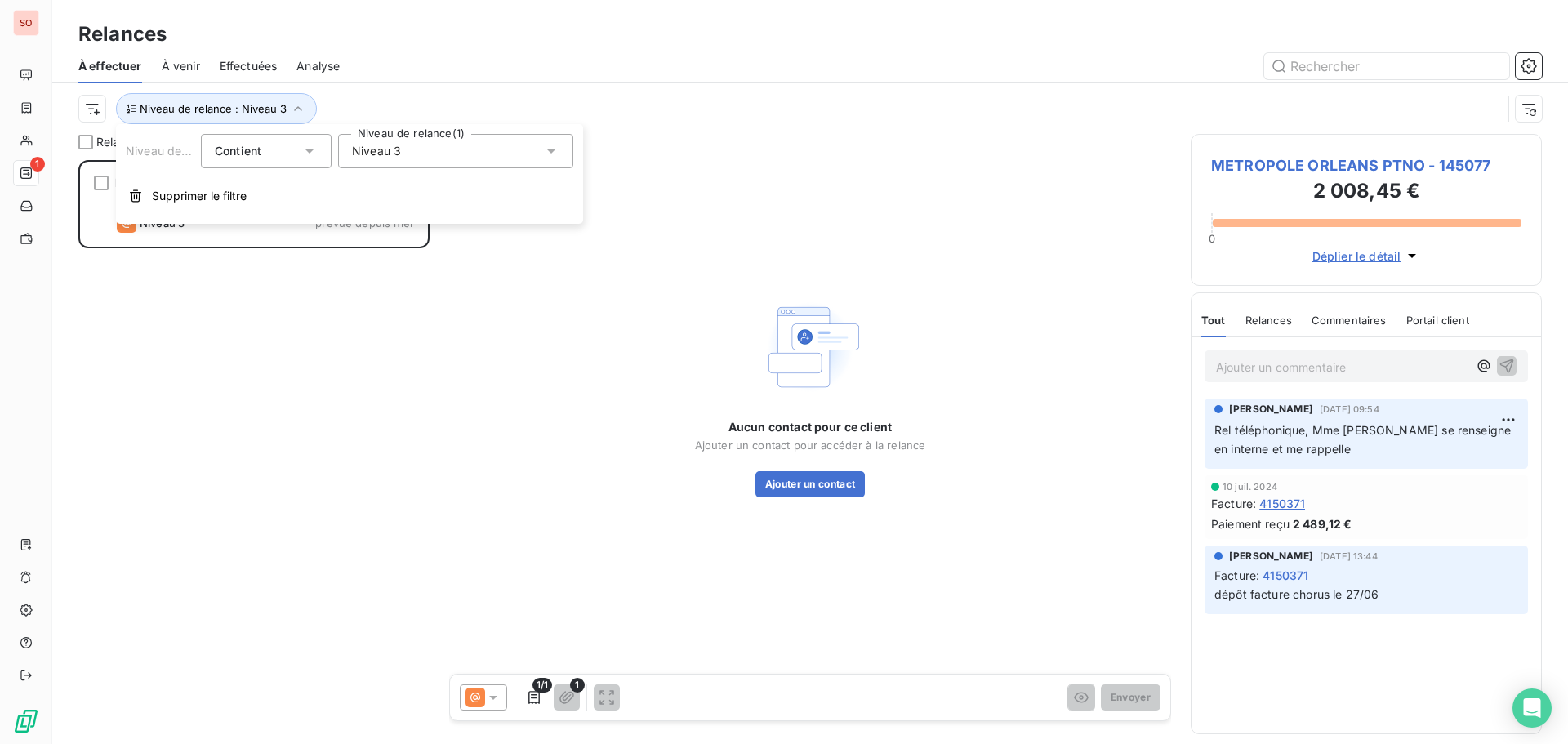
click at [554, 151] on icon at bounding box center [552, 151] width 16 height 16
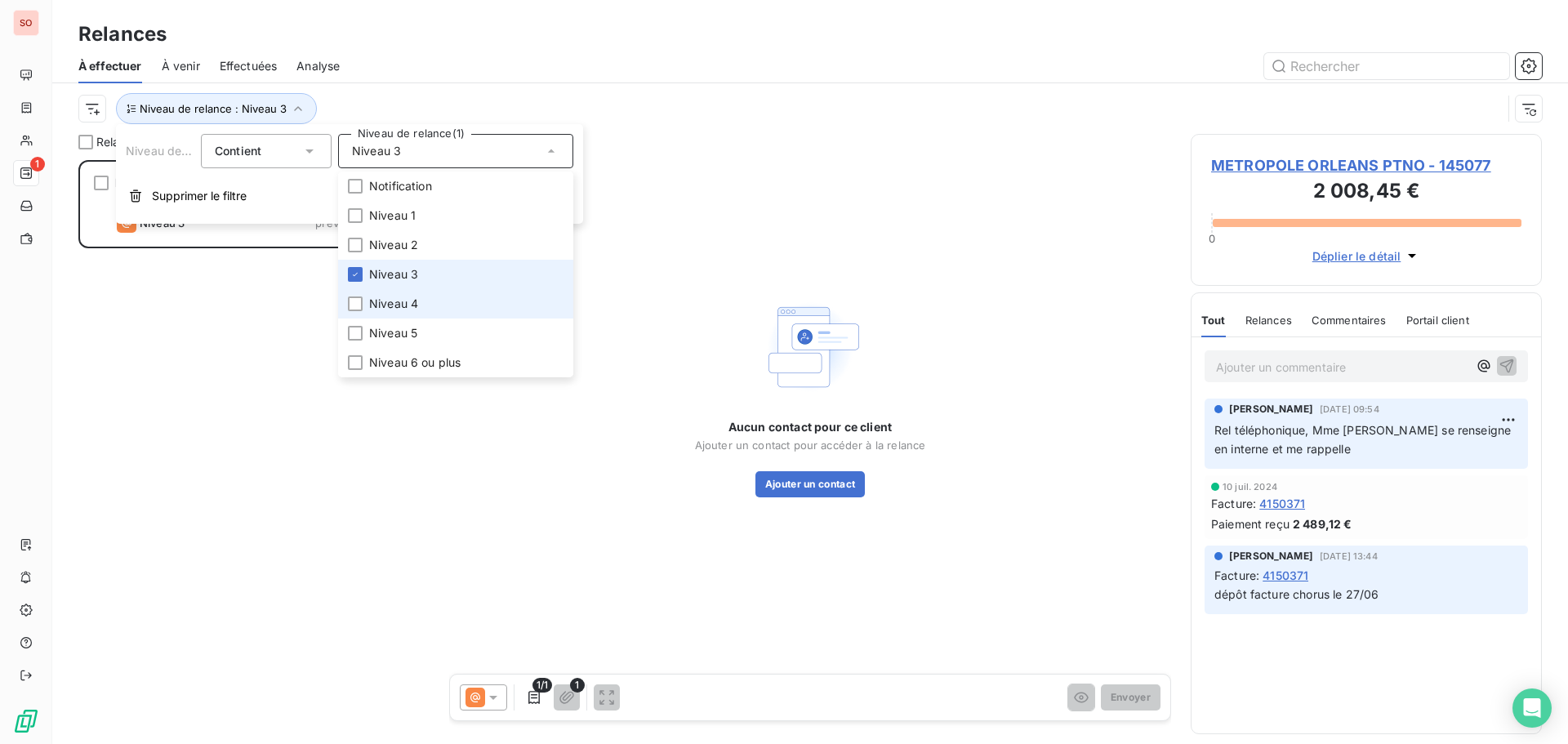
drag, startPoint x: 351, startPoint y: 304, endPoint x: 355, endPoint y: 283, distance: 21.4
click at [351, 303] on div at bounding box center [356, 304] width 15 height 15
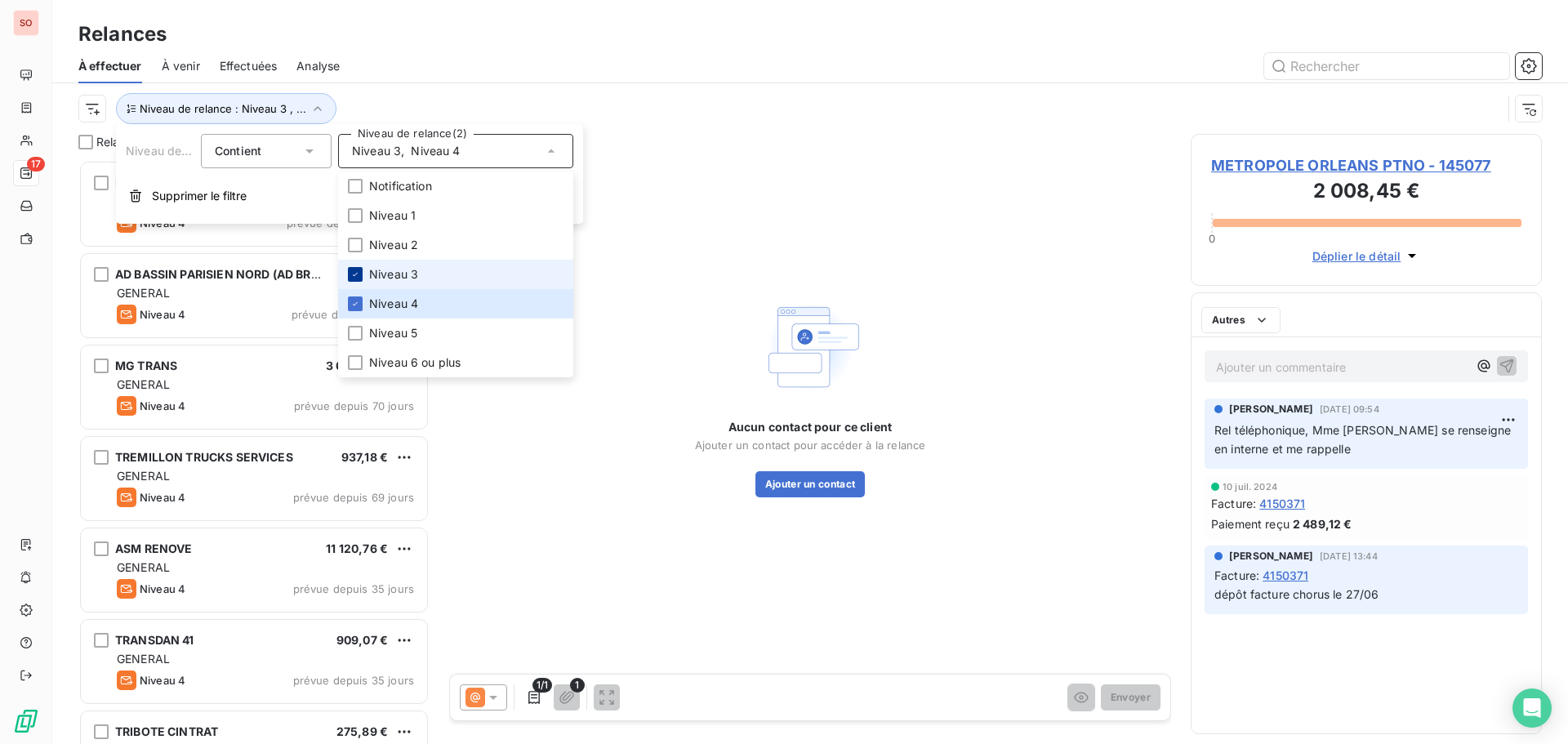
scroll to position [572, 339]
click at [356, 274] on icon at bounding box center [355, 274] width 5 height 4
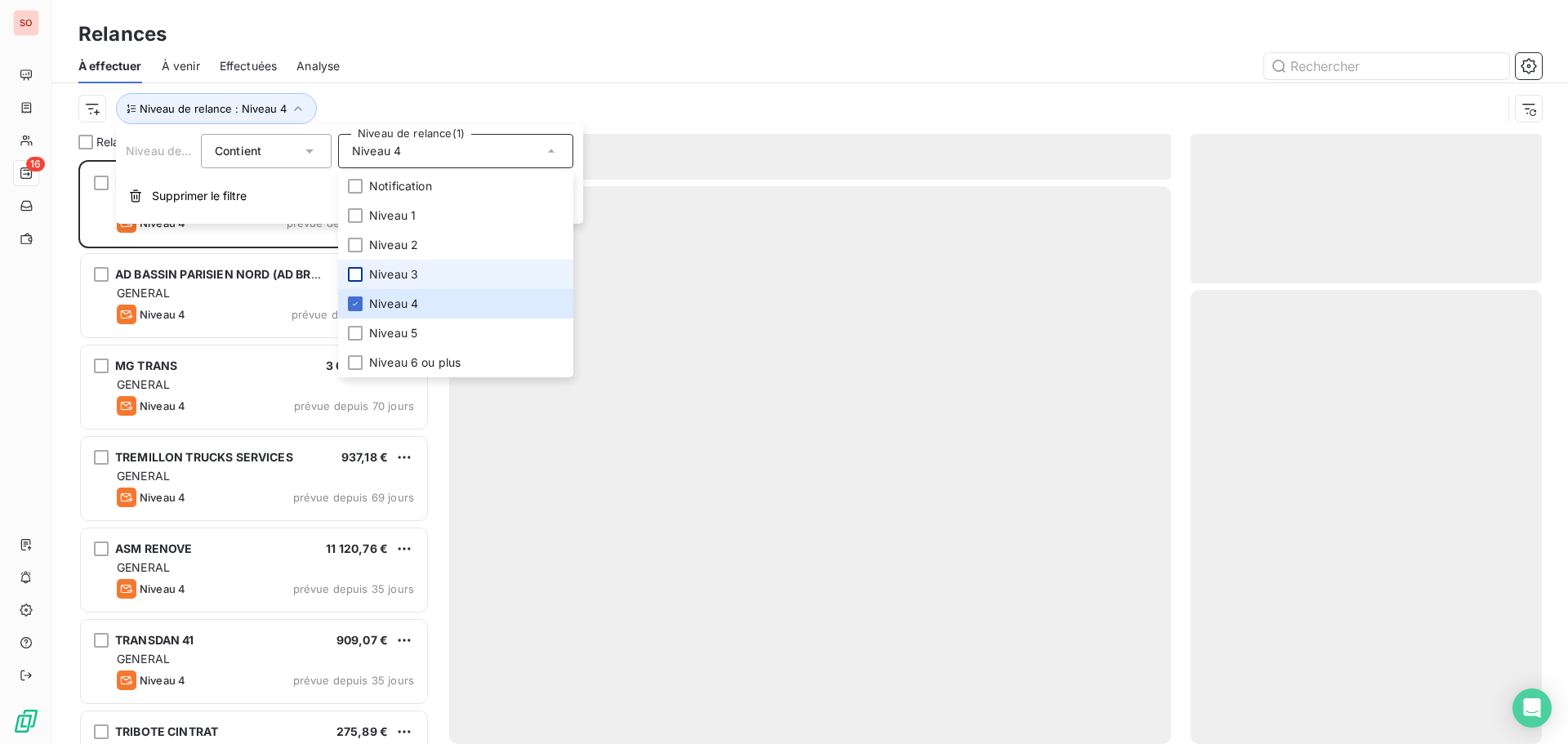
scroll to position [572, 339]
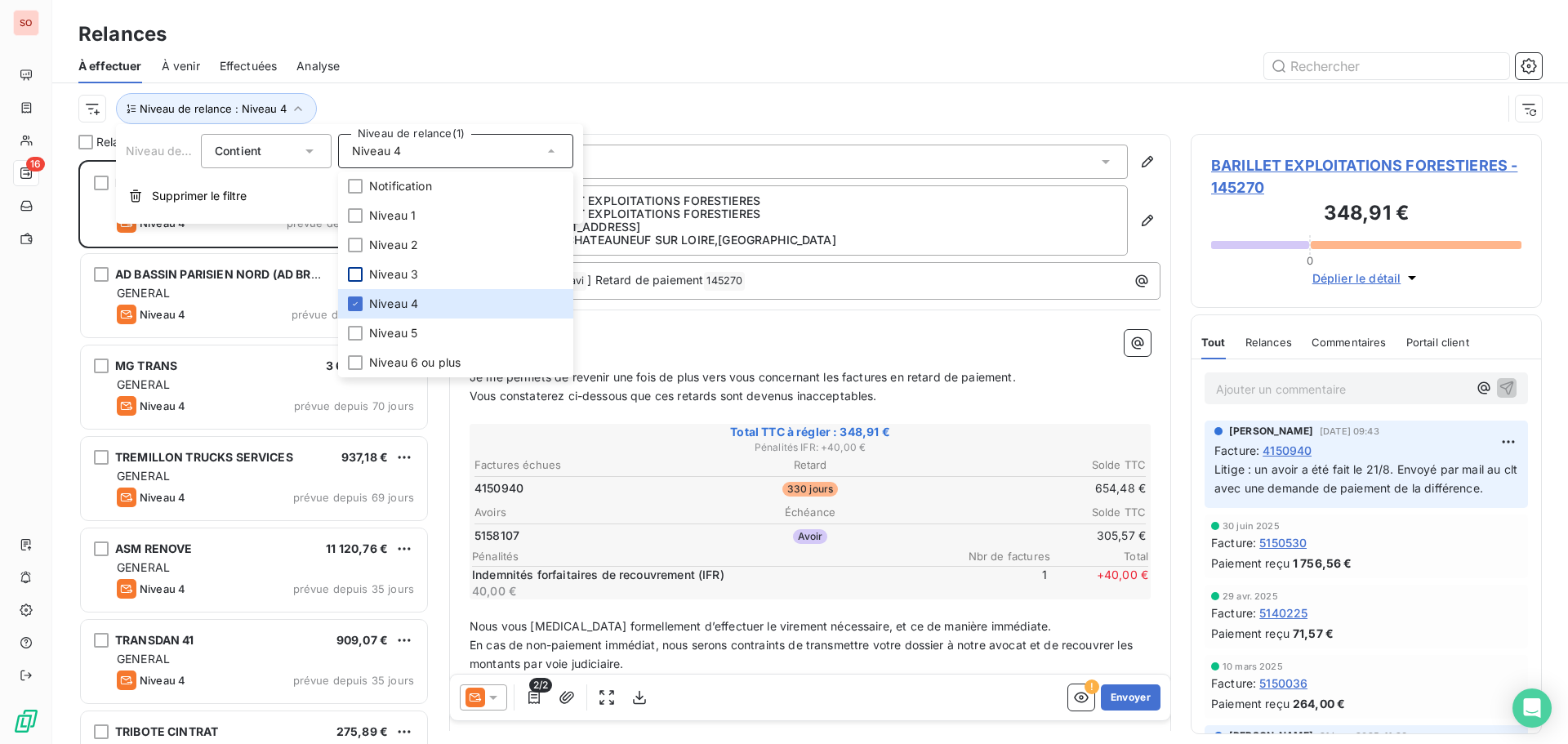
click at [670, 20] on div "Relances" at bounding box center [810, 35] width 1516 height 29
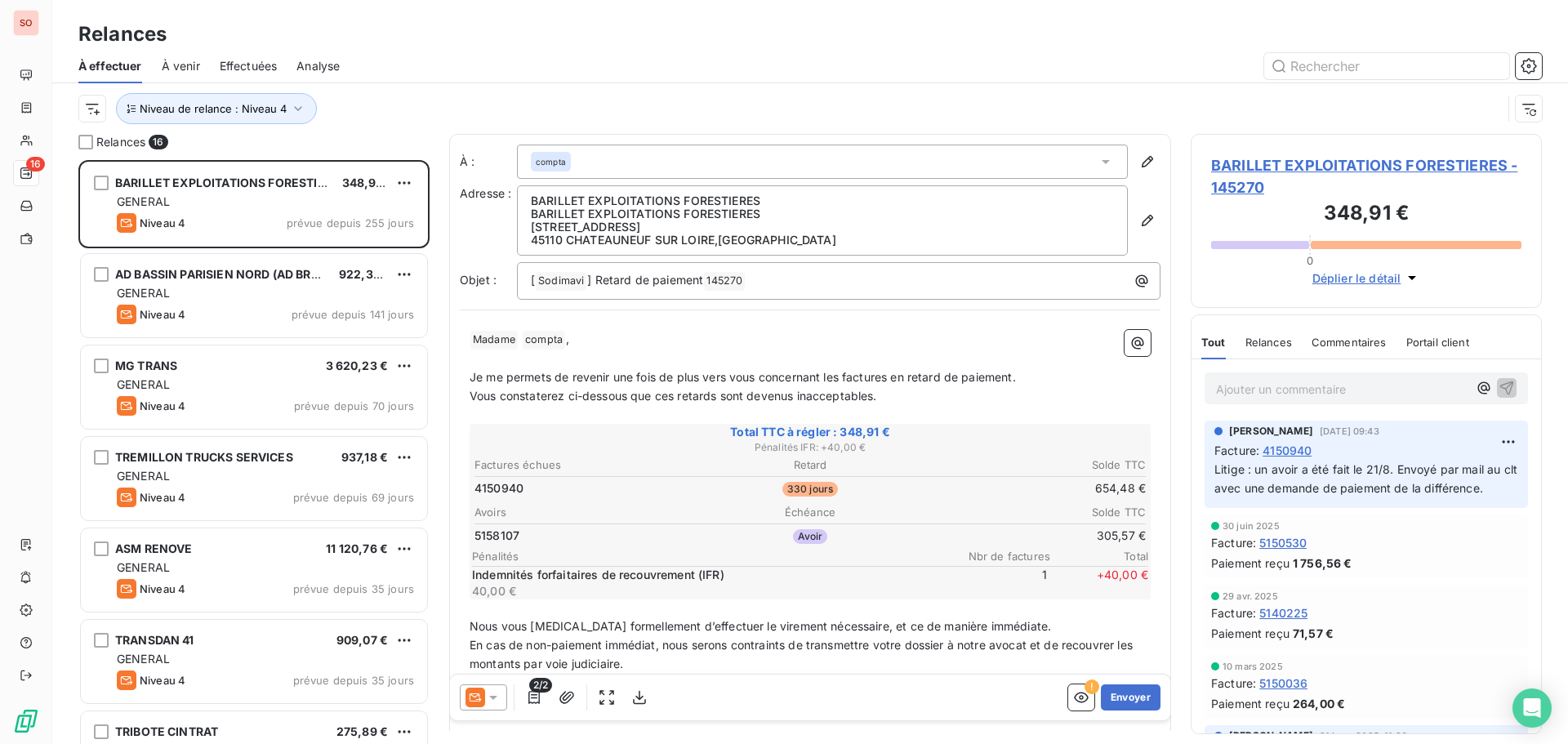
click at [492, 696] on icon at bounding box center [493, 698] width 8 height 4
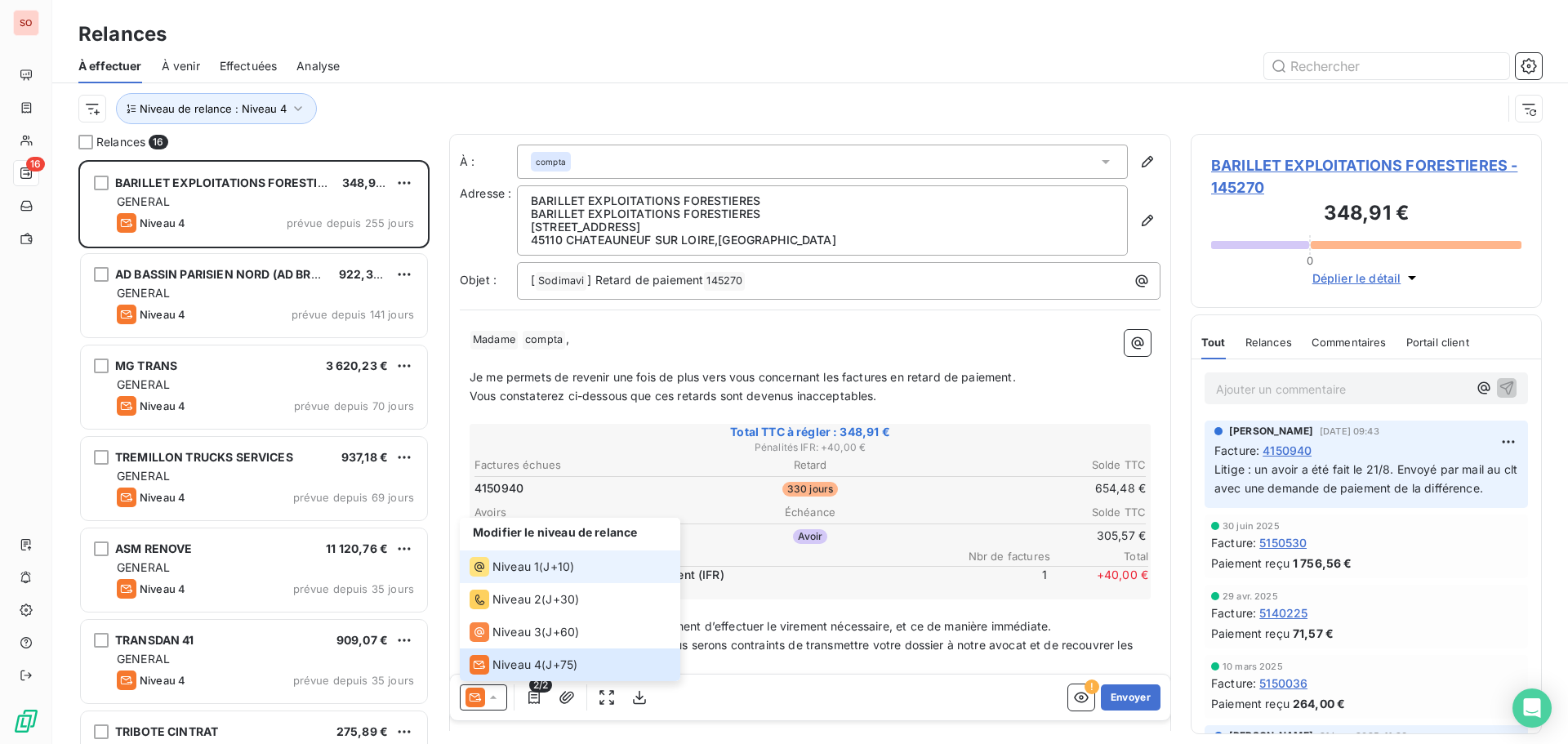
click at [515, 571] on span "Niveau 1" at bounding box center [515, 567] width 46 height 16
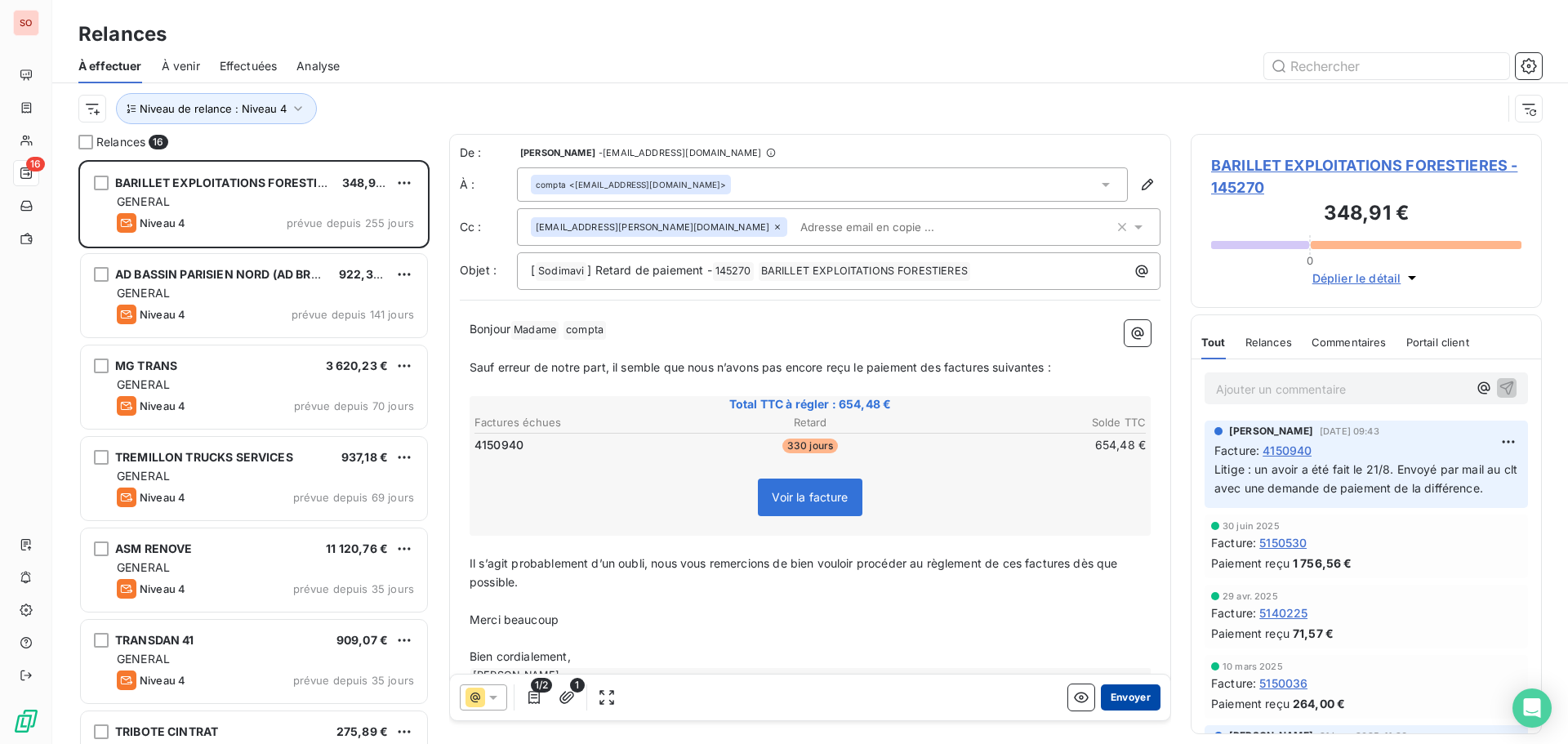
click at [1112, 702] on button "Envoyer" at bounding box center [1130, 698] width 59 height 26
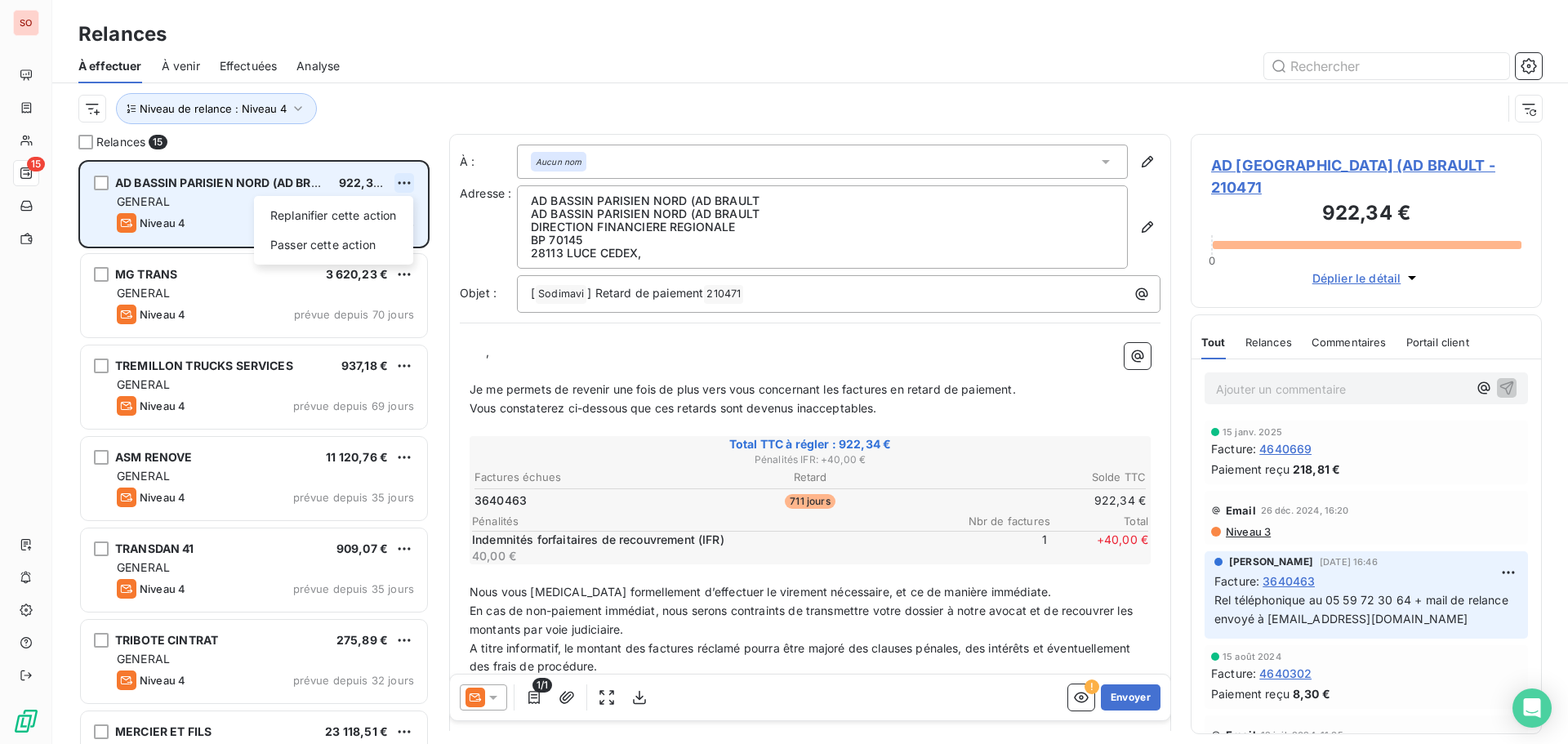
click at [402, 181] on html "SO 15 Relances À effectuer À venir Effectuées Analyse Niveau de relance : Nivea…" at bounding box center [784, 372] width 1568 height 744
click at [363, 246] on div "Passer cette action" at bounding box center [334, 244] width 146 height 26
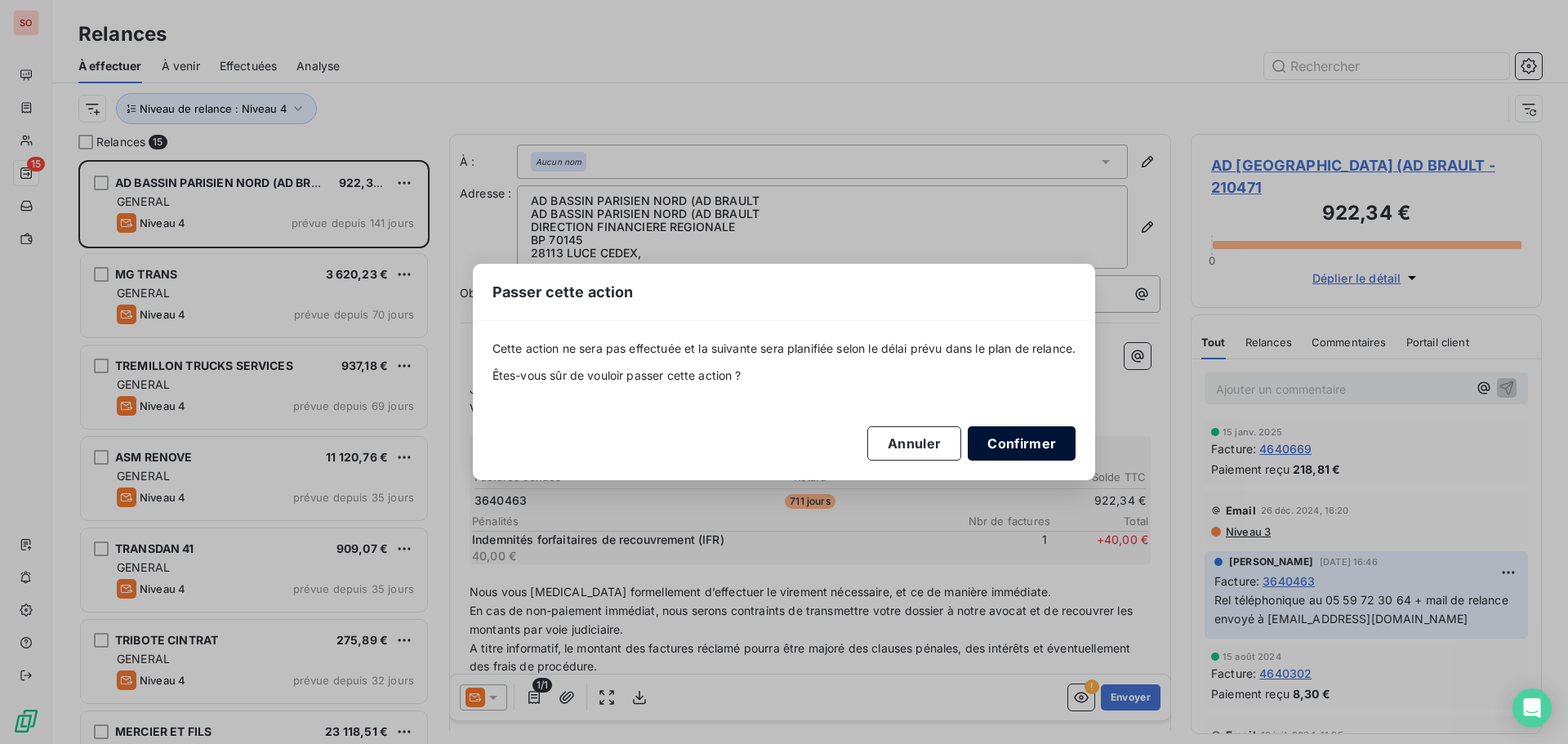
click at [1047, 447] on button "Confirmer" at bounding box center [1022, 444] width 108 height 35
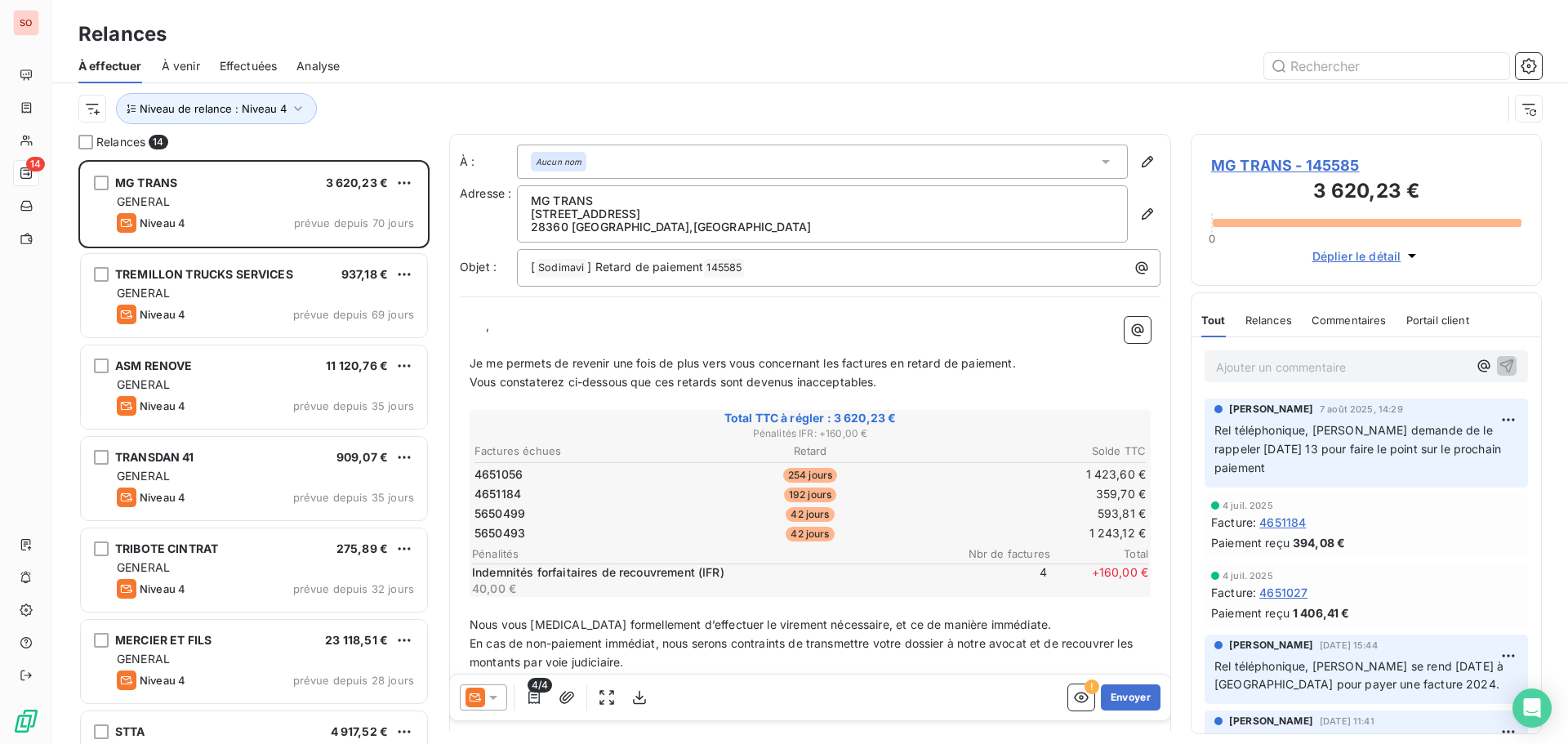
click at [1262, 167] on span "MG TRANS - 145585" at bounding box center [1367, 165] width 310 height 22
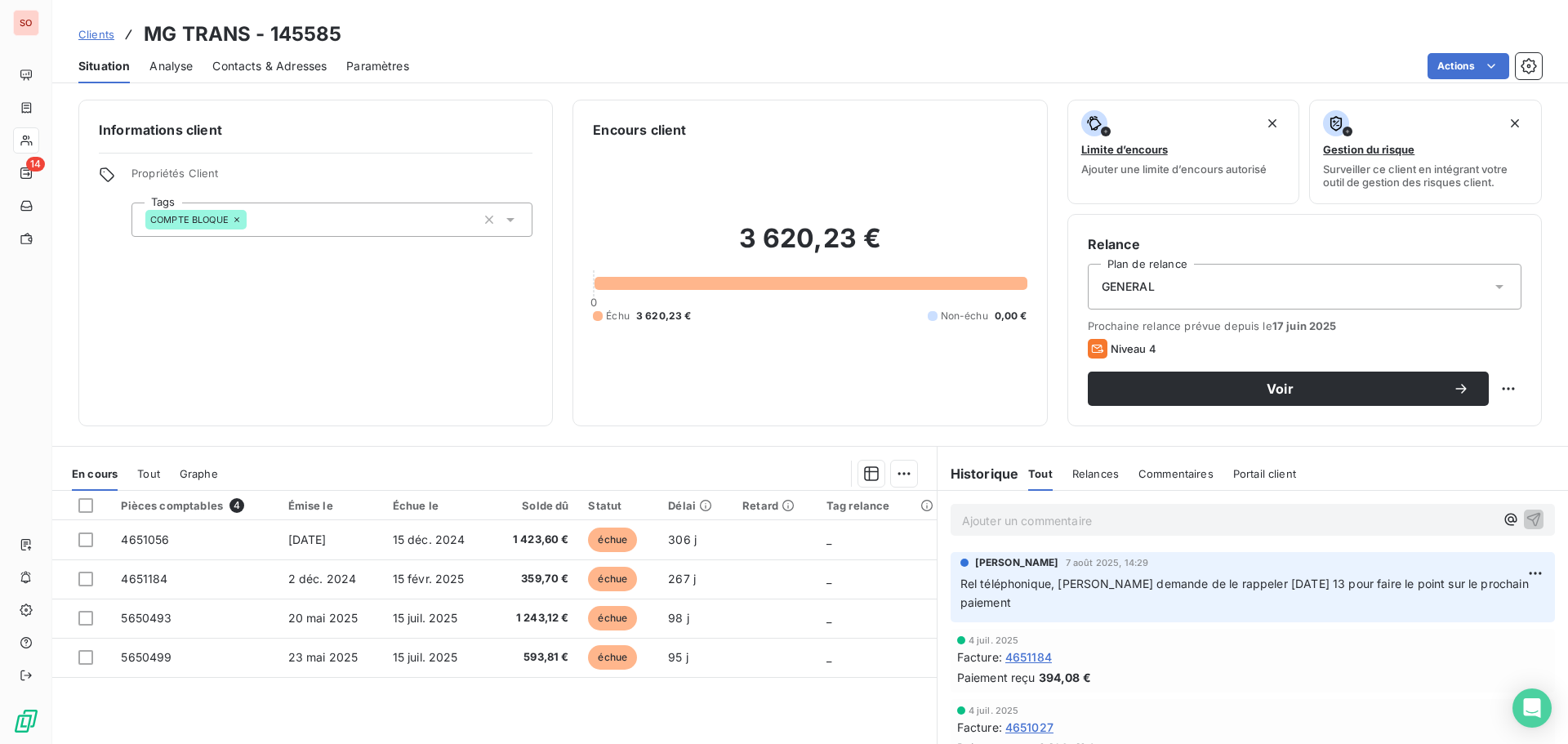
click at [236, 72] on span "Contacts & Adresses" at bounding box center [269, 67] width 114 height 16
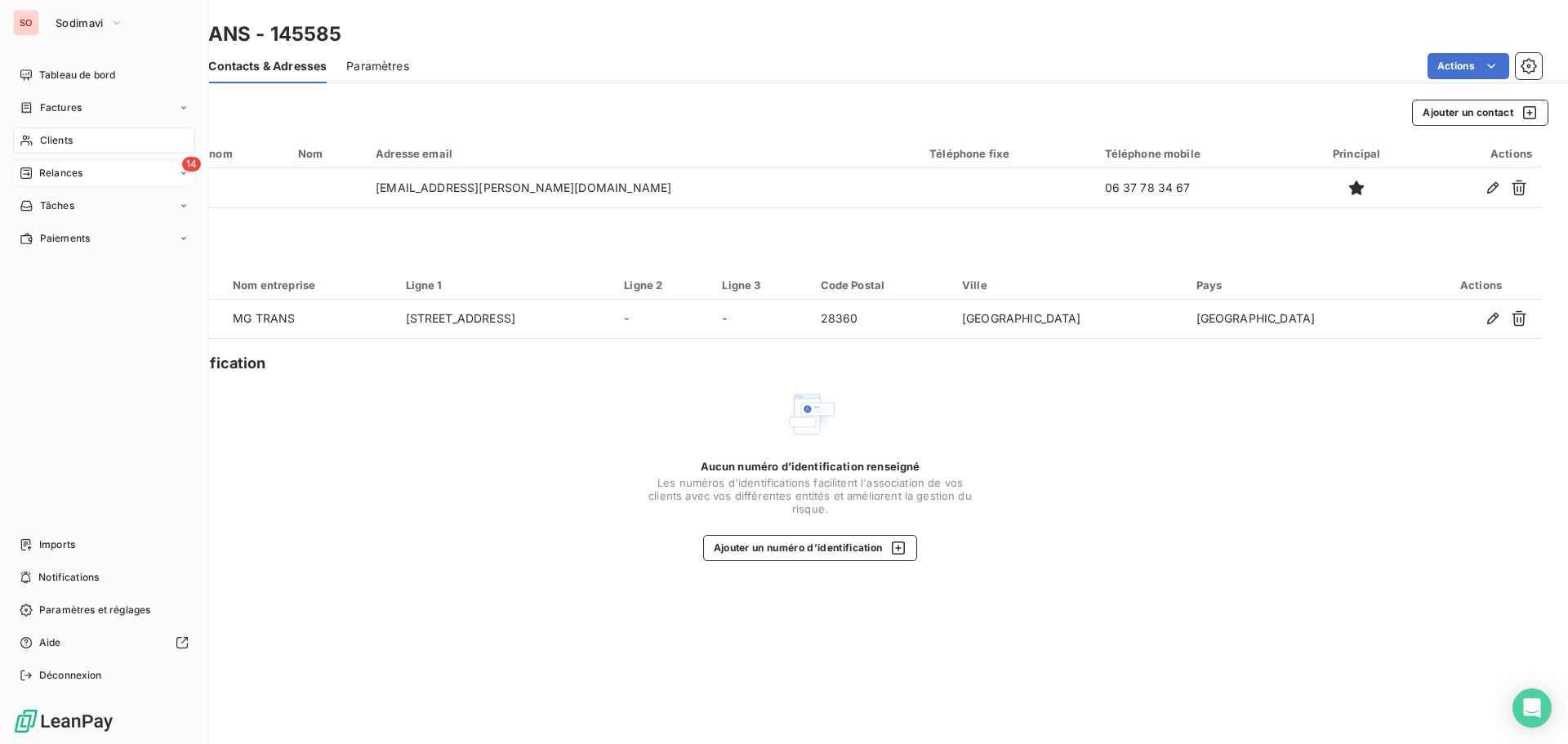
click at [33, 174] on div "Relances" at bounding box center [51, 173] width 63 height 15
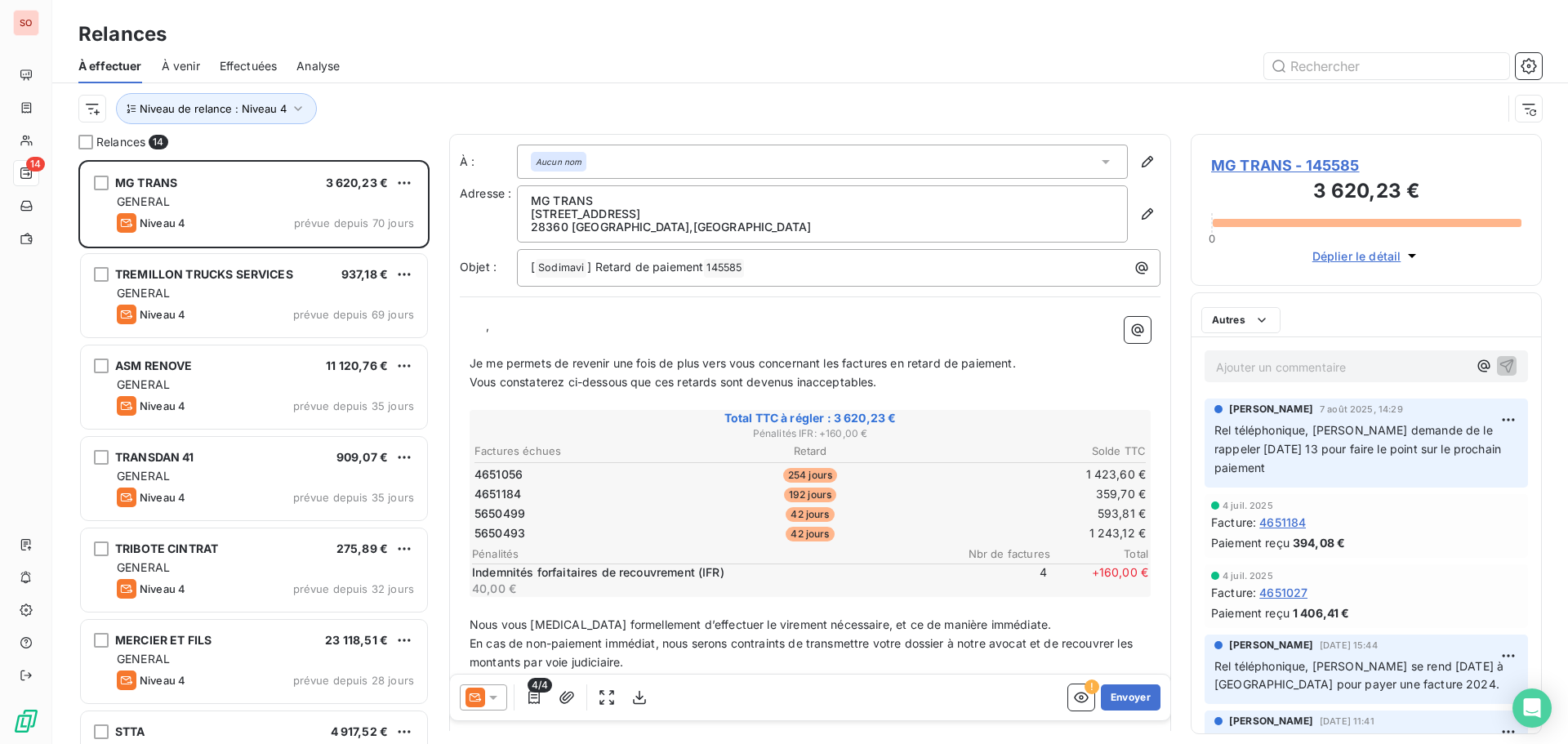
scroll to position [572, 339]
click at [1227, 165] on span "MG TRANS - 145585" at bounding box center [1367, 165] width 310 height 22
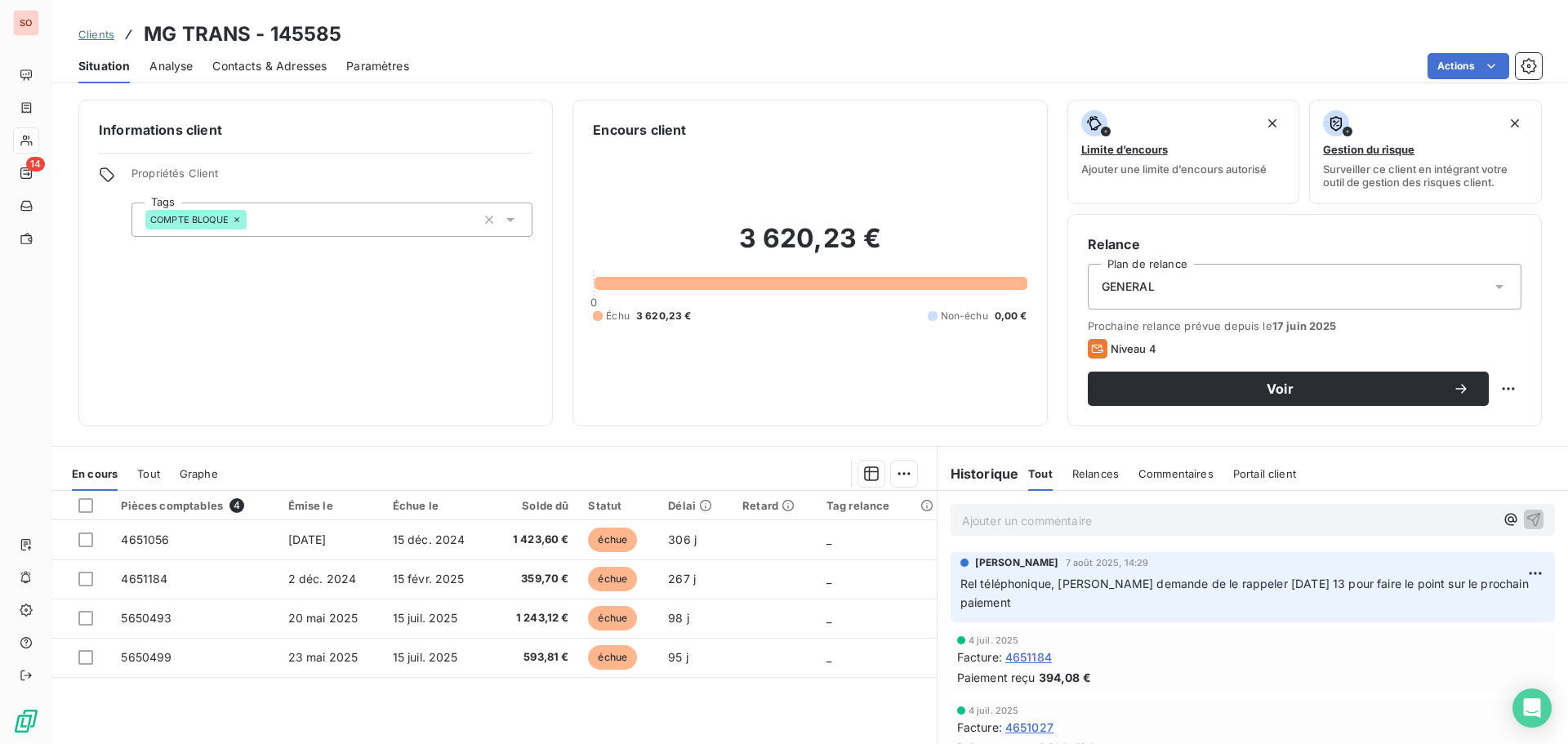
click at [989, 523] on p "Ajouter un commentaire ﻿" at bounding box center [1228, 521] width 532 height 20
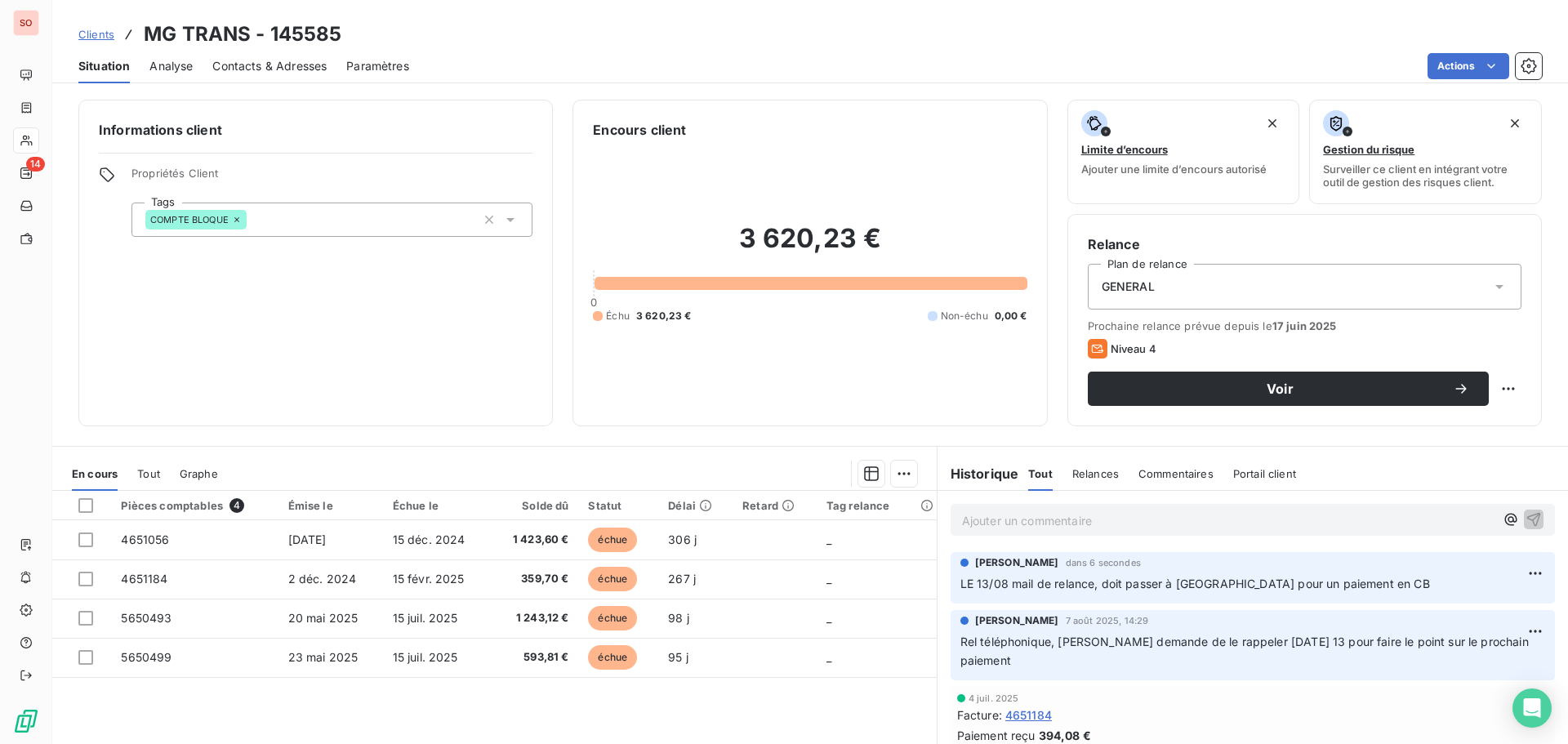
click at [1014, 523] on p "Ajouter un commentaire ﻿" at bounding box center [1228, 521] width 532 height 20
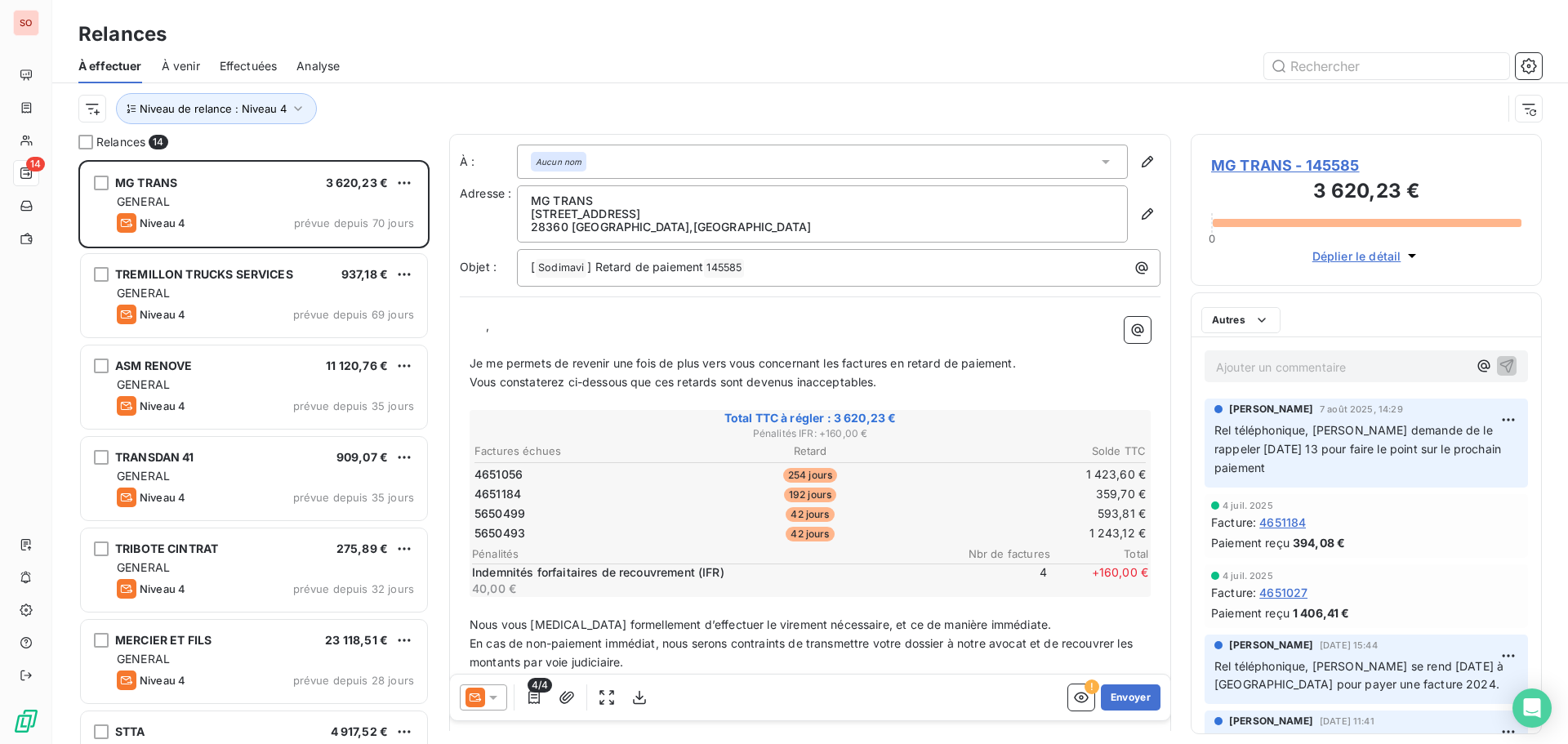
scroll to position [572, 339]
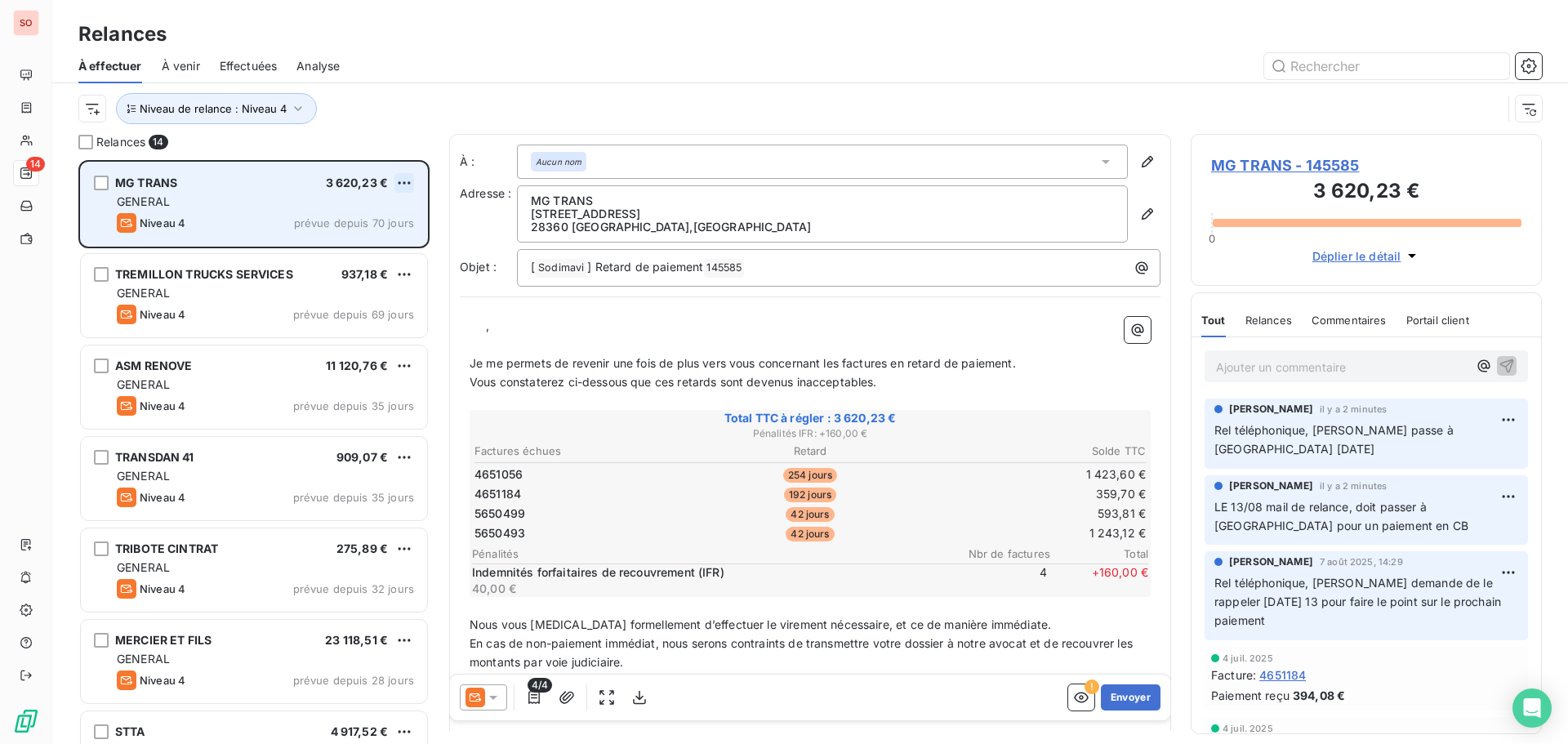
click at [403, 182] on html "SO 14 Relances À effectuer À venir Effectuées Analyse Niveau de relance : Nivea…" at bounding box center [784, 372] width 1568 height 744
click at [362, 243] on div "Passer cette action" at bounding box center [334, 244] width 146 height 26
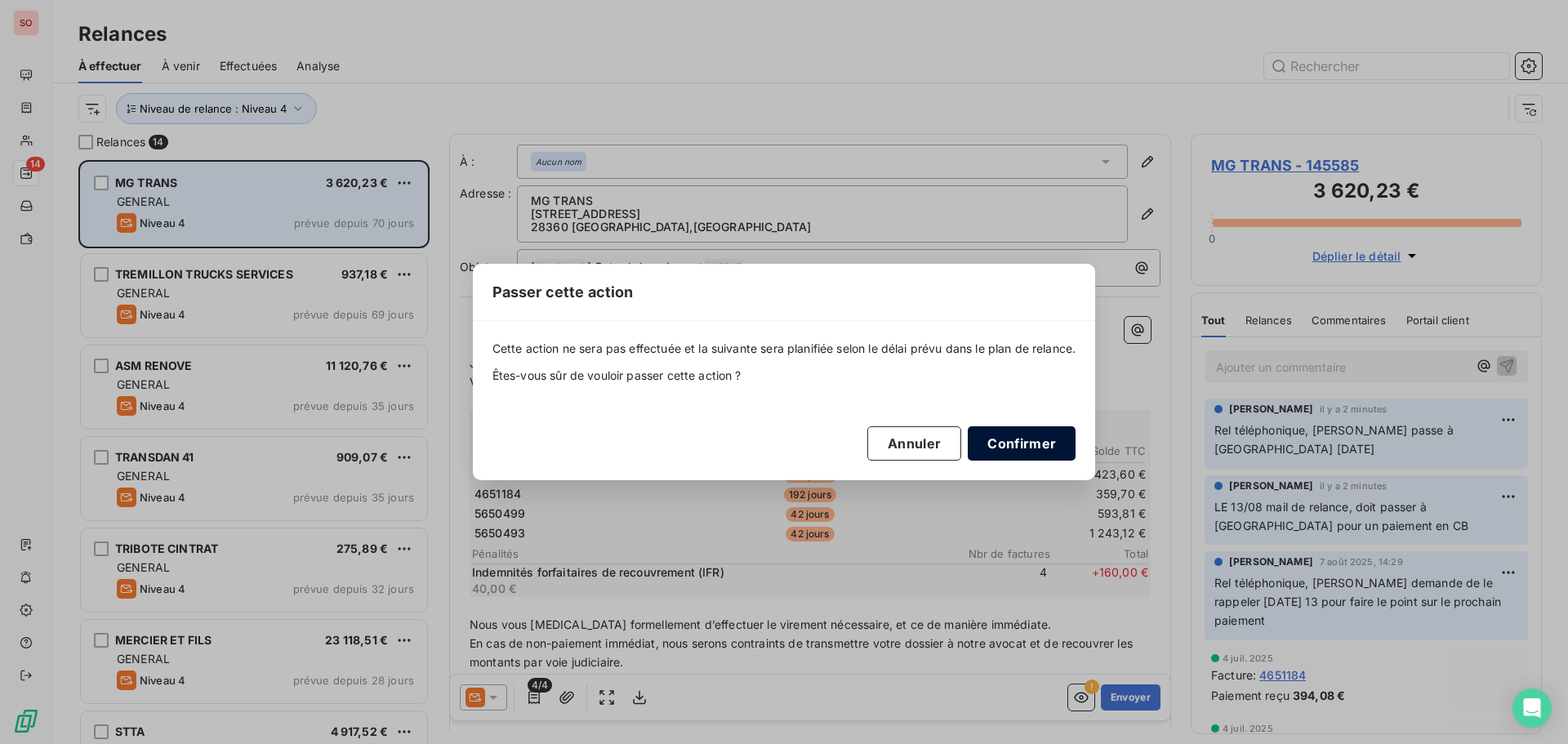
click at [1000, 446] on button "Confirmer" at bounding box center [1022, 444] width 108 height 35
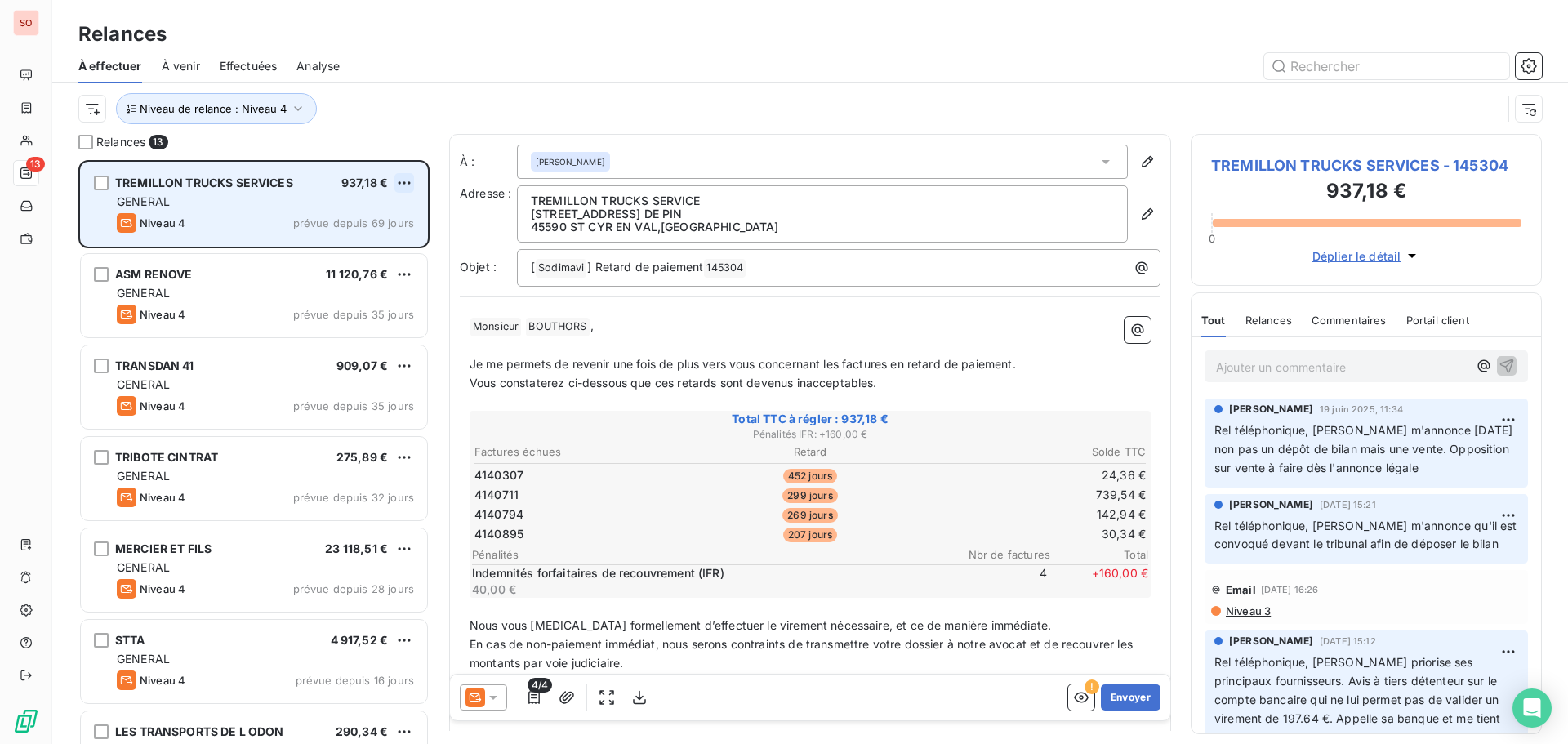
click at [407, 184] on html "SO 13 Relances À effectuer À venir Effectuées Analyse Niveau de relance : Nivea…" at bounding box center [784, 372] width 1568 height 744
click at [336, 243] on div "Passer cette action" at bounding box center [334, 244] width 146 height 26
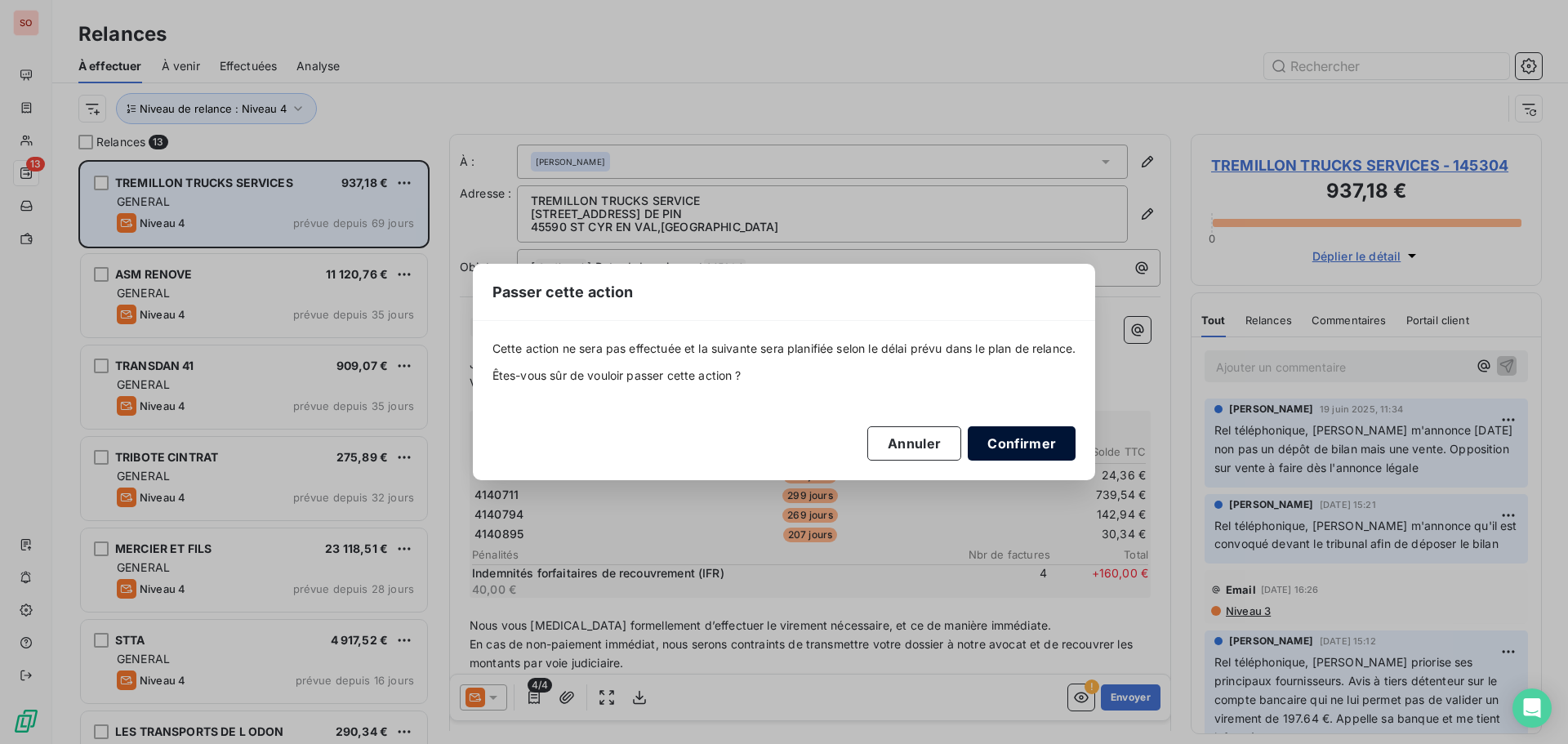
drag, startPoint x: 1032, startPoint y: 432, endPoint x: 1024, endPoint y: 429, distance: 8.5
click at [1029, 432] on button "Confirmer" at bounding box center [1022, 444] width 108 height 35
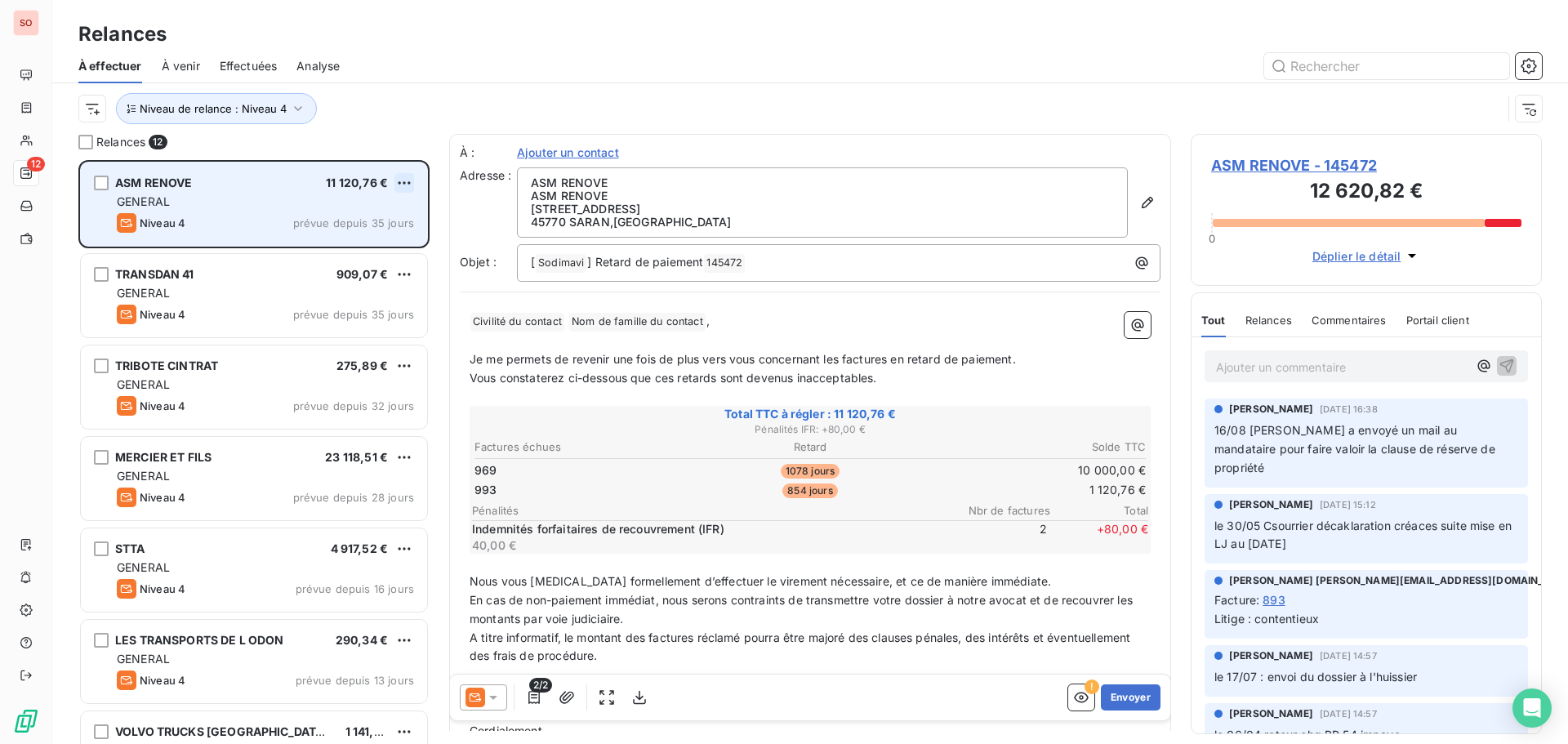
click at [404, 184] on html "SO 12 Relances À effectuer À venir Effectuées Analyse Niveau de relance : Nivea…" at bounding box center [784, 372] width 1568 height 744
click at [349, 249] on div "Passer cette action" at bounding box center [334, 244] width 146 height 26
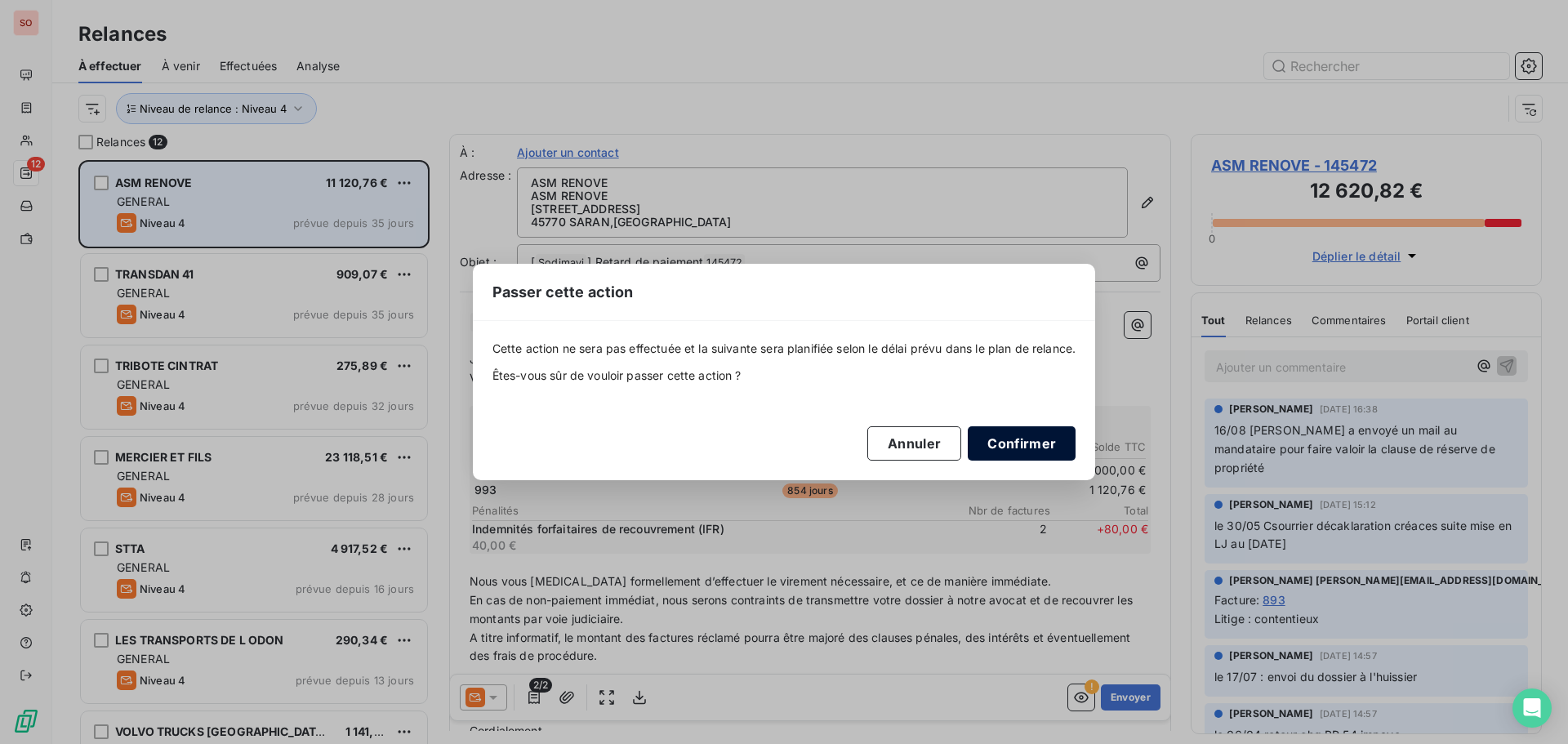
click at [1033, 440] on button "Confirmer" at bounding box center [1022, 444] width 108 height 35
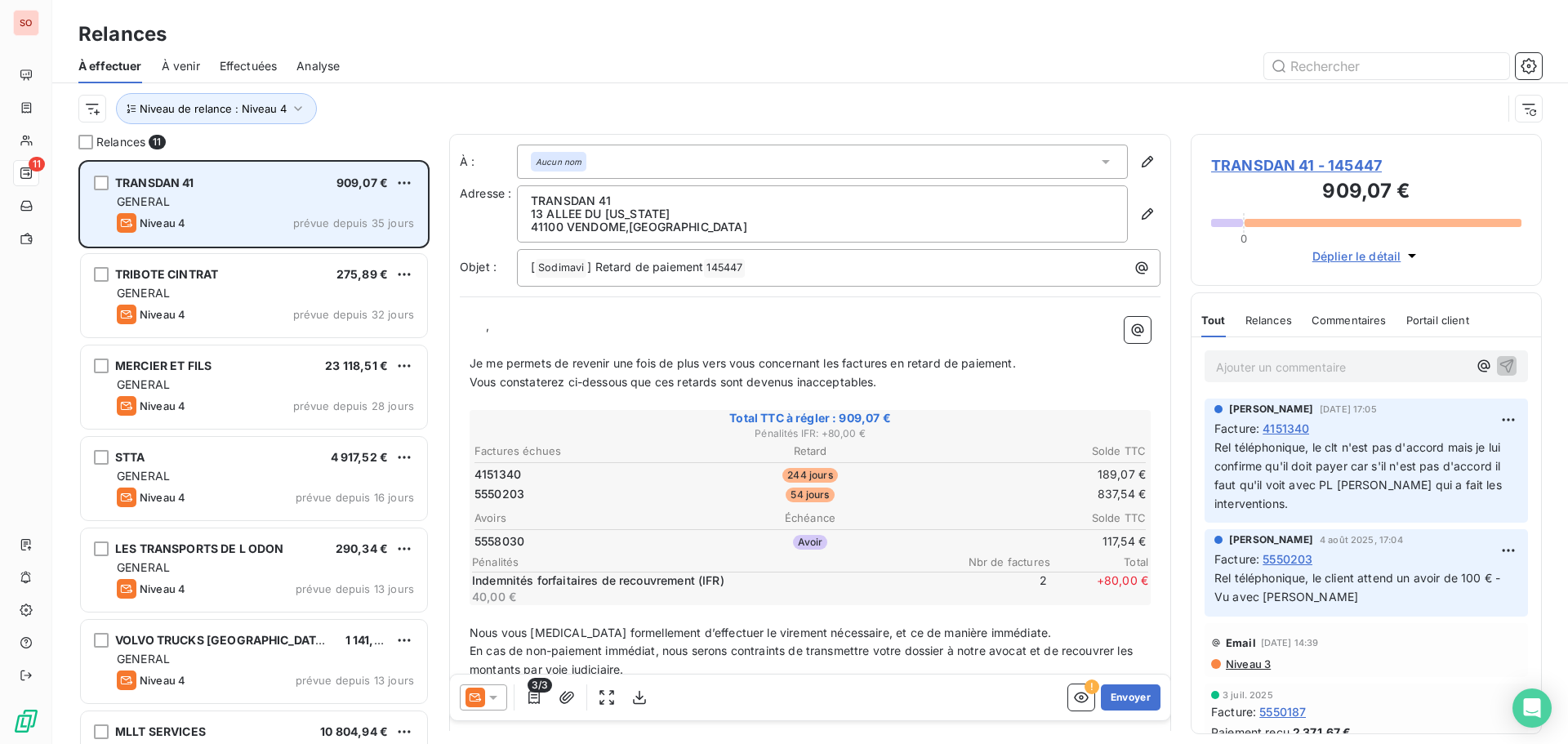
click at [492, 695] on icon at bounding box center [493, 698] width 16 height 16
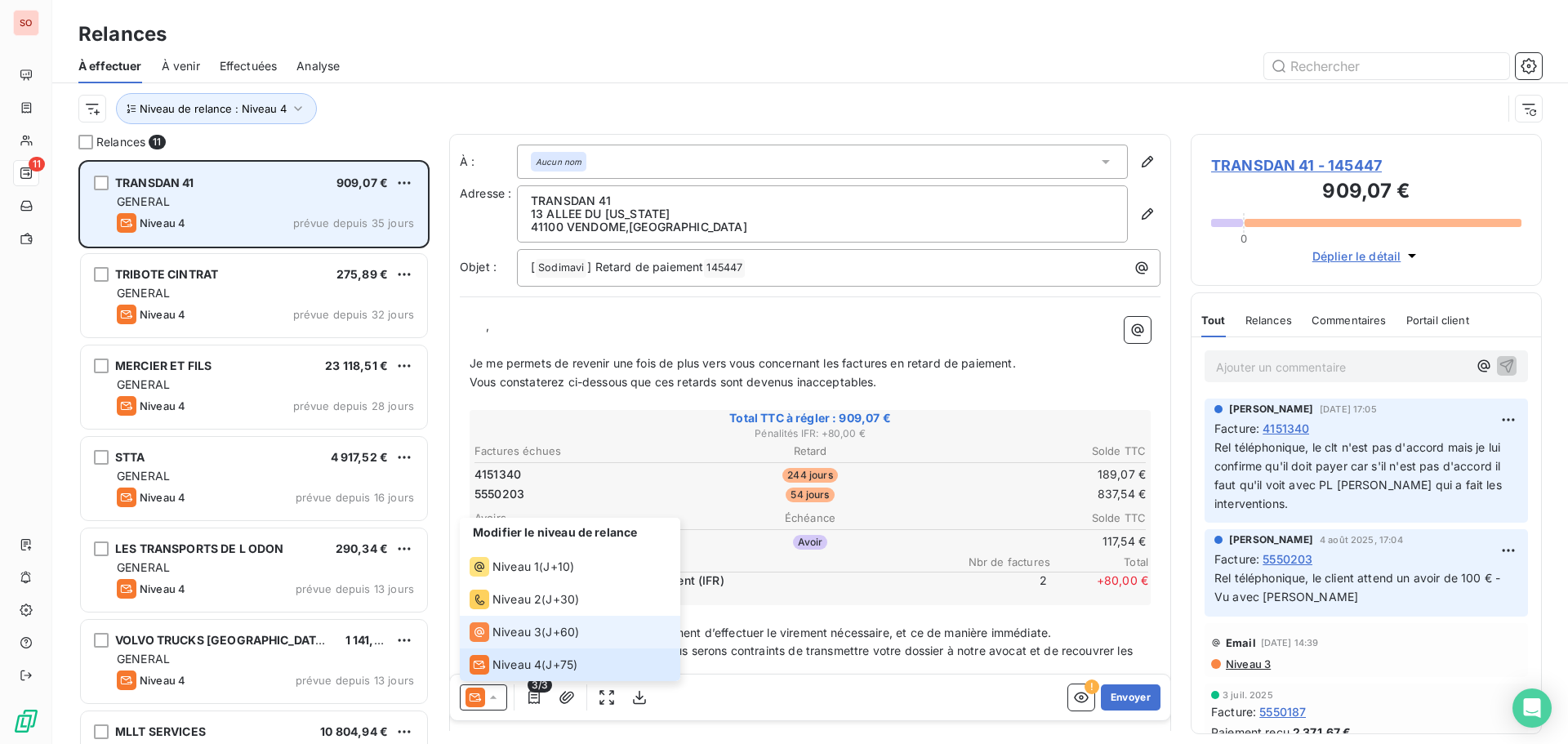
click at [514, 628] on span "Niveau 3" at bounding box center [517, 632] width 49 height 16
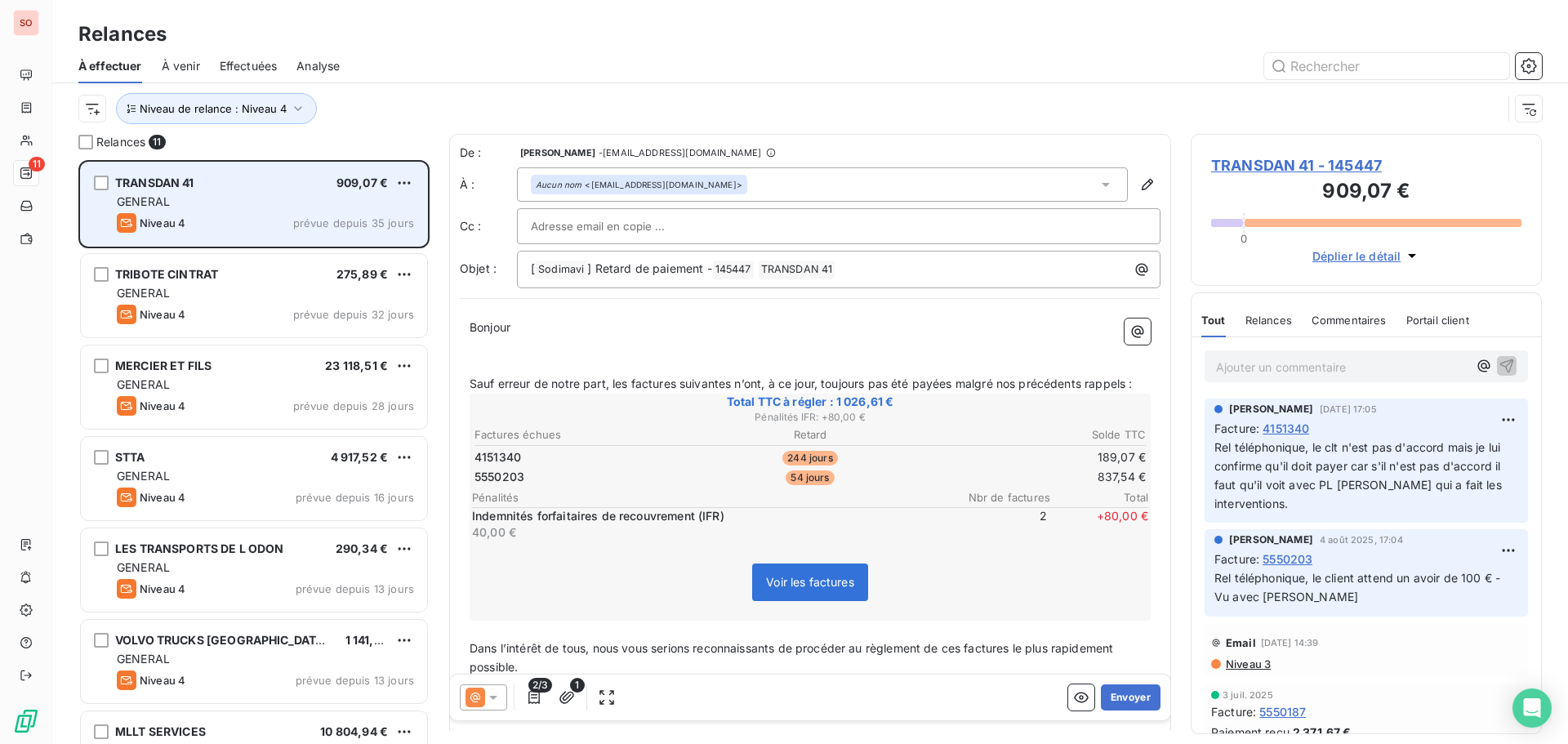
click at [495, 691] on icon at bounding box center [493, 698] width 16 height 16
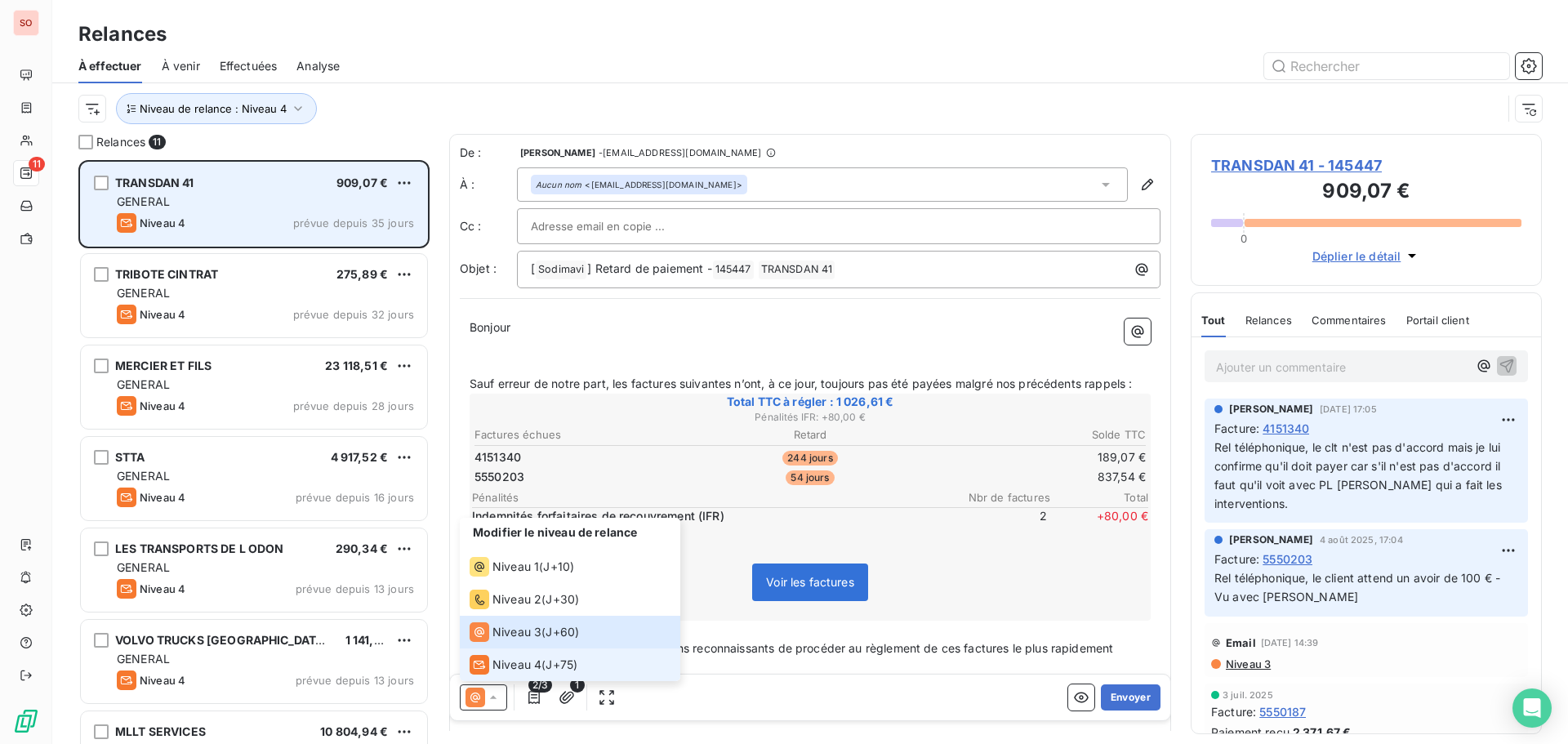
click at [502, 665] on span "Niveau 4" at bounding box center [517, 665] width 49 height 16
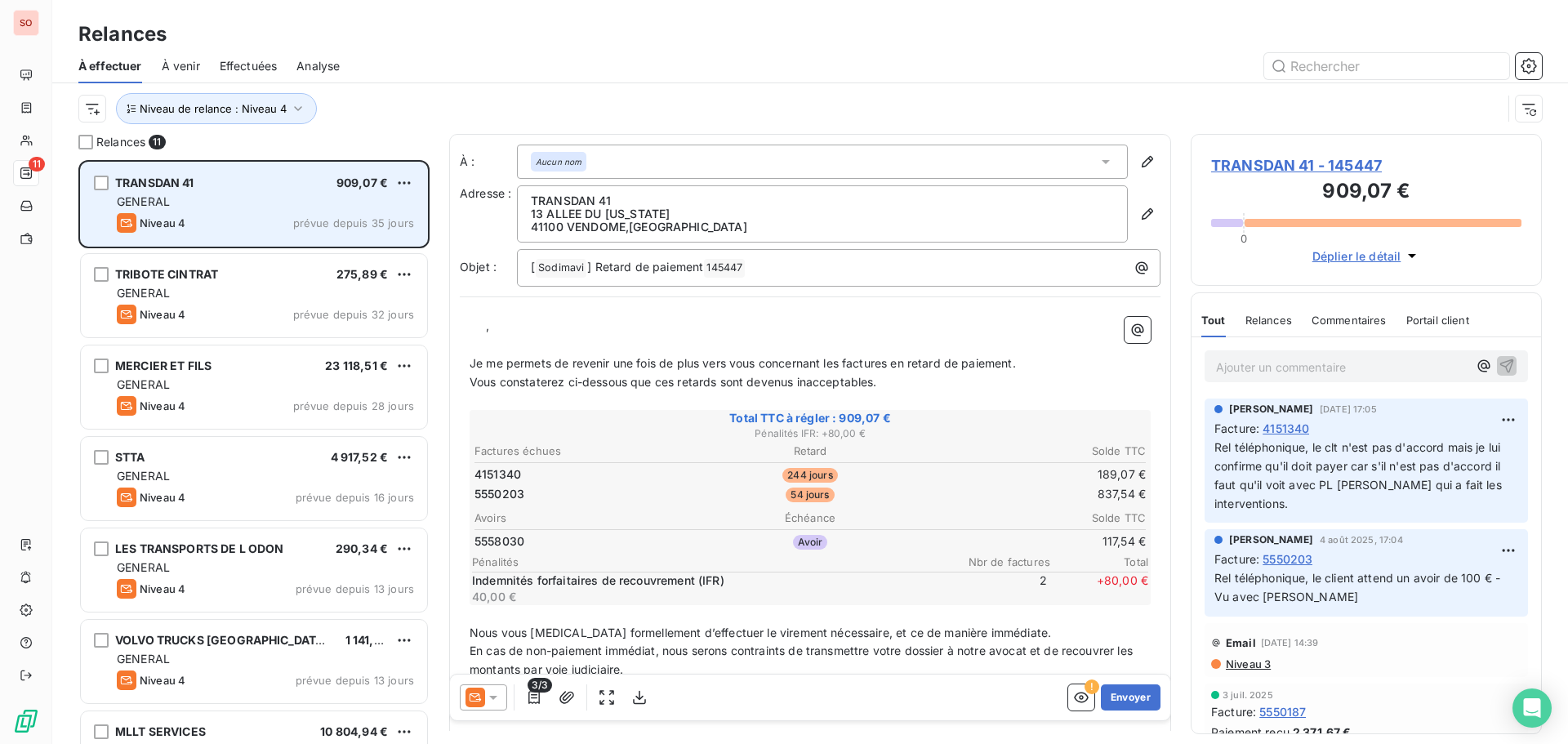
click at [1262, 161] on span "TRANSDAN 41 - 145447" at bounding box center [1367, 165] width 310 height 22
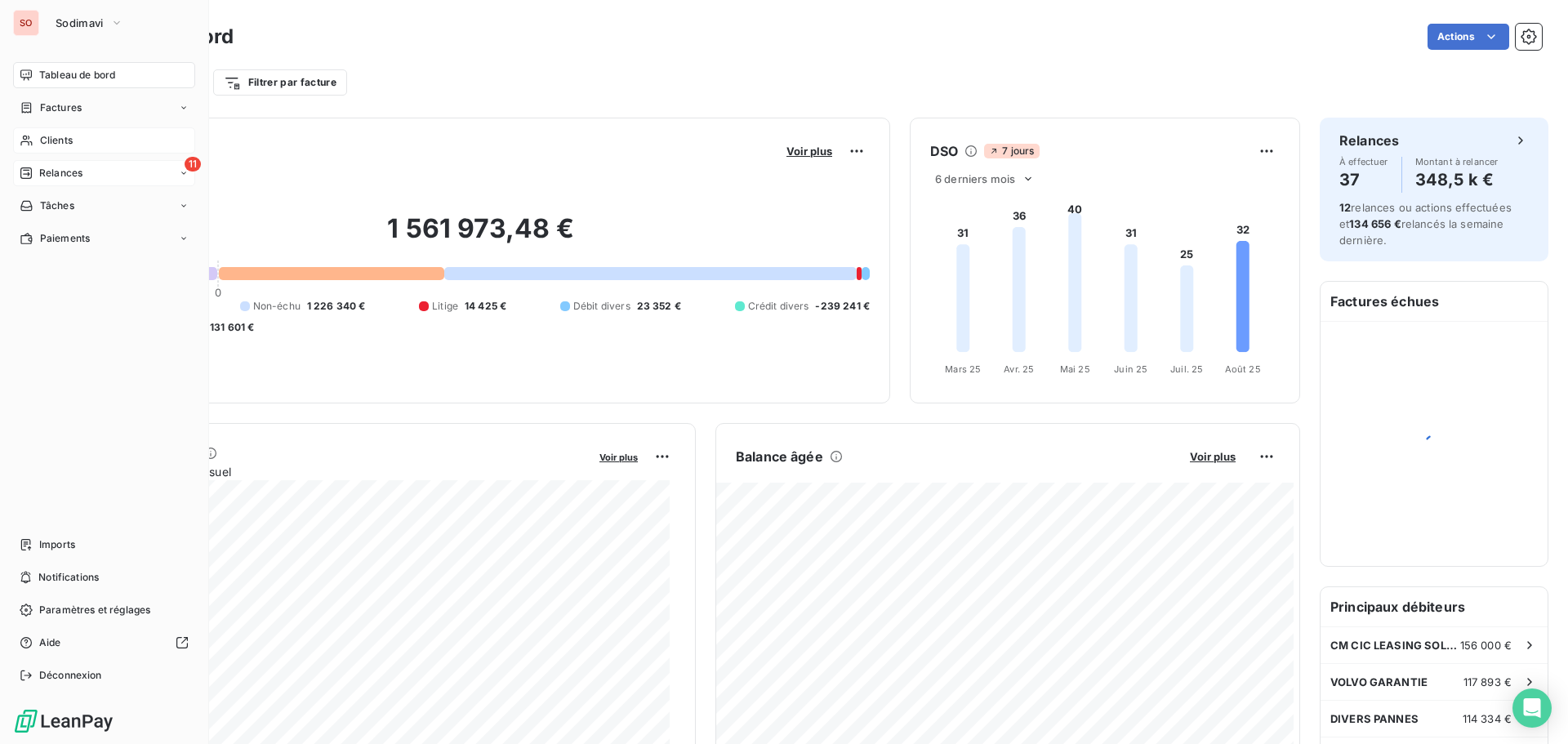
click at [36, 172] on div "Relances" at bounding box center [51, 173] width 63 height 15
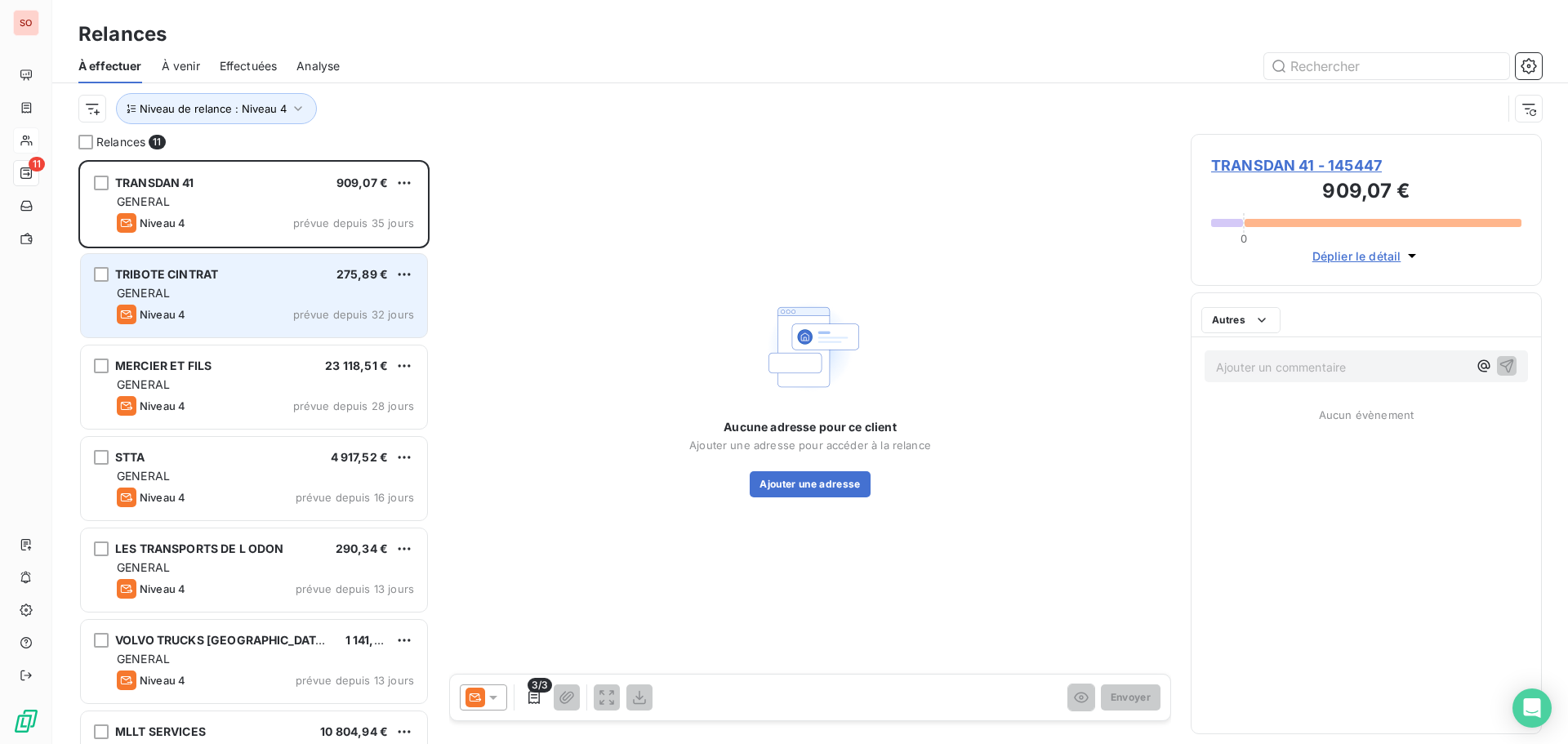
scroll to position [572, 339]
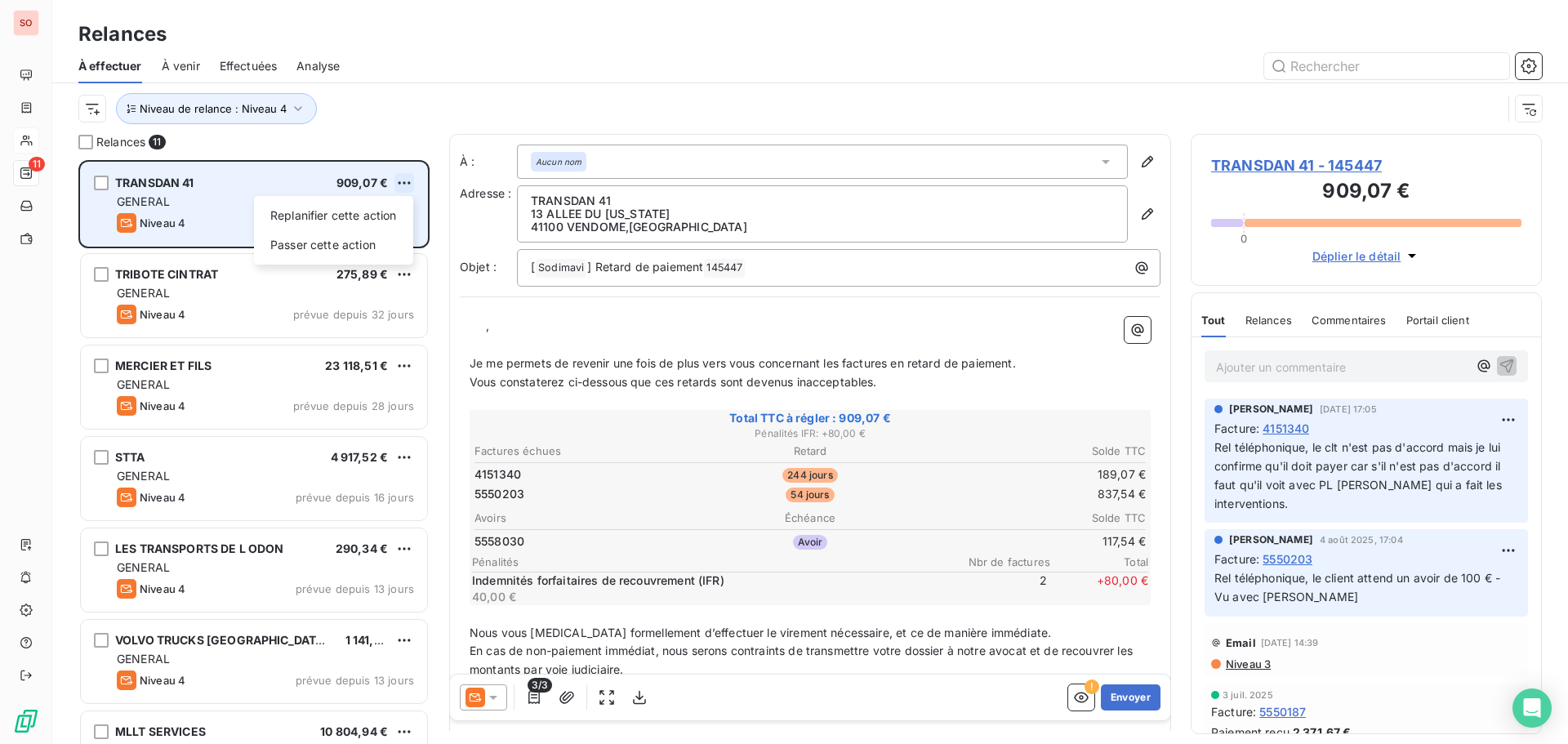
click at [407, 181] on html "SO 11 Relances À effectuer À venir Effectuées Analyse Niveau de relance : Nivea…" at bounding box center [784, 372] width 1568 height 744
click at [348, 240] on div "Passer cette action" at bounding box center [334, 244] width 146 height 26
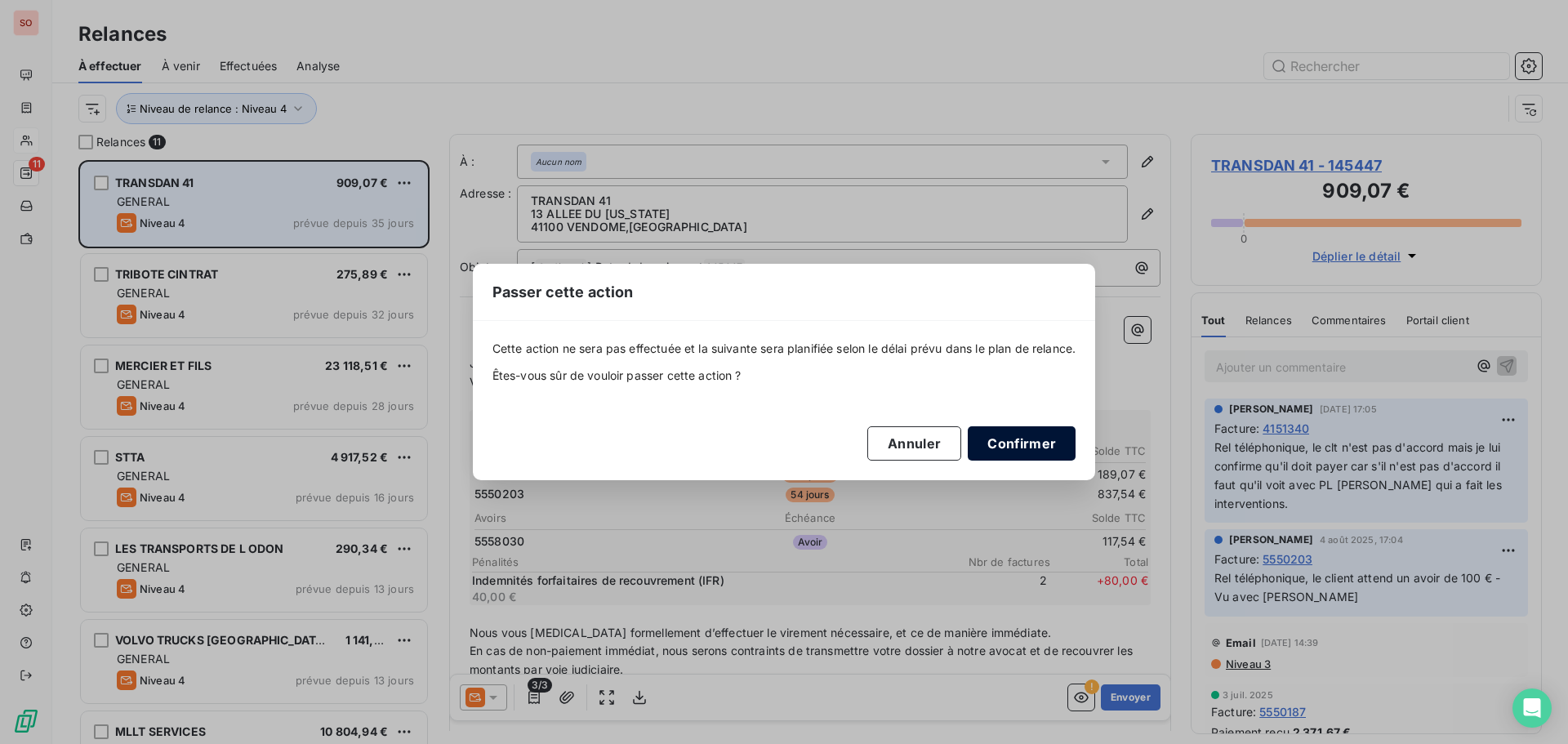
click at [1009, 447] on button "Confirmer" at bounding box center [1022, 444] width 108 height 35
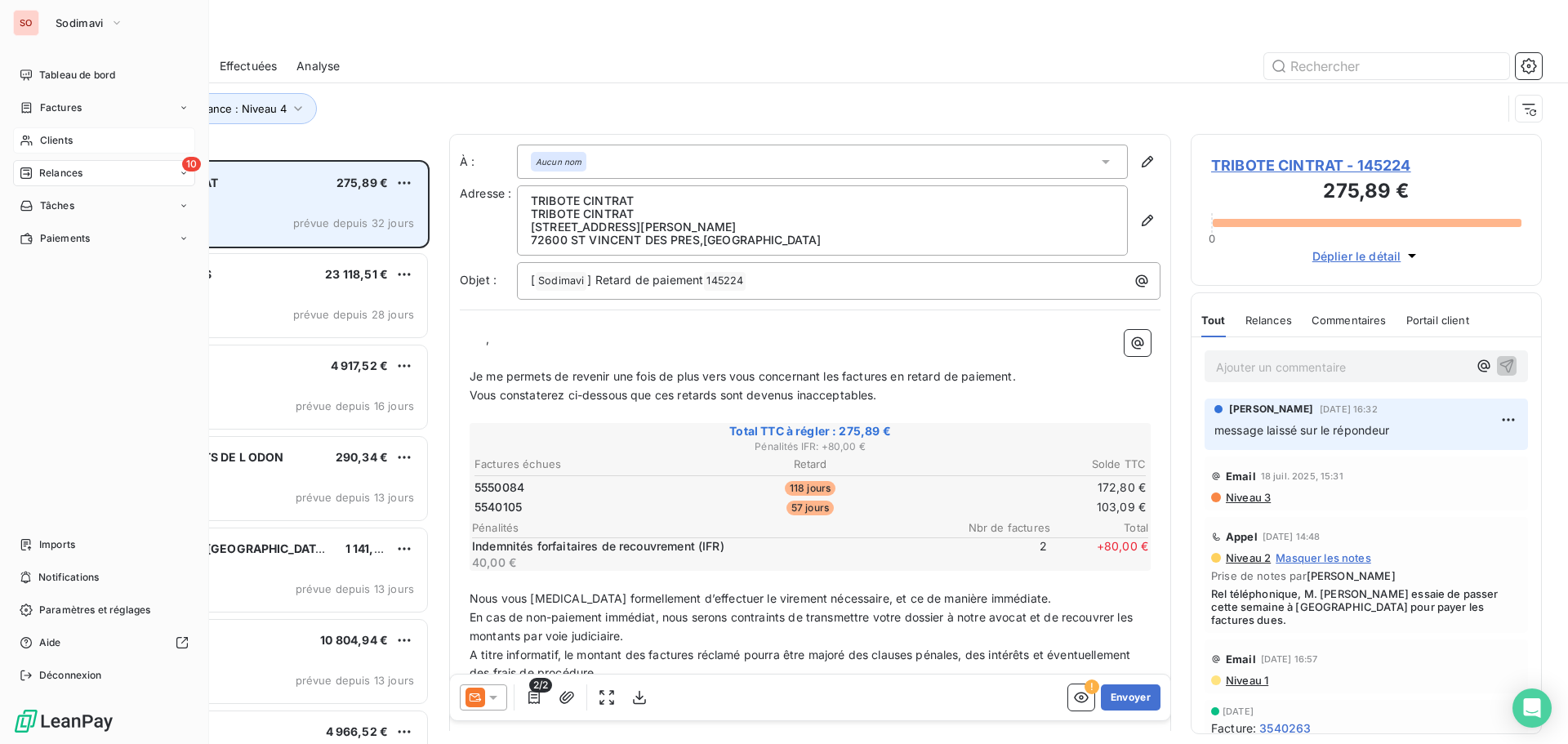
click at [58, 142] on span "Clients" at bounding box center [57, 140] width 33 height 15
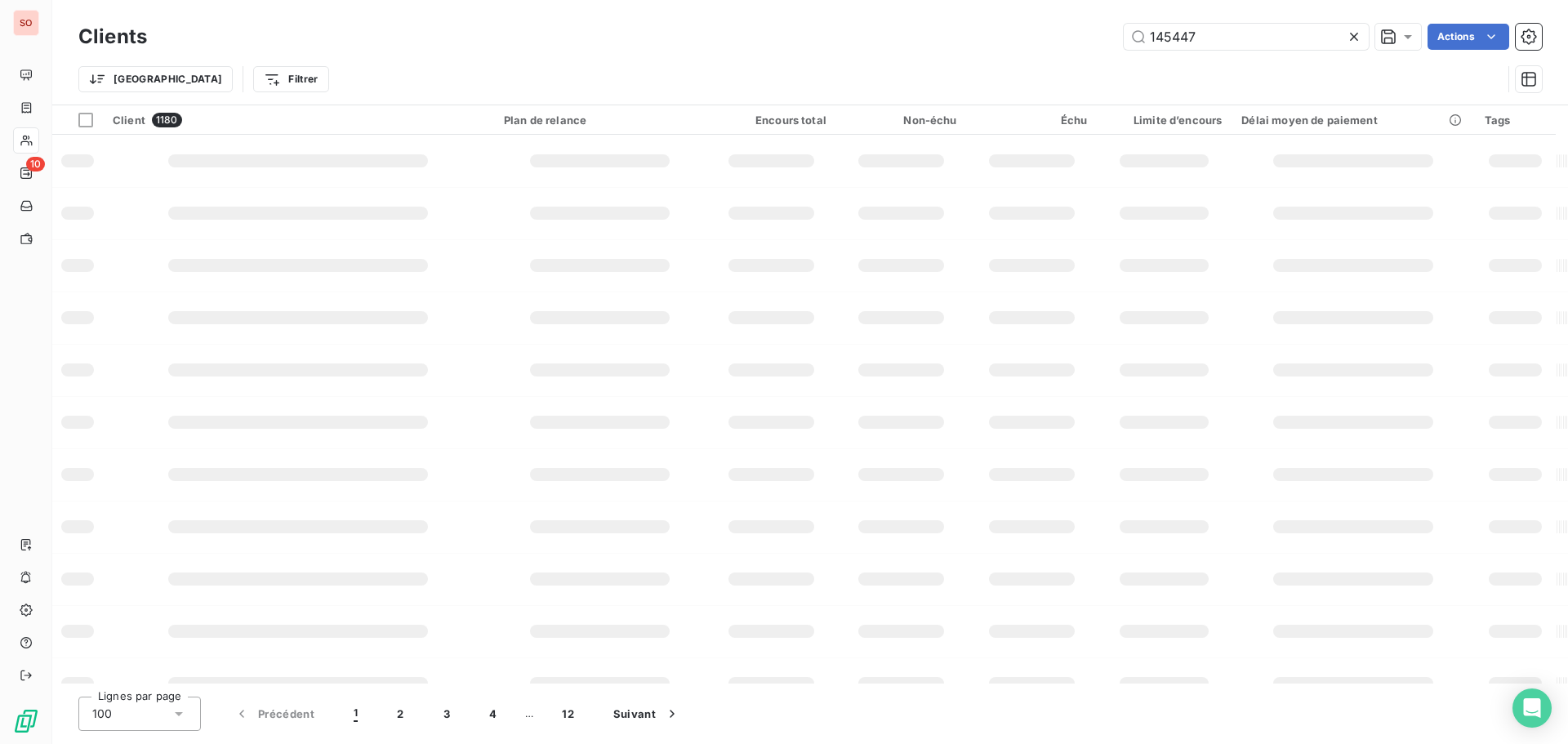
type input "145447"
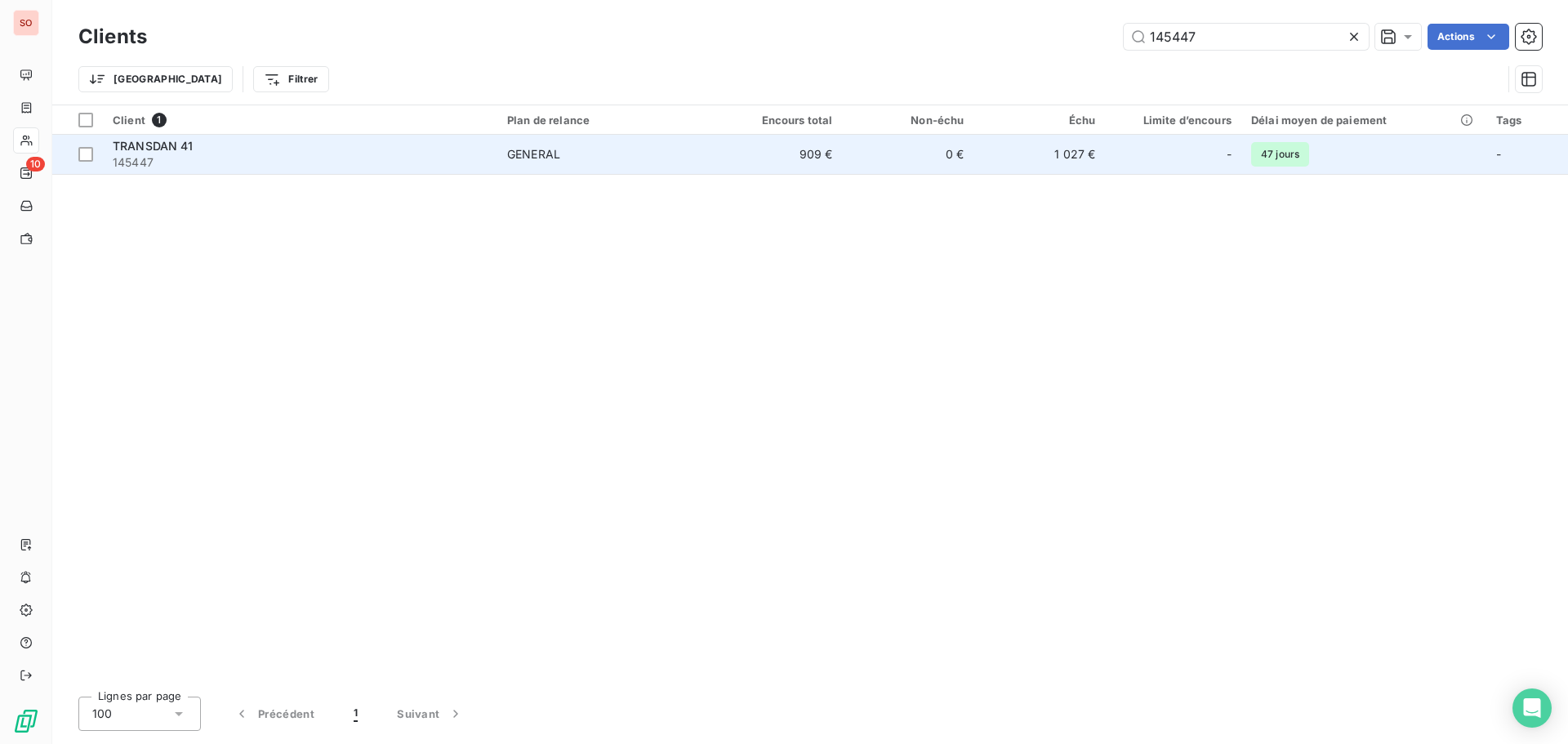
click at [151, 151] on span "TRANSDAN 41" at bounding box center [153, 145] width 81 height 14
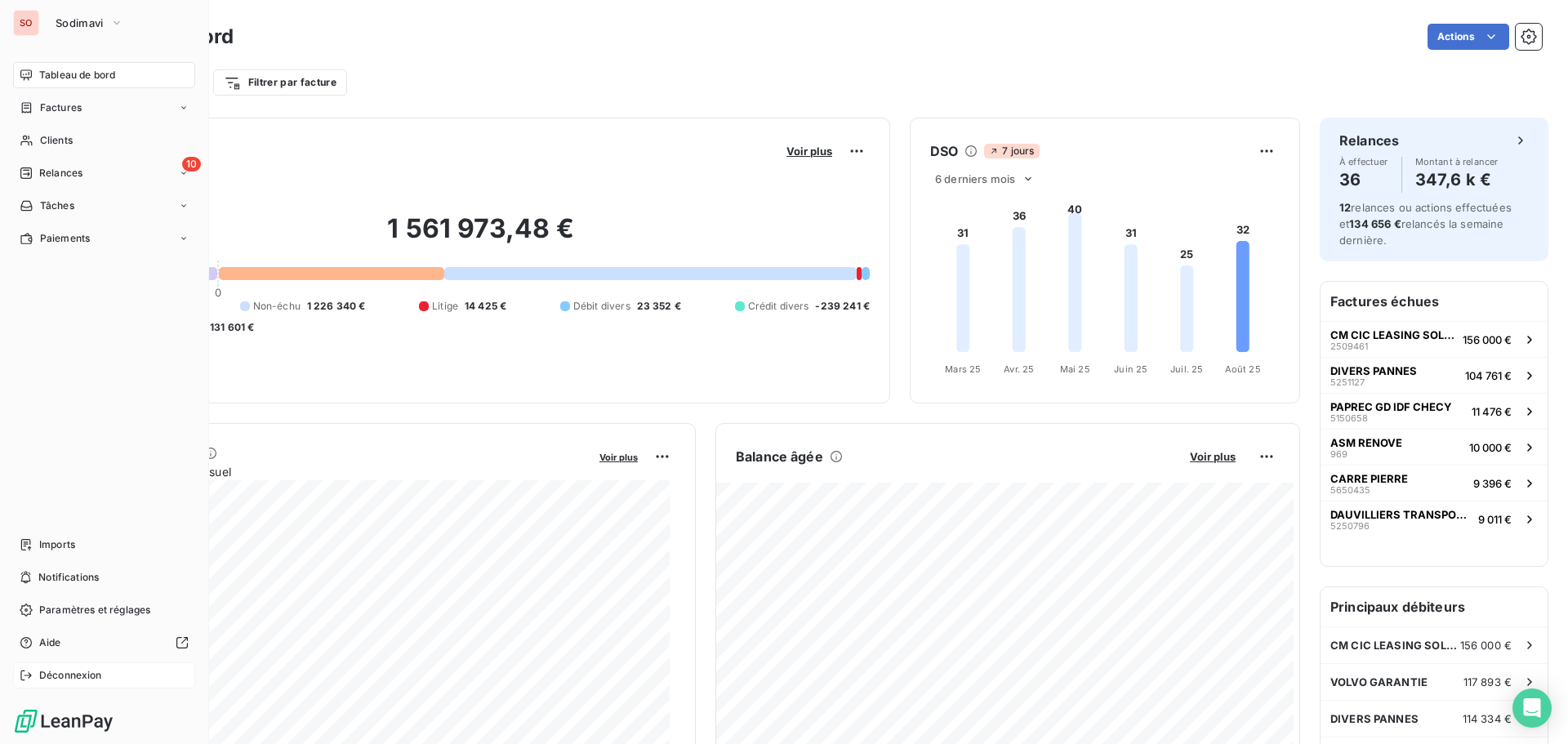
click at [85, 669] on span "Déconnexion" at bounding box center [70, 676] width 63 height 15
